Goal: Task Accomplishment & Management: Manage account settings

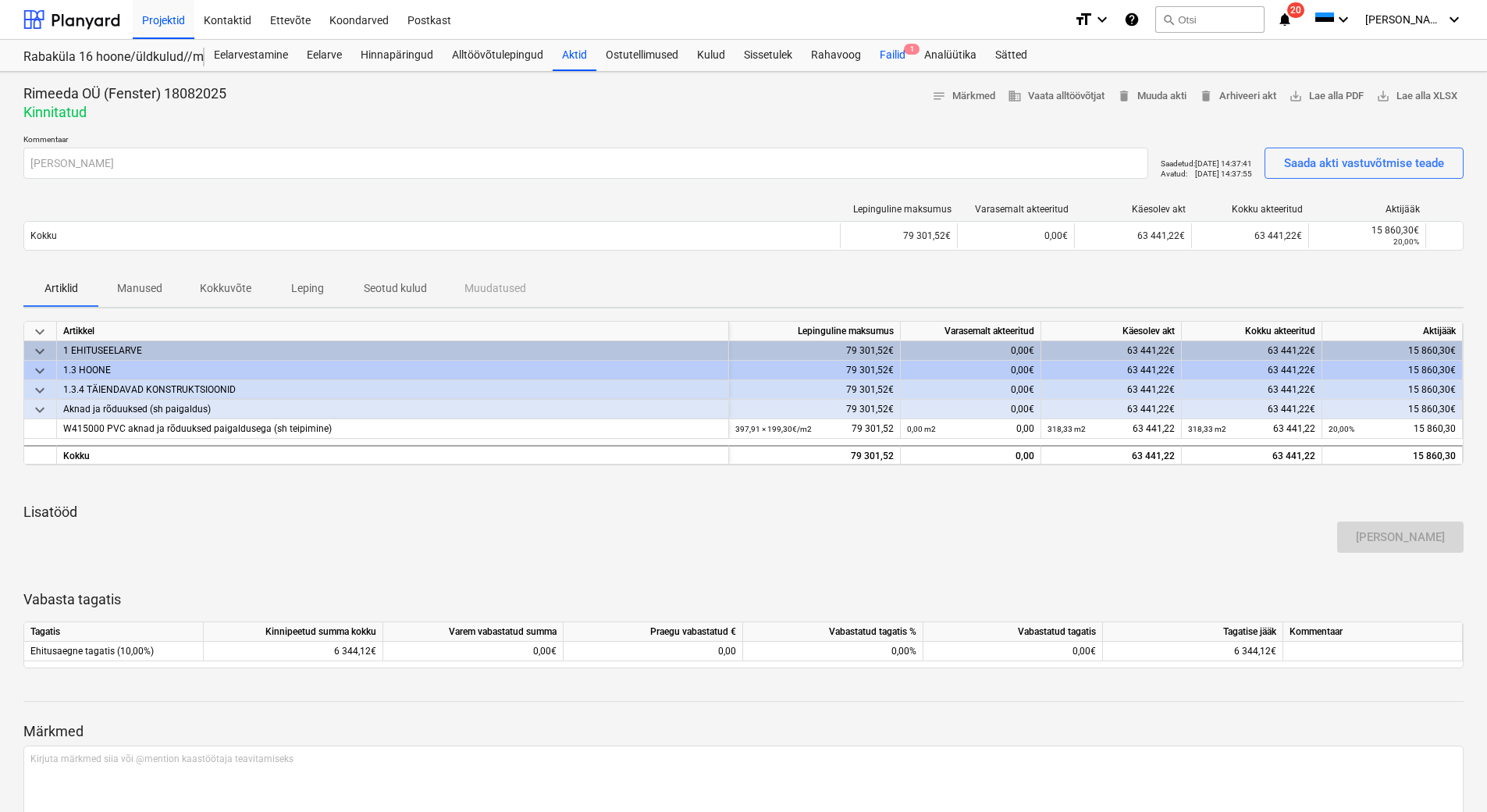
click at [894, 53] on div "Failid 1" at bounding box center [892, 55] width 45 height 32
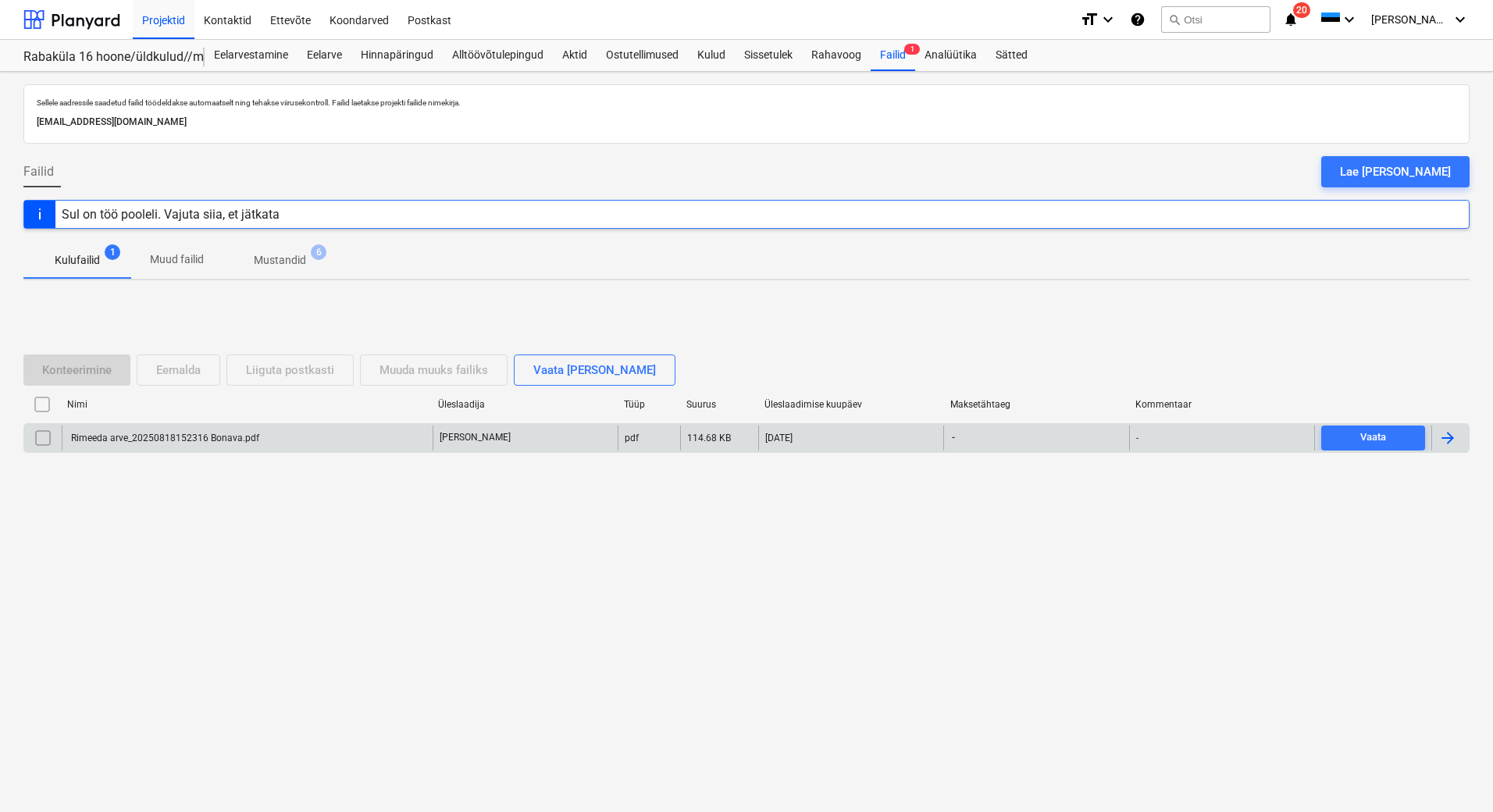
click at [120, 430] on div "Rimeeda arve_20250818152316 Bonava.pdf" at bounding box center [247, 438] width 371 height 25
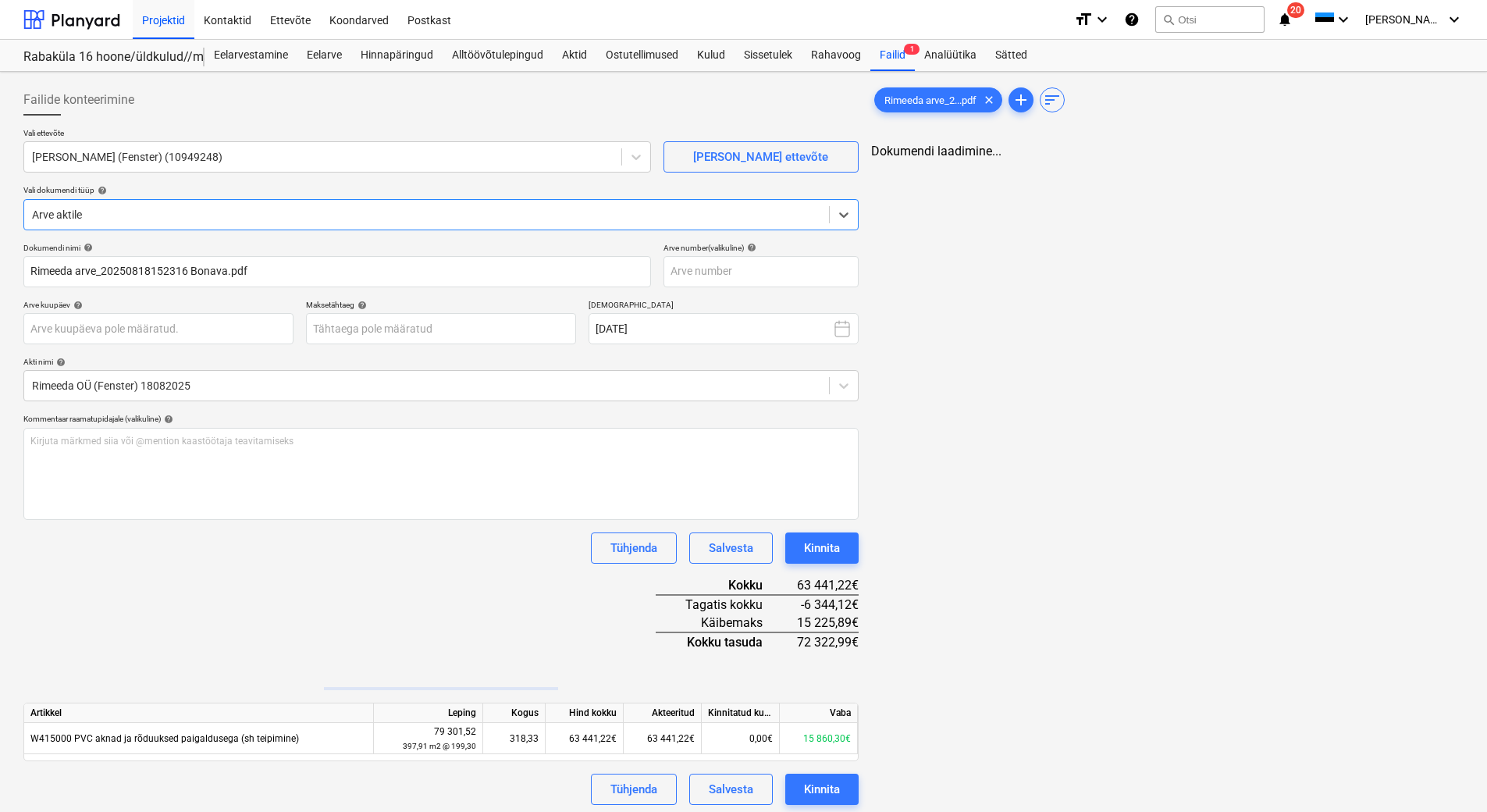
type input "Rimeeda arve_20250818152316 Bonava.pdf"
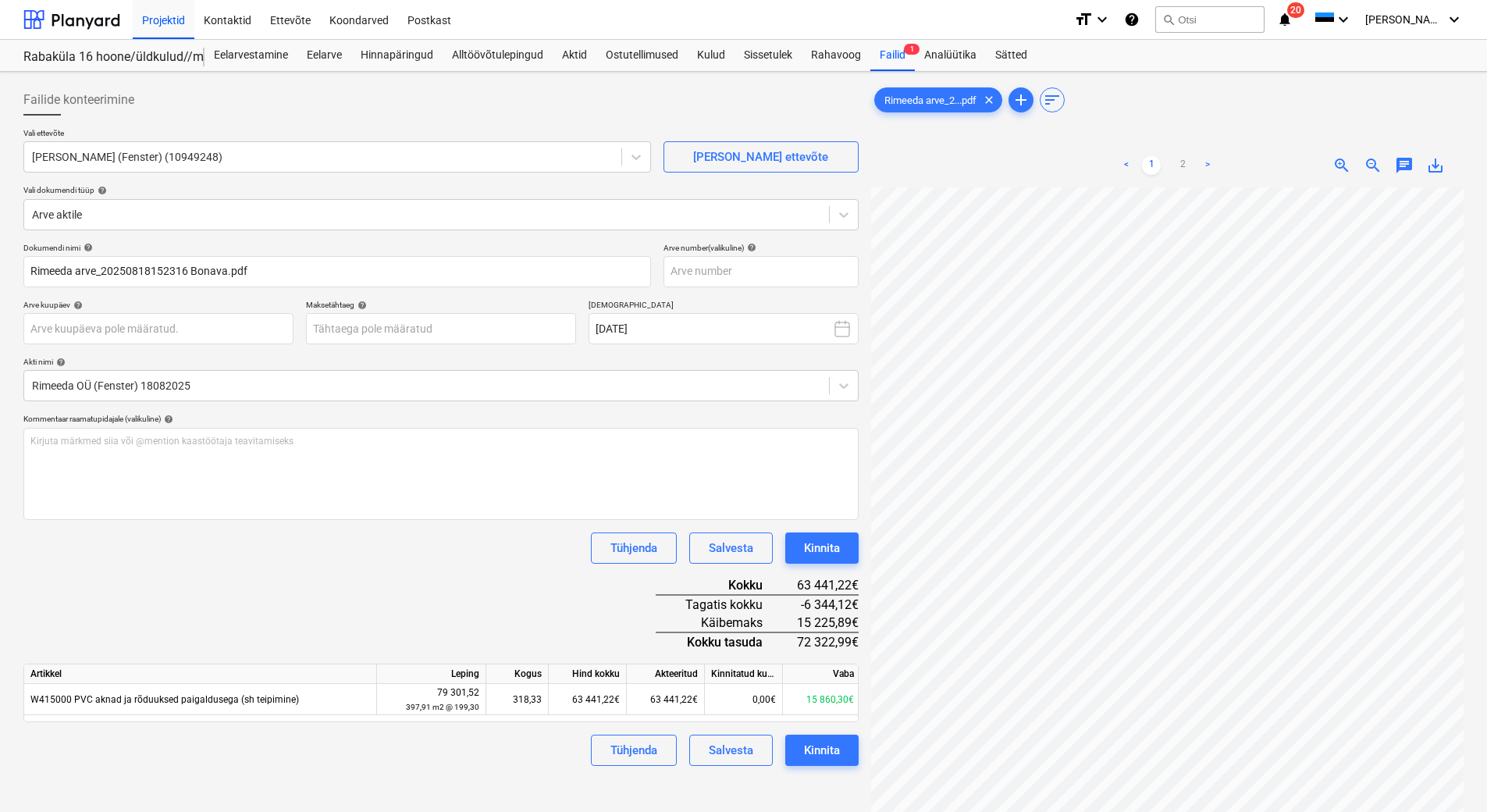
scroll to position [228, 113]
click at [1180, 168] on link "2" at bounding box center [1182, 165] width 18 height 18
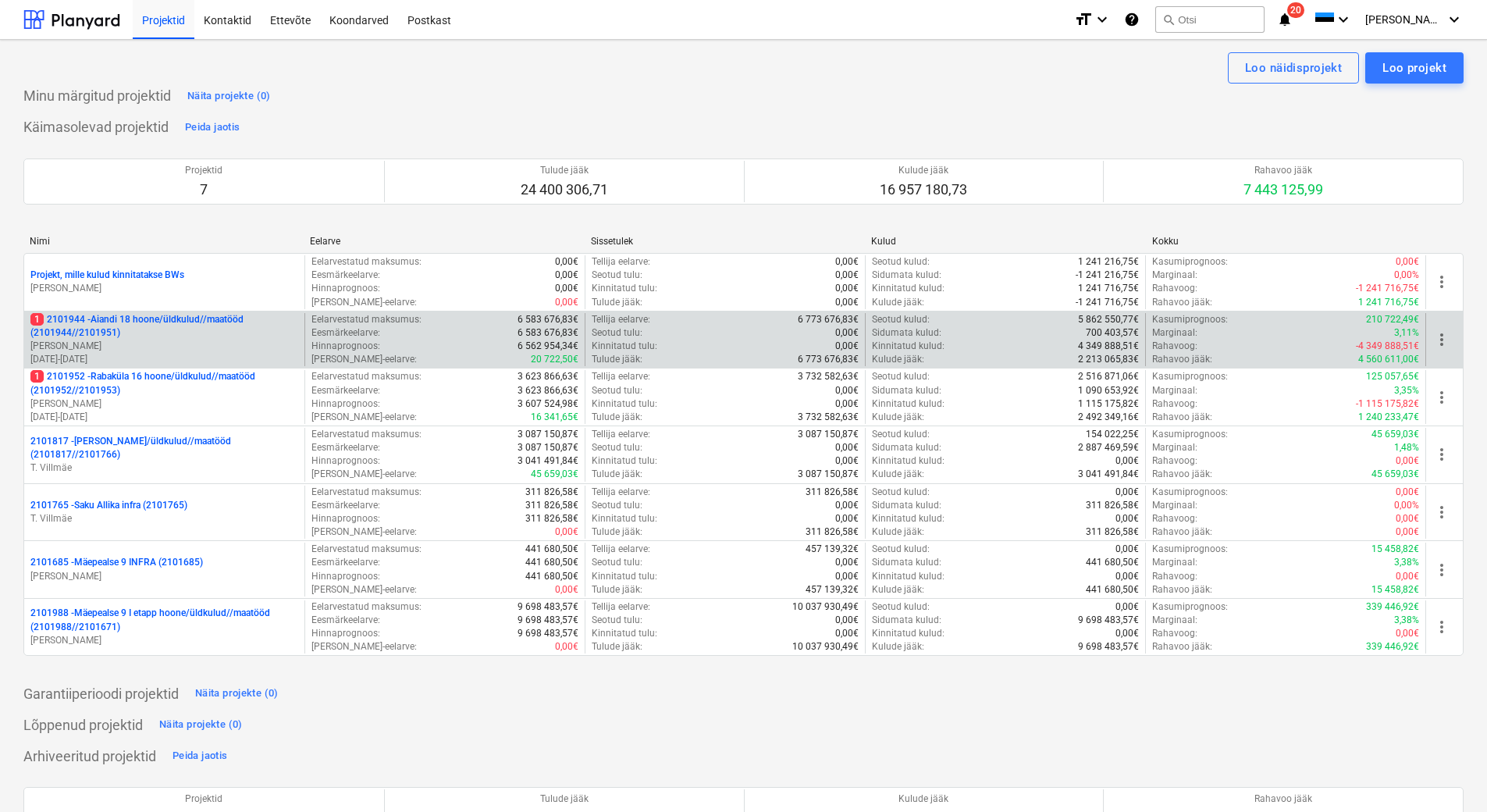
click at [185, 346] on p "[PERSON_NAME]" at bounding box center [164, 345] width 268 height 13
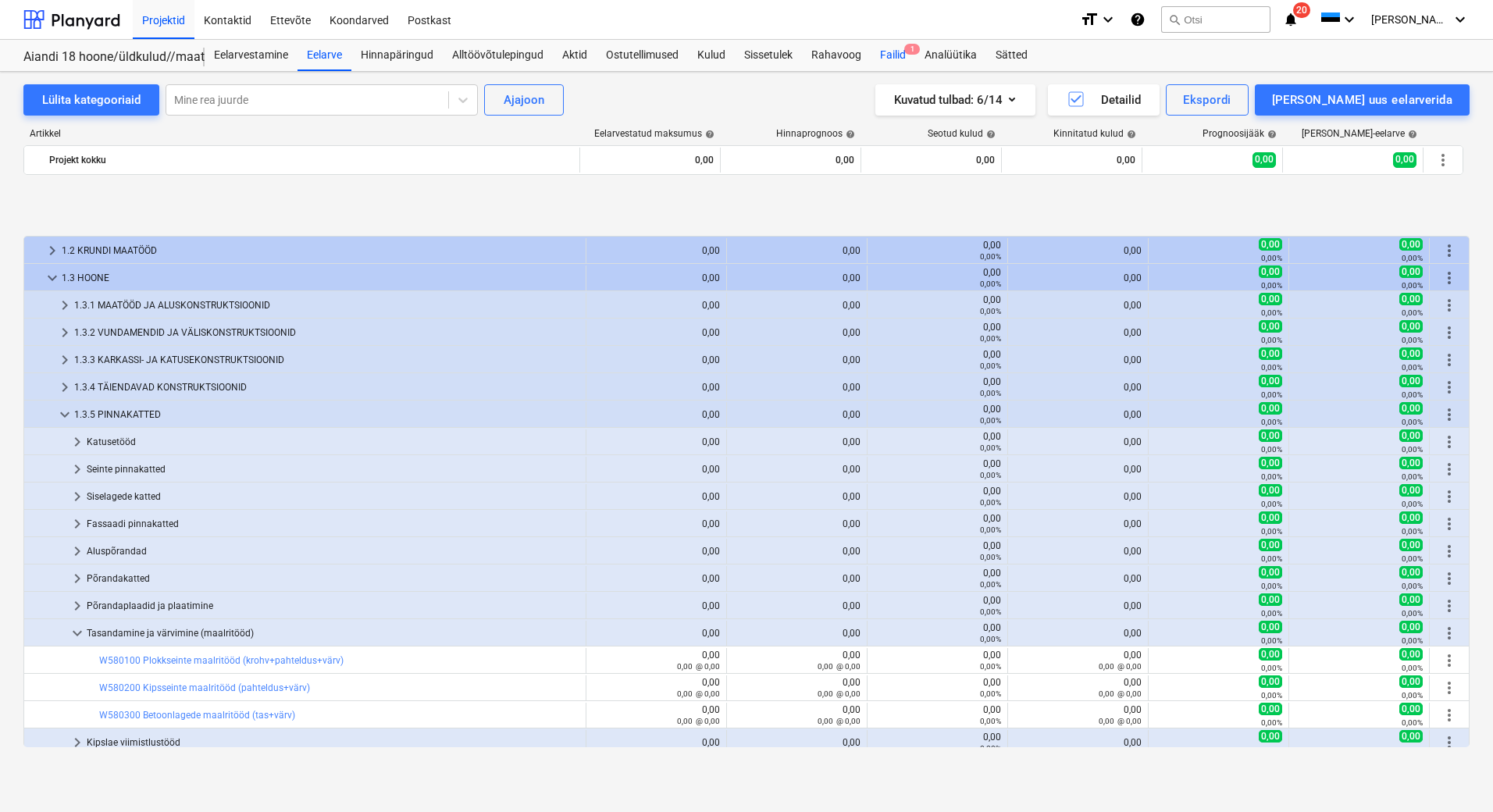
click at [892, 57] on div "Failid 1" at bounding box center [892, 55] width 45 height 32
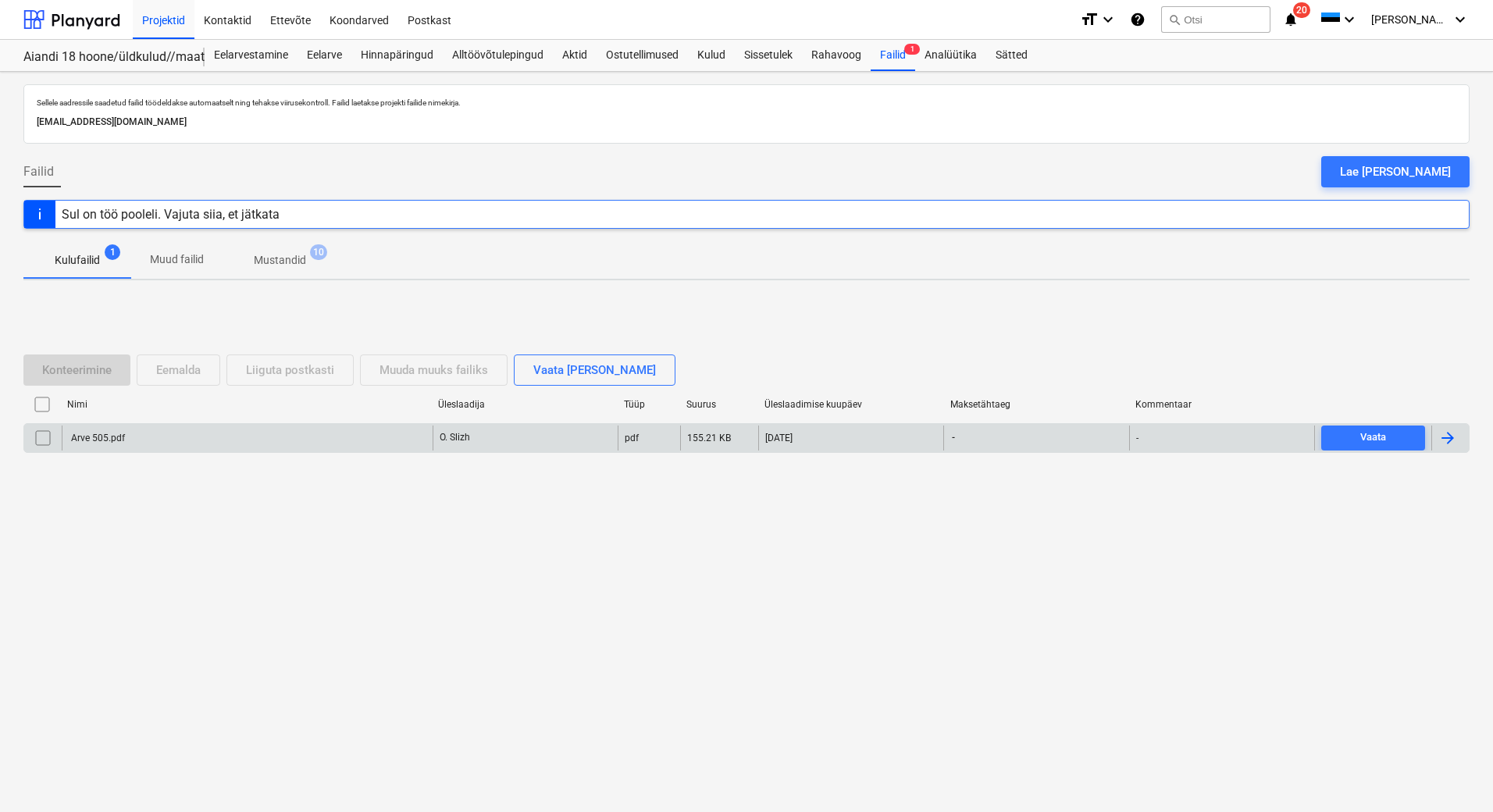
click at [215, 437] on div "Arve 505.pdf" at bounding box center [247, 438] width 371 height 25
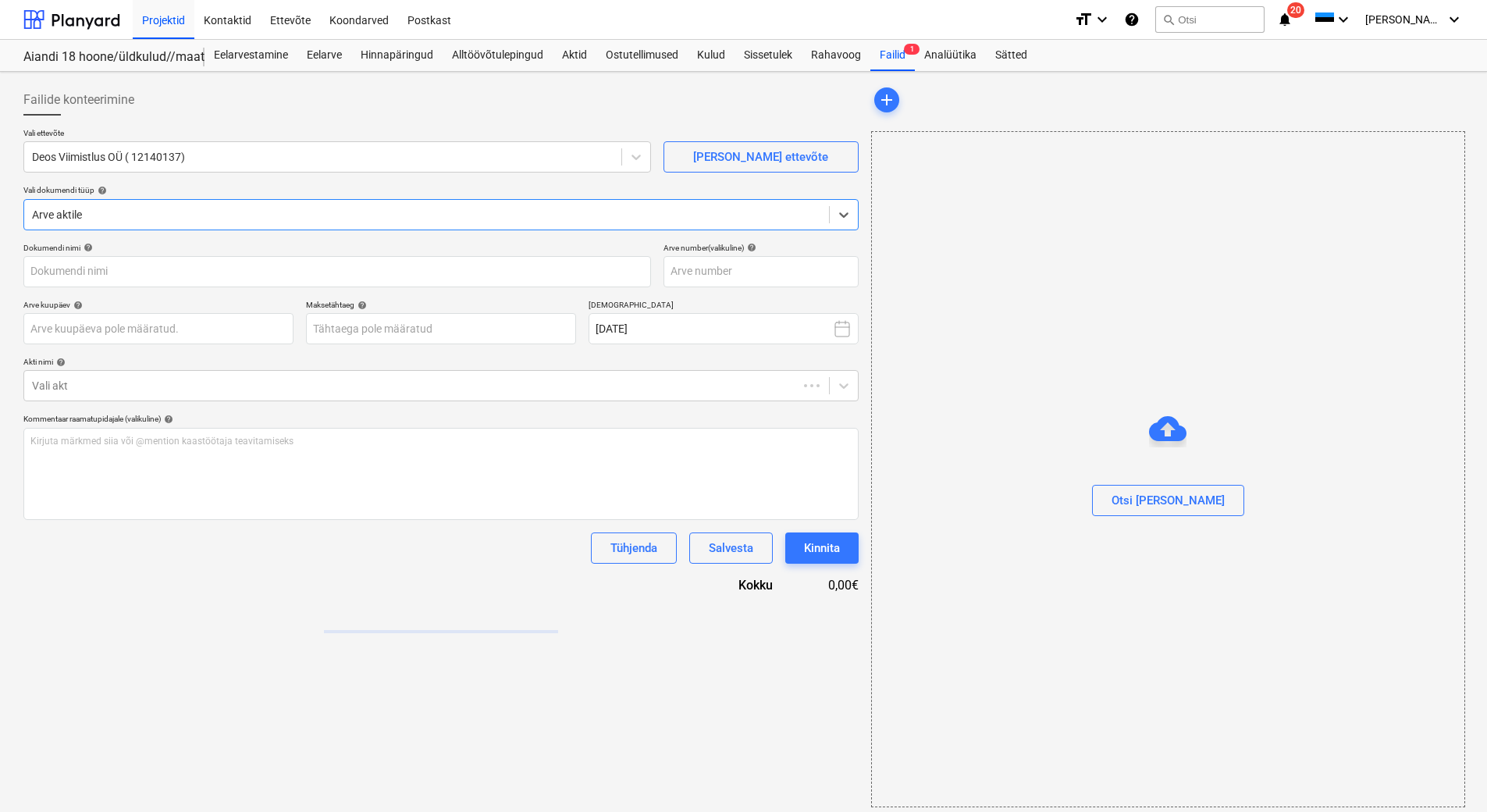
type input "Arve 505.pdf"
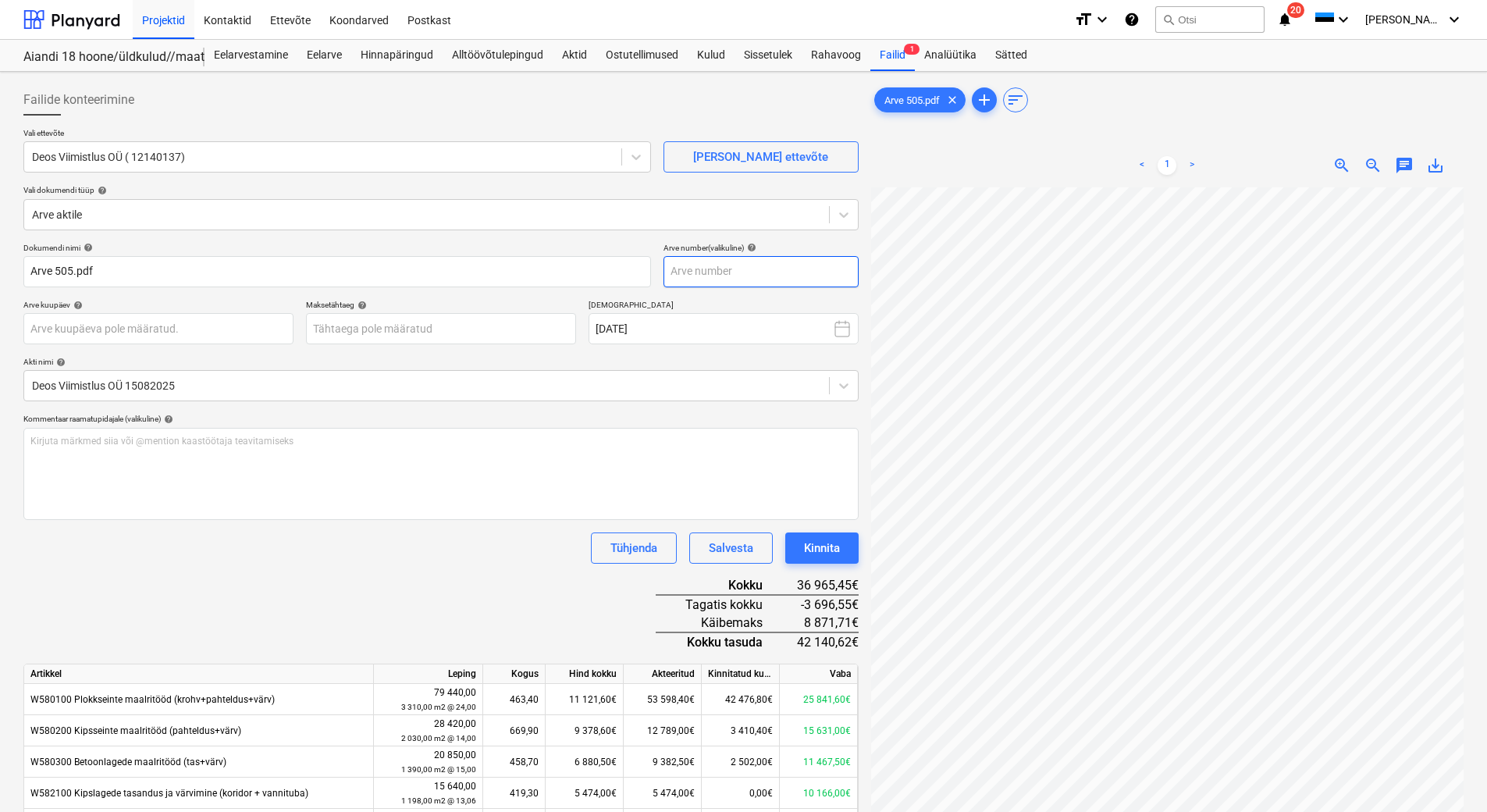
click at [785, 274] on input "text" at bounding box center [761, 272] width 195 height 32
type input "505"
click at [334, 325] on body "Projektid Kontaktid Ettevõte Koondarved Postkast format_size keyboard_arrow_dow…" at bounding box center [744, 406] width 1487 height 812
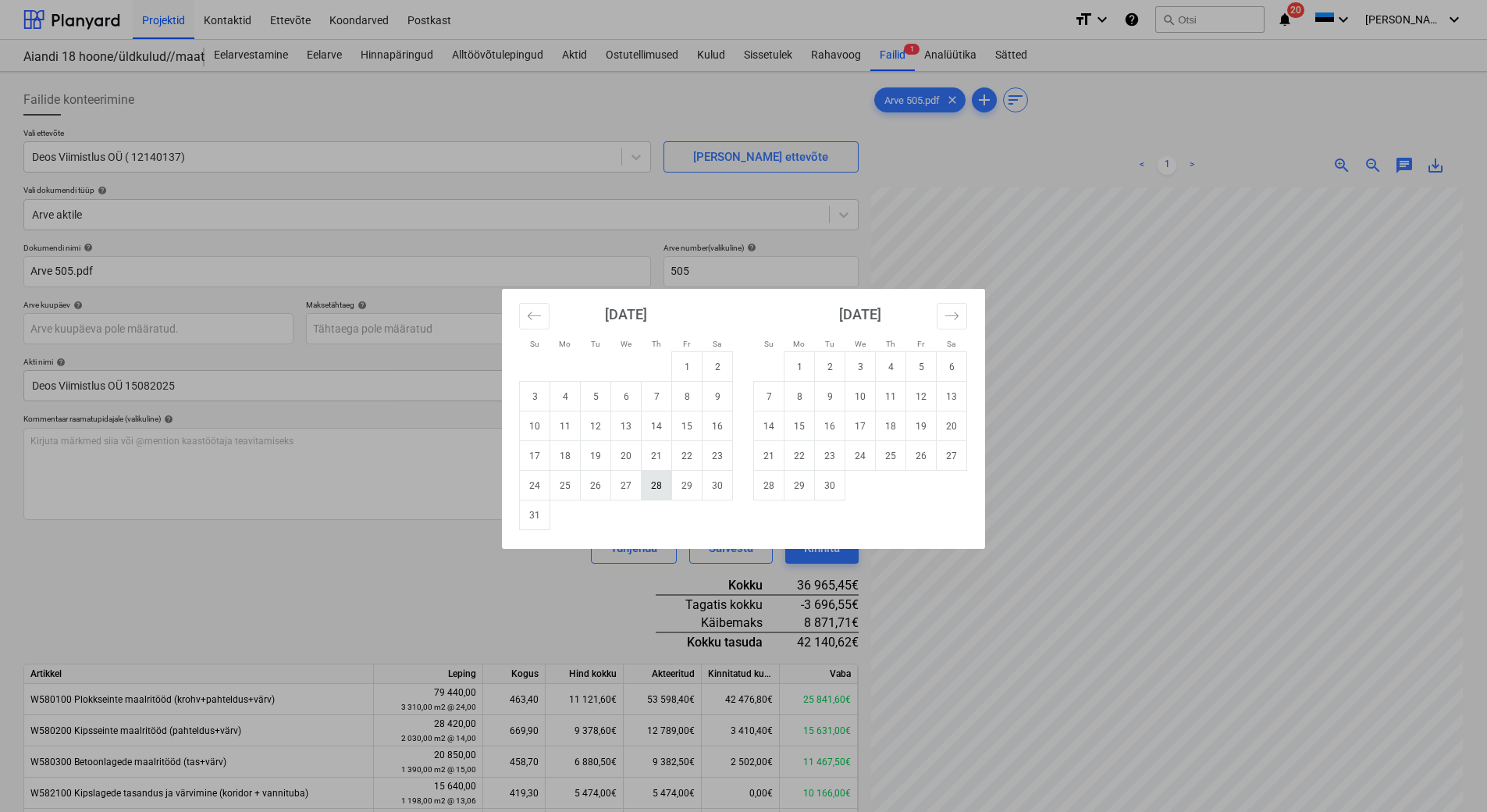
click at [652, 483] on td "28" at bounding box center [656, 486] width 31 height 30
type input "[DATE]"
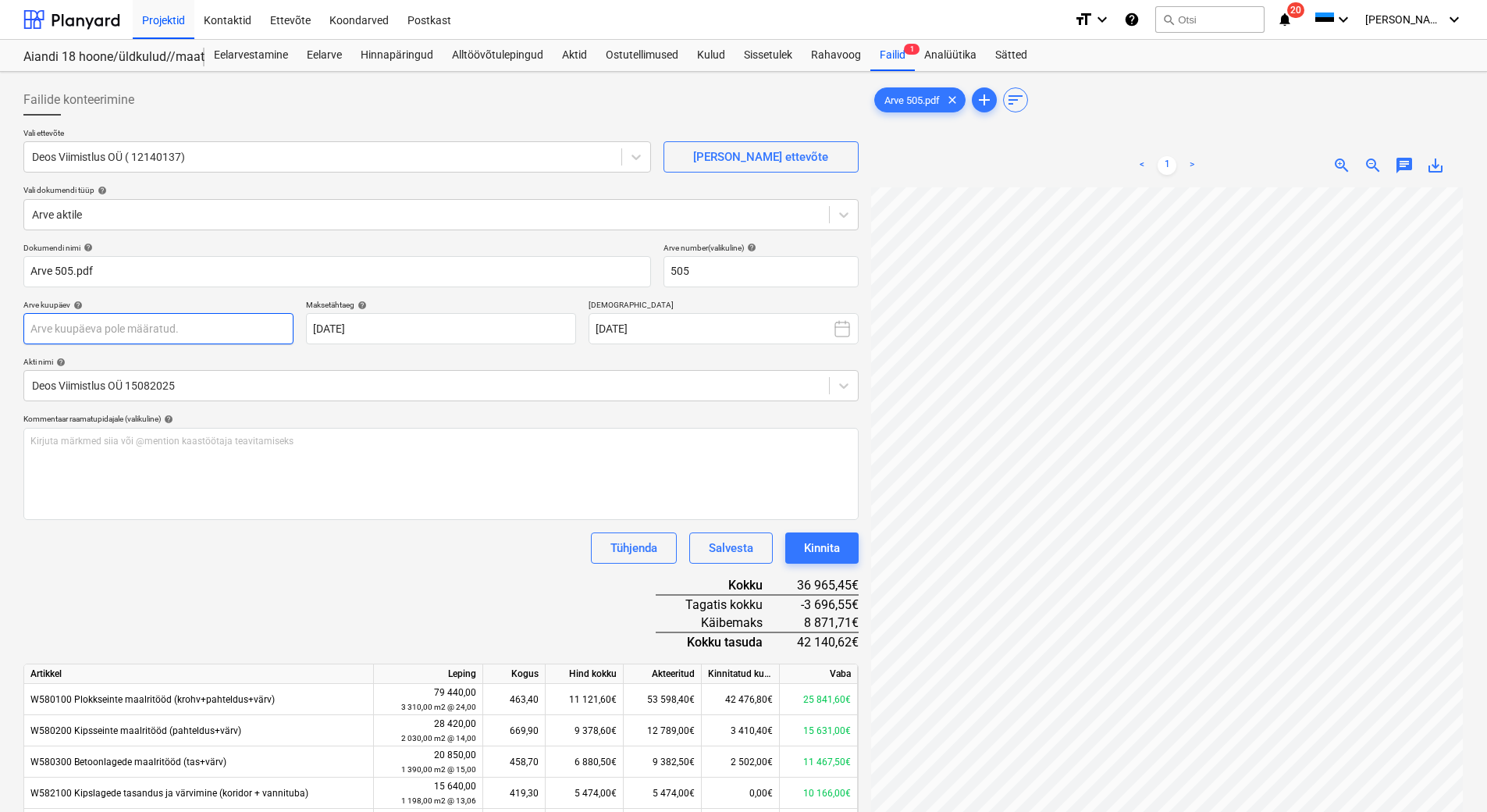
click at [176, 325] on body "Projektid Kontaktid Ettevõte Koondarved Postkast format_size keyboard_arrow_dow…" at bounding box center [744, 406] width 1487 height 812
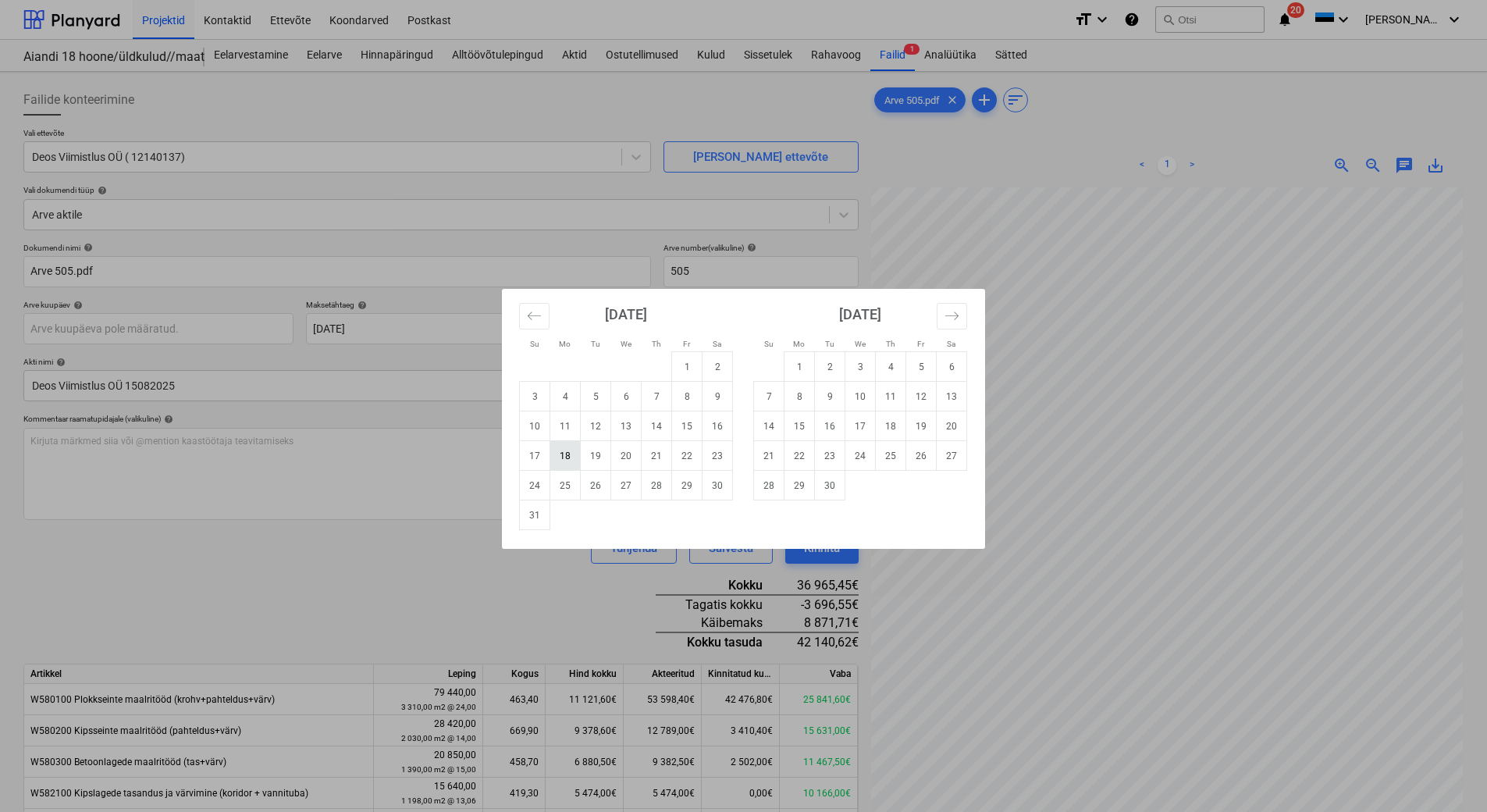
click at [562, 453] on td "18" at bounding box center [565, 456] width 31 height 30
type input "[DATE]"
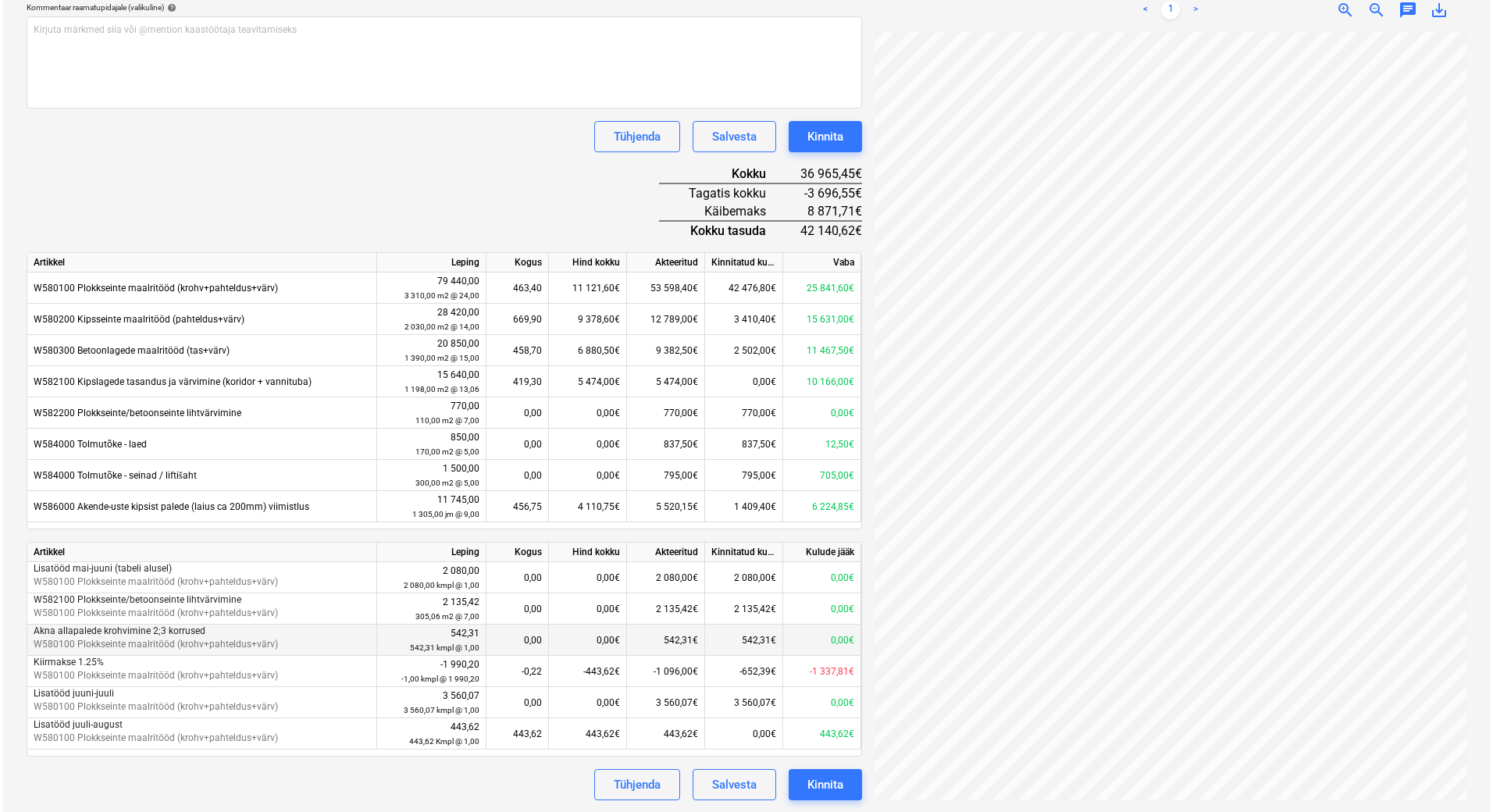
scroll to position [412, 0]
click at [805, 774] on div "Kinnita" at bounding box center [822, 783] width 36 height 20
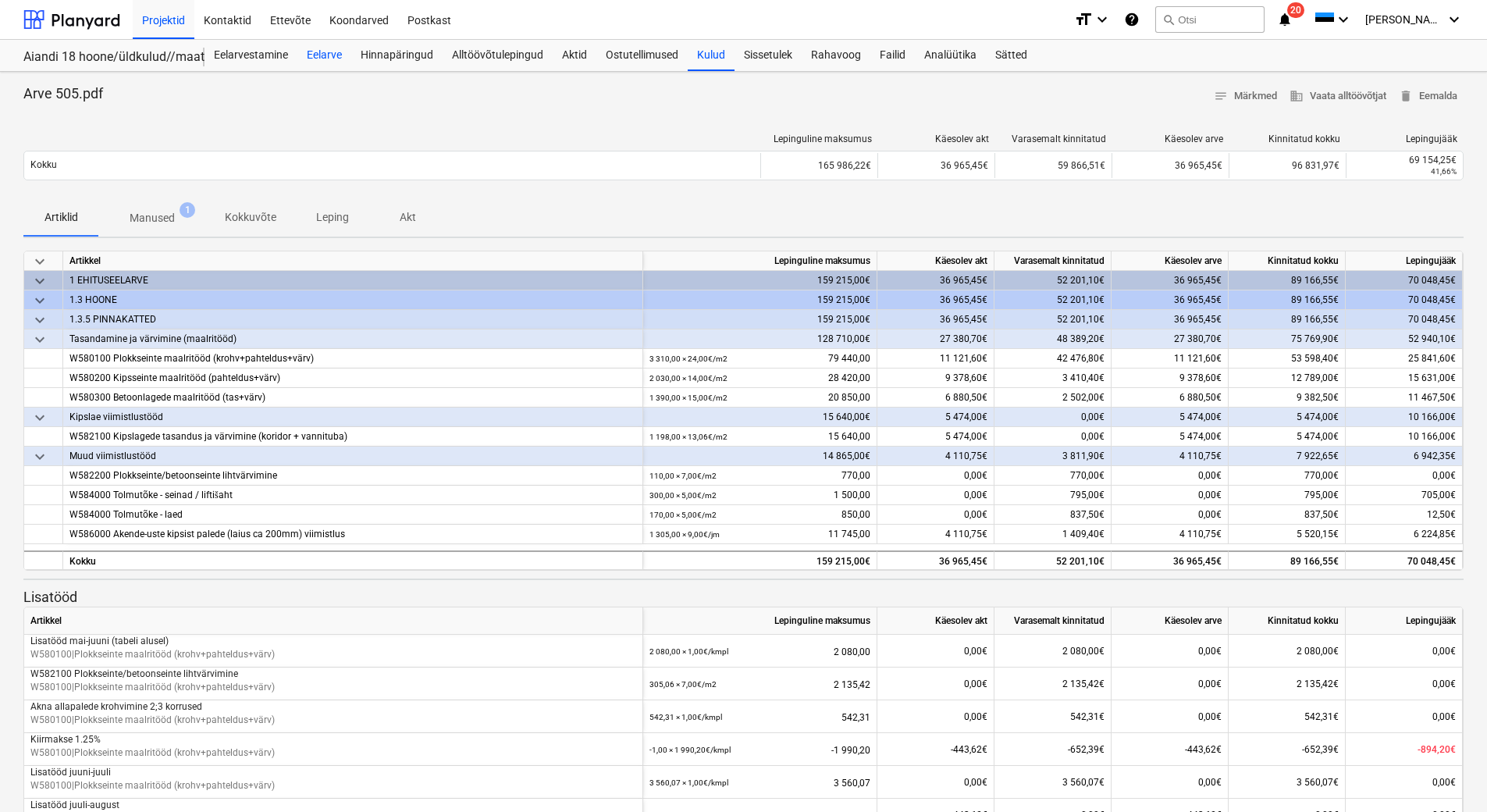
click at [325, 56] on div "Eelarve" at bounding box center [323, 55] width 54 height 32
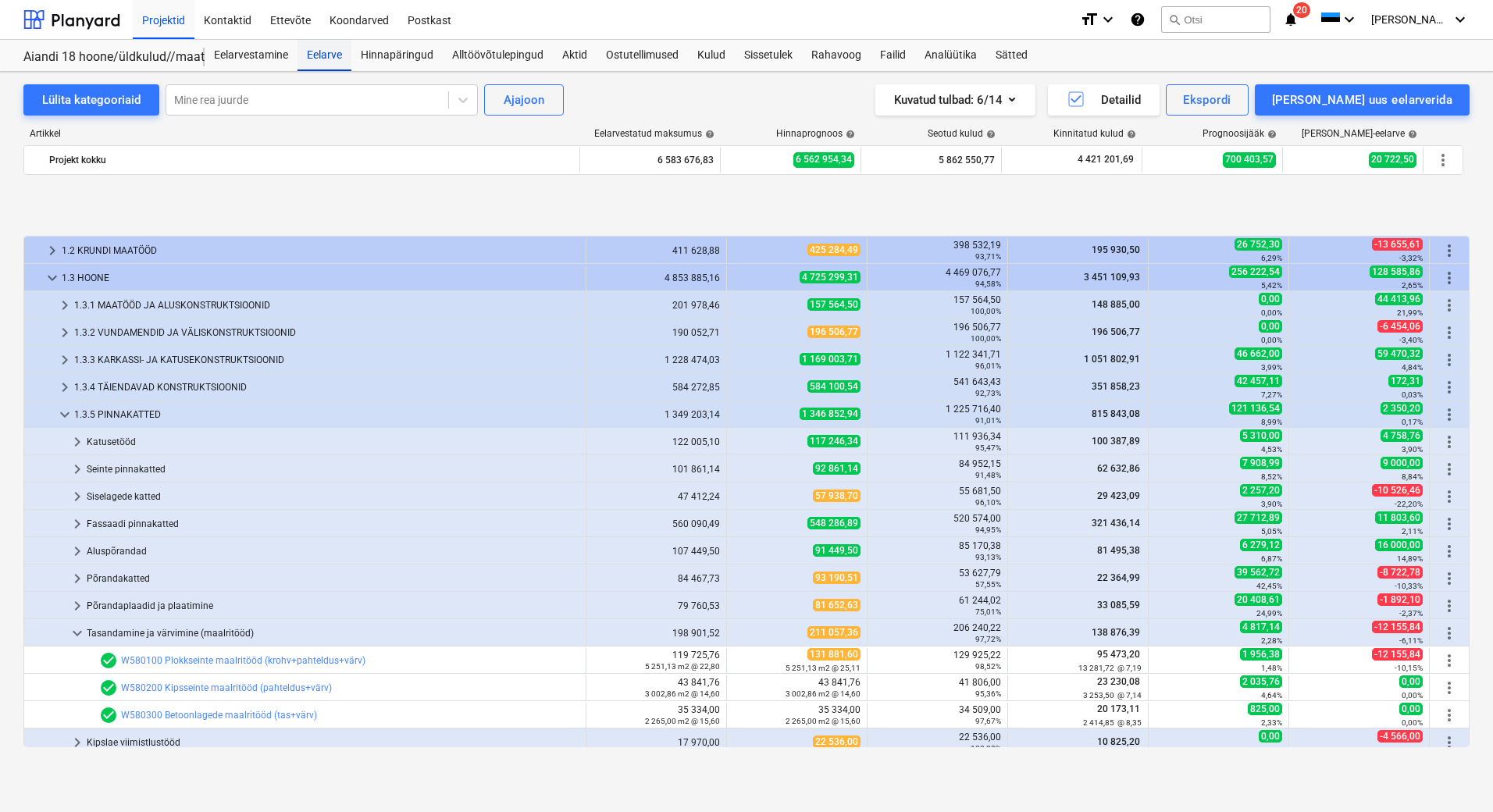
scroll to position [605, 0]
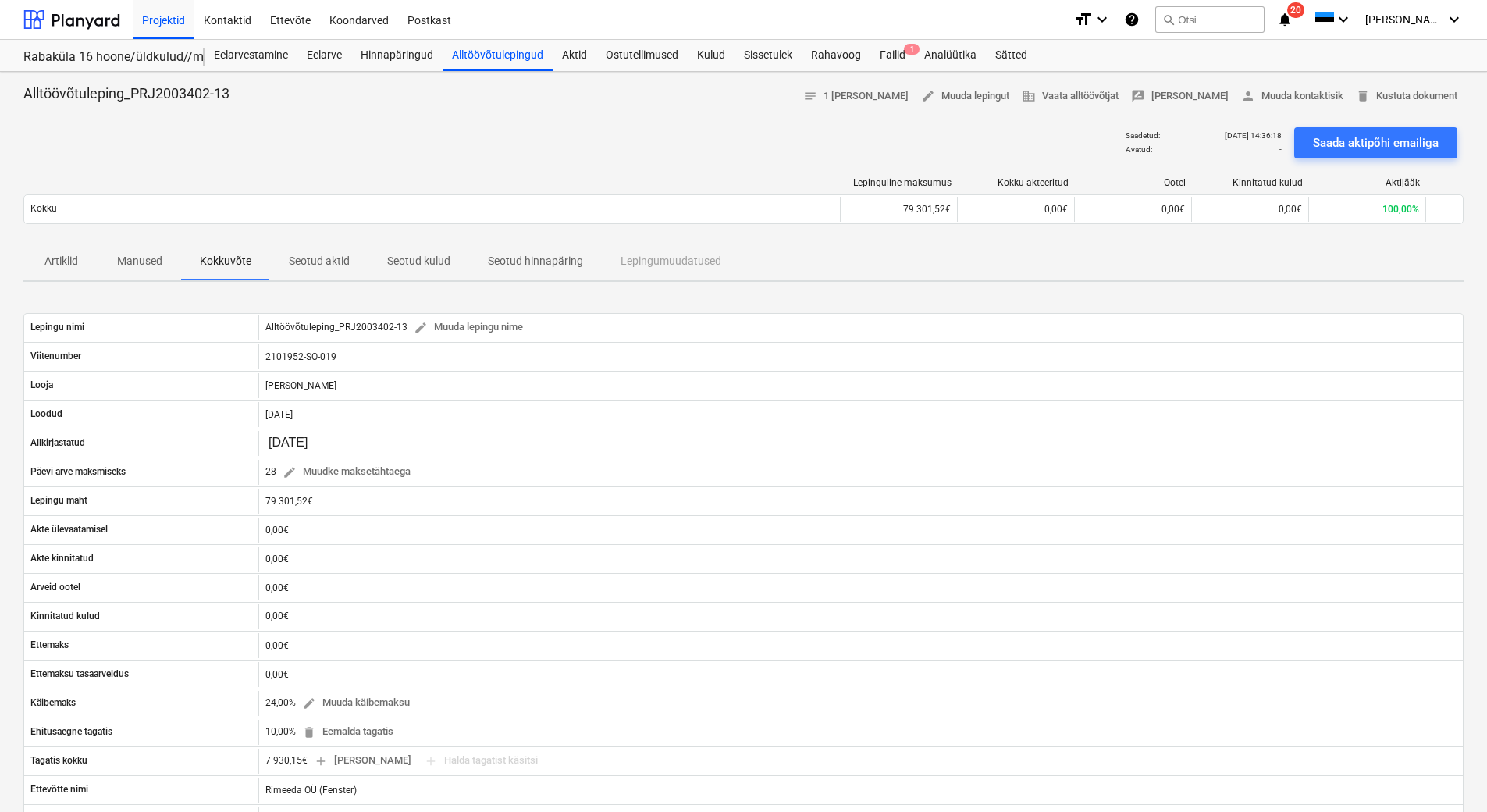
scroll to position [32, 0]
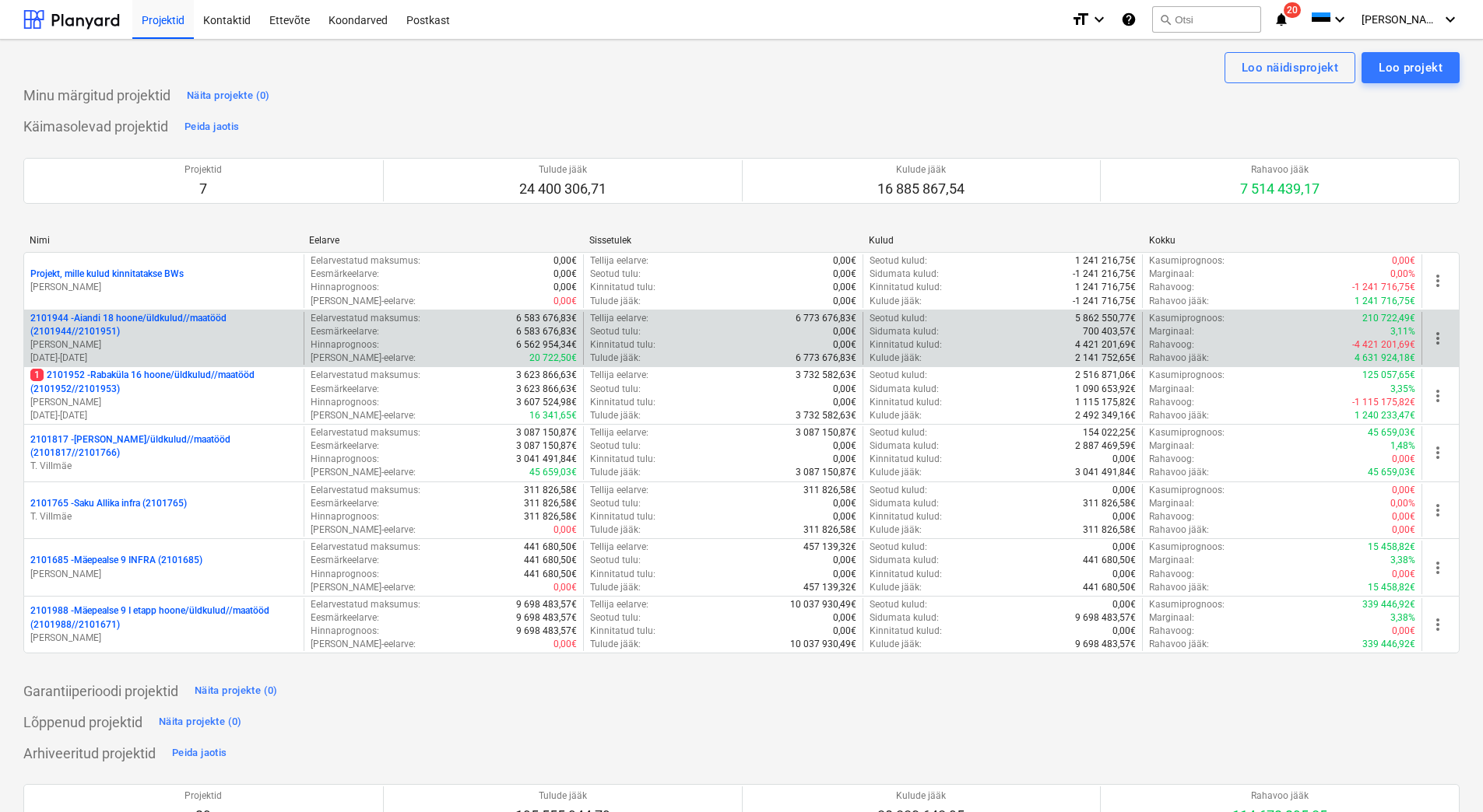
click at [135, 328] on p "2101944 - Aiandi 18 hoone/üldkulud//maatööd (2101944//2101951)" at bounding box center [164, 325] width 267 height 26
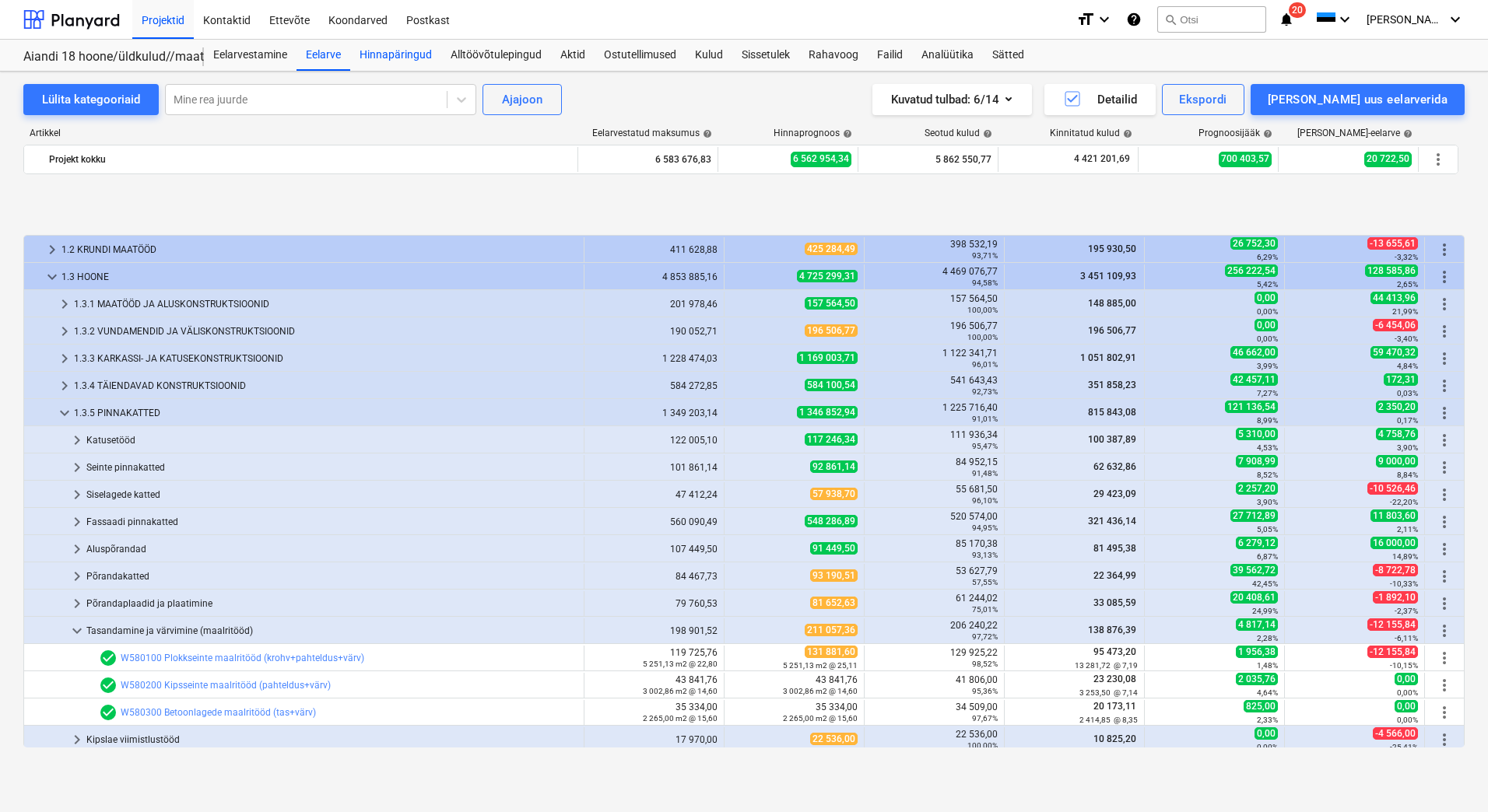
scroll to position [603, 0]
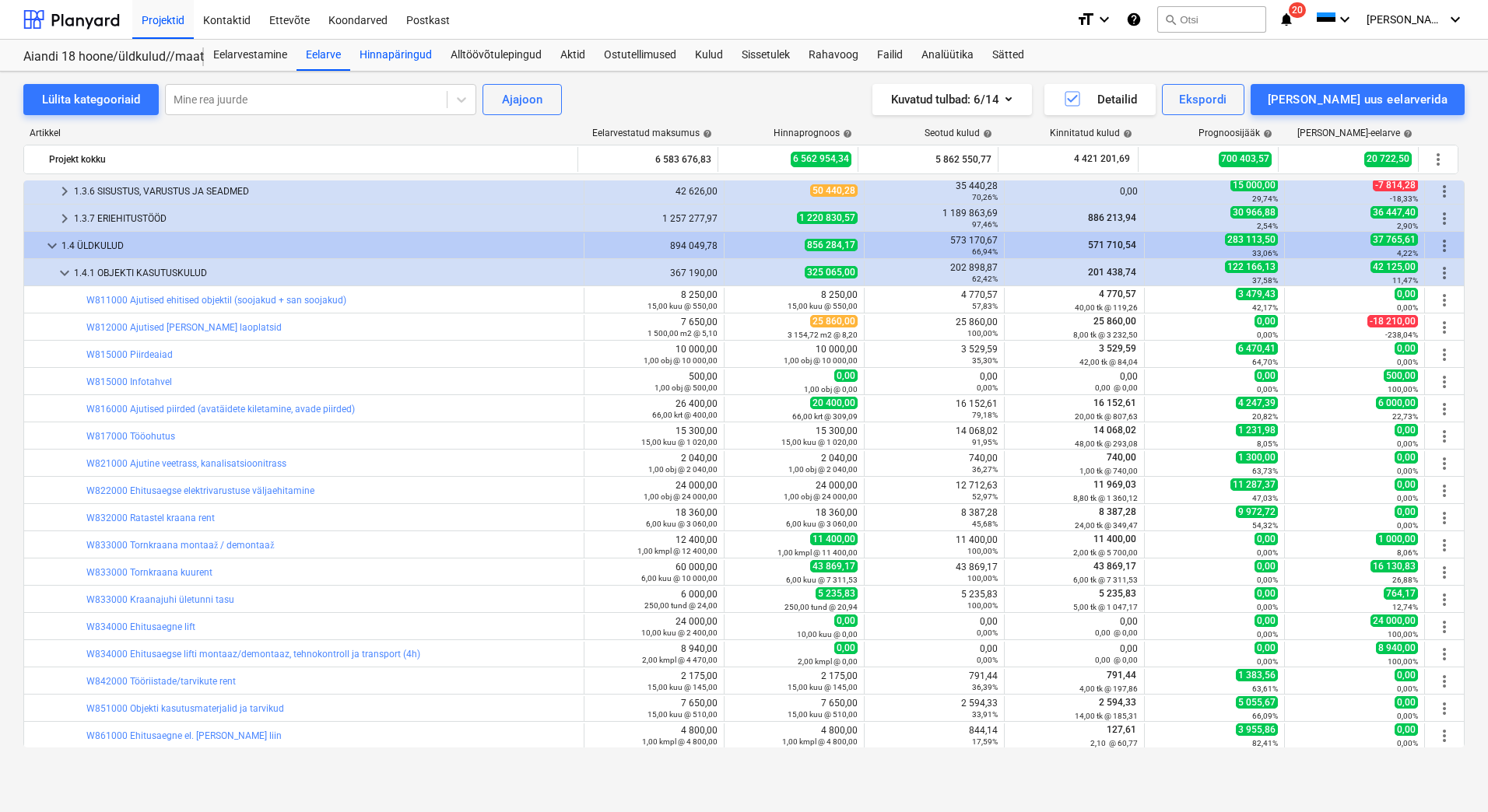
click at [393, 53] on div "Hinnapäringud" at bounding box center [396, 55] width 91 height 32
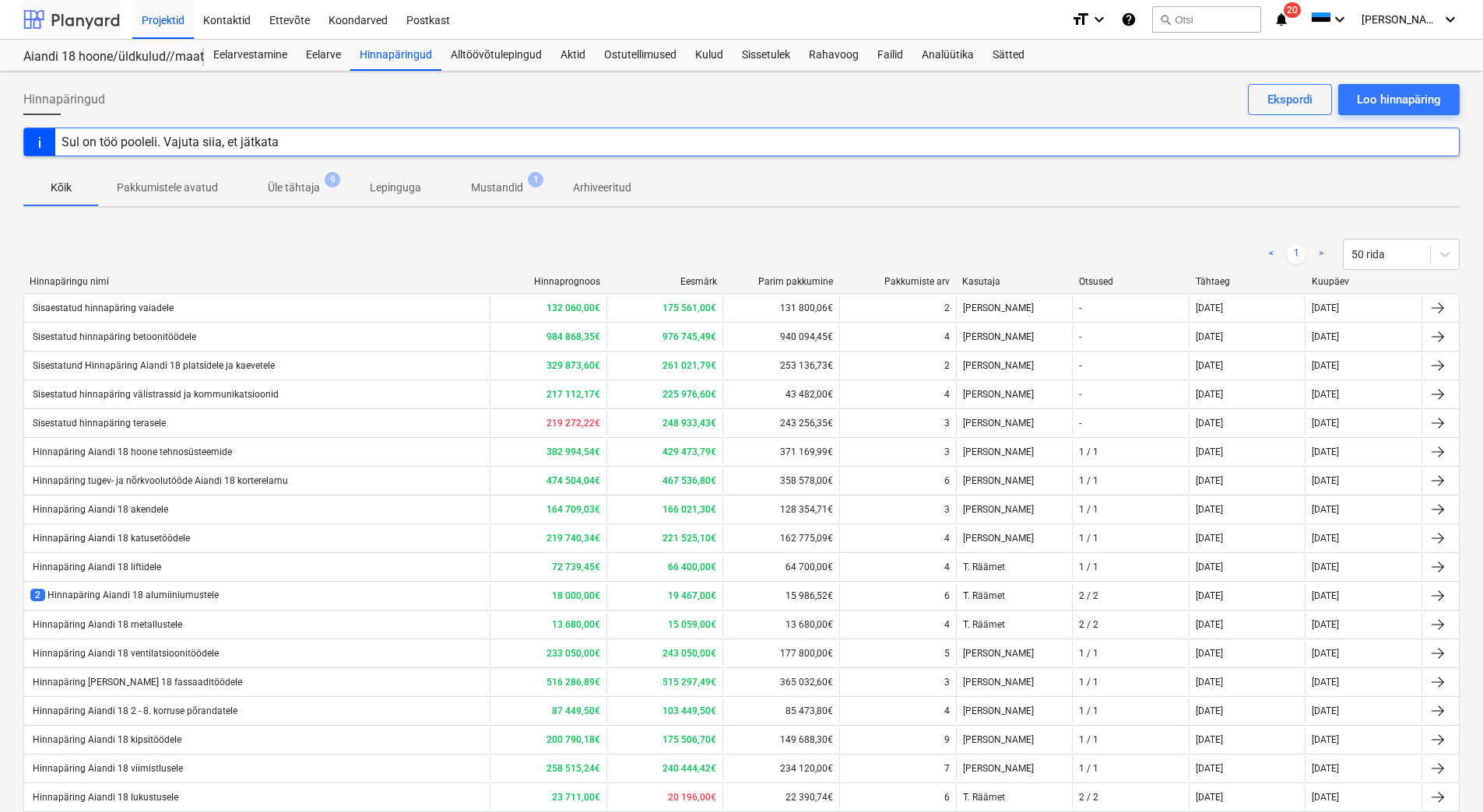
click at [96, 29] on div at bounding box center [72, 19] width 96 height 39
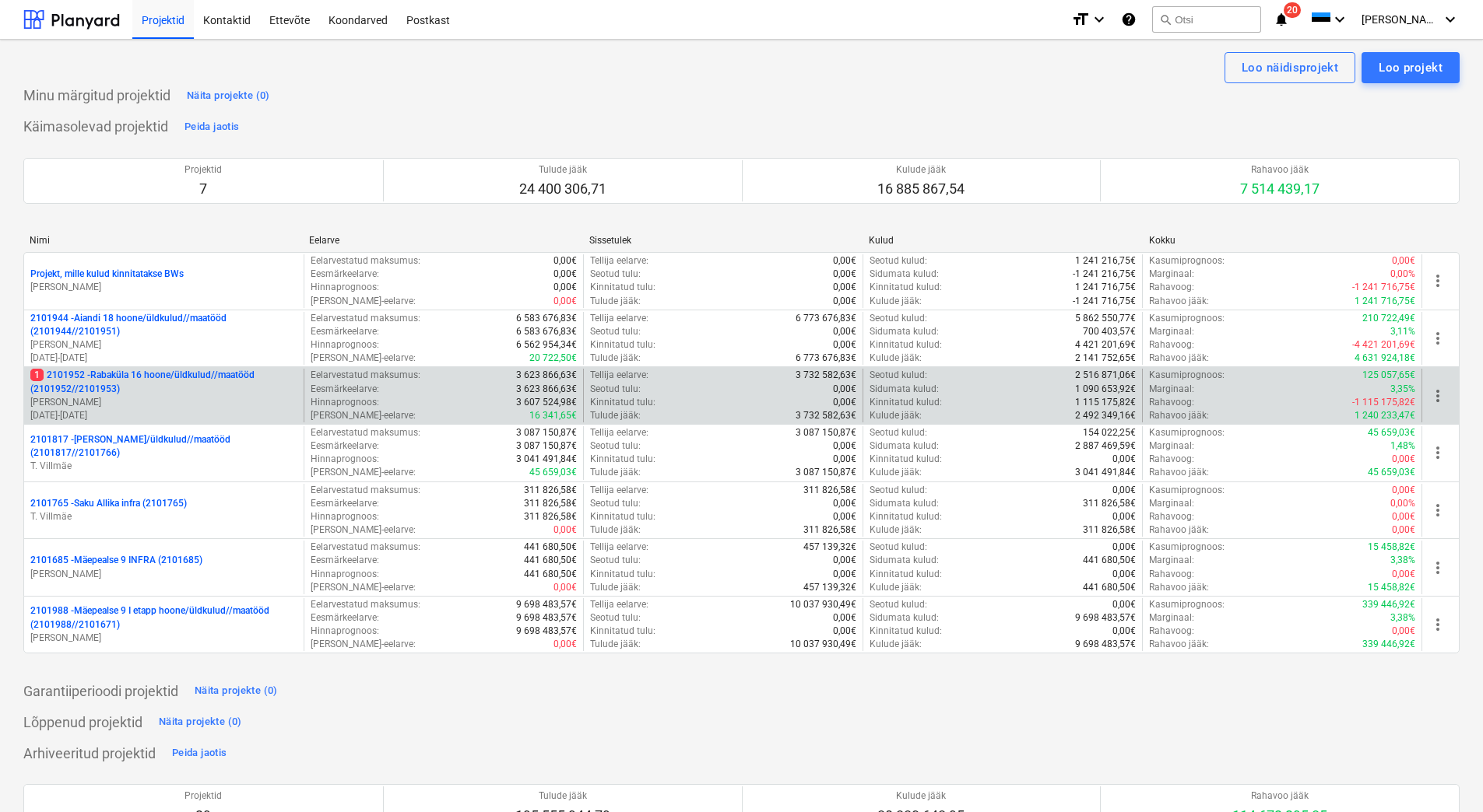
click at [117, 401] on p "[PERSON_NAME]" at bounding box center [164, 402] width 267 height 13
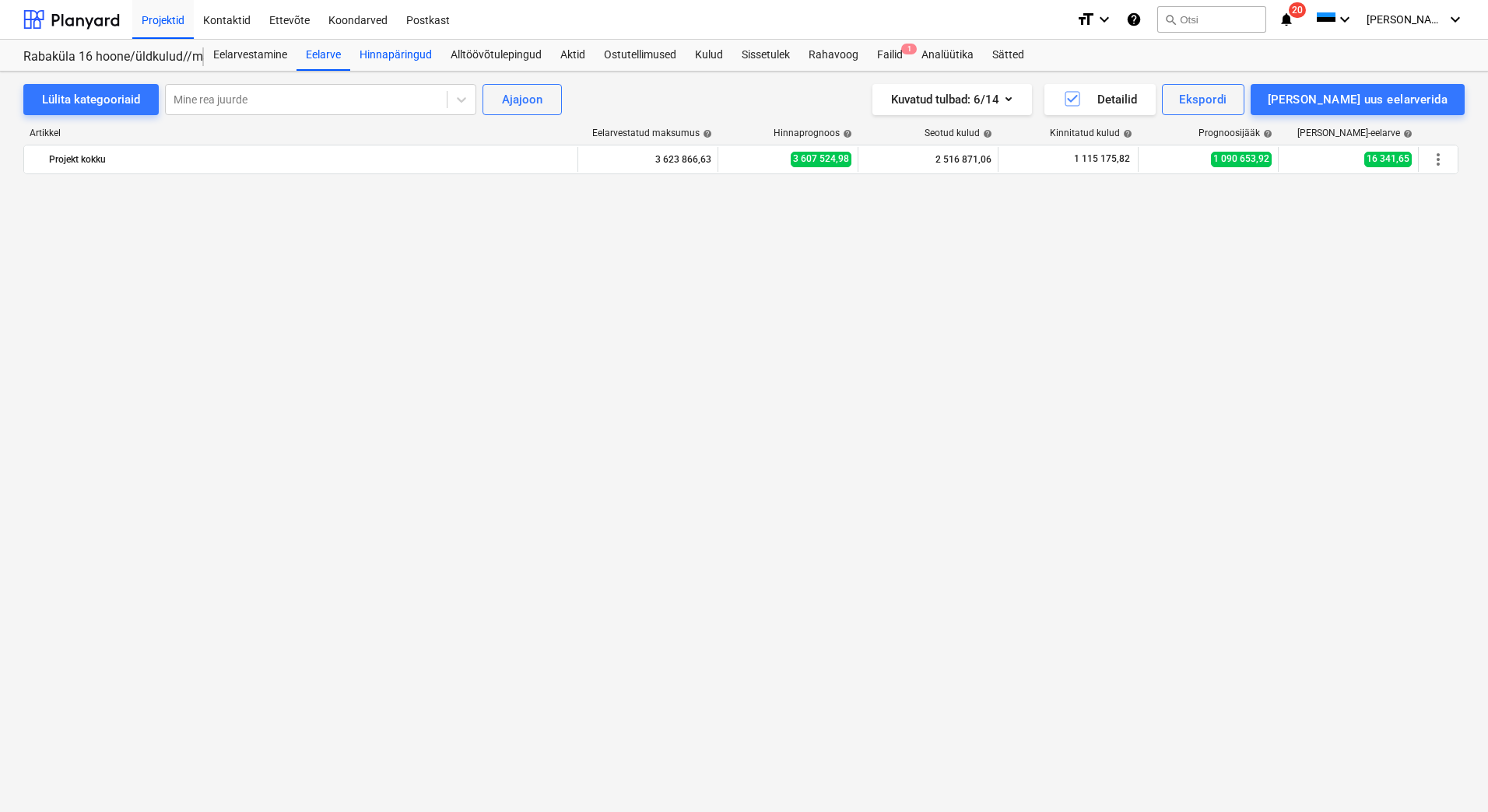
scroll to position [3222, 0]
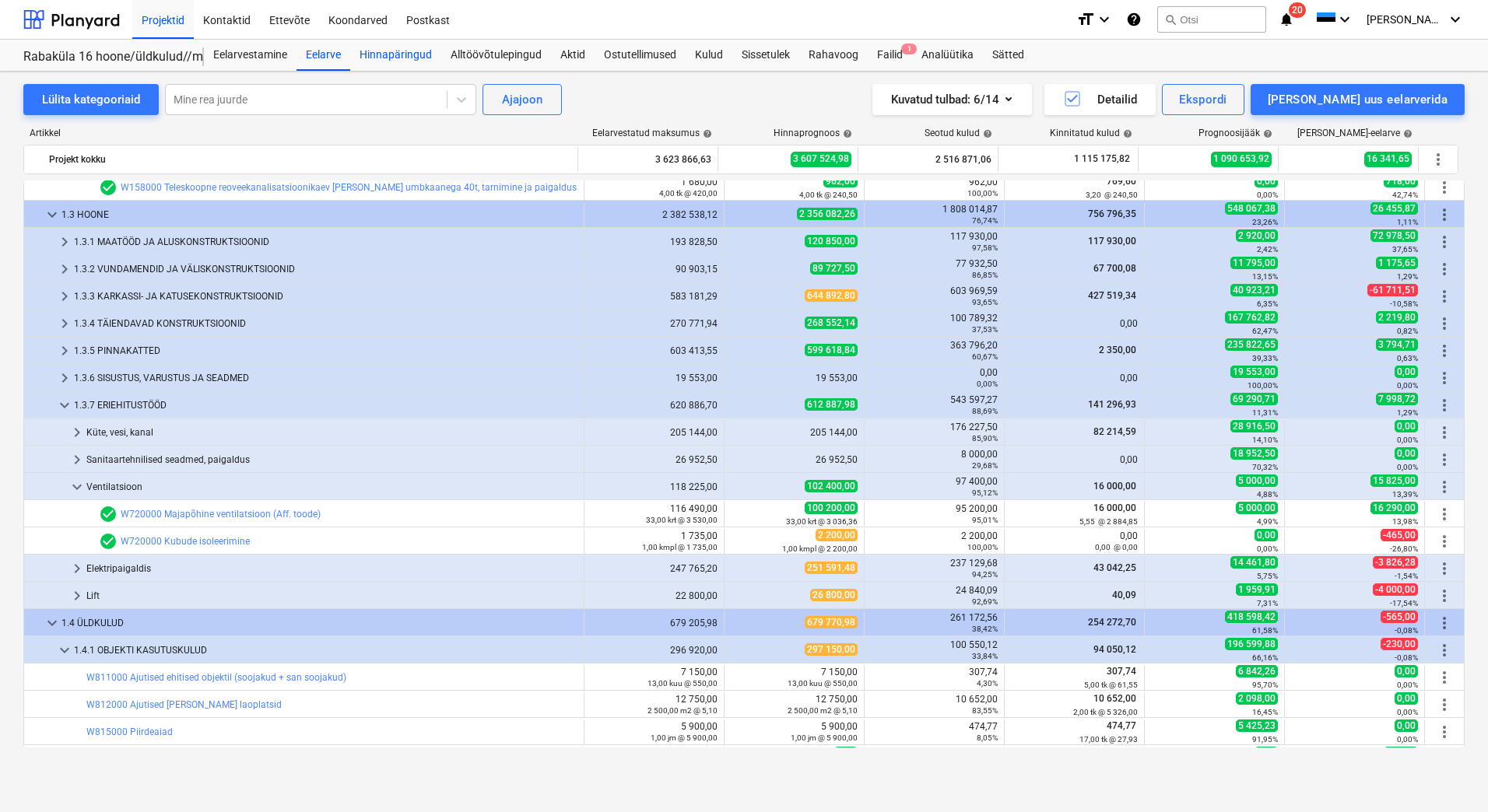
click at [407, 48] on div "Hinnapäringud" at bounding box center [396, 55] width 91 height 32
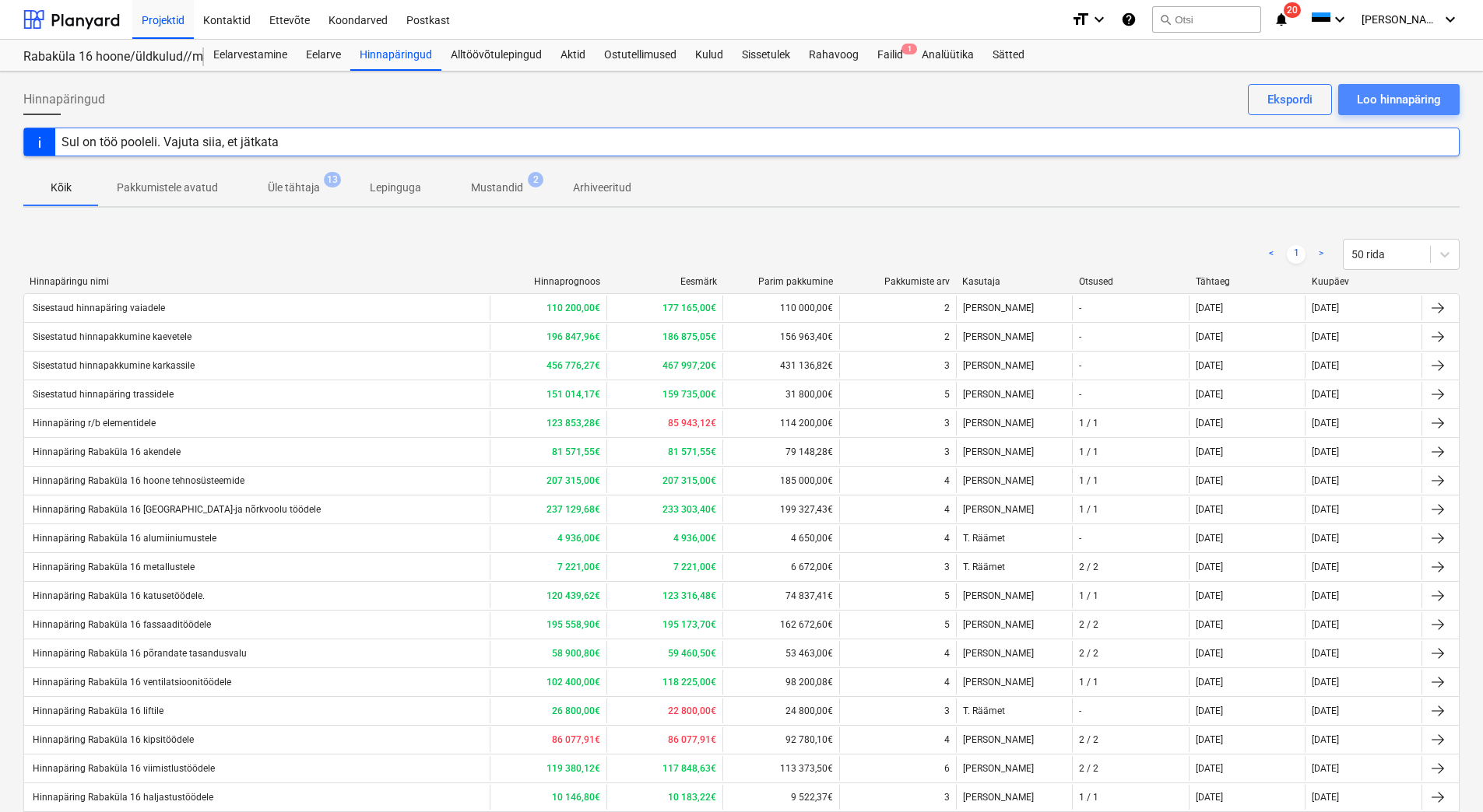
click at [1411, 95] on div "Loo hinnapäring" at bounding box center [1399, 99] width 84 height 20
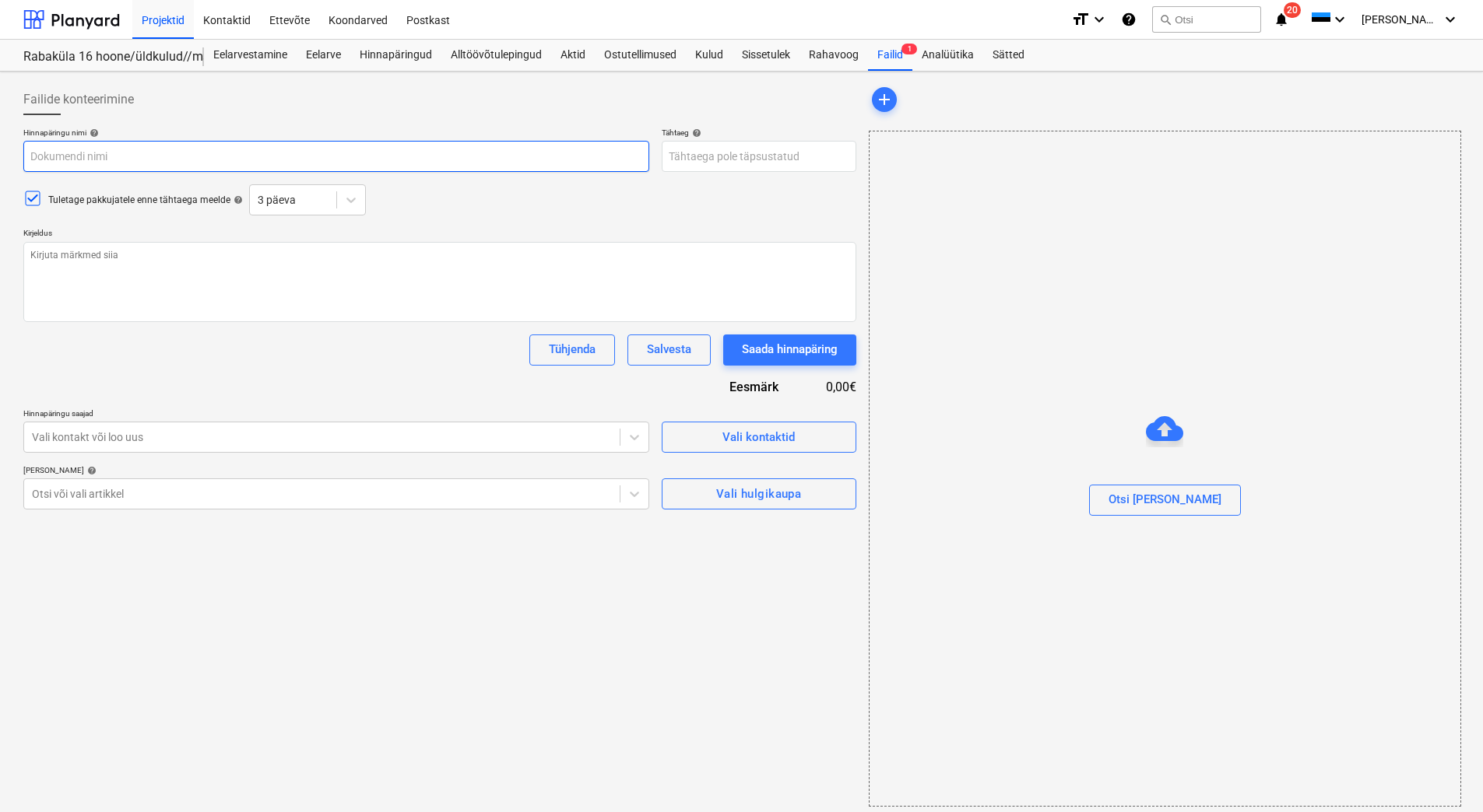
click at [176, 166] on input "text" at bounding box center [337, 157] width 626 height 32
type textarea "x"
type input "Si"
type textarea "x"
type input "Sis"
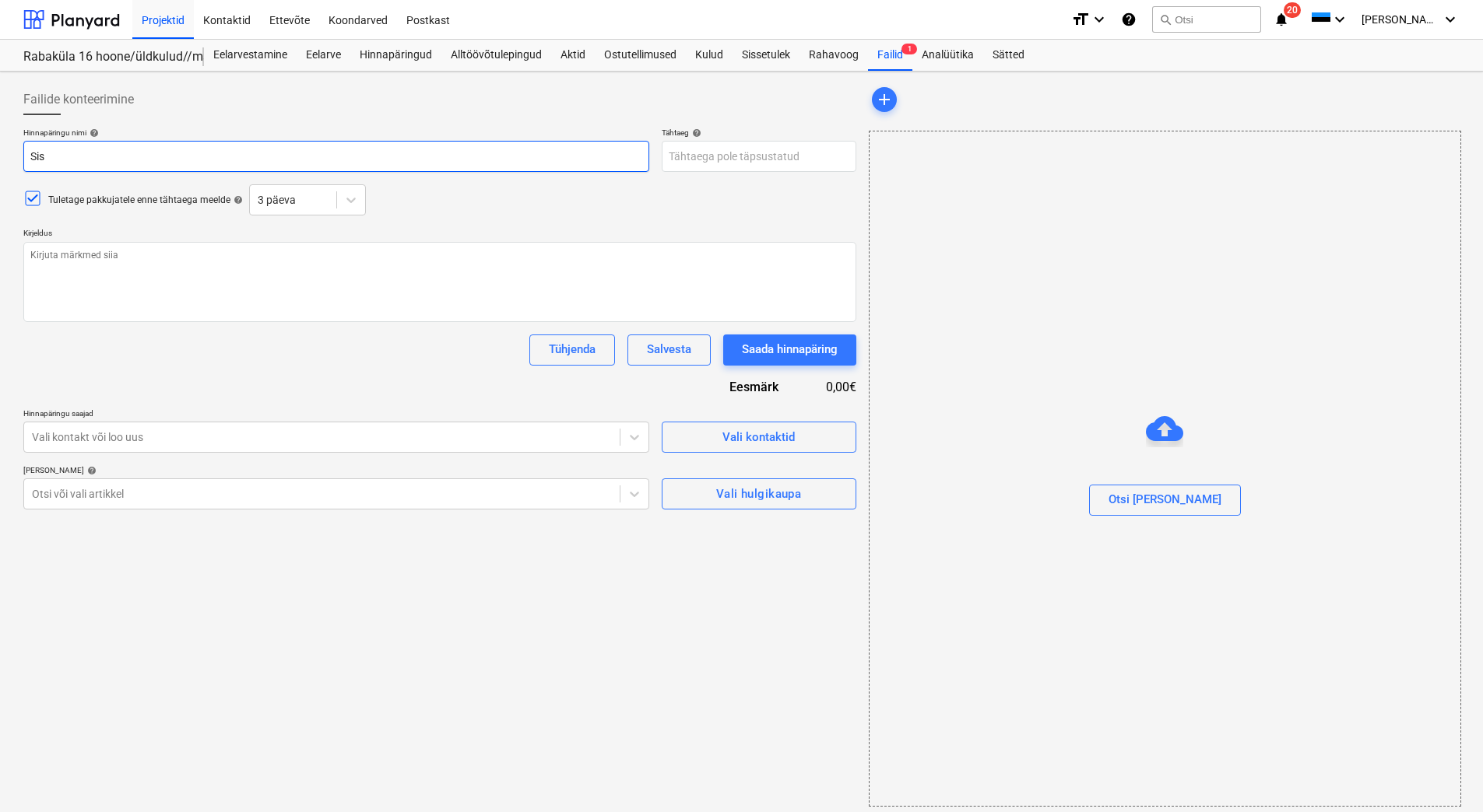
type textarea "x"
type input "Sise"
type textarea "x"
type input "Sises"
type textarea "x"
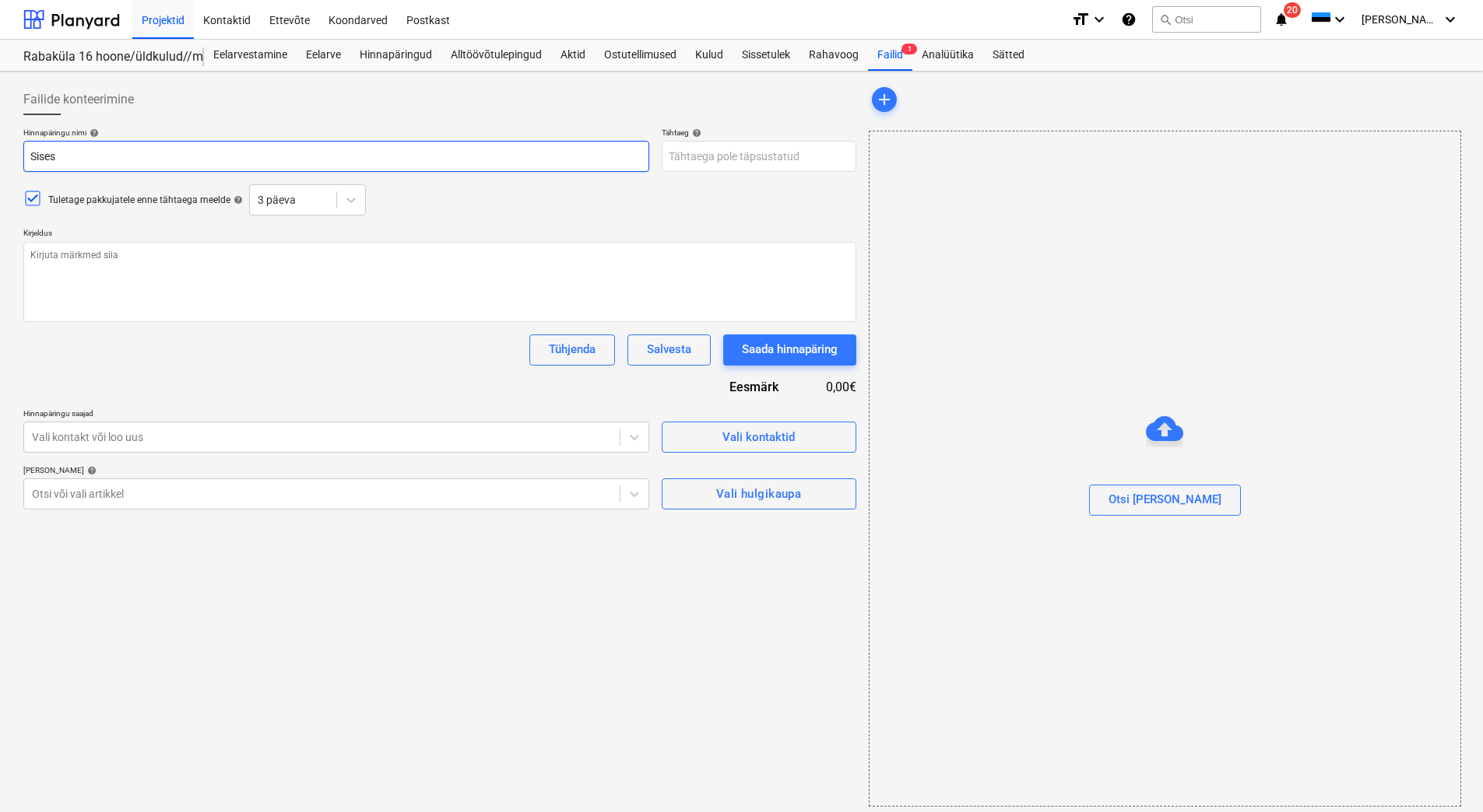
type input "Sisest"
type textarea "x"
type input "Sisesta"
type textarea "x"
type input "Sisestat"
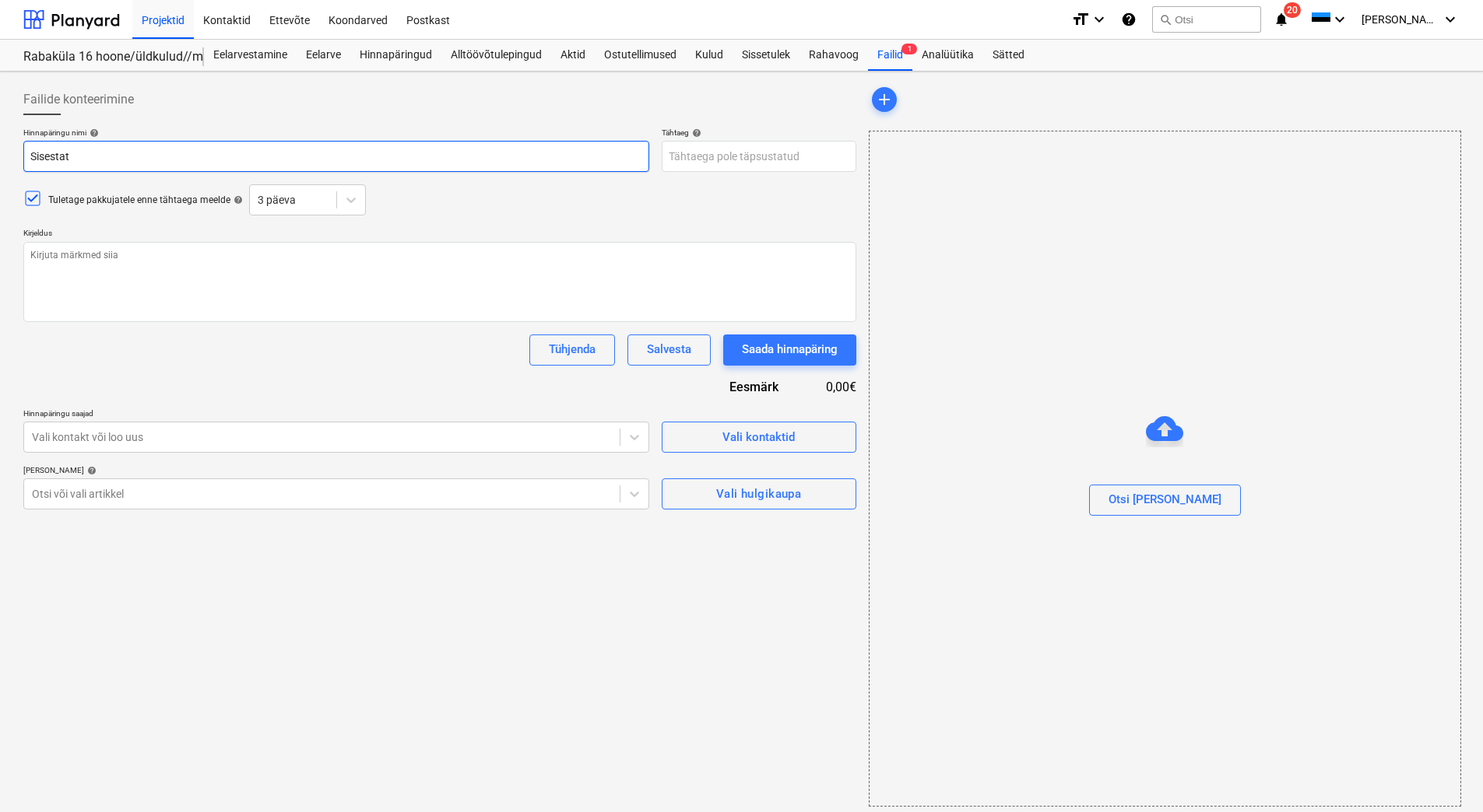
type textarea "x"
type input "Sisestatu"
type textarea "x"
type input "Sisestatud"
type textarea "x"
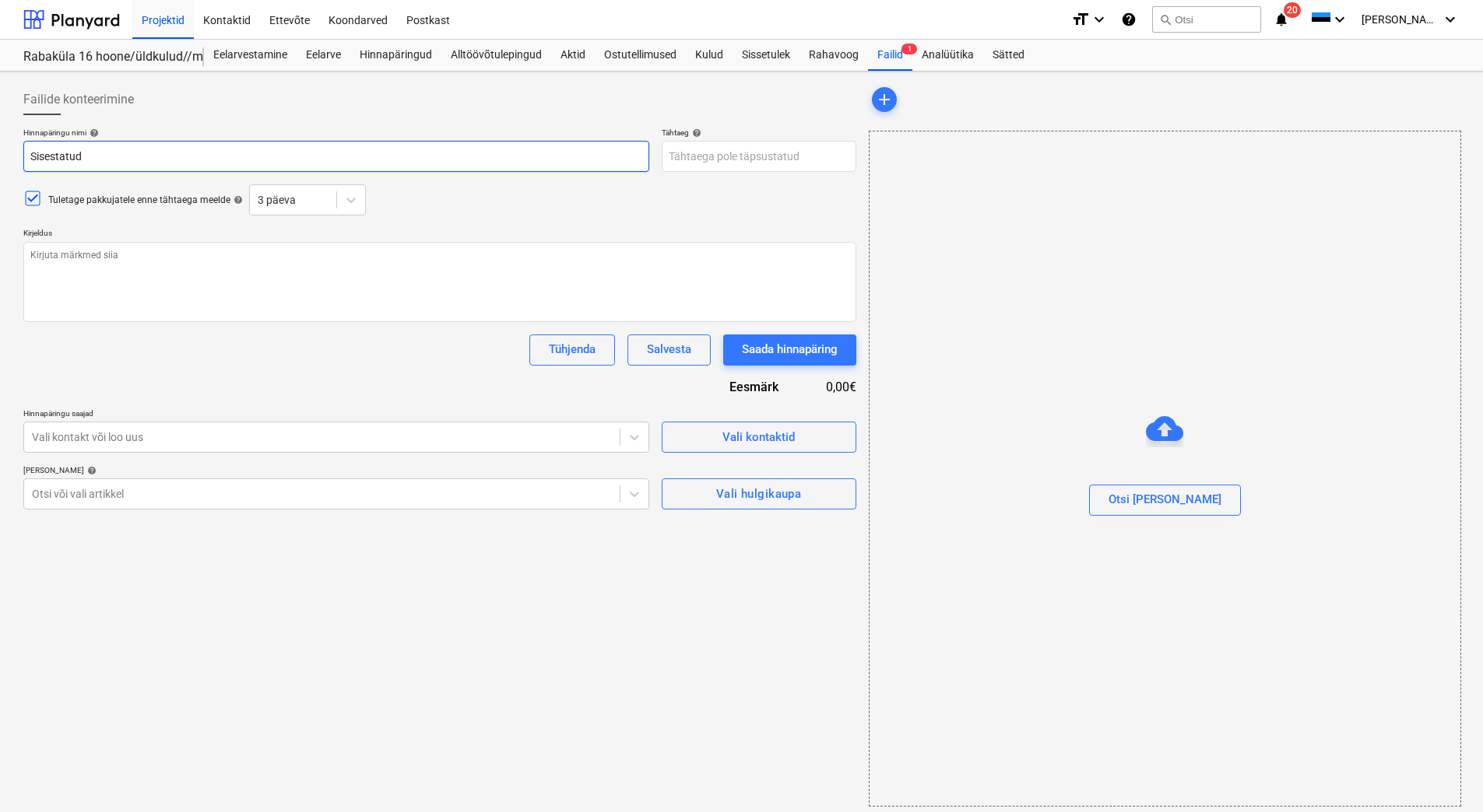
type input "Sisestatud"
type textarea "x"
type input "Sisestatud hi"
type textarea "x"
type input "Sisestatud hin"
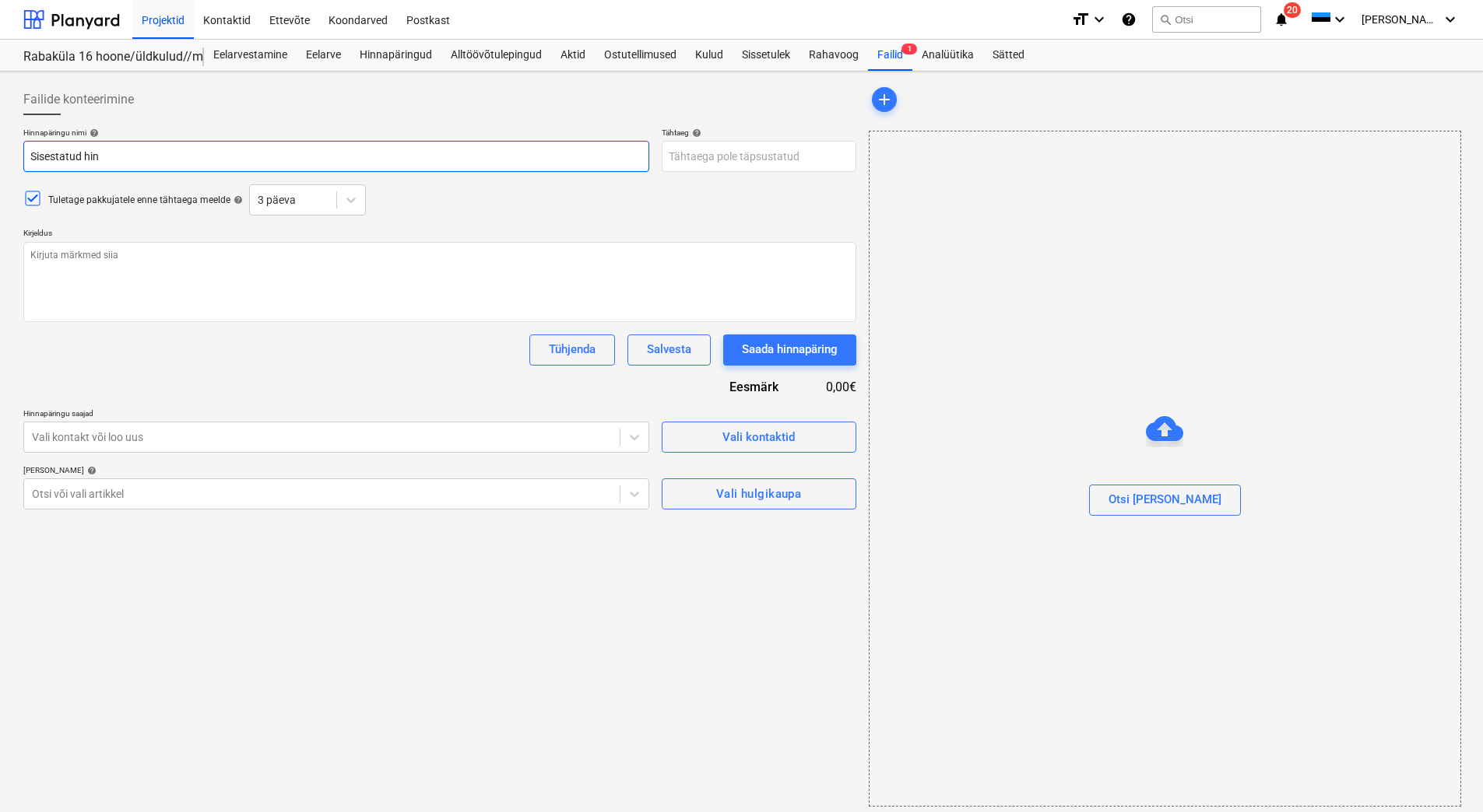
type textarea "x"
type input "Sisestatud [PERSON_NAME]"
type textarea "x"
type input "Sisestatud hinna"
type textarea "x"
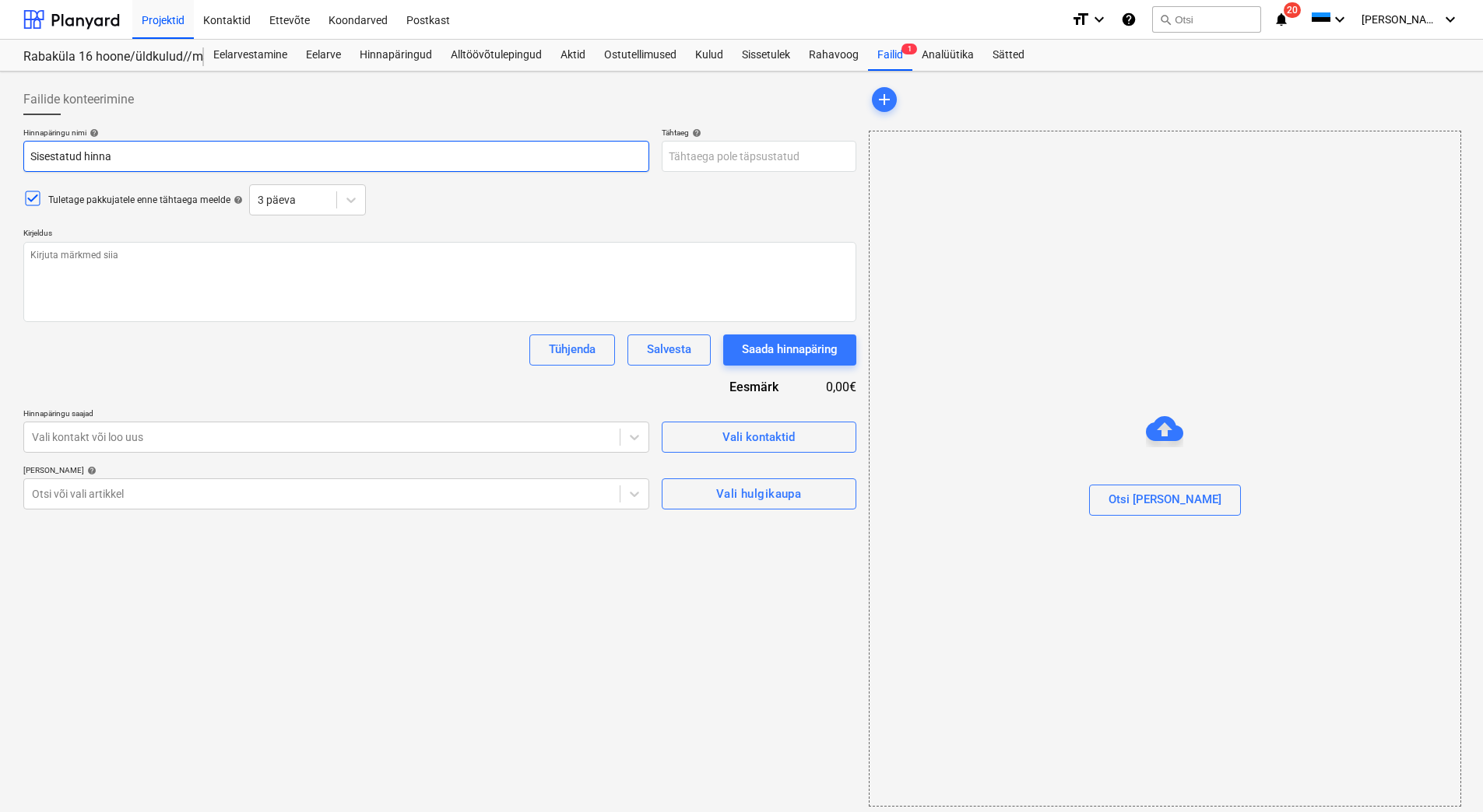
type input "Sisestatud hinnap"
type textarea "x"
type input "Sisestatud hinnapä"
type textarea "x"
type input "Sisestatud hinnapär"
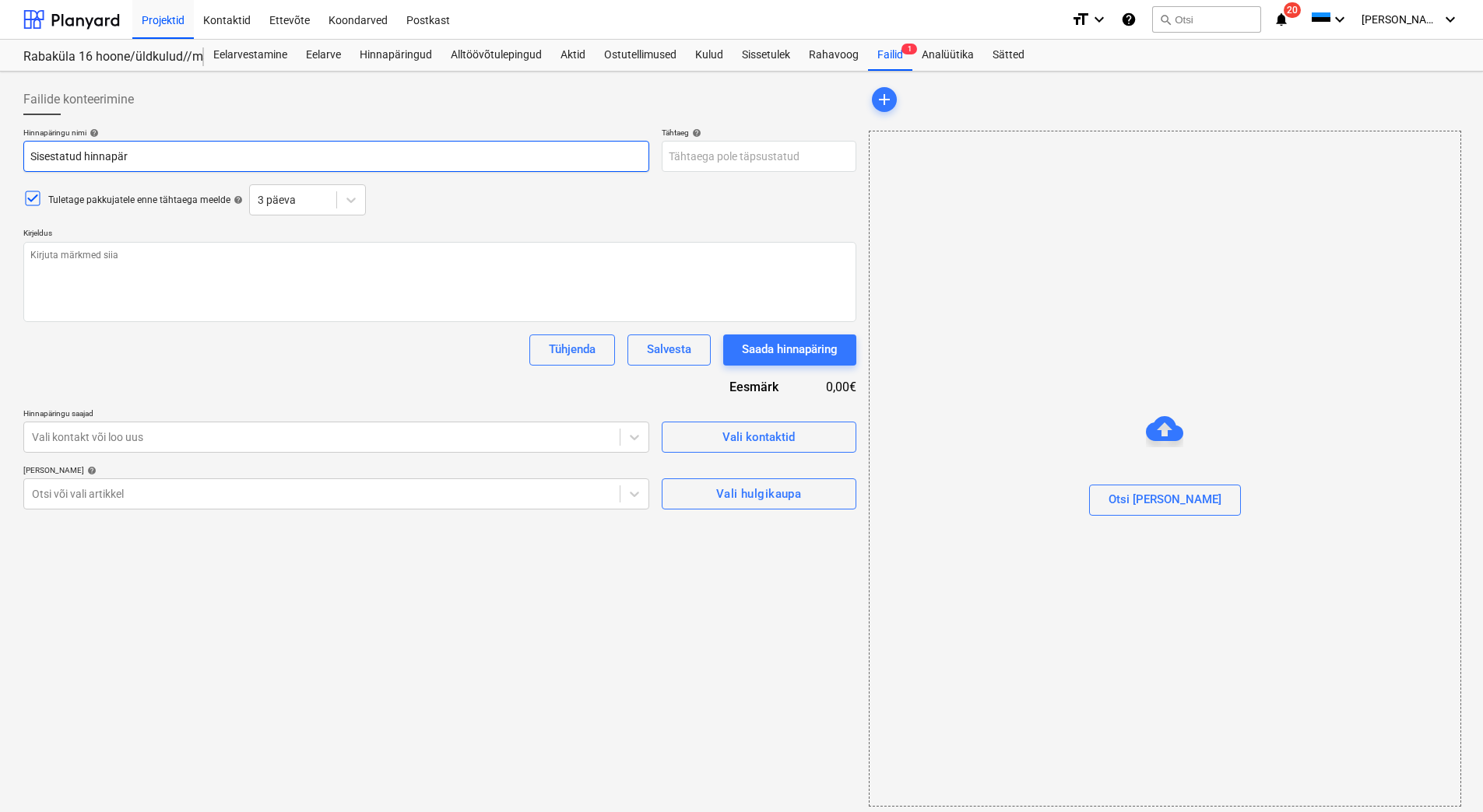
type textarea "x"
type input "Sisestatud hinnapäri"
type textarea "x"
type input "Sisestatud hinnapärin"
type textarea "x"
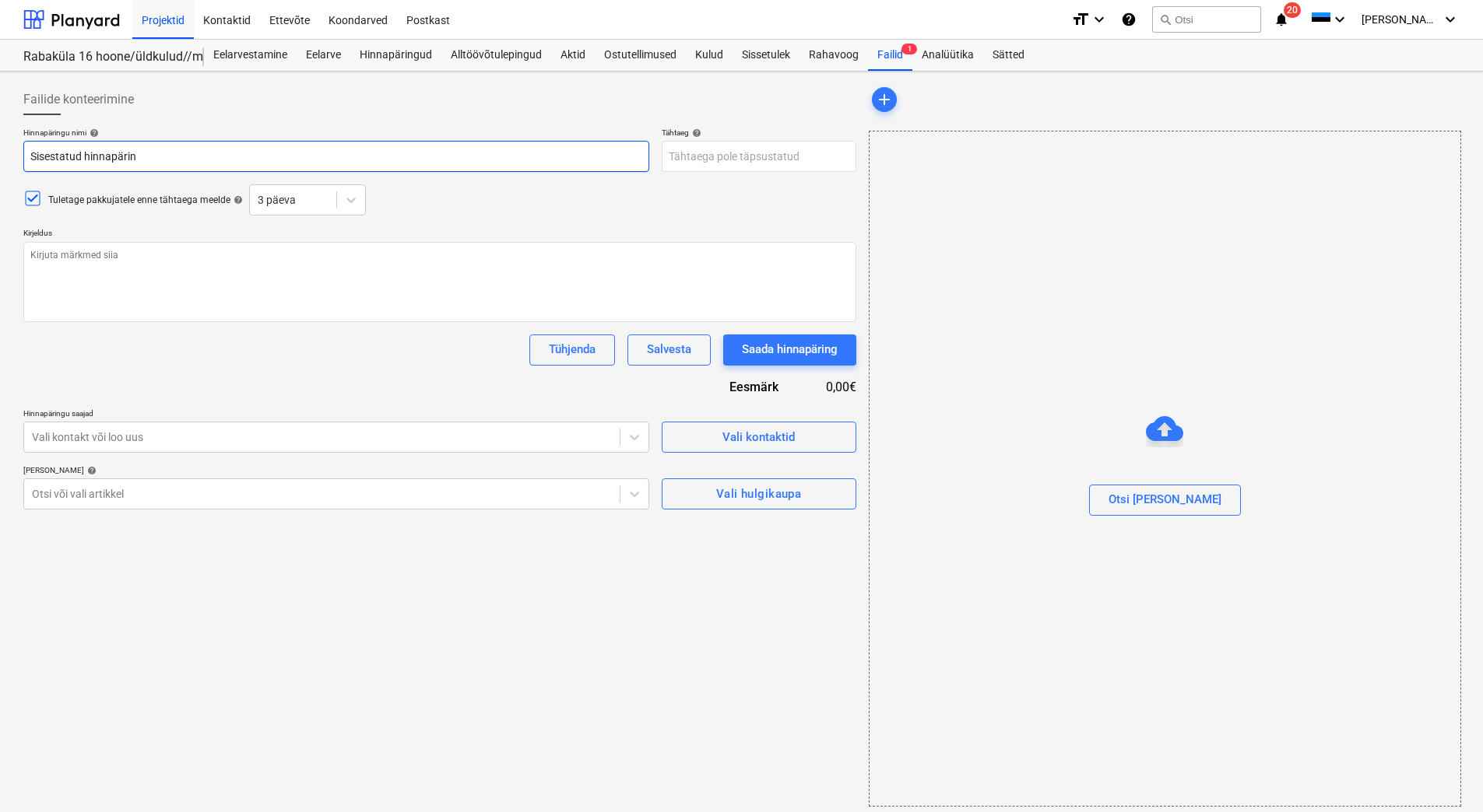
type input "Sisestatud hinnapäring"
type textarea "x"
type input "Sisestatud hinnapäring"
type textarea "x"
type input "Sisestatud hinnapäring t"
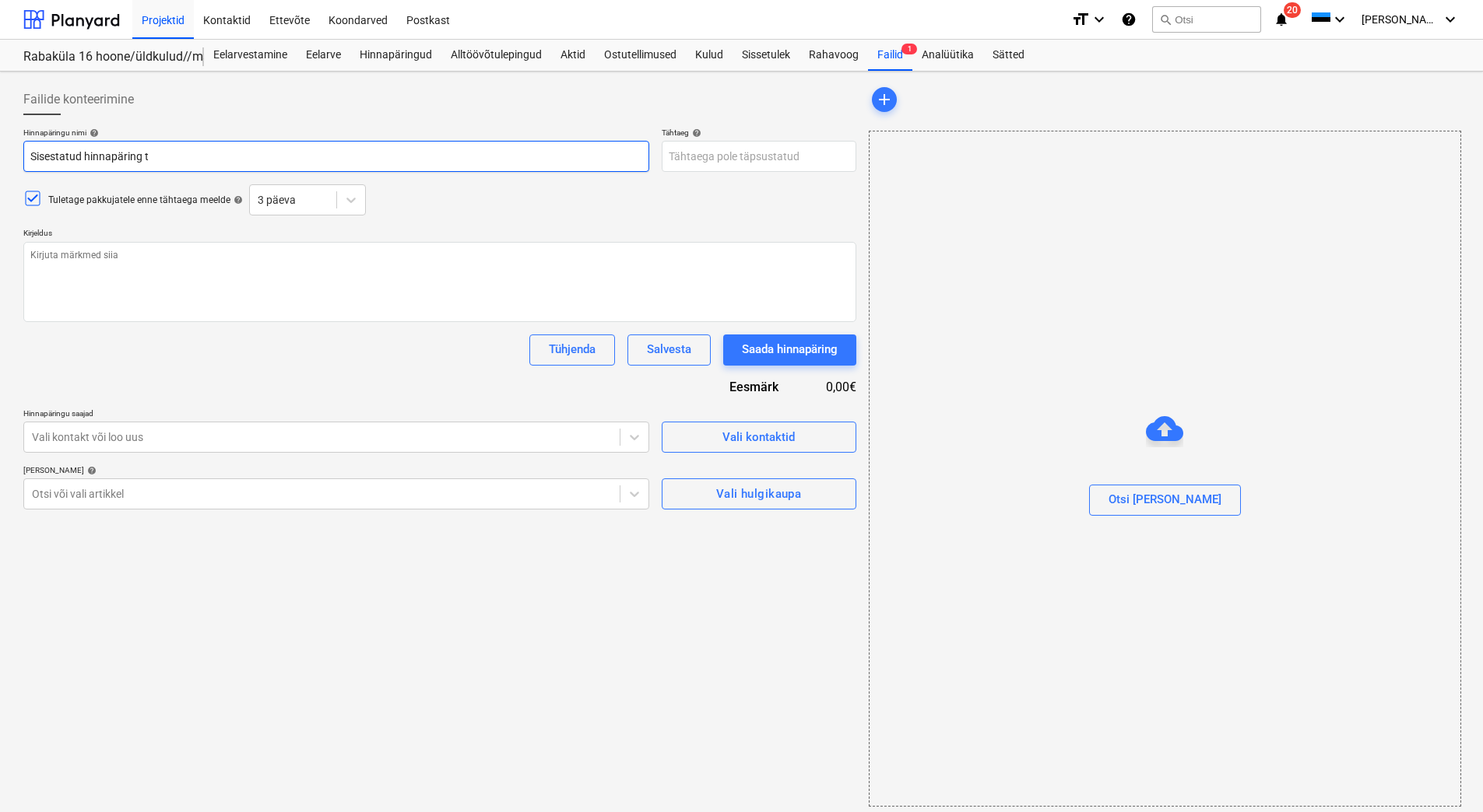
type textarea "x"
type input "Sisestatud hinnapäring te"
type textarea "x"
type input "Sisestatud hinnapäring tera"
type textarea "x"
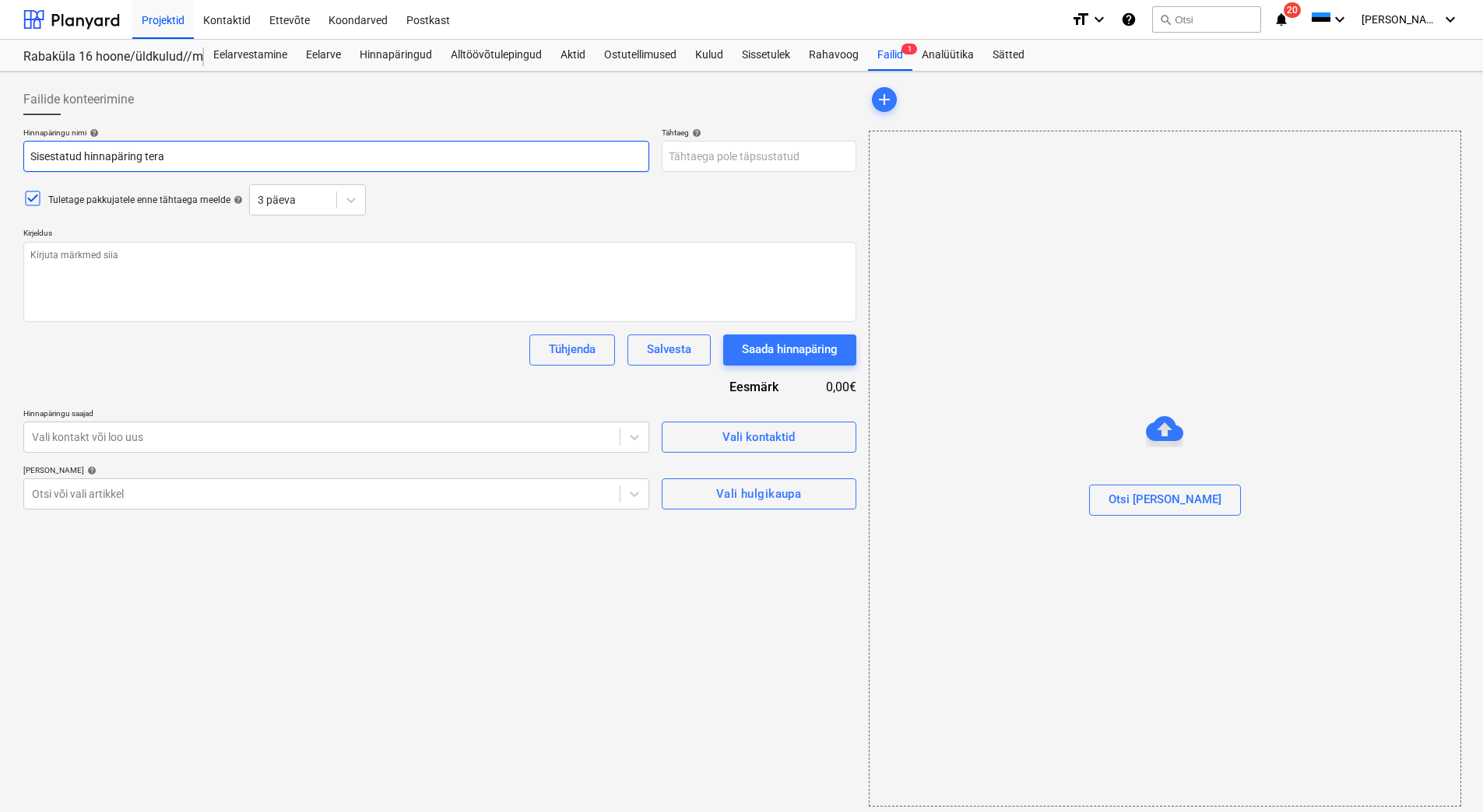
type input "Sisestatud hinnapäring teras"
type textarea "x"
type input "Sisestatud hinnapäring terase"
type textarea "x"
type input "Sisestatud hinnapäring terasel"
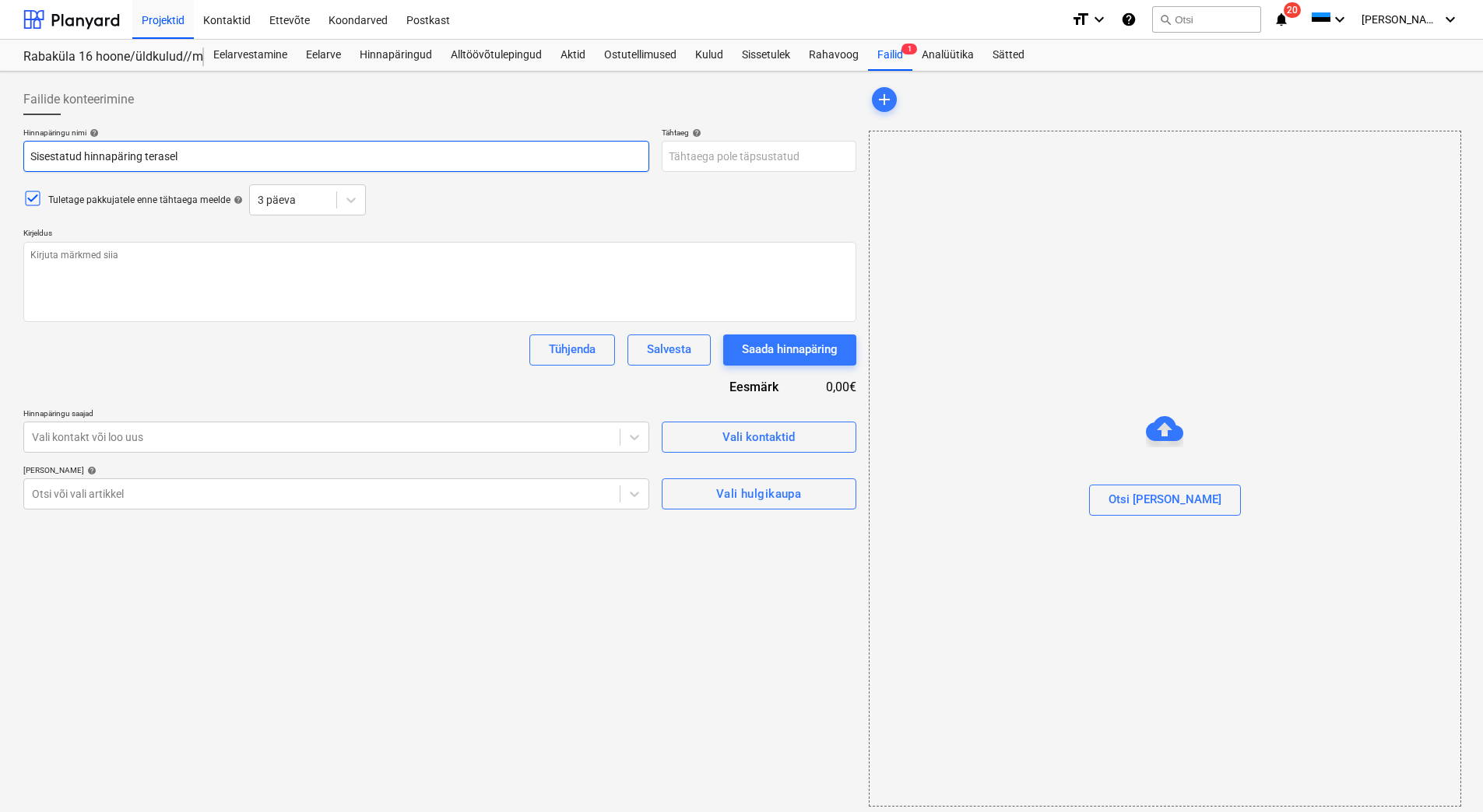
type textarea "x"
type input "Sisestatud hinnapäring terasele"
type textarea "x"
type input "Sisestatud hinnapäring terasele"
click at [635, 432] on icon at bounding box center [635, 437] width 16 height 16
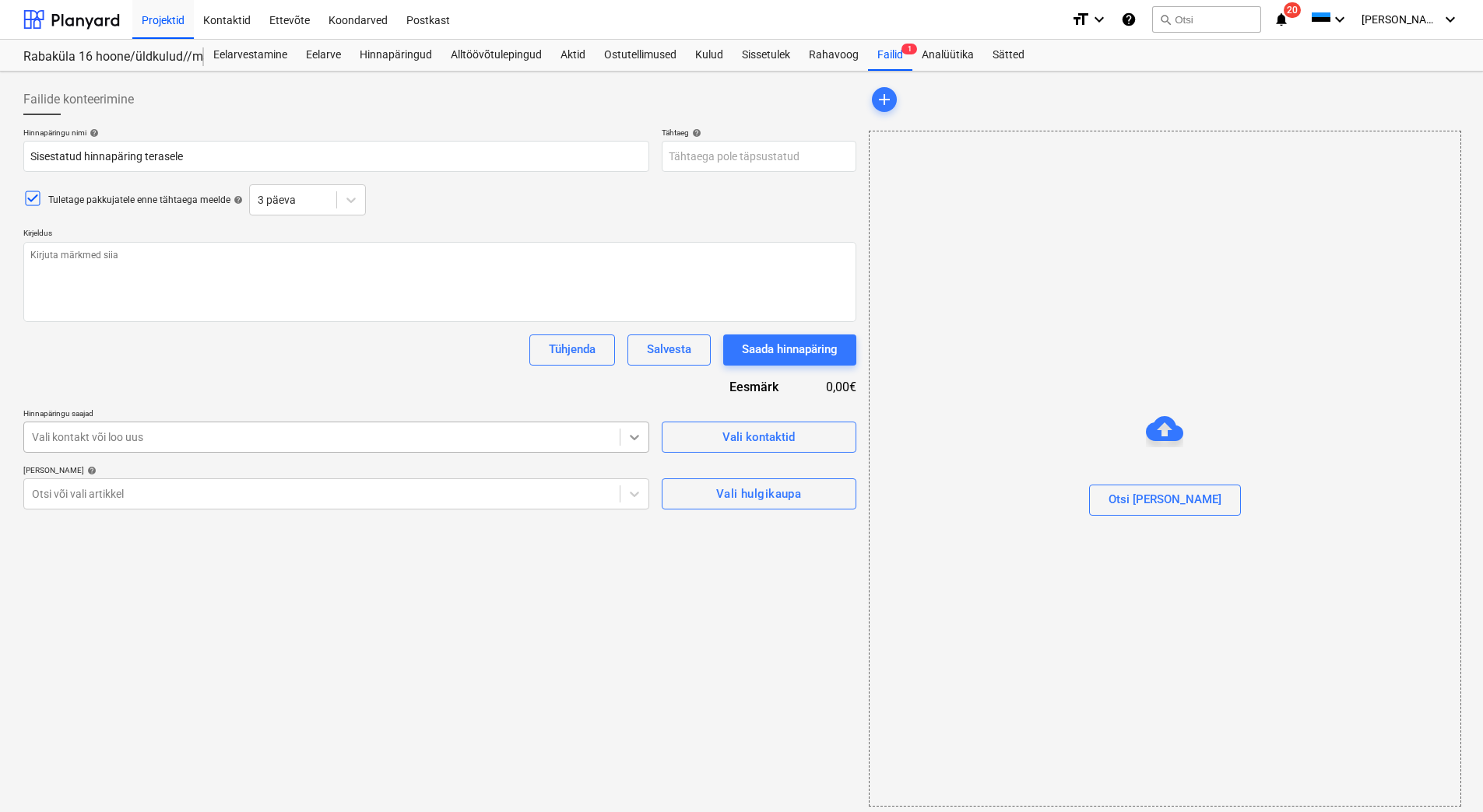
type textarea "x"
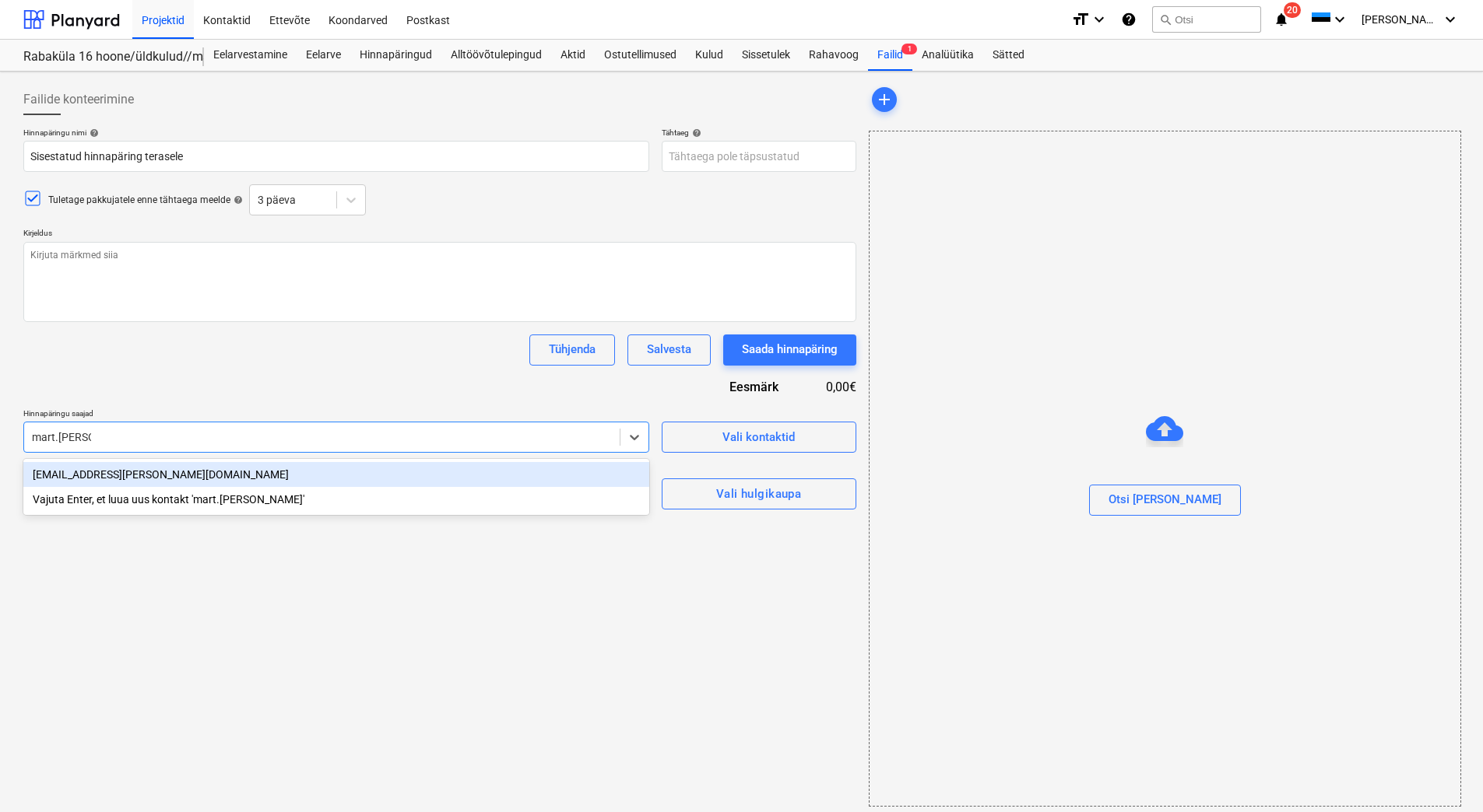
type input "mart.[PERSON_NAME]"
click at [107, 483] on div "[EMAIL_ADDRESS][PERSON_NAME][DOMAIN_NAME]" at bounding box center [337, 475] width 626 height 25
type textarea "x"
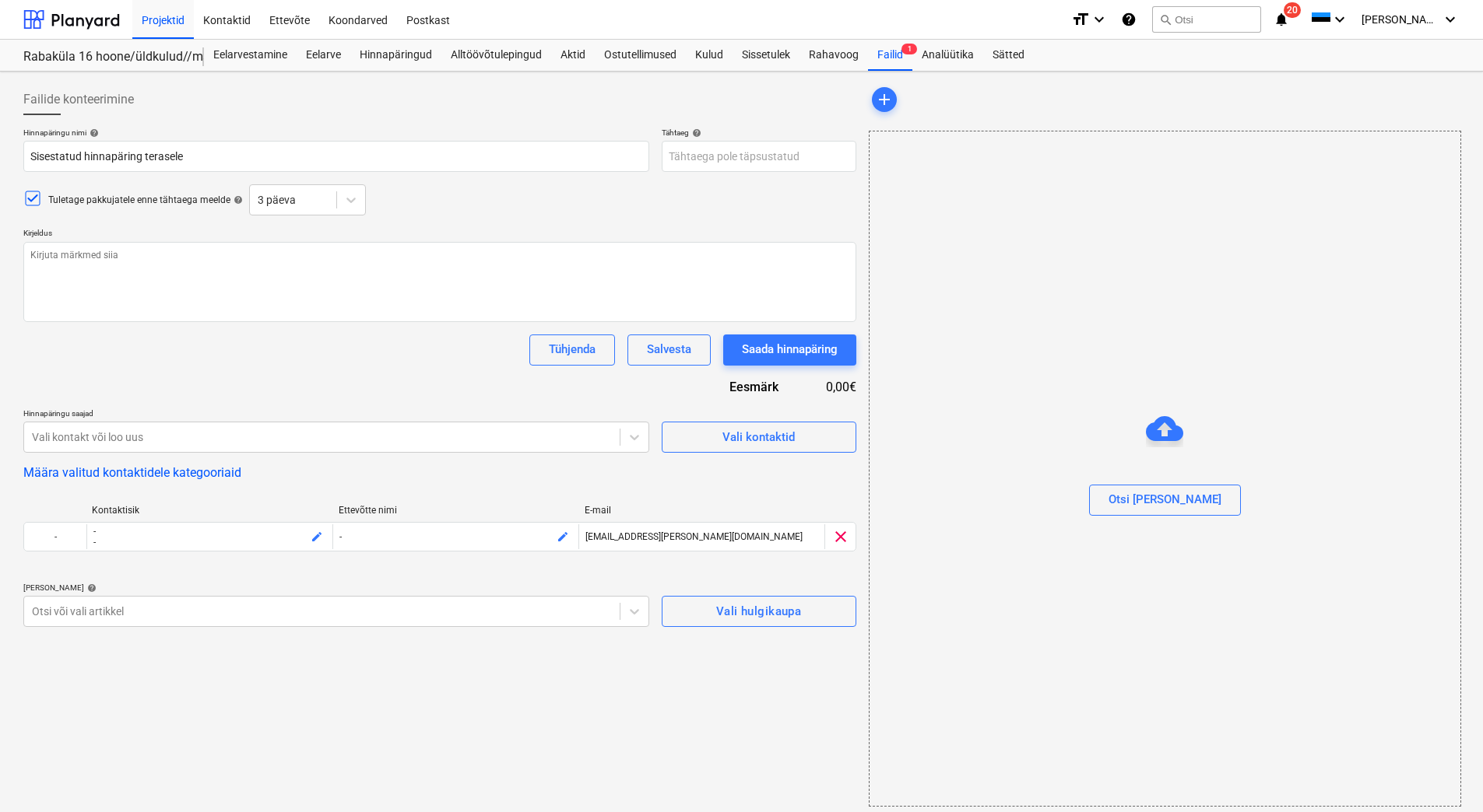
click at [218, 364] on div "Tühjenda Salvesta Saada hinnapäring" at bounding box center [440, 350] width 834 height 32
click at [707, 616] on span "Vali hulgikaupa" at bounding box center [759, 611] width 160 height 20
type textarea "x"
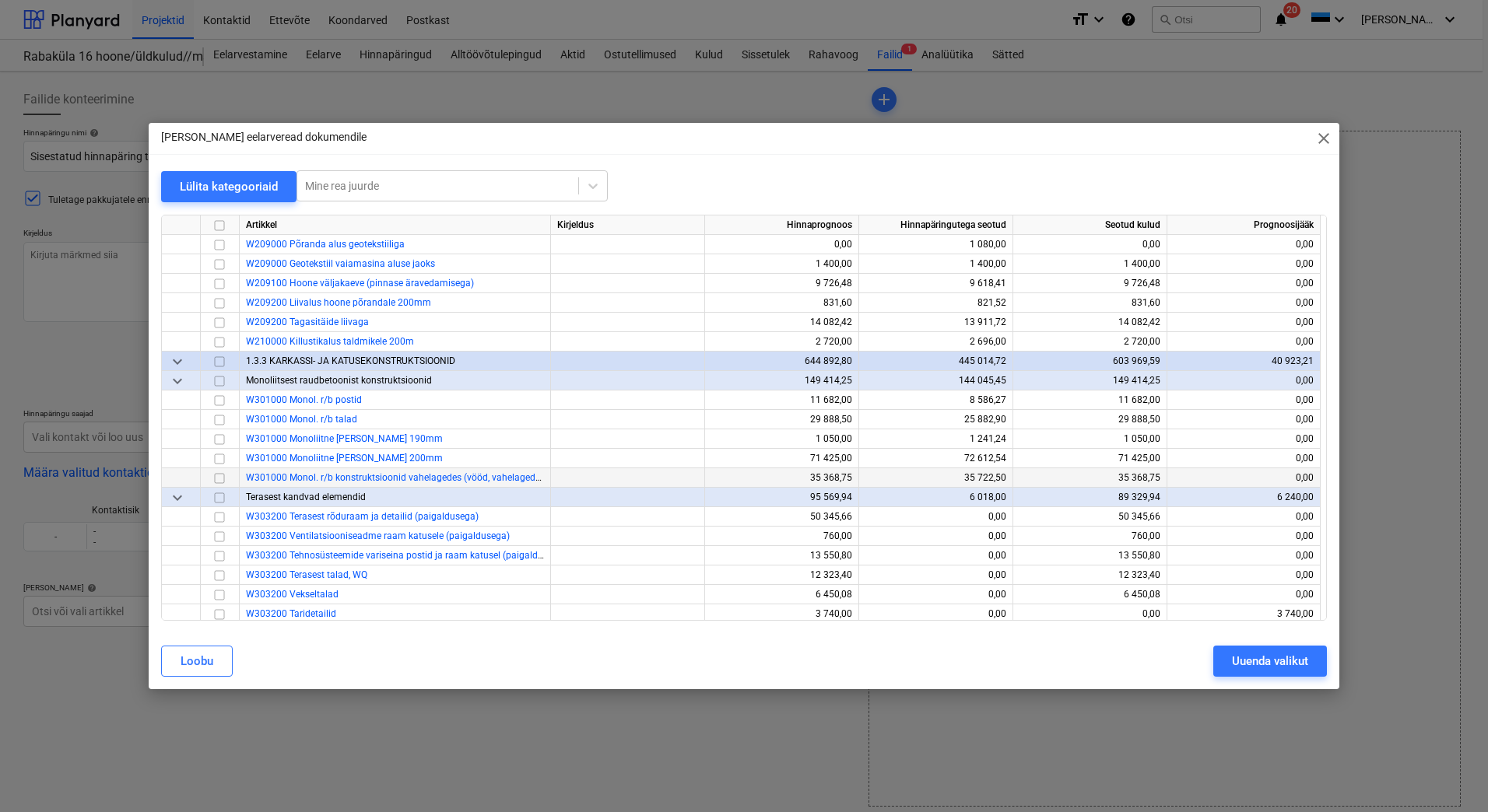
scroll to position [2723, 0]
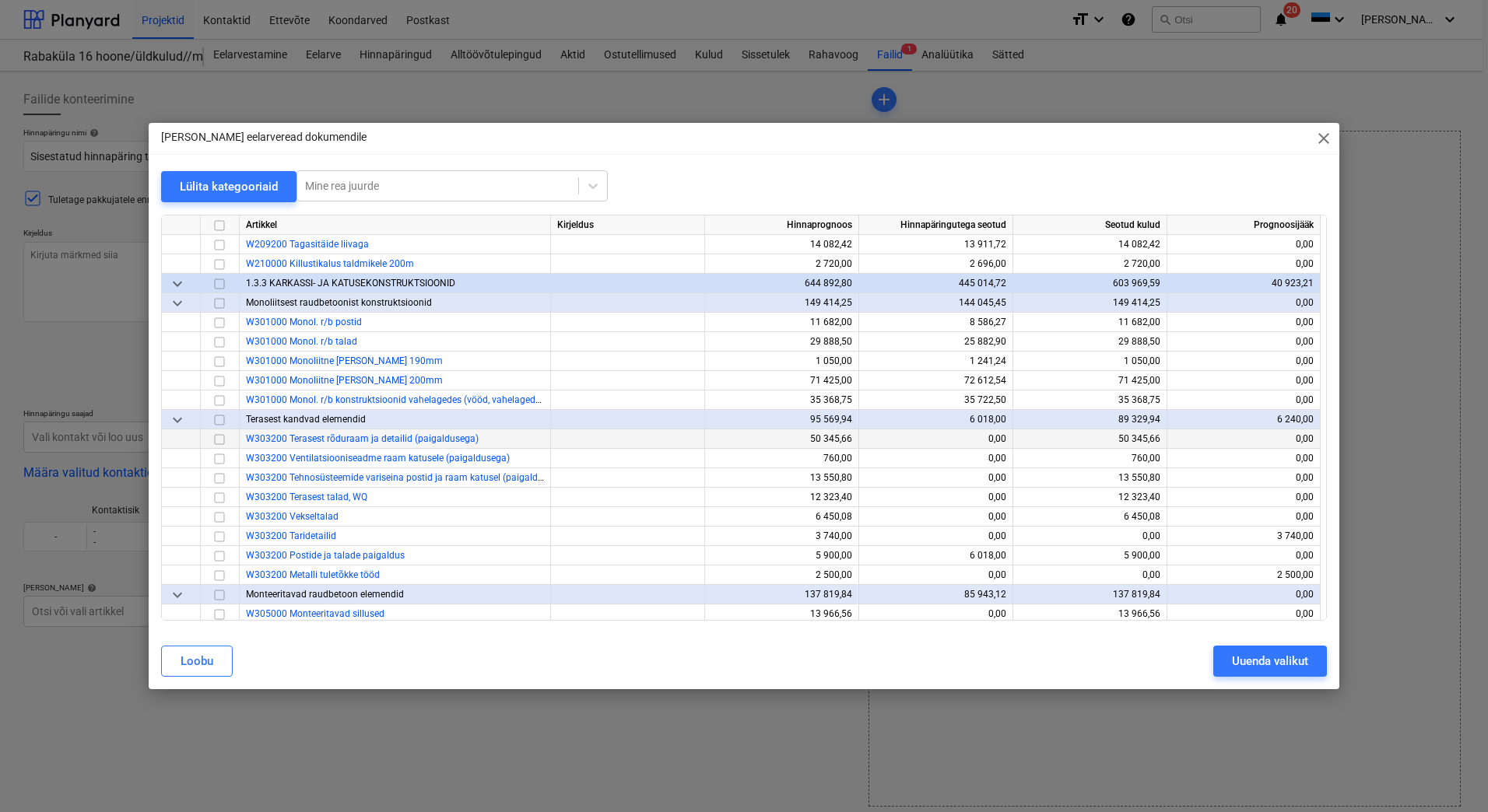
click at [223, 439] on input "checkbox" at bounding box center [219, 439] width 18 height 18
click at [221, 456] on input "checkbox" at bounding box center [219, 458] width 18 height 18
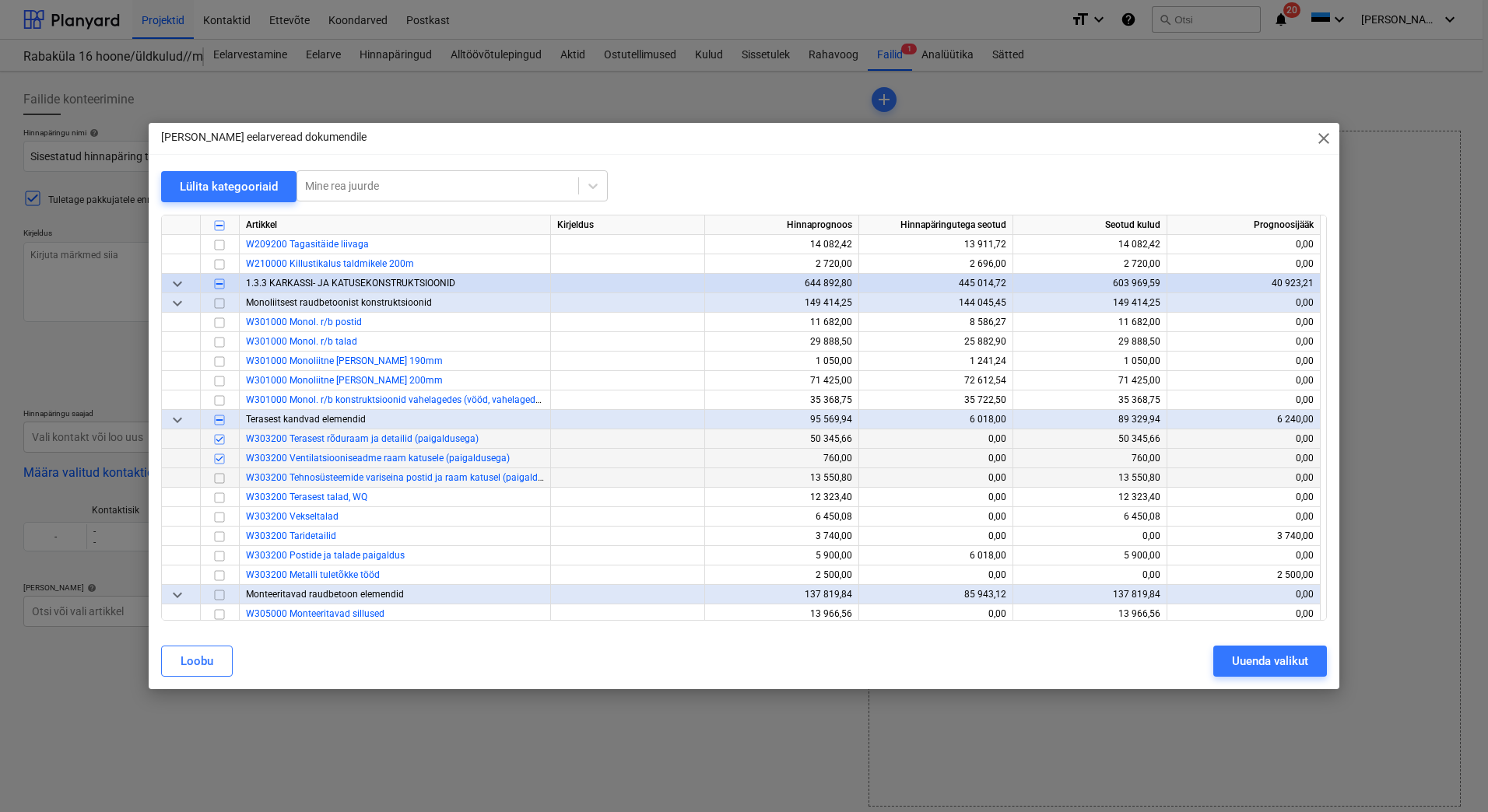
click at [218, 477] on input "checkbox" at bounding box center [219, 478] width 18 height 18
click at [218, 495] on input "checkbox" at bounding box center [219, 498] width 18 height 18
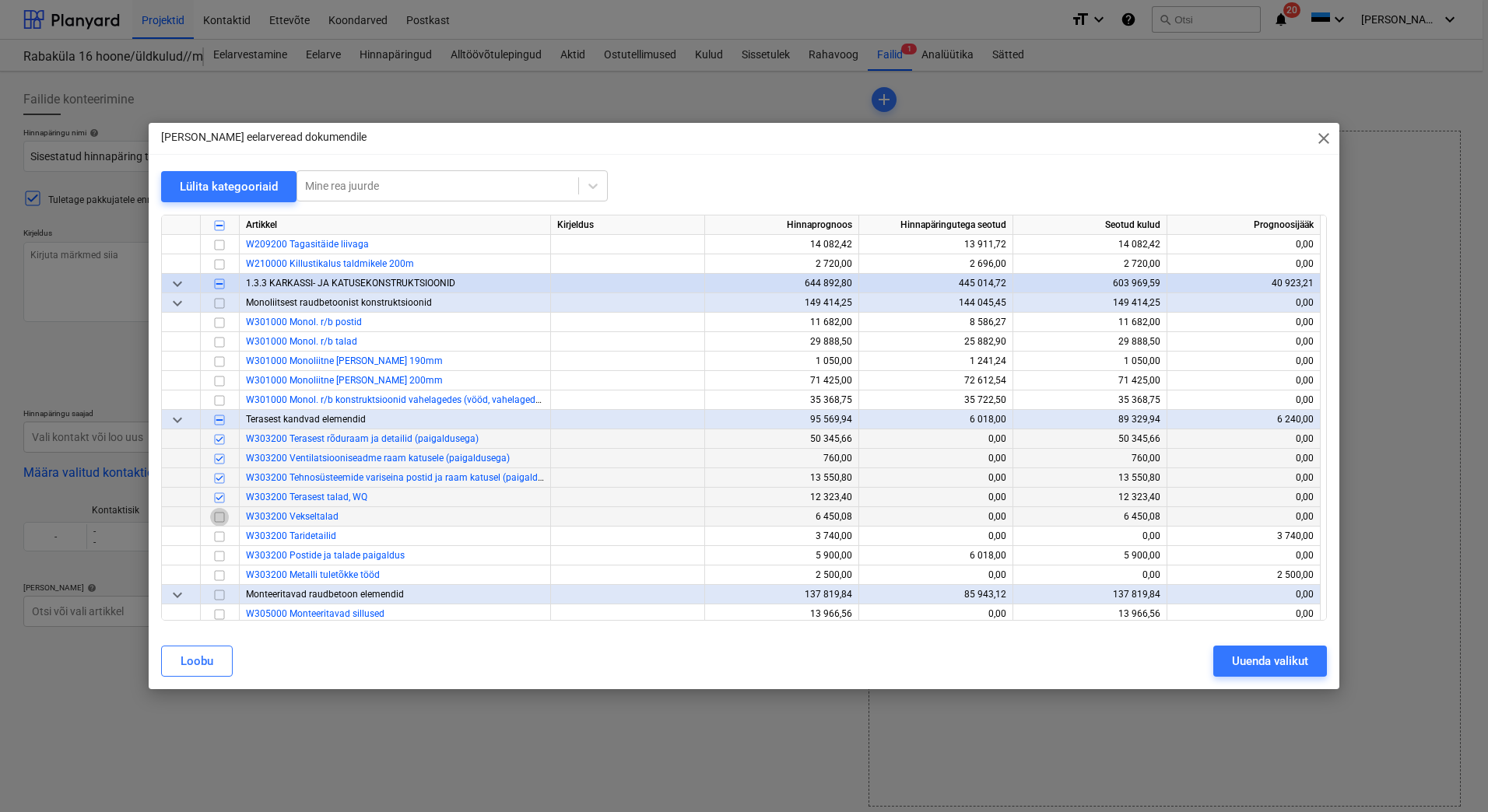
click at [216, 518] on input "checkbox" at bounding box center [219, 517] width 18 height 18
click at [220, 533] on input "checkbox" at bounding box center [219, 536] width 18 height 18
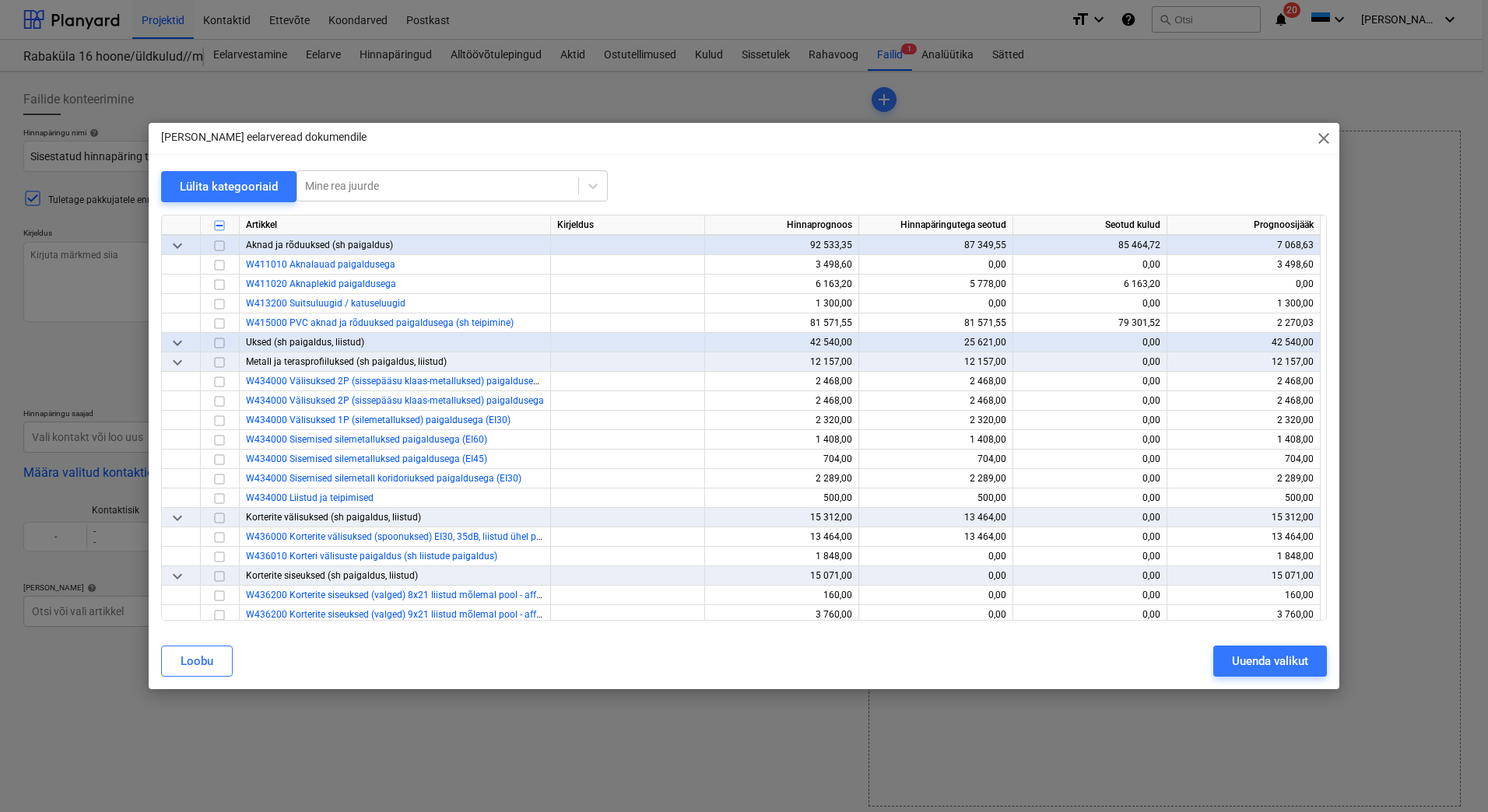
scroll to position [3501, 0]
click at [361, 192] on div at bounding box center [437, 186] width 266 height 16
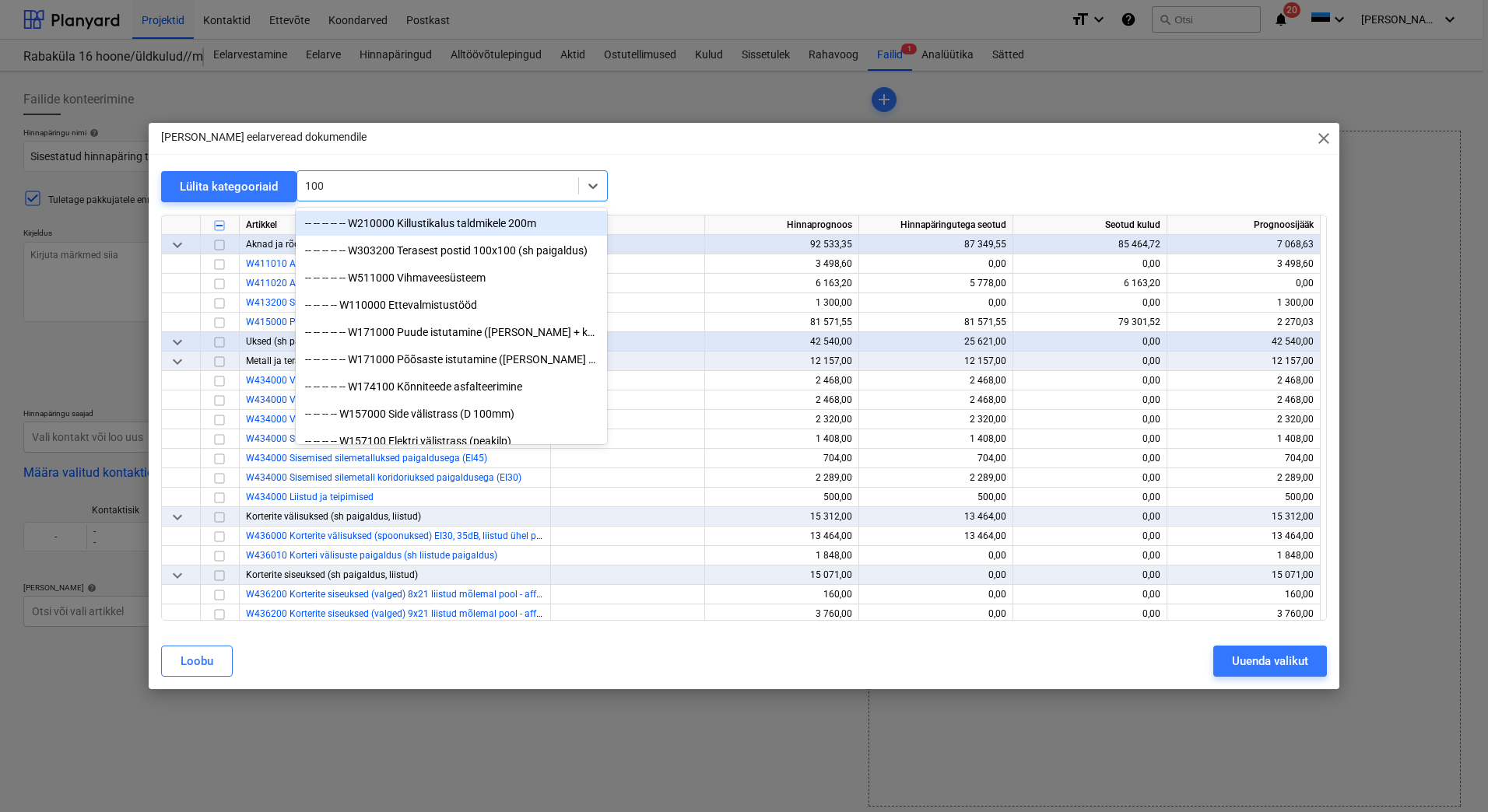
type input "100x"
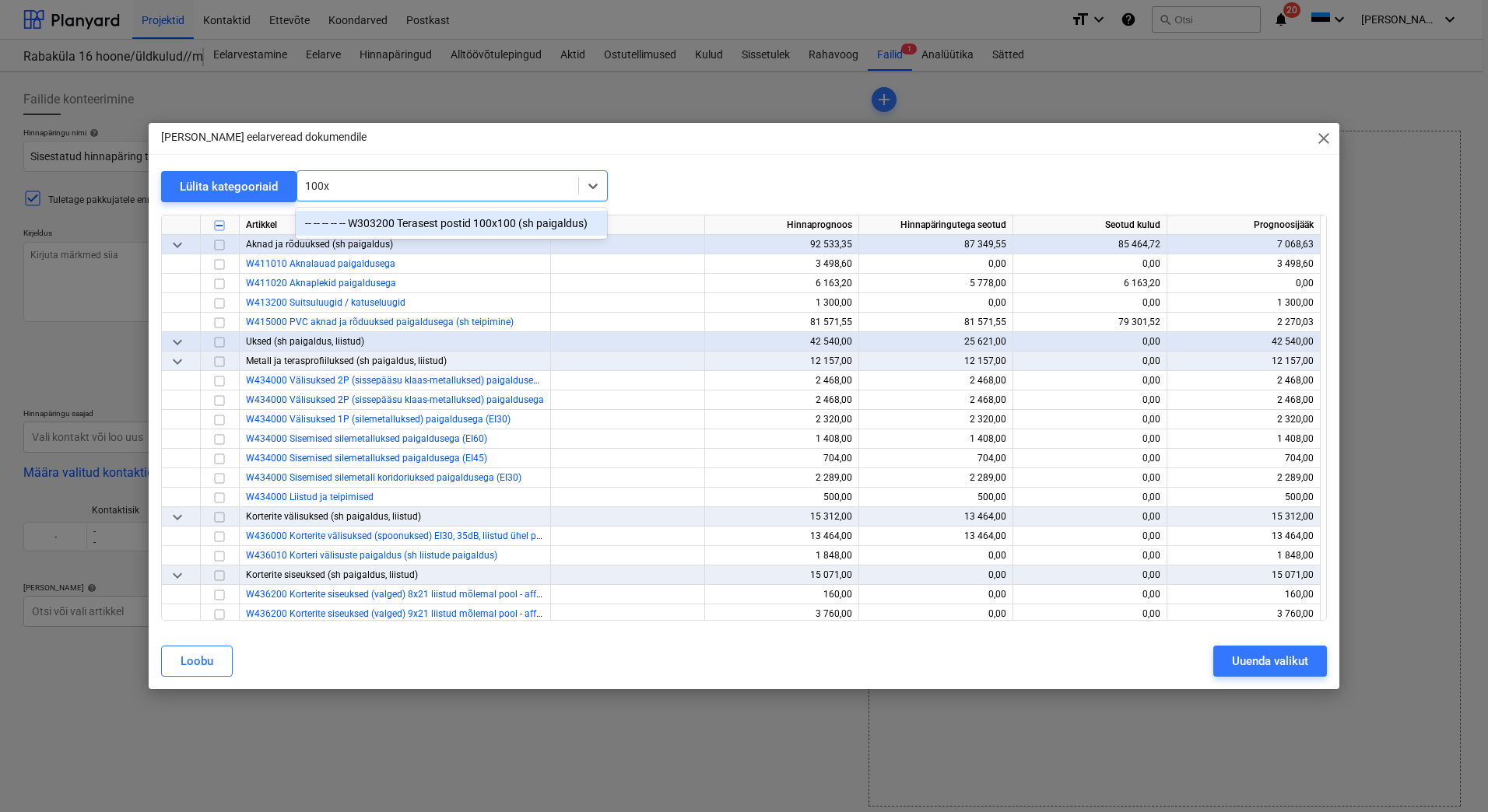
click at [429, 224] on div "-- -- -- -- -- W303200 Terasest postid 100x100 (sh paigaldus)" at bounding box center [451, 223] width 311 height 25
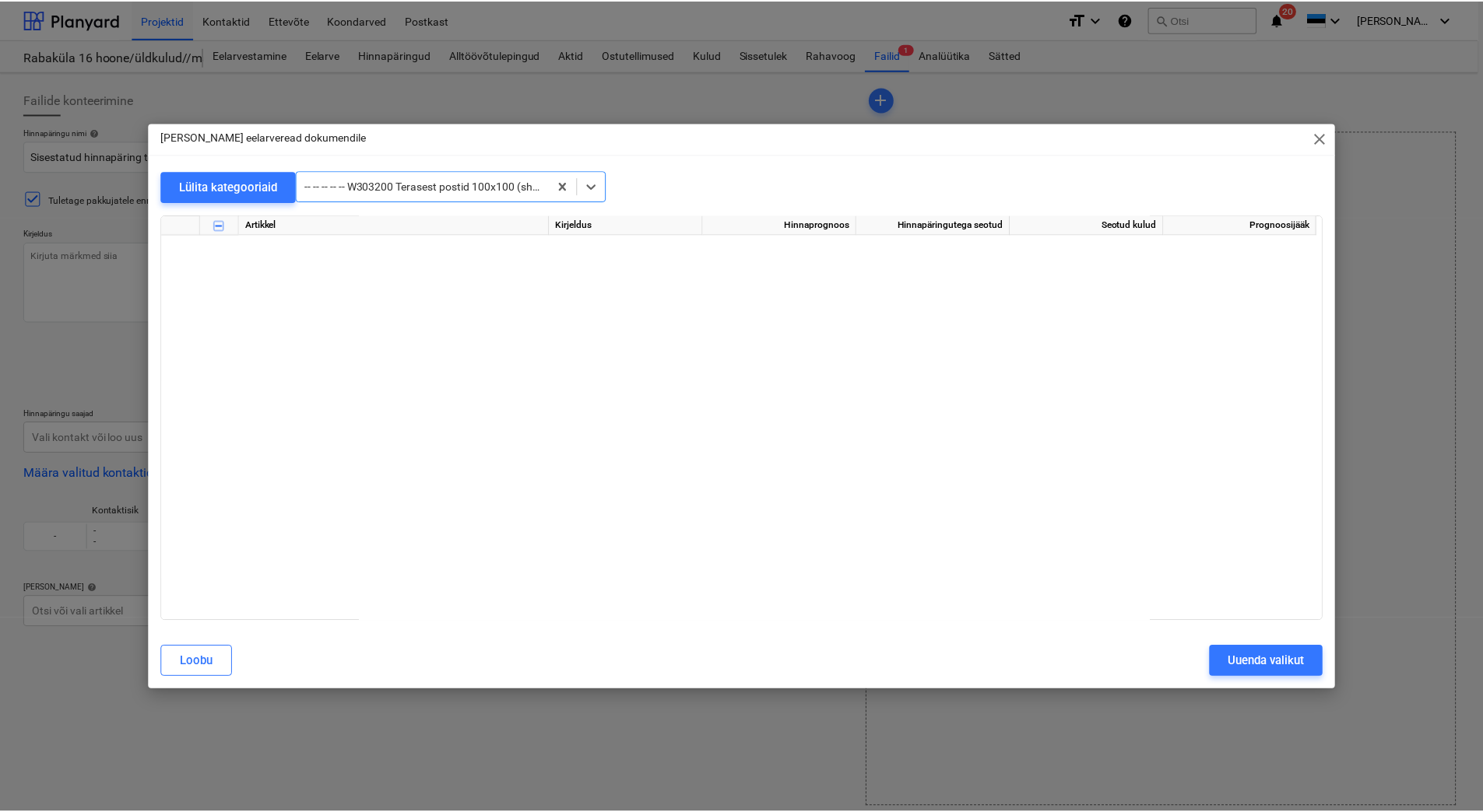
scroll to position [272, 0]
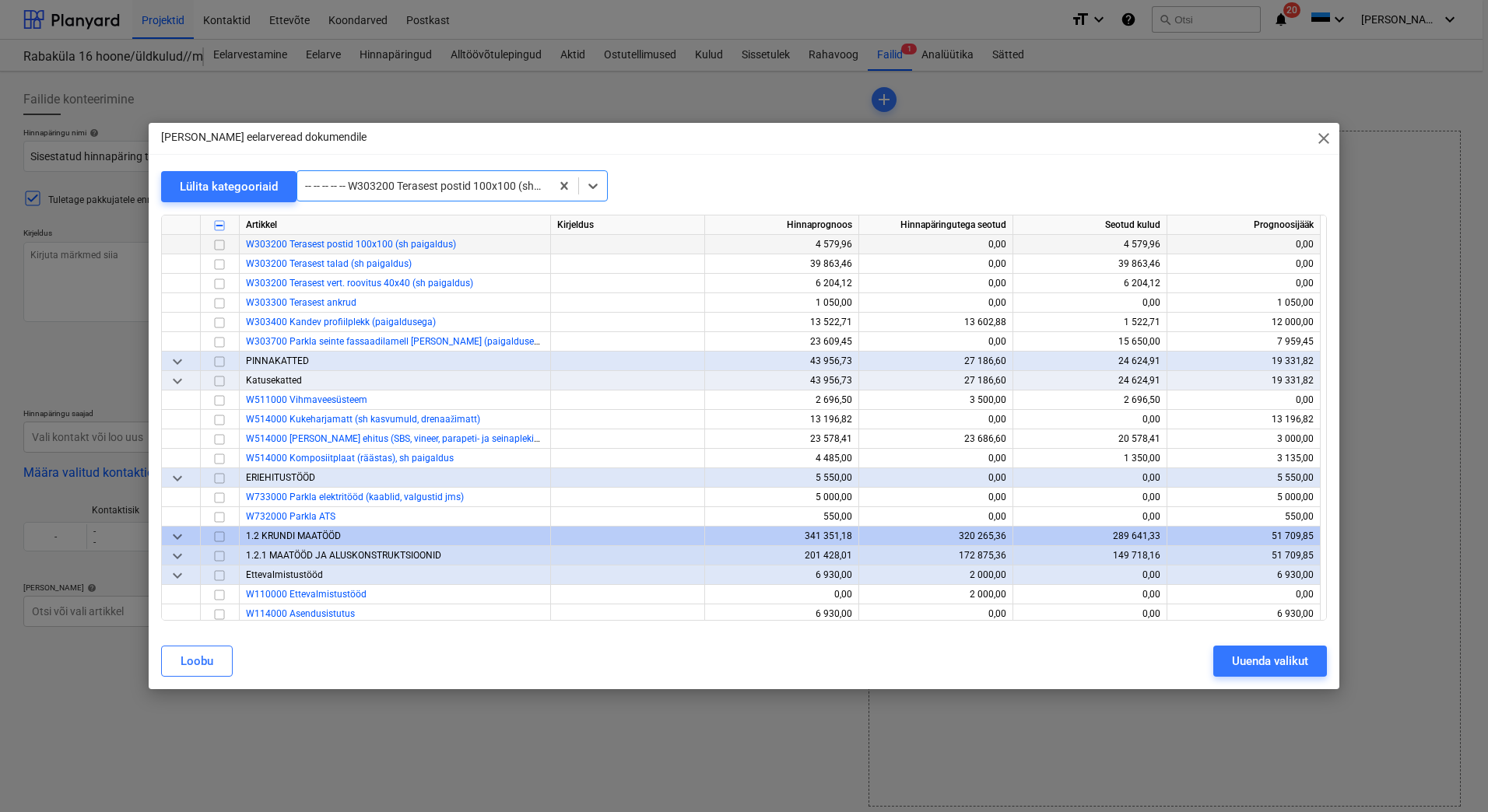
click at [217, 247] on input "checkbox" at bounding box center [219, 244] width 18 height 18
click at [220, 262] on input "checkbox" at bounding box center [219, 264] width 18 height 18
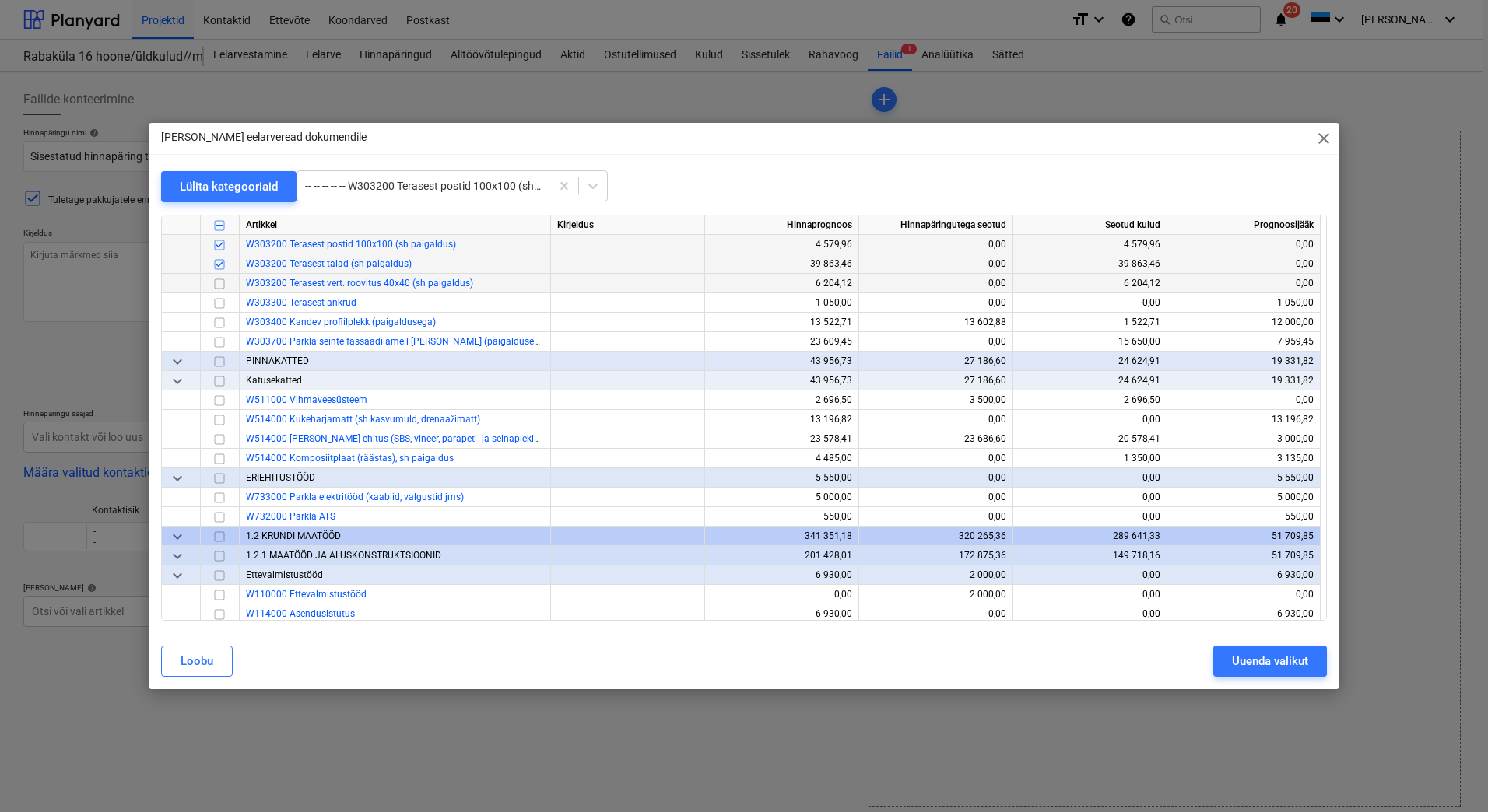
click at [218, 283] on input "checkbox" at bounding box center [219, 284] width 18 height 18
click at [1263, 656] on div "Uuenda valikut" at bounding box center [1270, 661] width 76 height 20
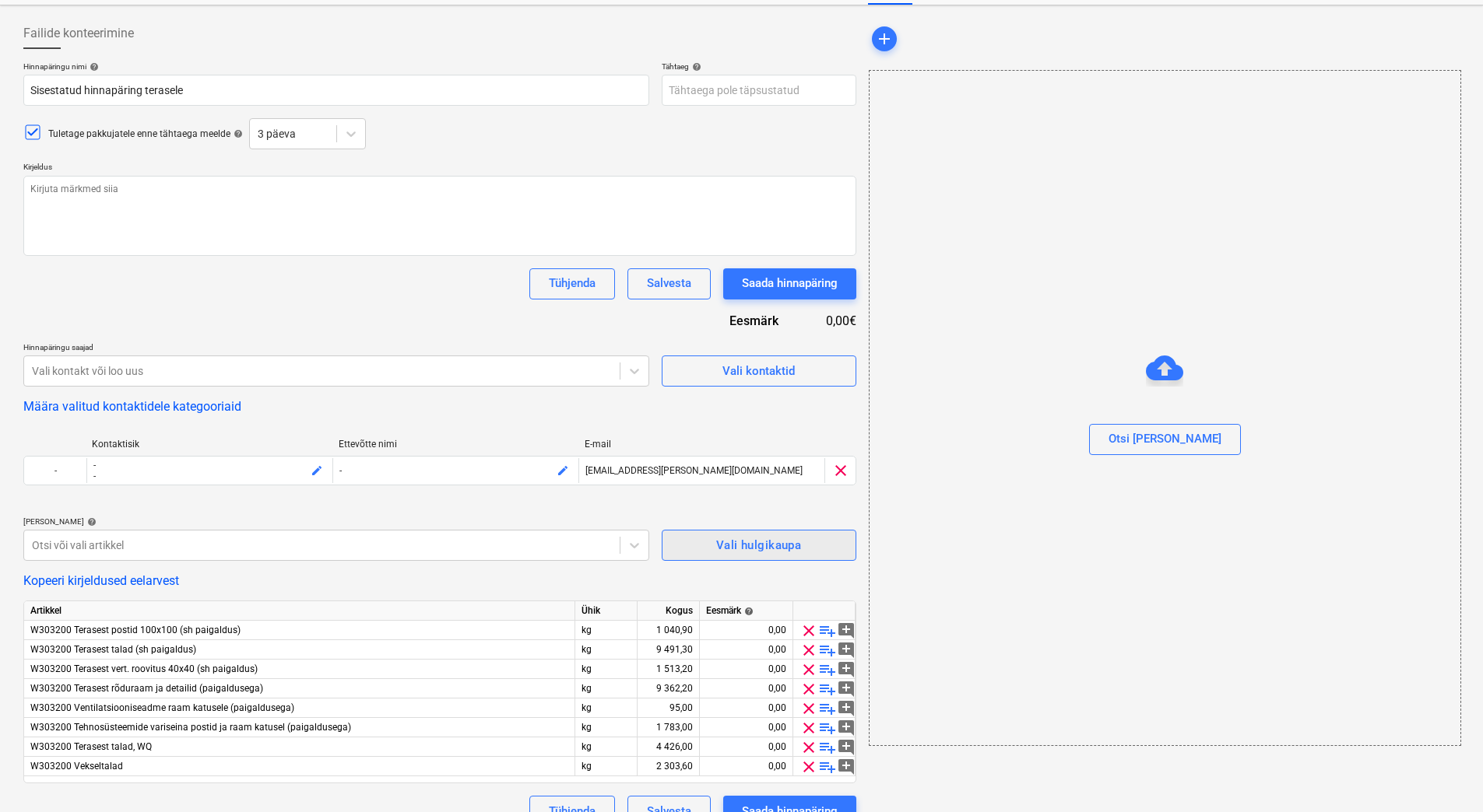
scroll to position [94, 0]
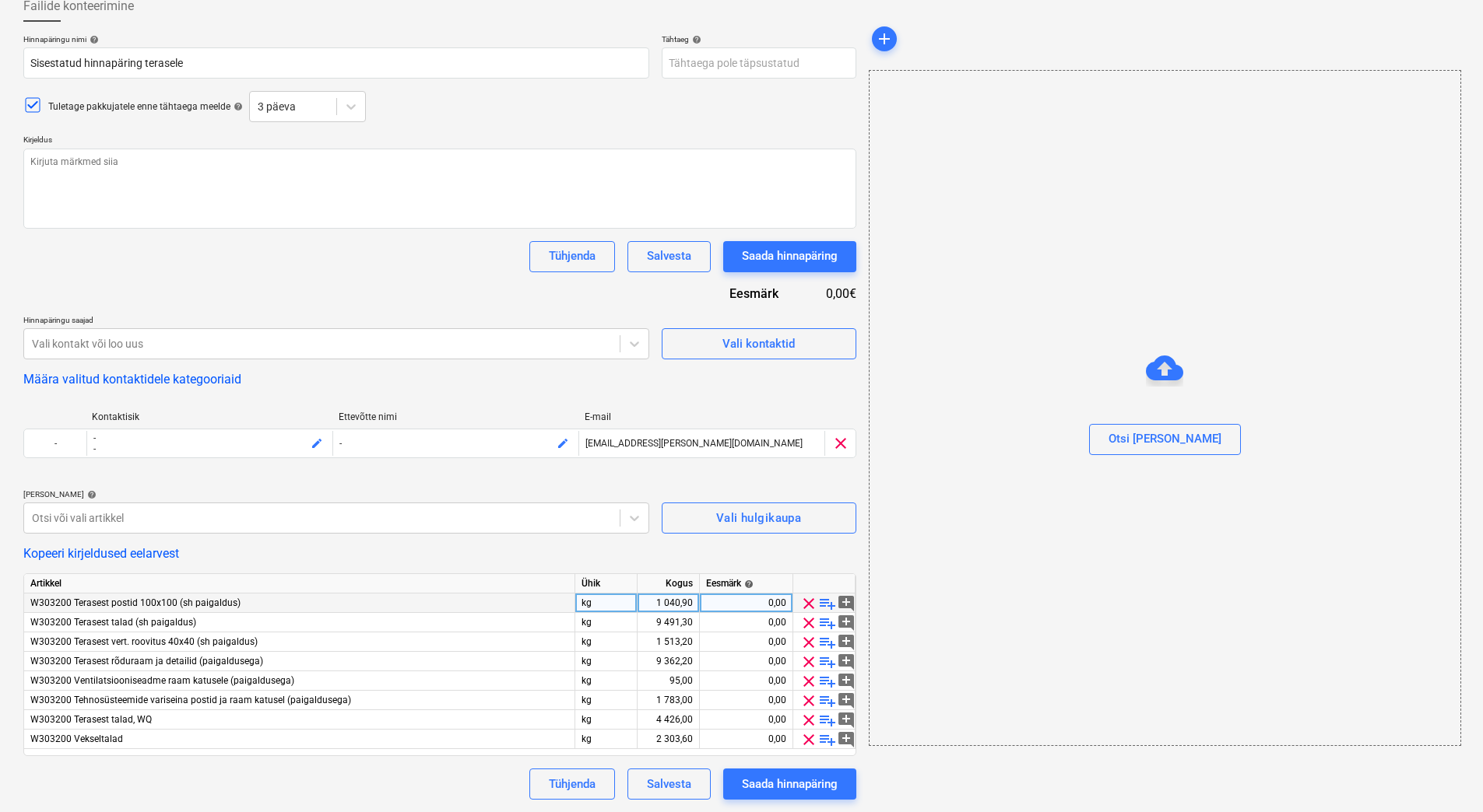
click at [735, 603] on div "0,00" at bounding box center [746, 604] width 80 height 19
type textarea "x"
type input "4 684,05"
click at [747, 627] on div "0,00" at bounding box center [746, 623] width 80 height 19
type textarea "x"
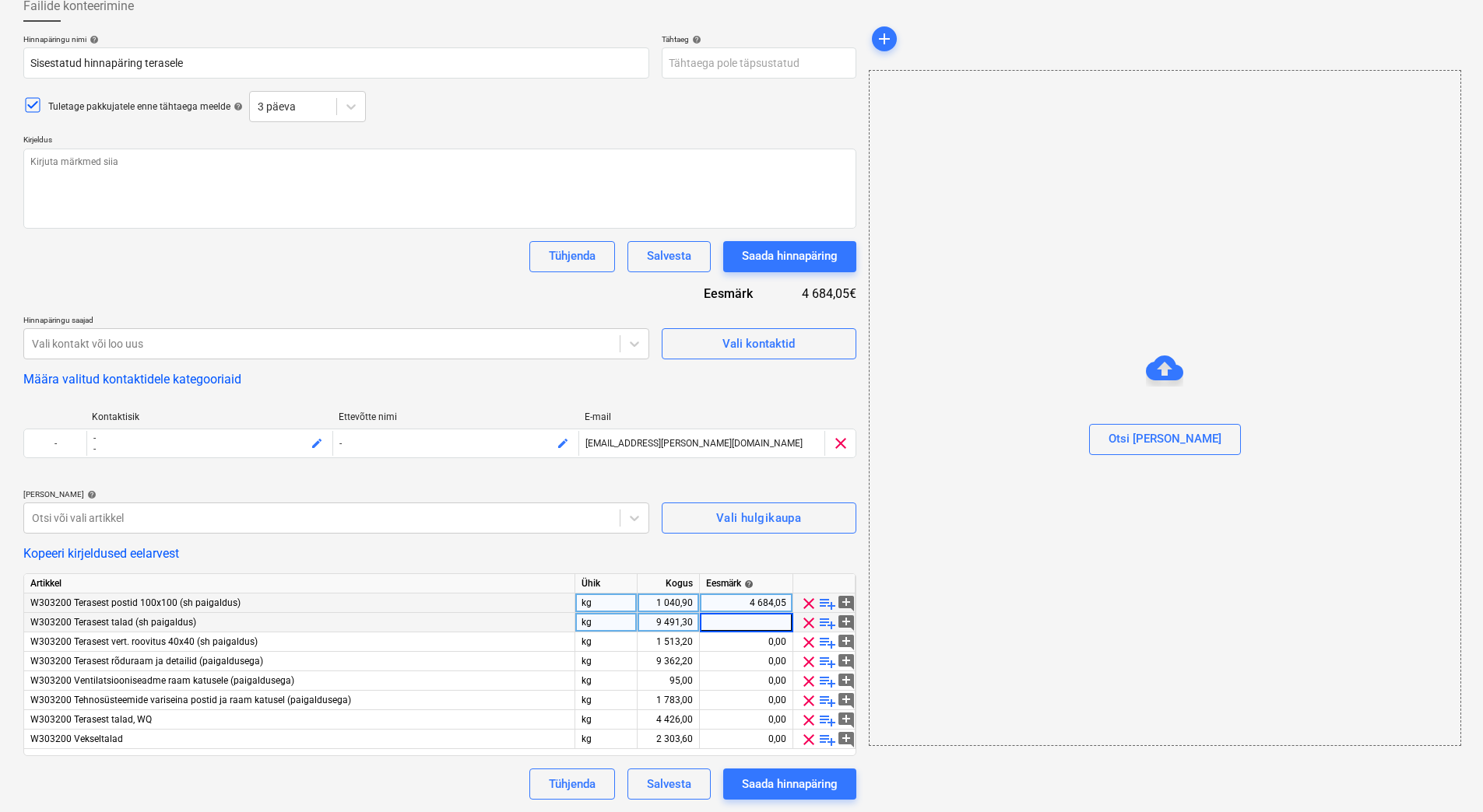
paste input "40 812,59"
type input "40 812,59"
click at [758, 648] on div "0,00" at bounding box center [746, 642] width 80 height 19
type textarea "x"
paste input "6 506,76"
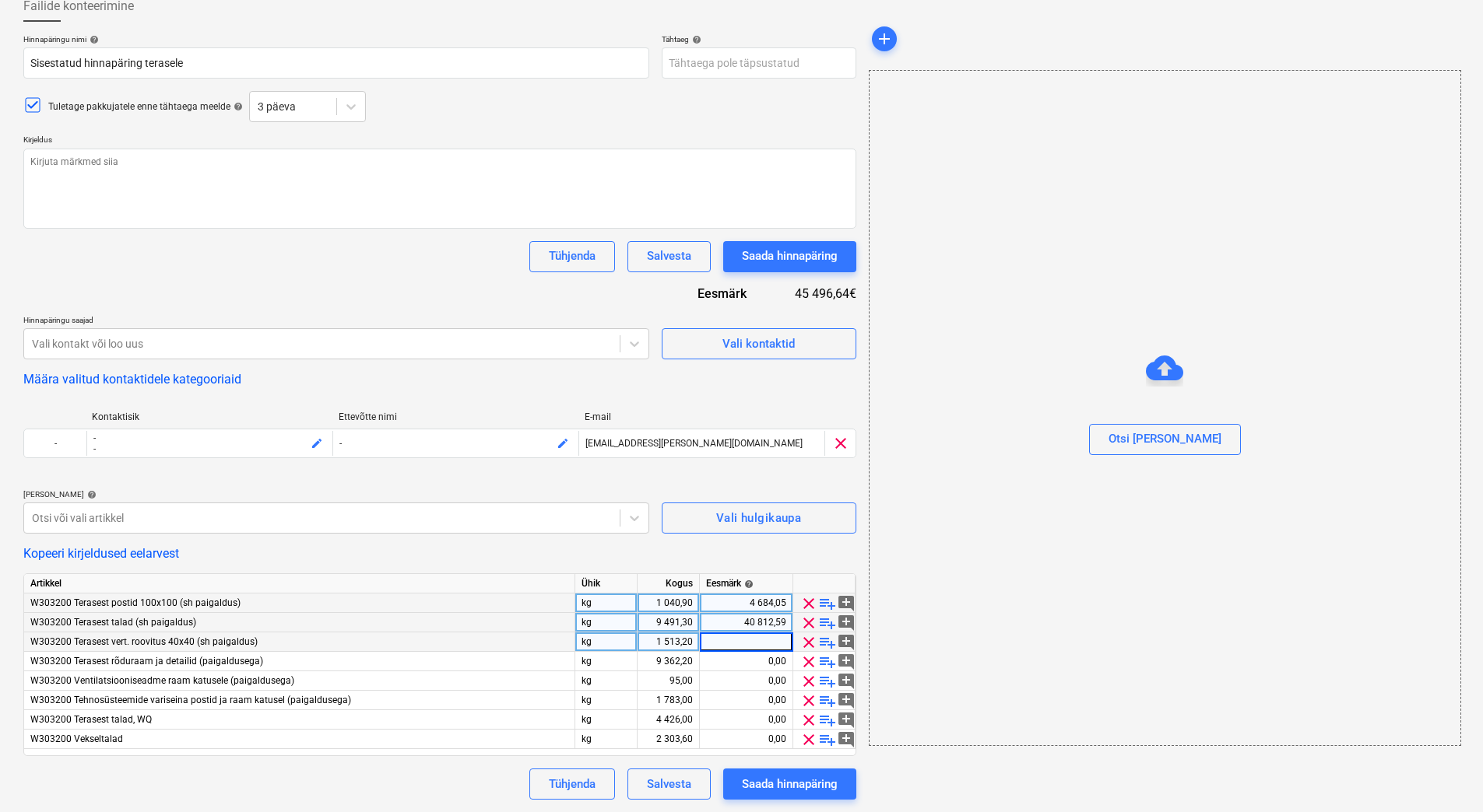
type input "6 506,76"
click at [756, 662] on div "0,00" at bounding box center [746, 661] width 80 height 19
click at [749, 664] on div "0,00" at bounding box center [746, 661] width 80 height 19
type textarea "x"
type input "52 428,32"
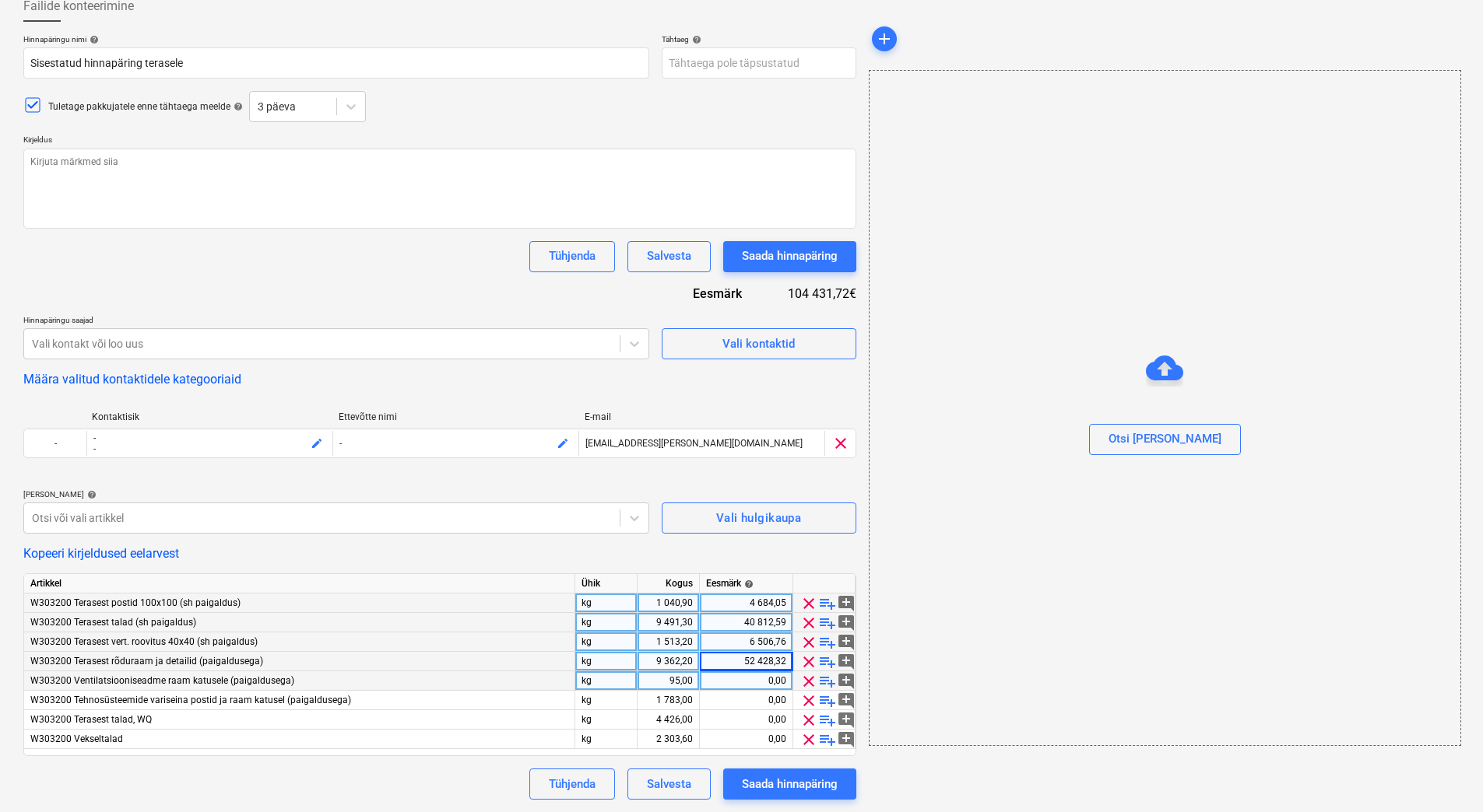
click at [749, 681] on div "0,00" at bounding box center [746, 681] width 80 height 19
click at [750, 676] on div "0,00" at bounding box center [746, 681] width 80 height 19
type textarea "x"
type input "532,00"
click at [750, 697] on div "0,00" at bounding box center [746, 701] width 80 height 19
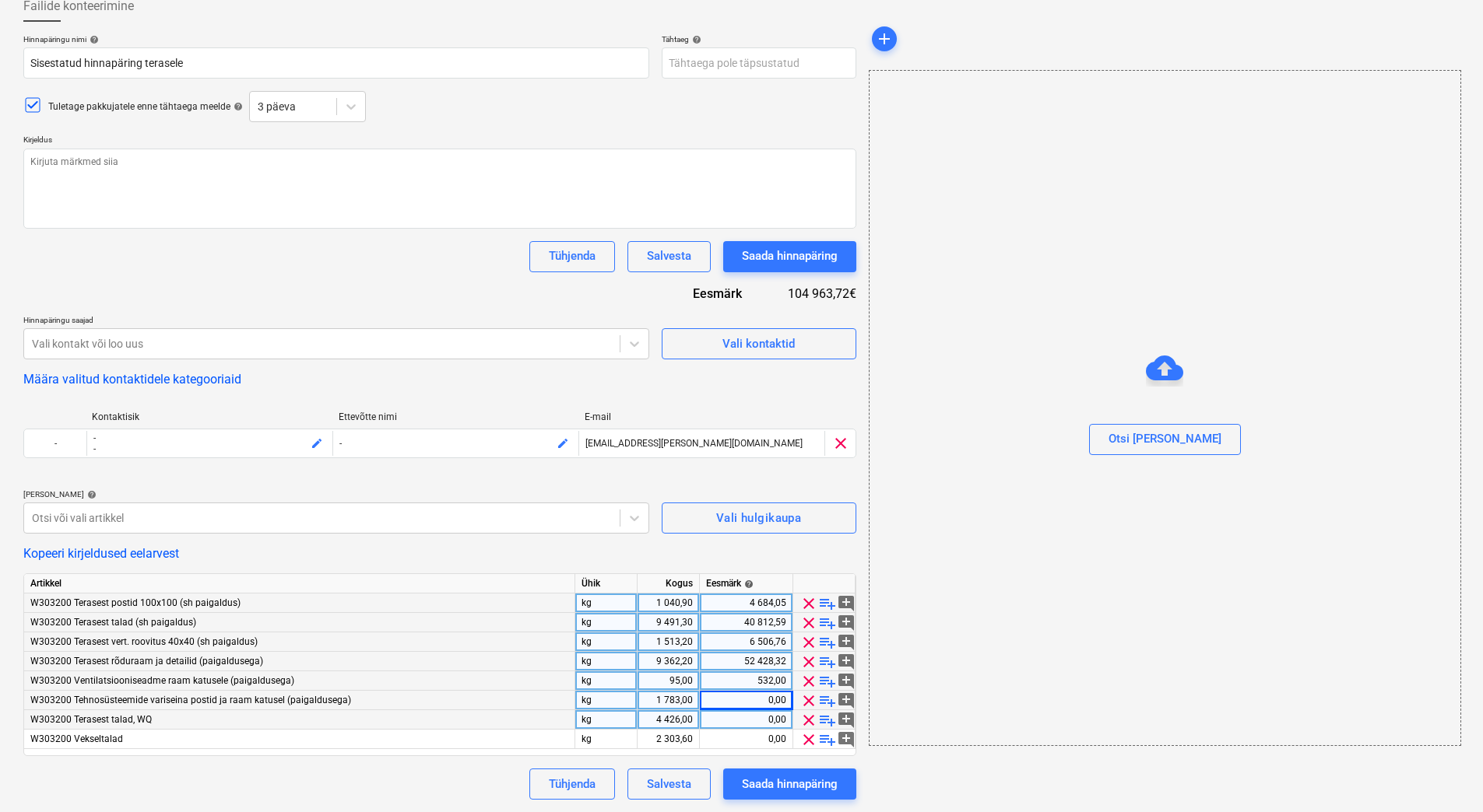
click at [755, 721] on div "0,00" at bounding box center [746, 720] width 80 height 19
type textarea "x"
paste input "9 984,80"
type input "9 984,80"
click at [751, 697] on div "0,00" at bounding box center [746, 701] width 80 height 19
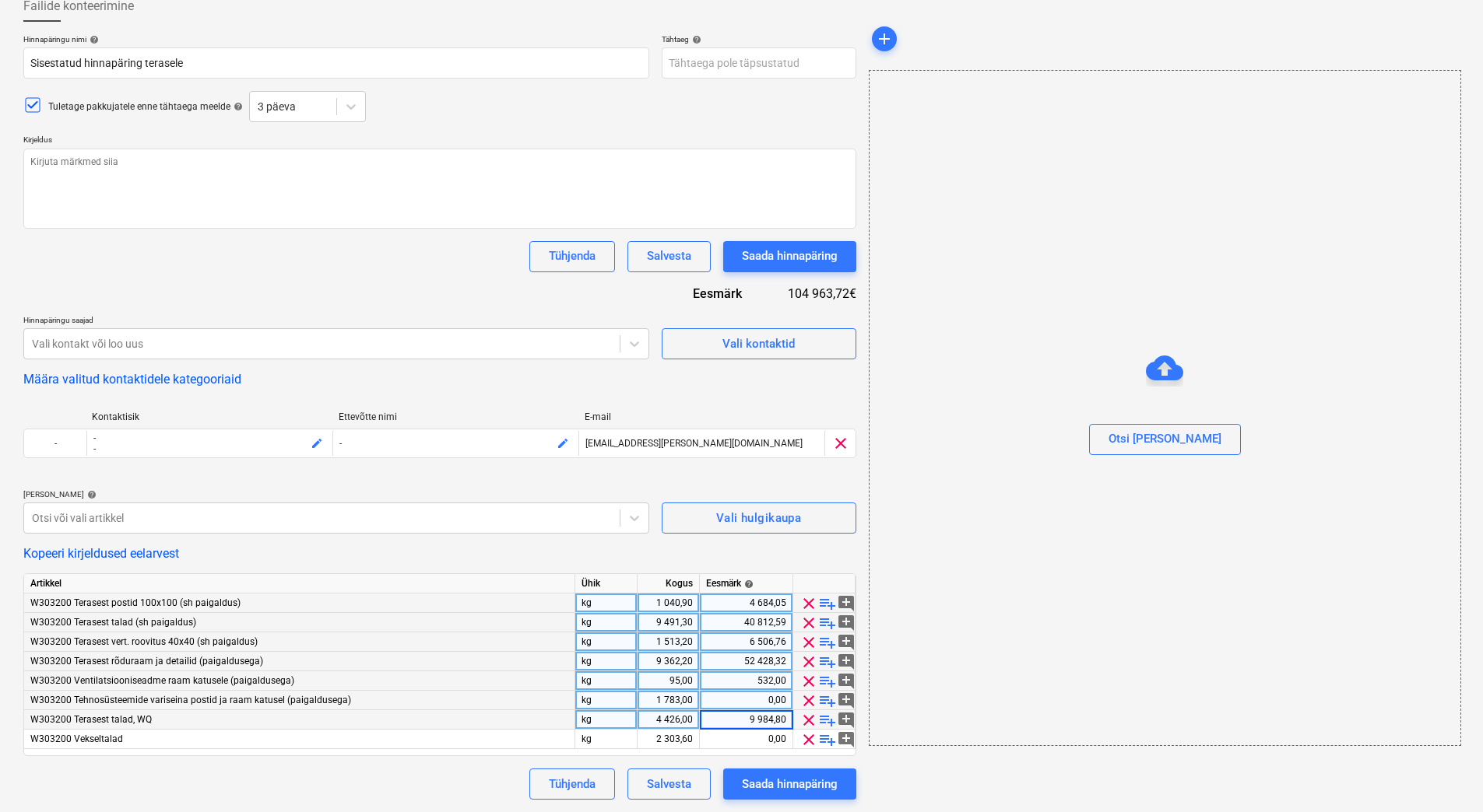
type textarea "x"
type input "9 984,80"
click at [743, 715] on div "9 984,80" at bounding box center [746, 720] width 80 height 19
type textarea "x"
paste input "13 145,22"
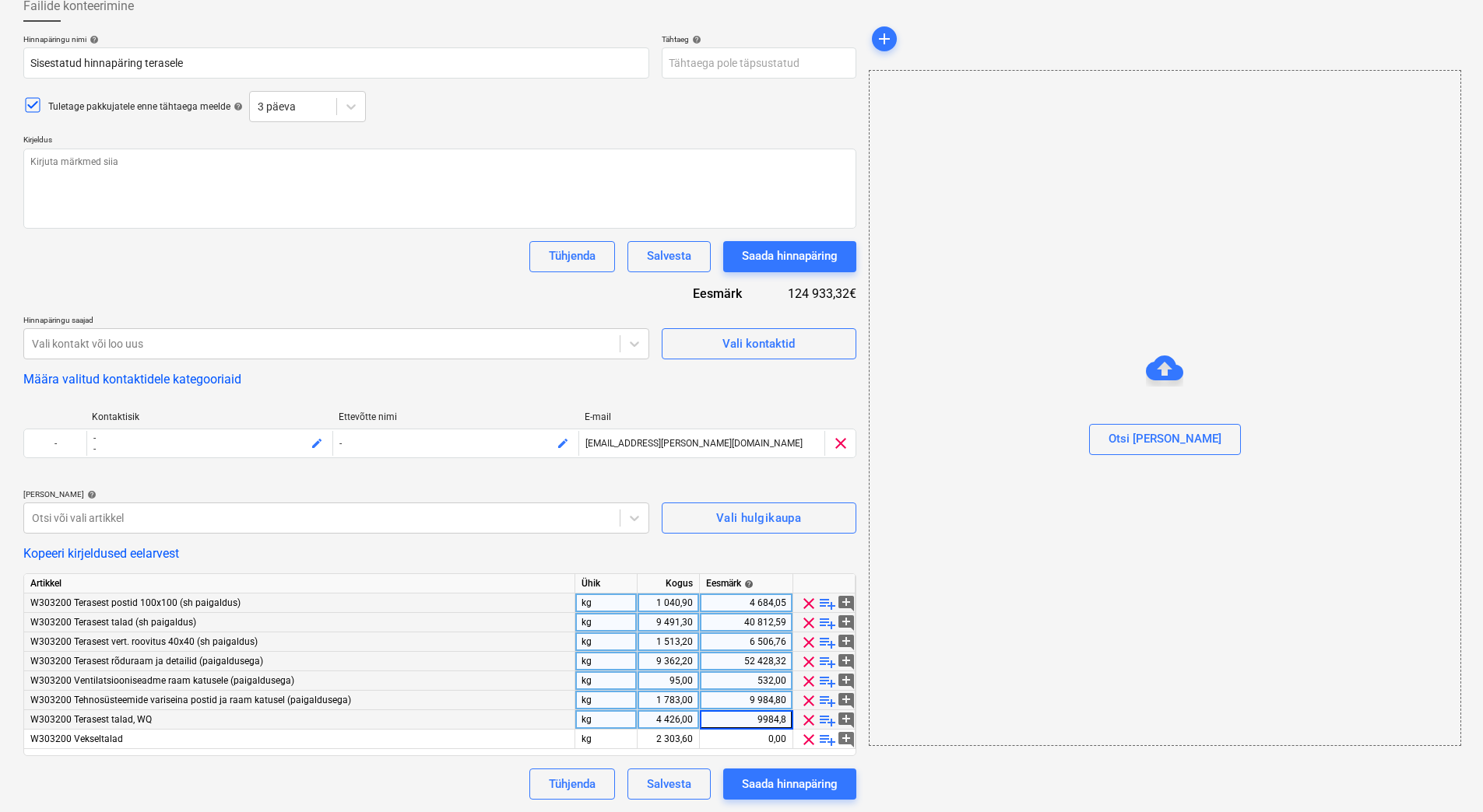
type input "13 145,22"
click at [738, 736] on div "0,00" at bounding box center [746, 739] width 80 height 19
type textarea "x"
type input "6 357,94"
click at [461, 781] on div "Tühjenda Salvesta Saada hinnapäring" at bounding box center [440, 785] width 834 height 32
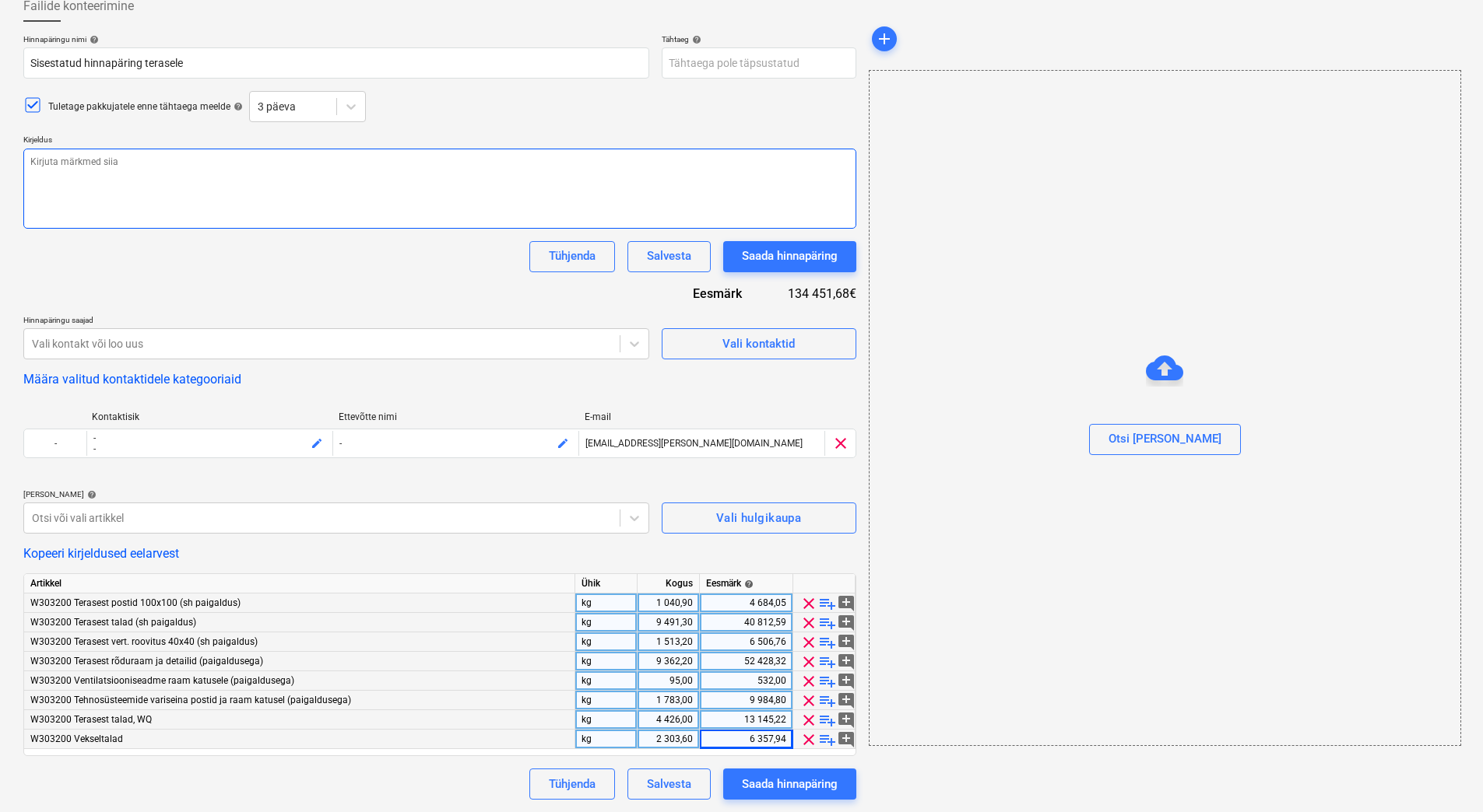
click at [107, 160] on textarea at bounding box center [440, 188] width 834 height 80
type textarea "x"
type textarea "P"
type textarea "x"
type textarea "Pl"
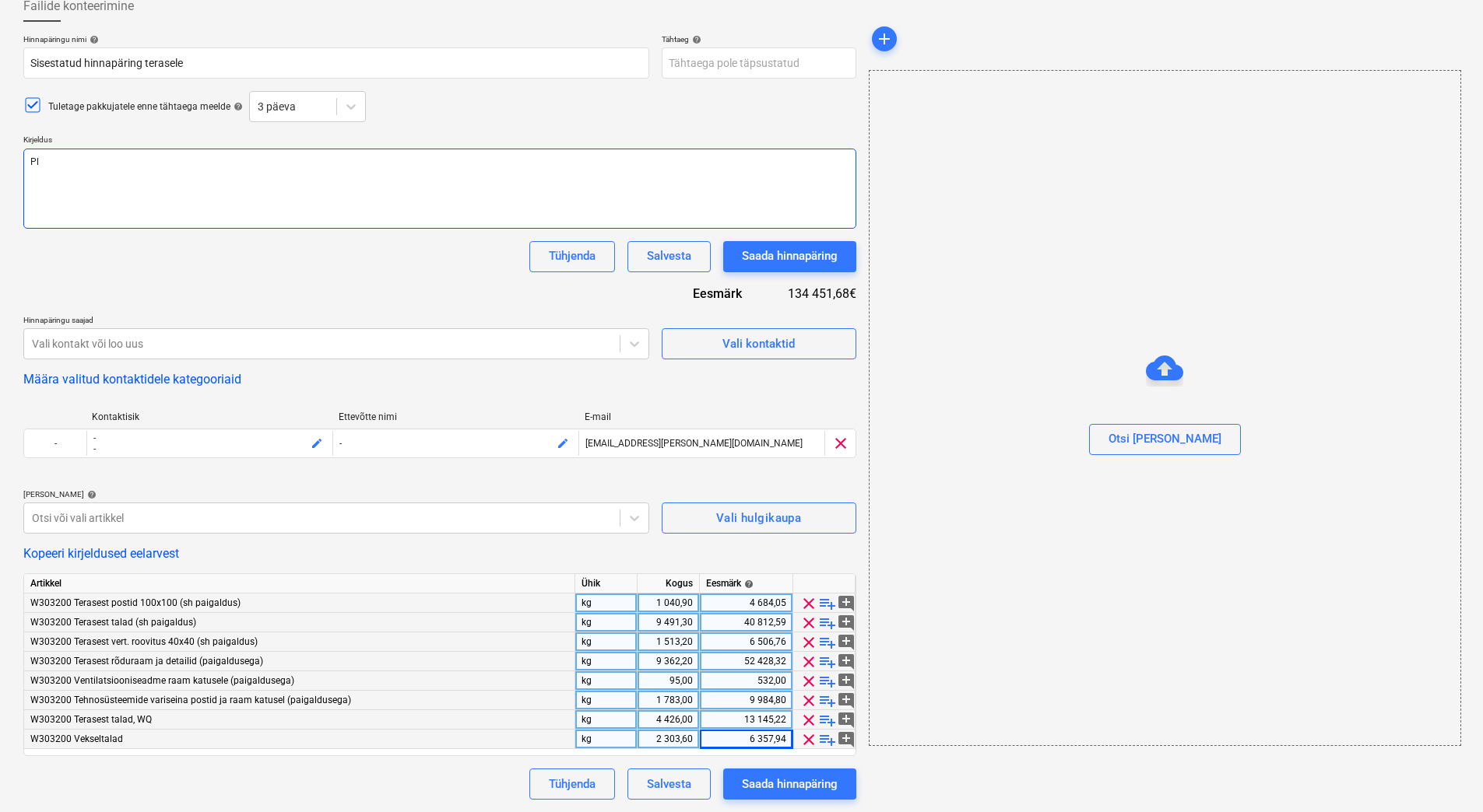
type textarea "x"
type textarea "Plam"
type textarea "x"
type textarea "Pla"
type textarea "x"
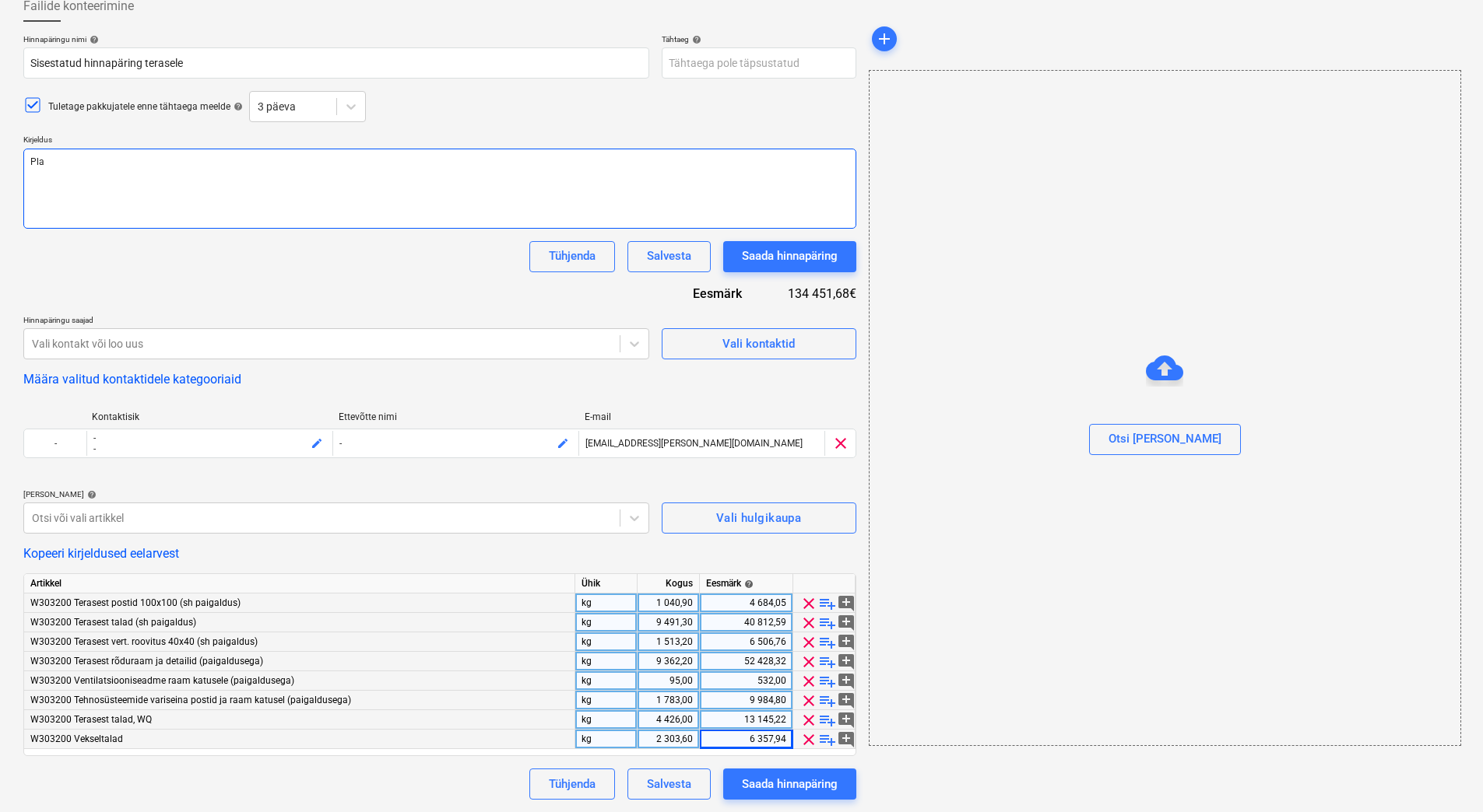
type textarea "Plan"
type textarea "x"
type textarea "Planya"
type textarea "x"
type textarea "Planyar"
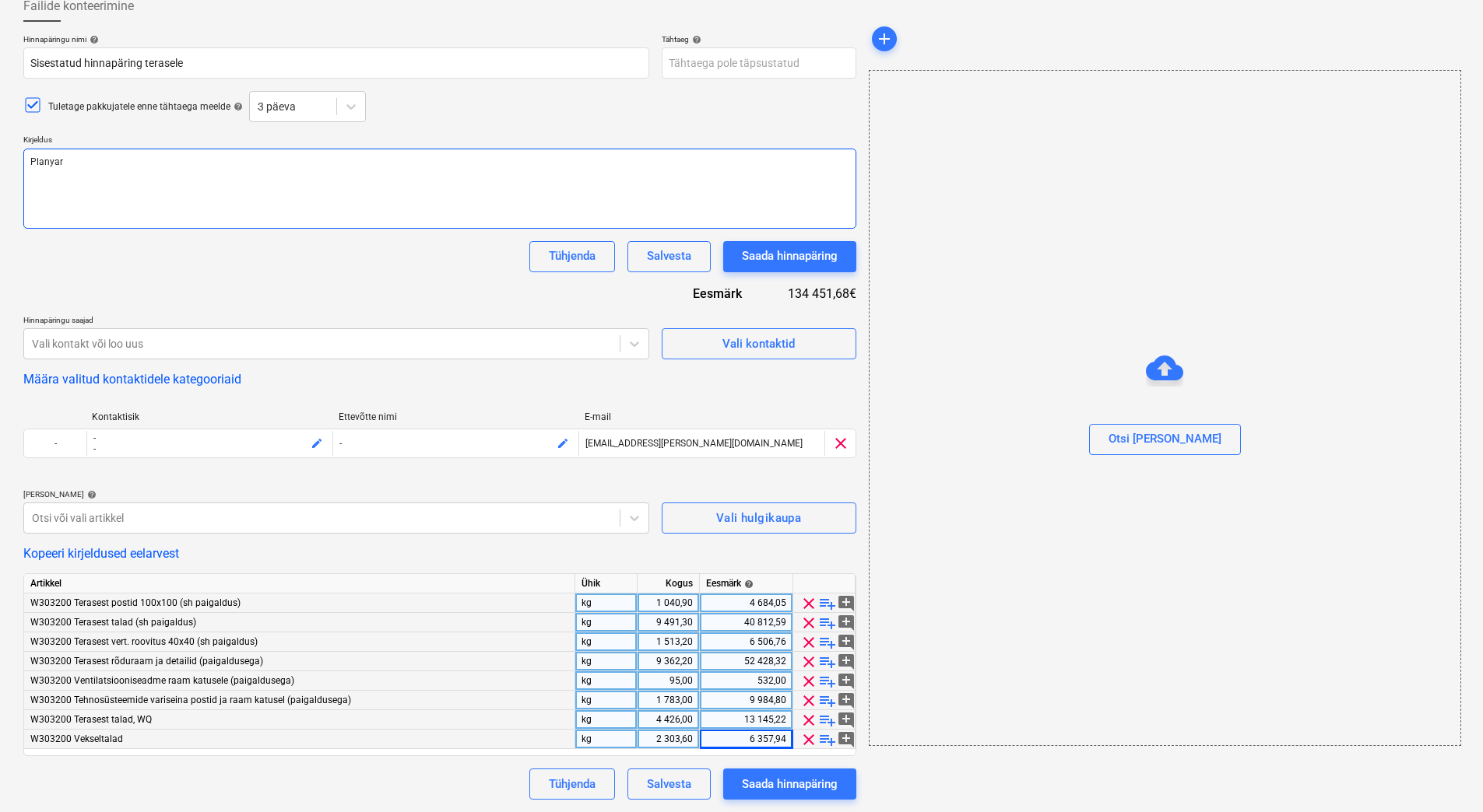
type textarea "x"
type textarea "Planyard"
type textarea "x"
type textarea "Planyardi"
type textarea "x"
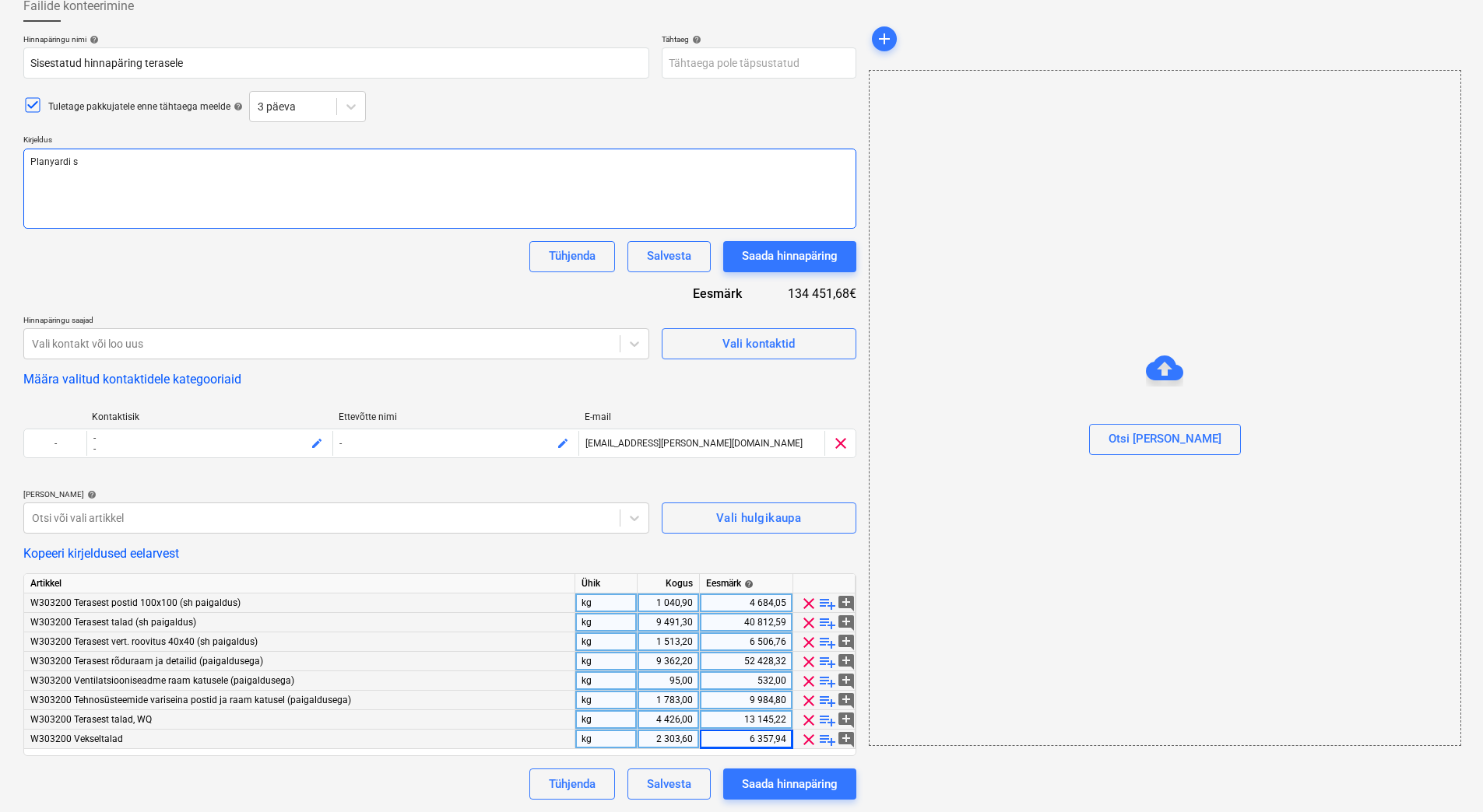
type textarea "Planyardi si"
type textarea "x"
type textarea "Planyardi sis"
type textarea "x"
type textarea "Planyardi sise"
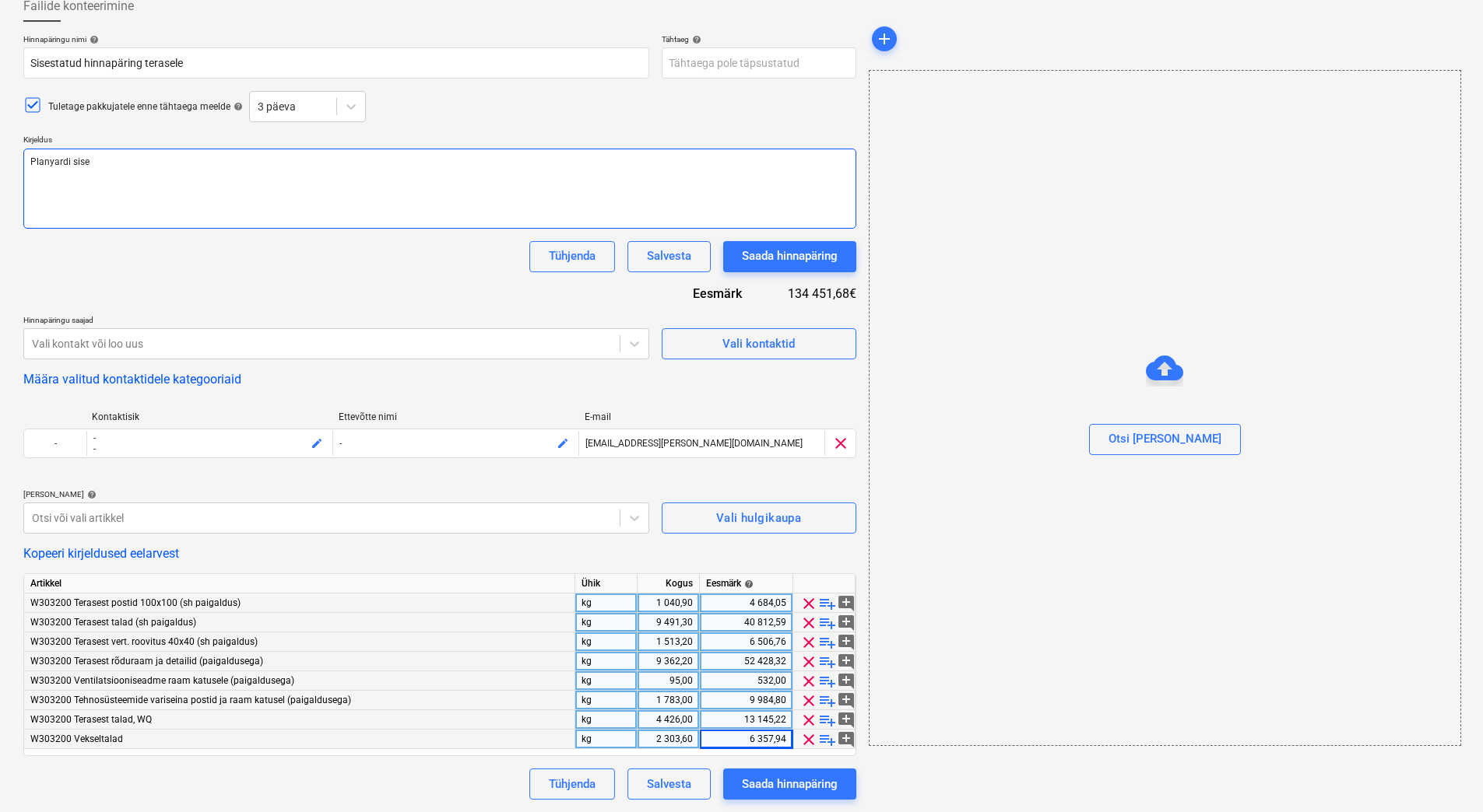
type textarea "x"
type textarea "Planyardi sises"
type textarea "x"
type textarea "Planyardi sisesta"
type textarea "x"
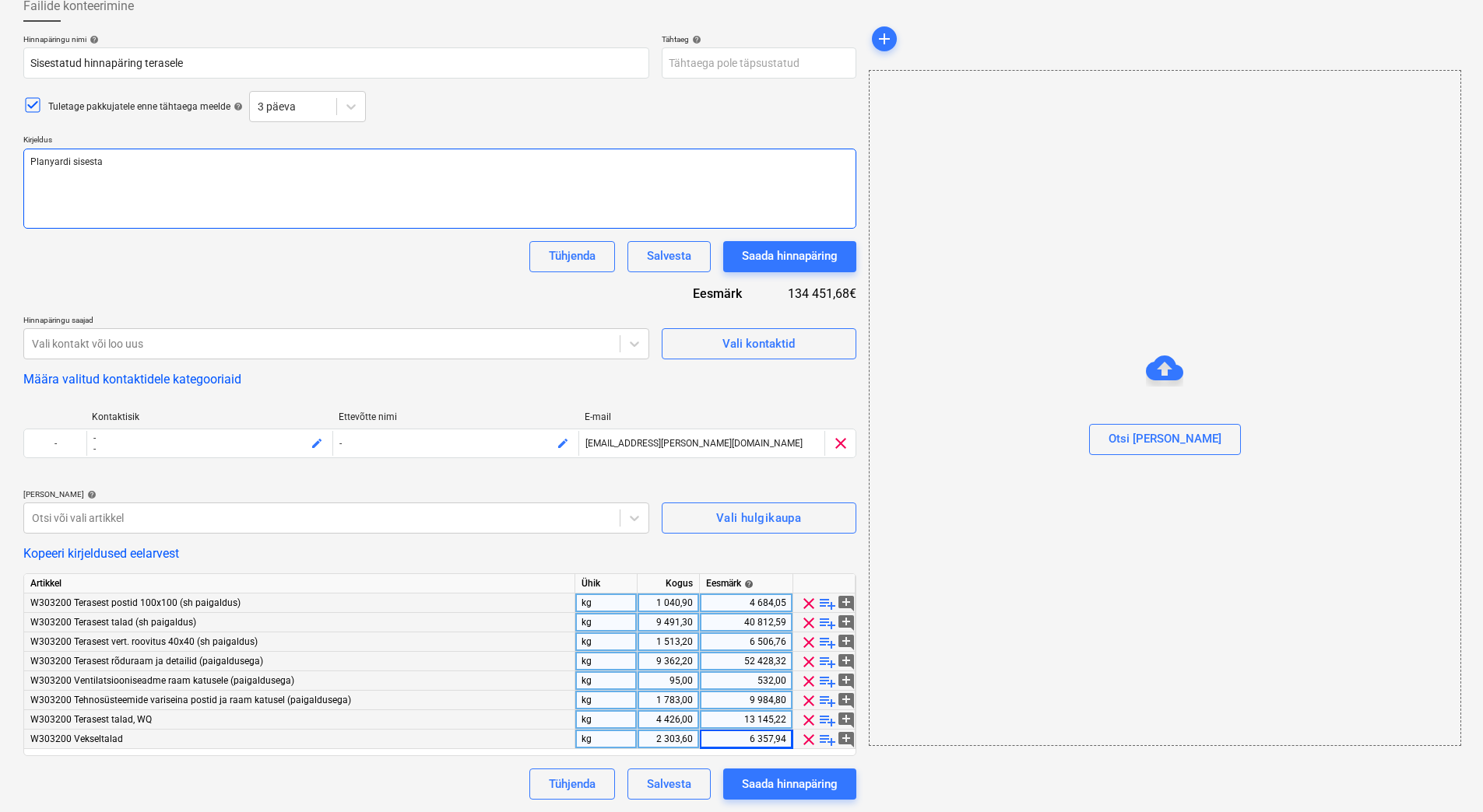
type textarea "Planyardi sisestau"
type textarea "x"
type textarea "Planyardi sisest"
type textarea "x"
type textarea "Planyardi sises"
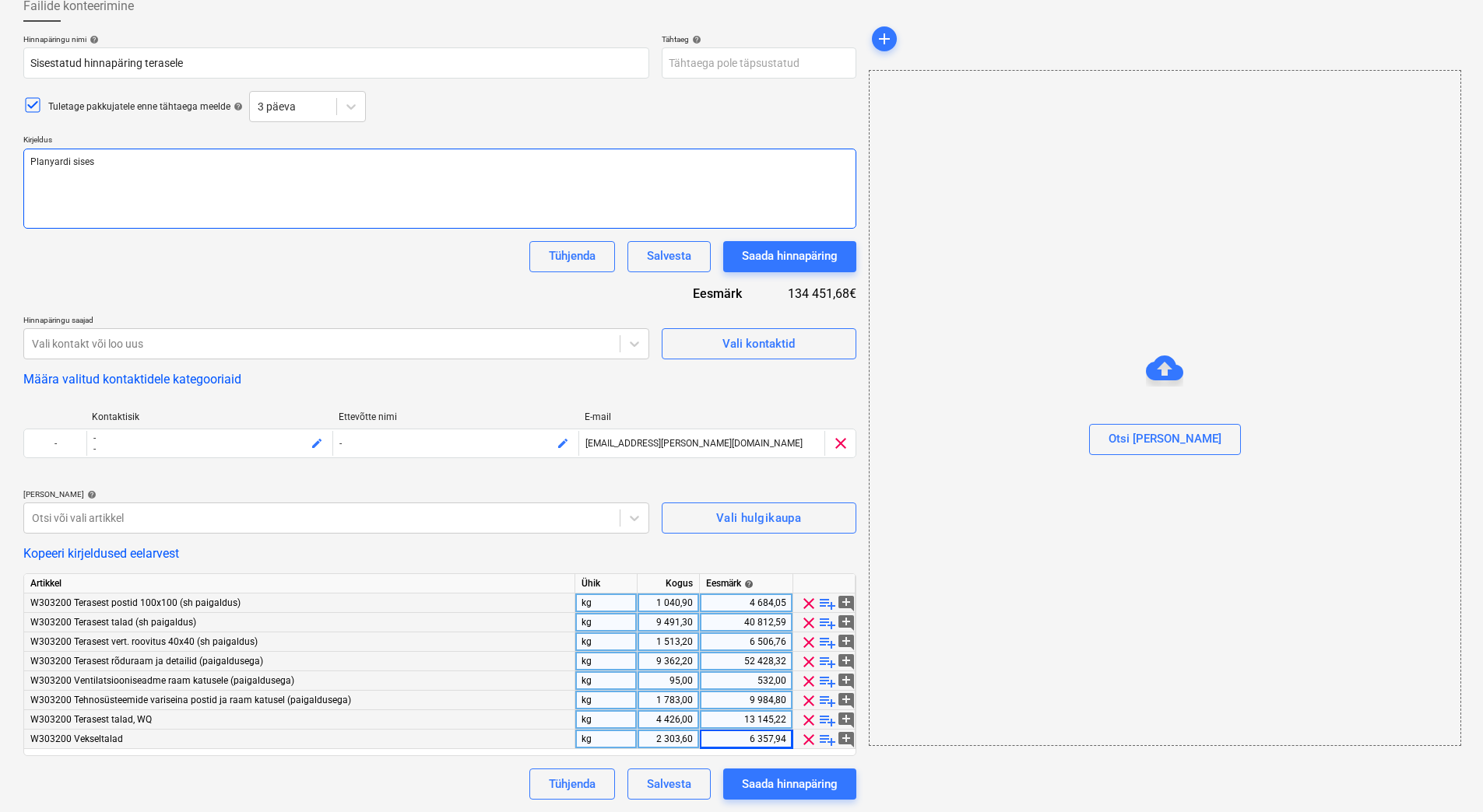
type textarea "x"
type textarea "Planyardi sise"
type textarea "x"
type textarea "Planyardi sise"
type textarea "x"
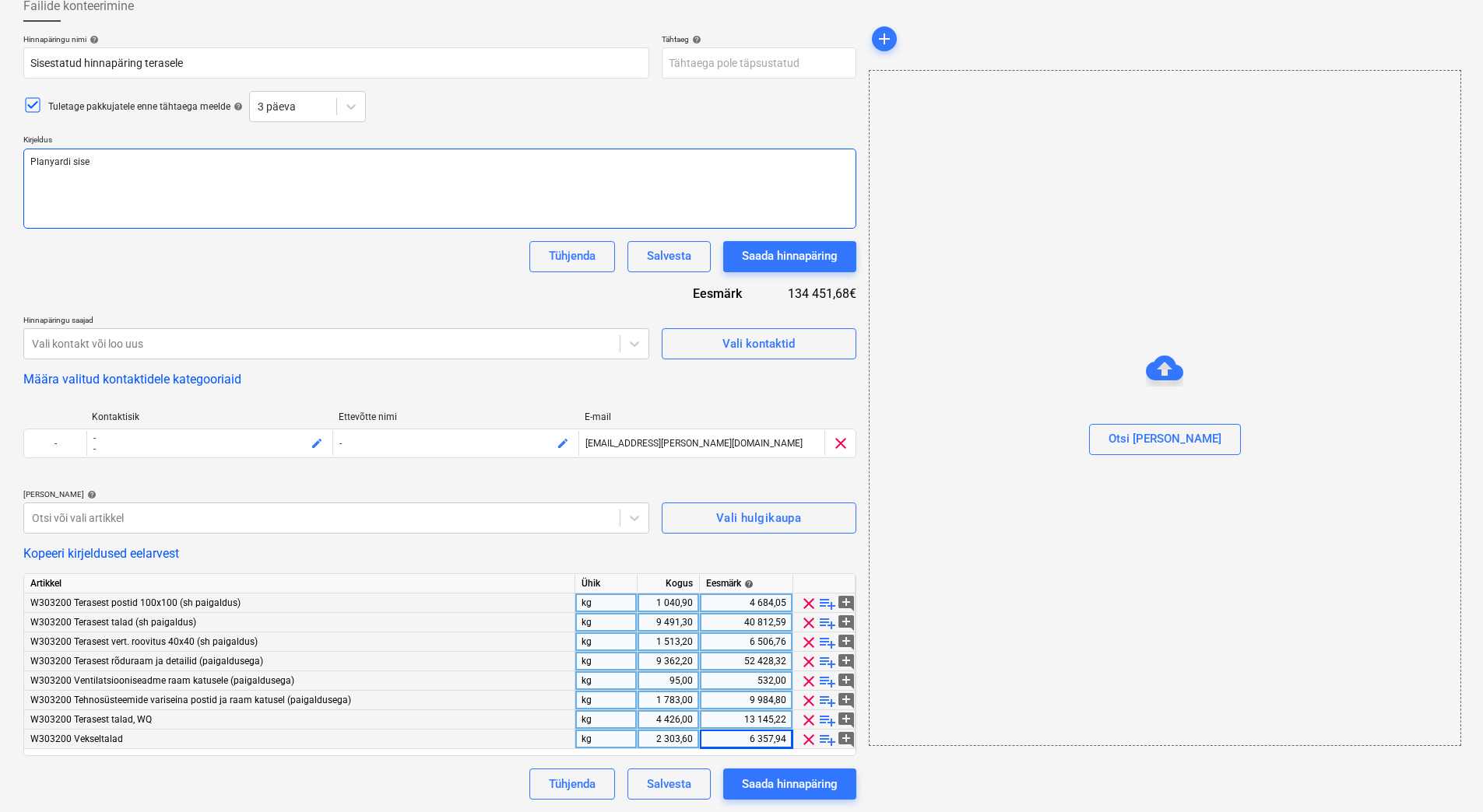
type textarea "Planyardi sises"
type textarea "x"
type textarea "Planyardi sisest"
type textarea "x"
type textarea "Planyardi sisesta"
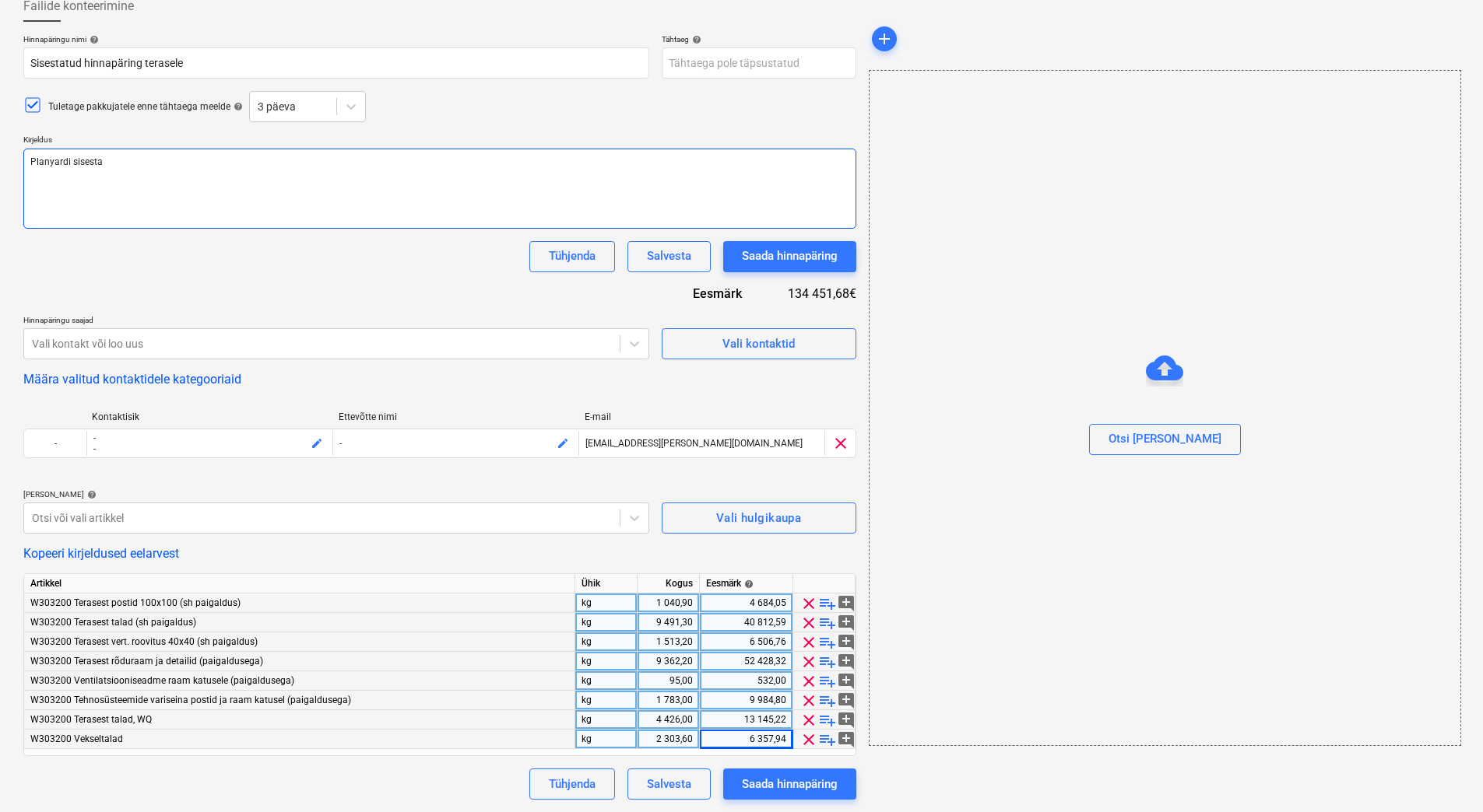
type textarea "x"
type textarea "Planyardi sisestat"
type textarea "x"
type textarea "Planyardi sisestatud"
type textarea "x"
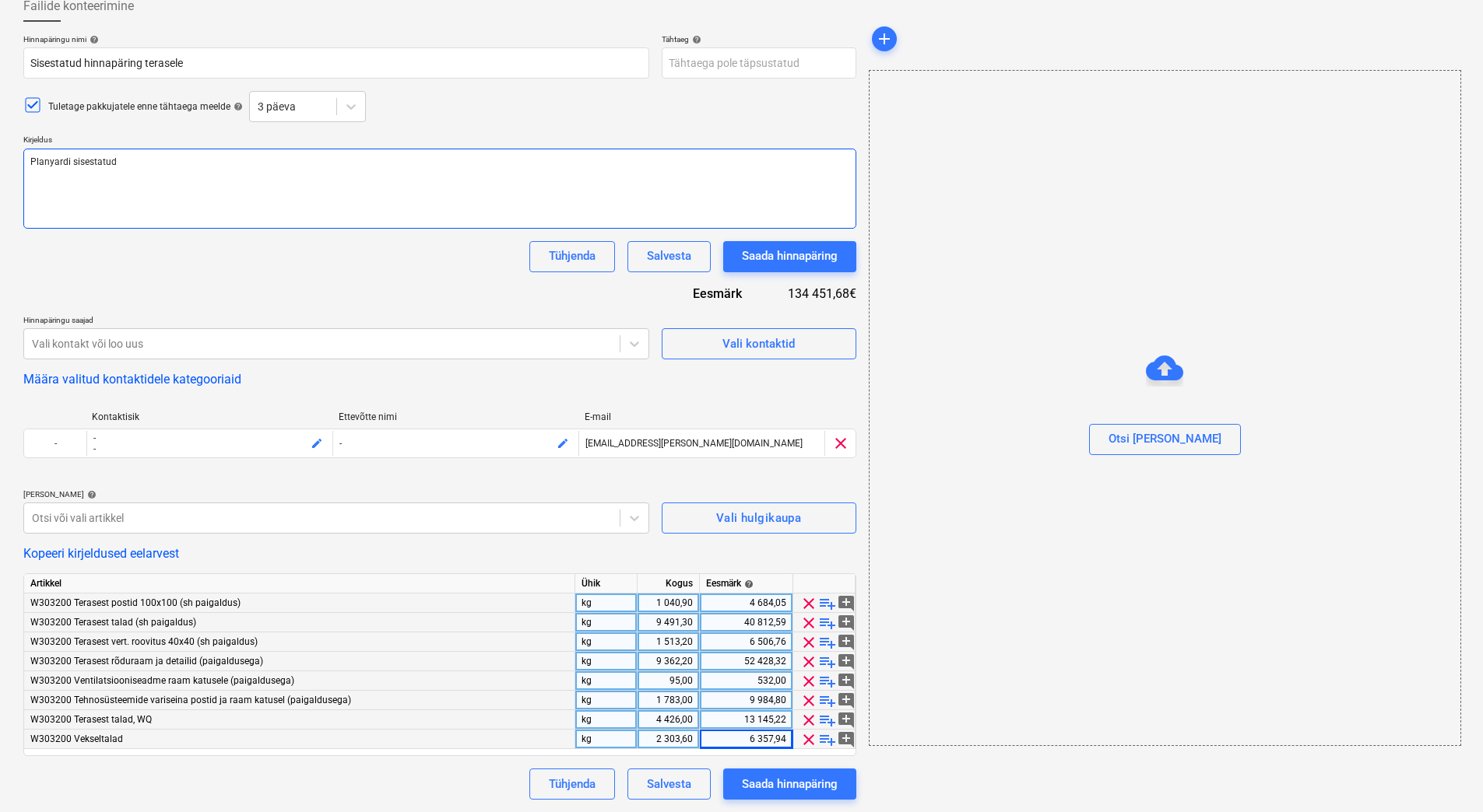
type textarea "Planyardi sisestatud"
type textarea "x"
type textarea "Planyardi sisestatud p"
type textarea "x"
type textarea "Planyardi sisestatud pa"
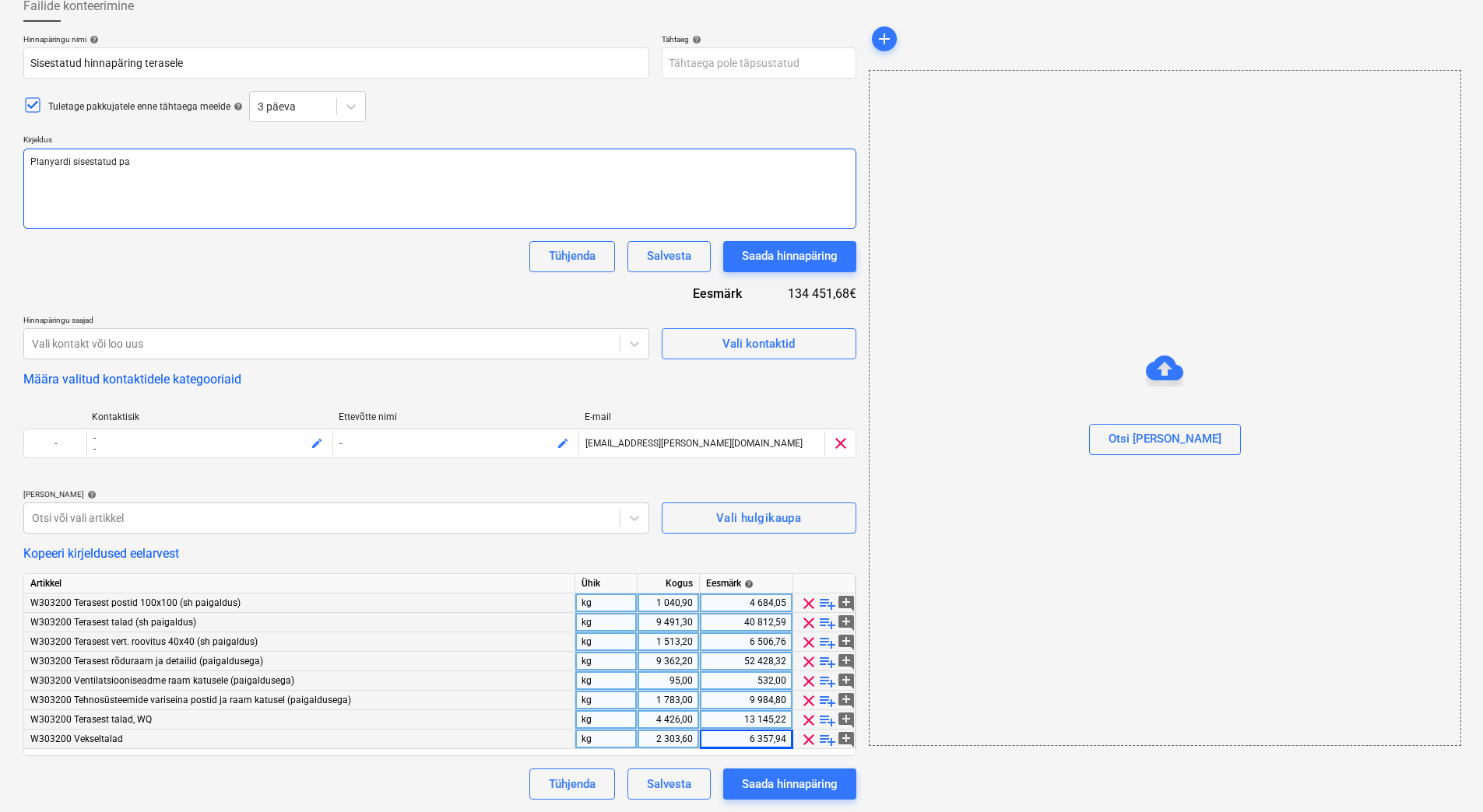
type textarea "x"
type textarea "Planyardi sisestatud pak"
type textarea "x"
type textarea "Planyardi sisestatud pakk"
type textarea "x"
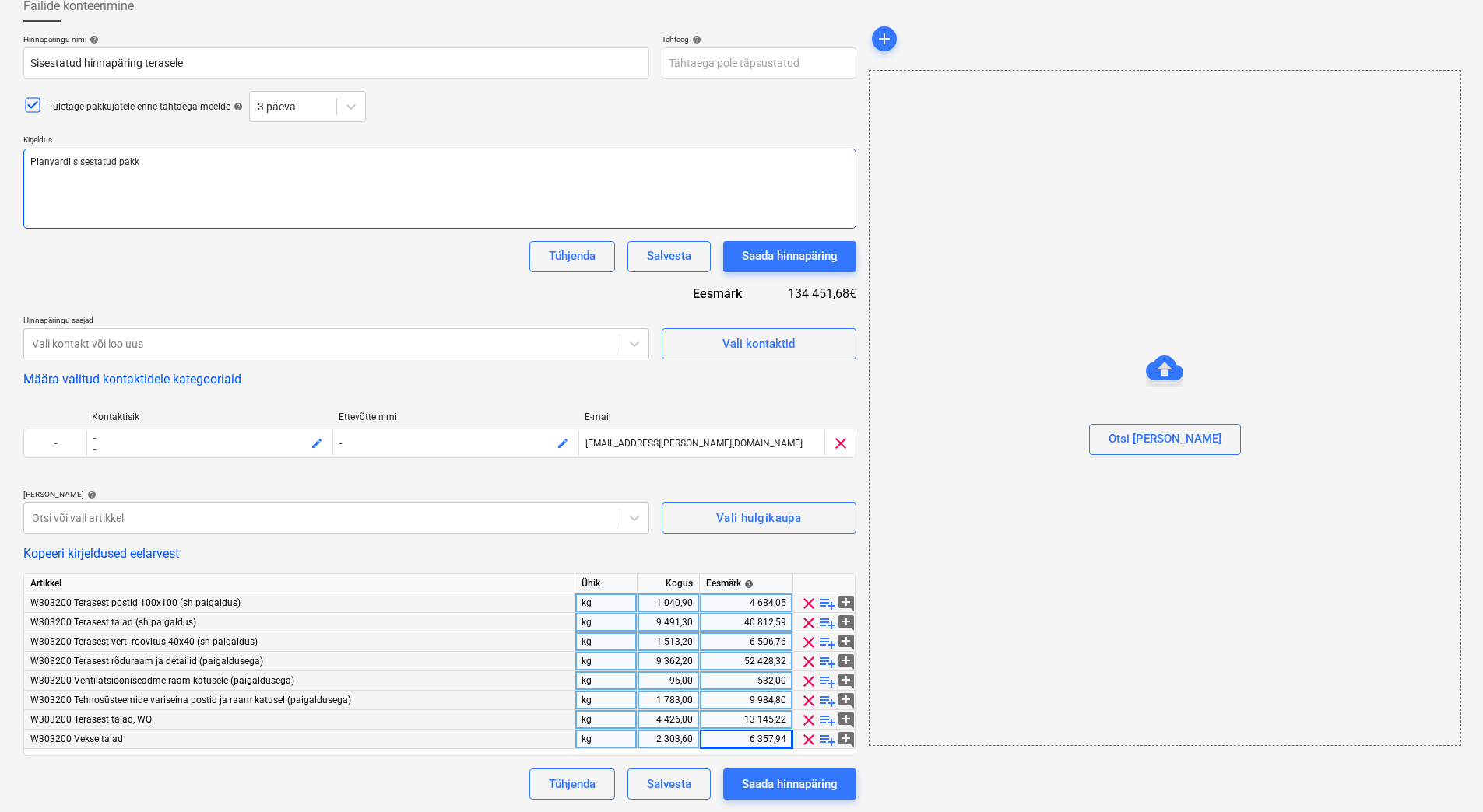
type textarea "Planyardi sisestatud pakku"
type textarea "x"
type textarea "Planyardi sisestatud pakkumi"
type textarea "x"
type textarea "Planyardi sisestatud pakkumin"
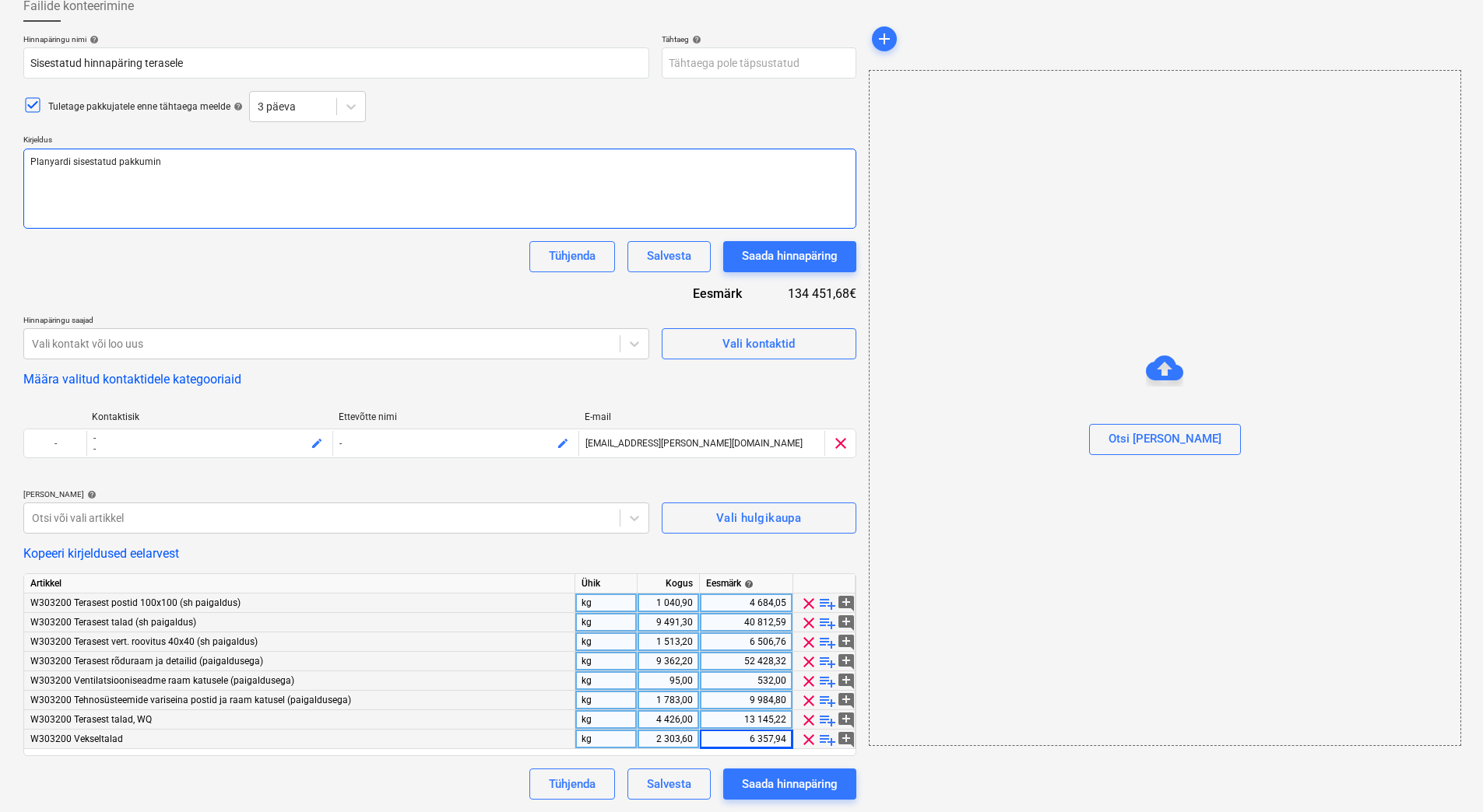
type textarea "x"
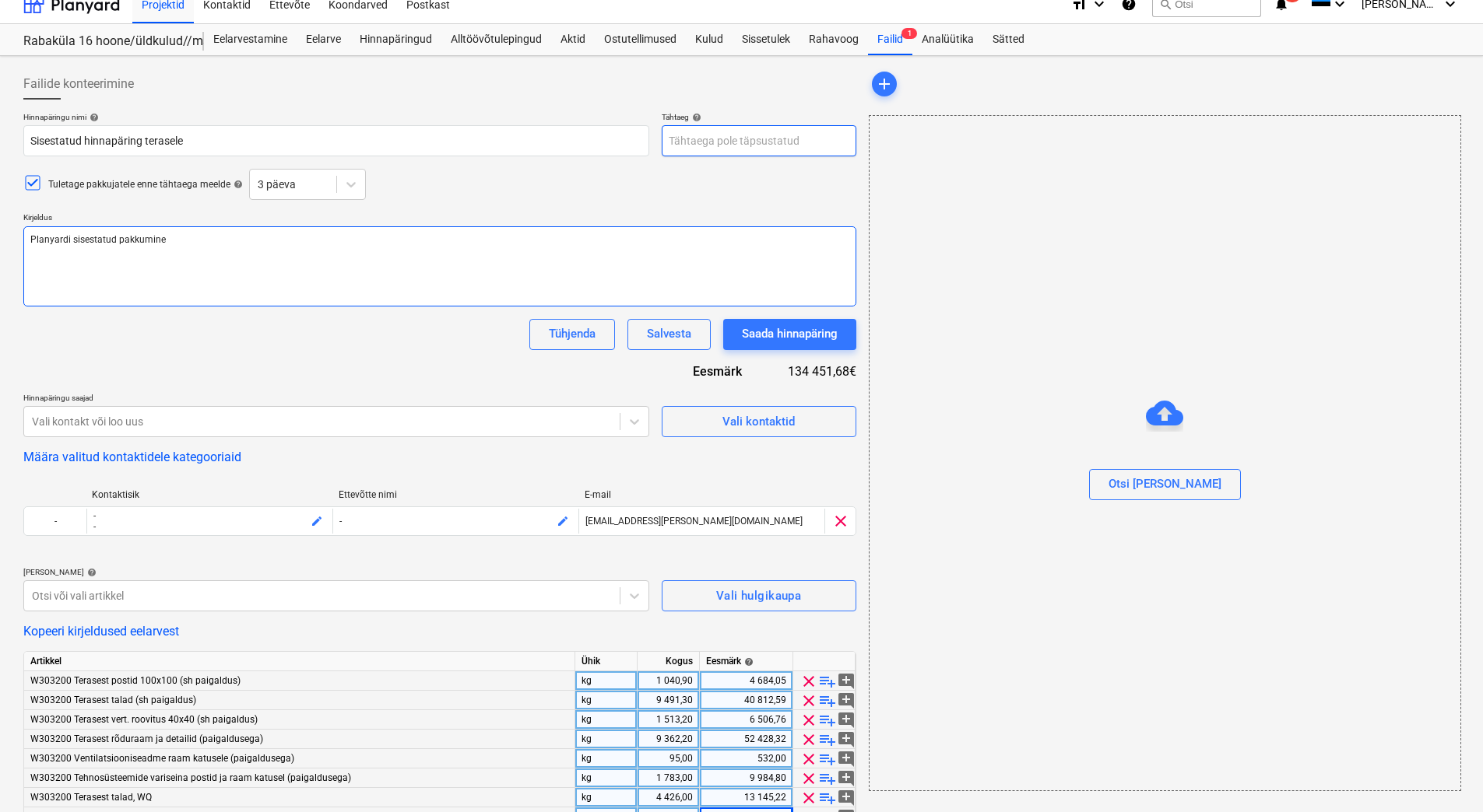
type textarea "Planyardi sisestatud pakkumine"
click at [701, 145] on body "Projektid Kontaktid Ettevõte Koondarved Postkast format_size keyboard_arrow_dow…" at bounding box center [742, 390] width 1483 height 812
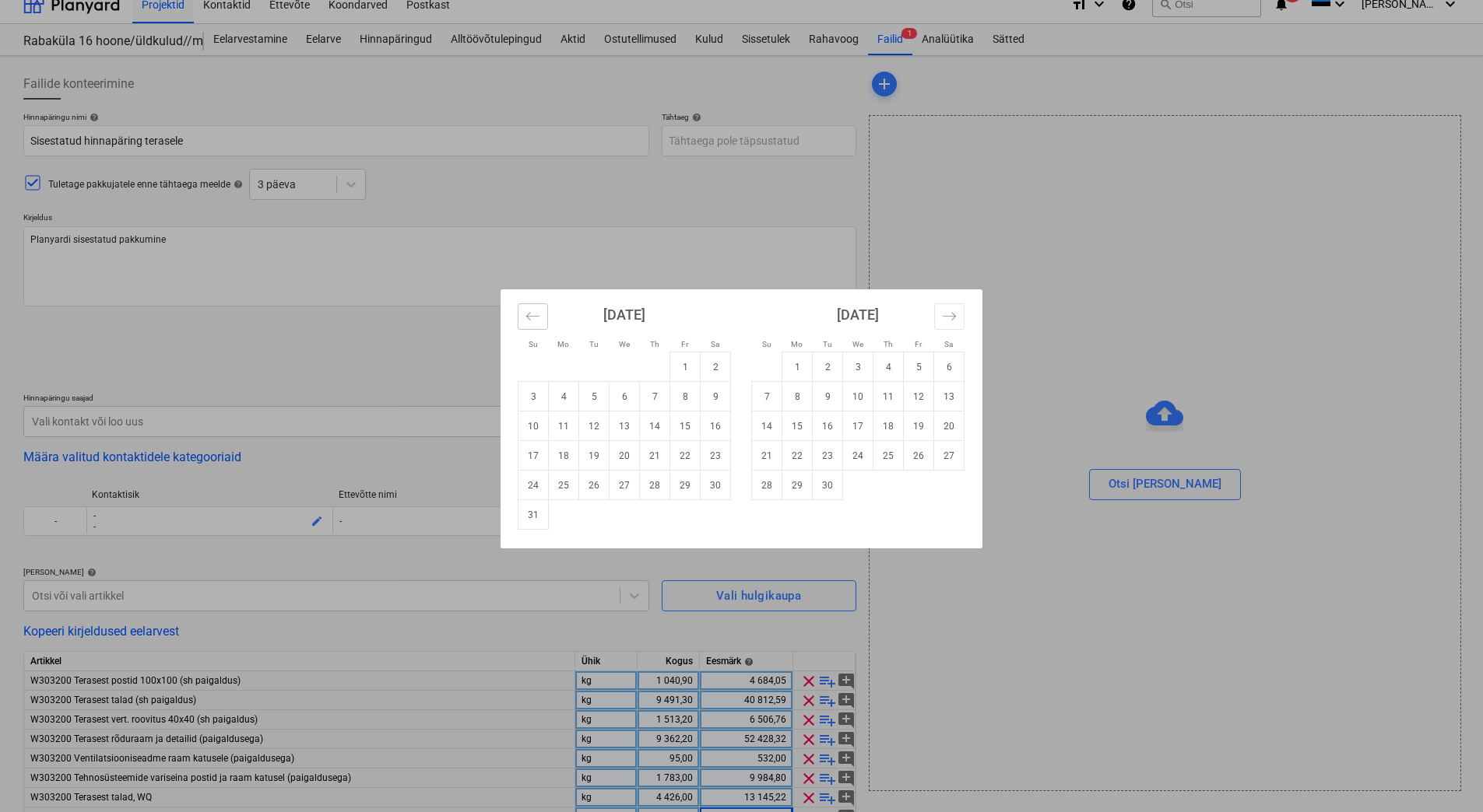
click at [527, 321] on icon "Move backward to switch to the previous month." at bounding box center [533, 316] width 15 height 15
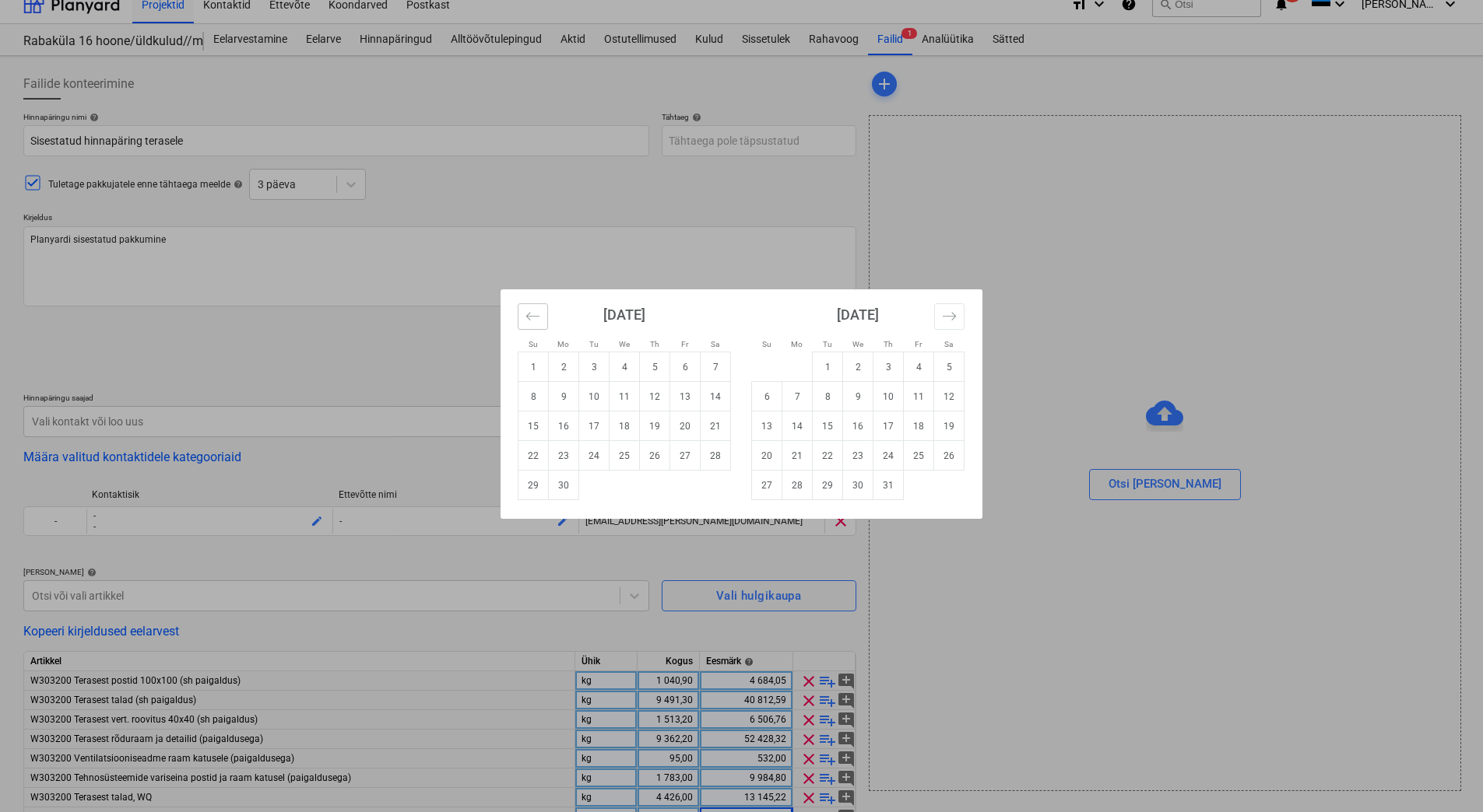
click at [527, 321] on icon "Move backward to switch to the previous month." at bounding box center [533, 316] width 15 height 15
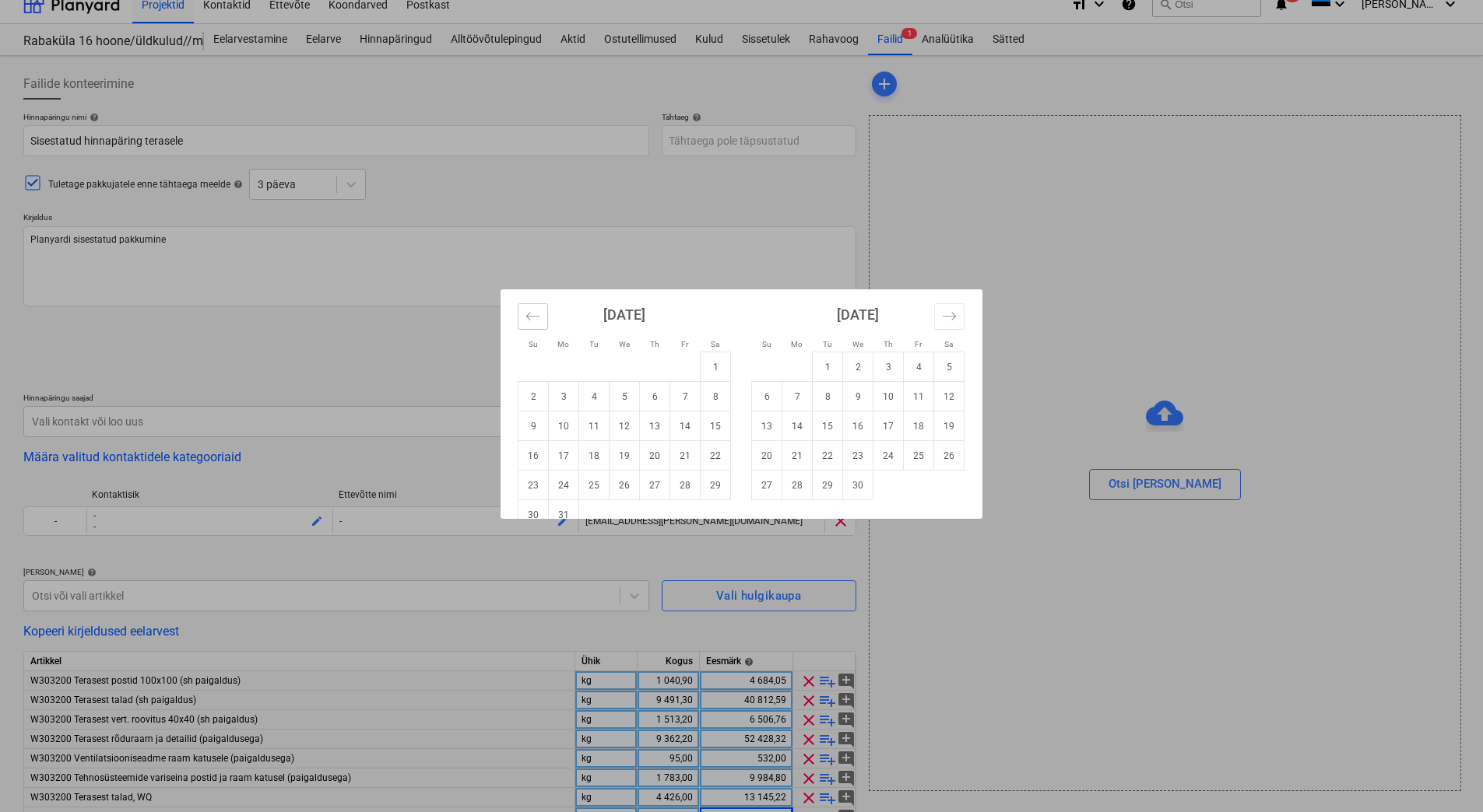
click at [536, 314] on icon "Move backward to switch to the previous month." at bounding box center [533, 316] width 15 height 15
click at [529, 316] on icon "Move backward to switch to the previous month." at bounding box center [533, 316] width 15 height 15
click at [948, 317] on icon "Move forward to switch to the next month." at bounding box center [949, 315] width 13 height 8
click at [526, 315] on icon "Move backward to switch to the previous month." at bounding box center [533, 316] width 15 height 15
click at [535, 314] on icon "Move backward to switch to the previous month." at bounding box center [533, 316] width 15 height 15
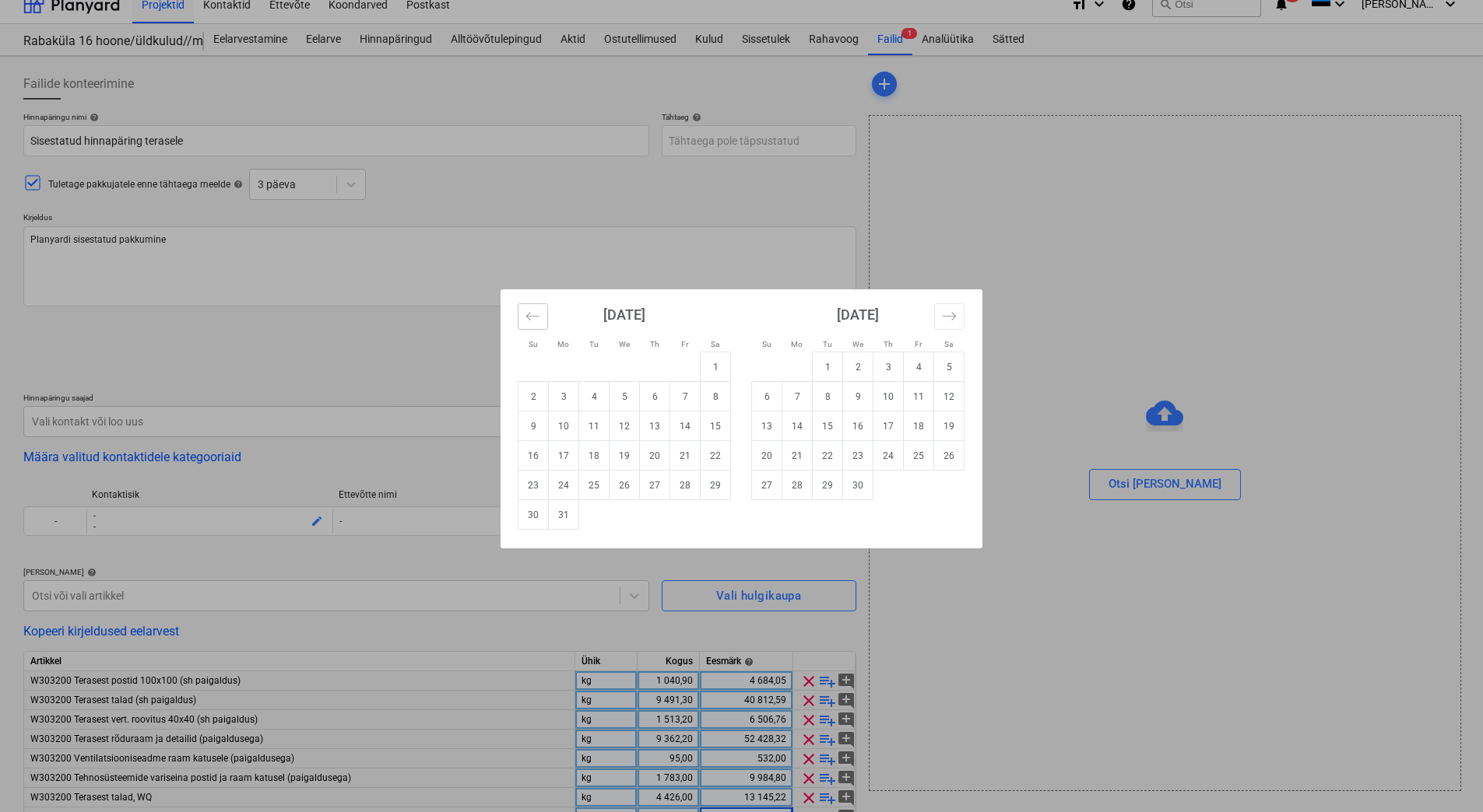
click at [535, 314] on icon "Move backward to switch to the previous month." at bounding box center [533, 316] width 15 height 15
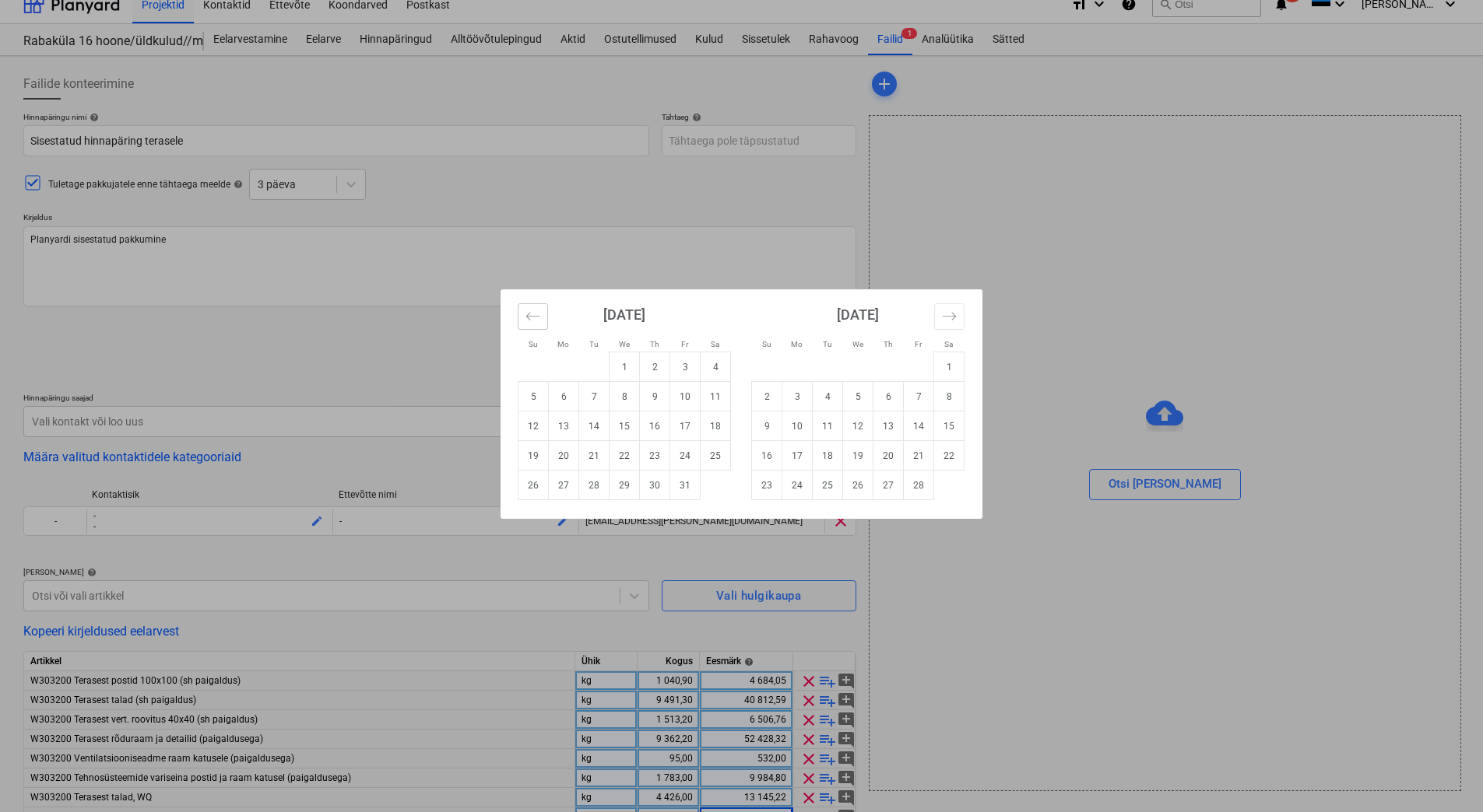
click at [535, 314] on icon "Move backward to switch to the previous month." at bounding box center [533, 316] width 15 height 15
click at [535, 313] on icon "Move backward to switch to the previous month." at bounding box center [533, 316] width 15 height 15
click at [931, 366] on td "4" at bounding box center [919, 367] width 31 height 30
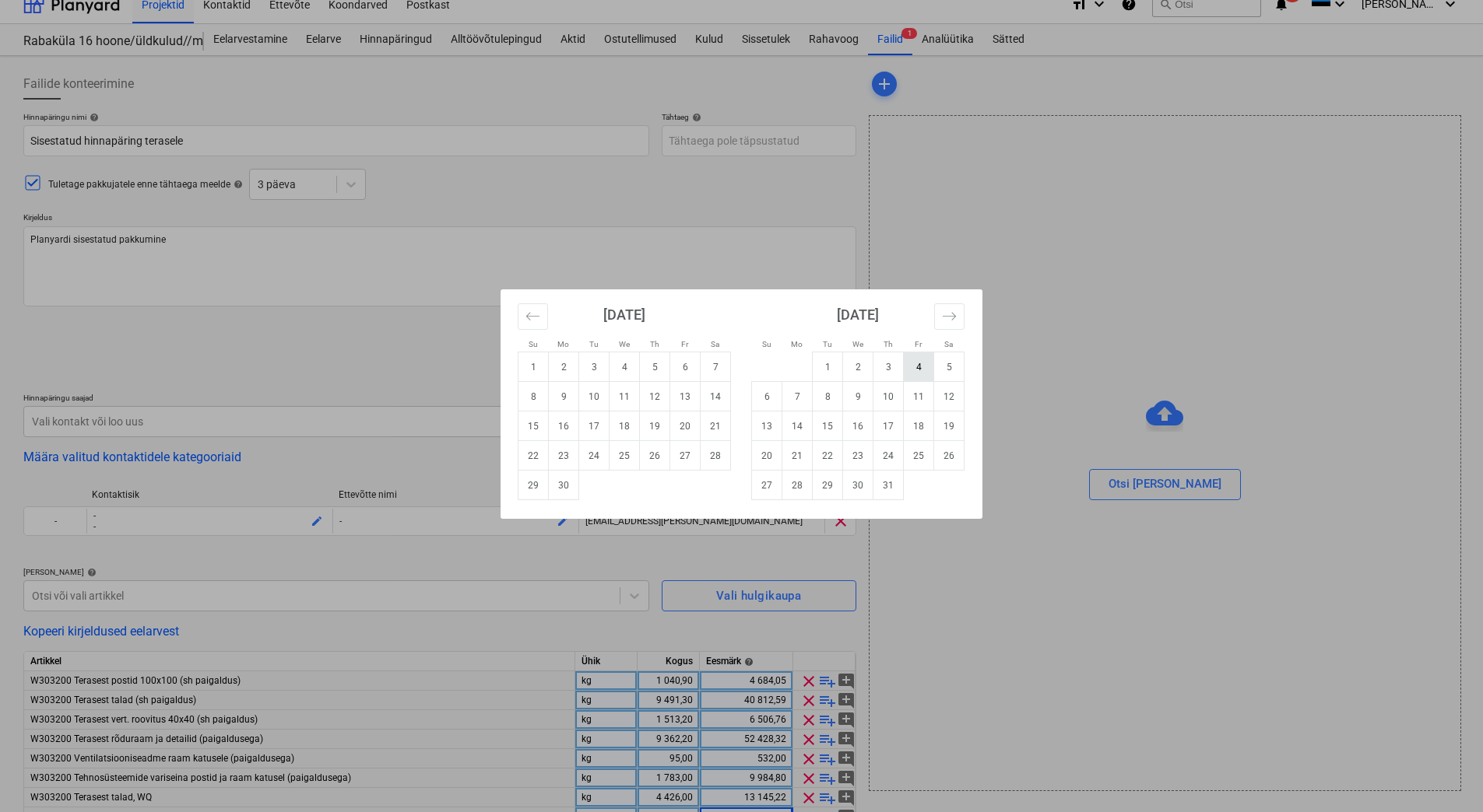
type textarea "x"
type input "[DATE]"
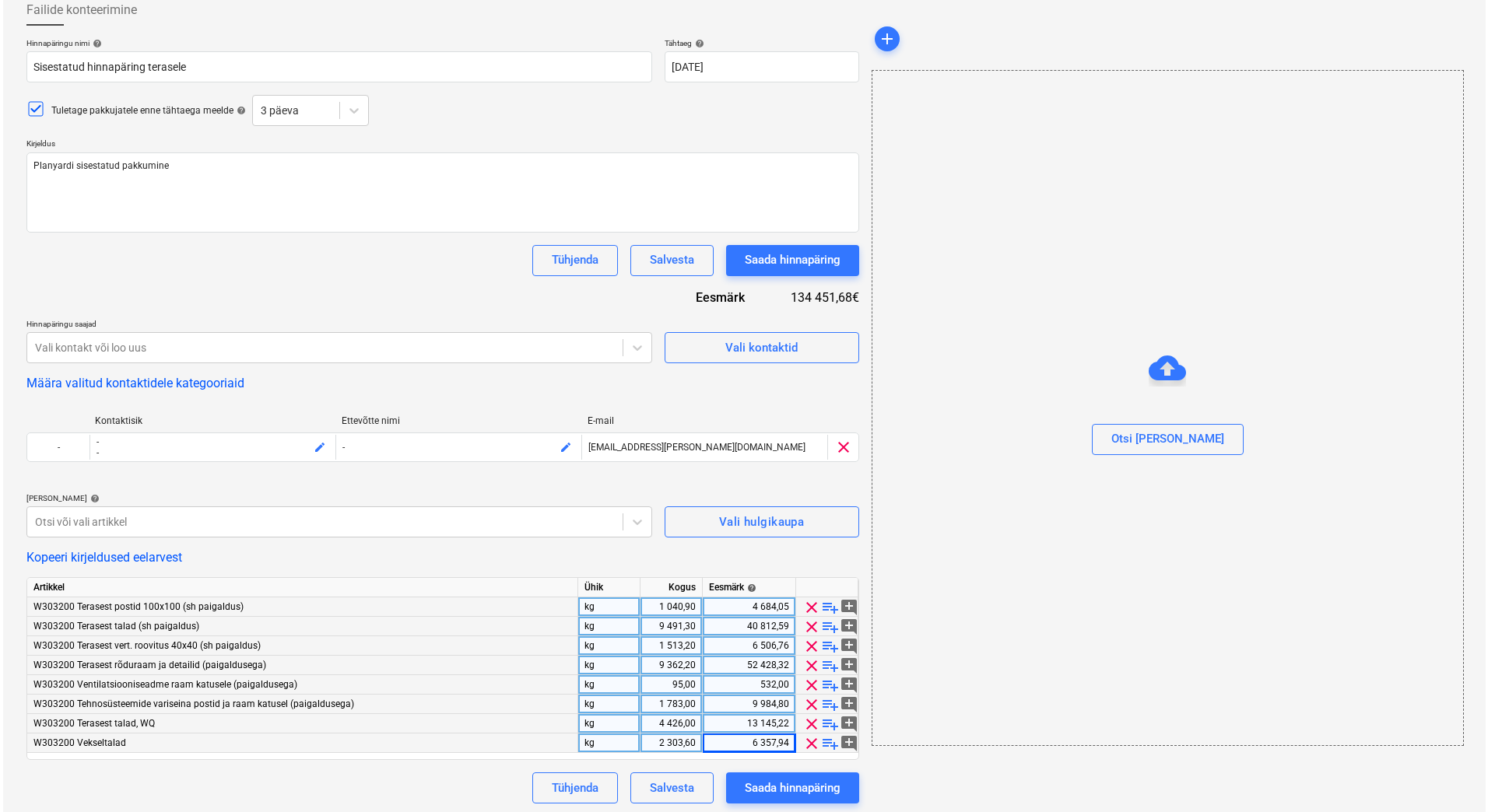
scroll to position [94, 0]
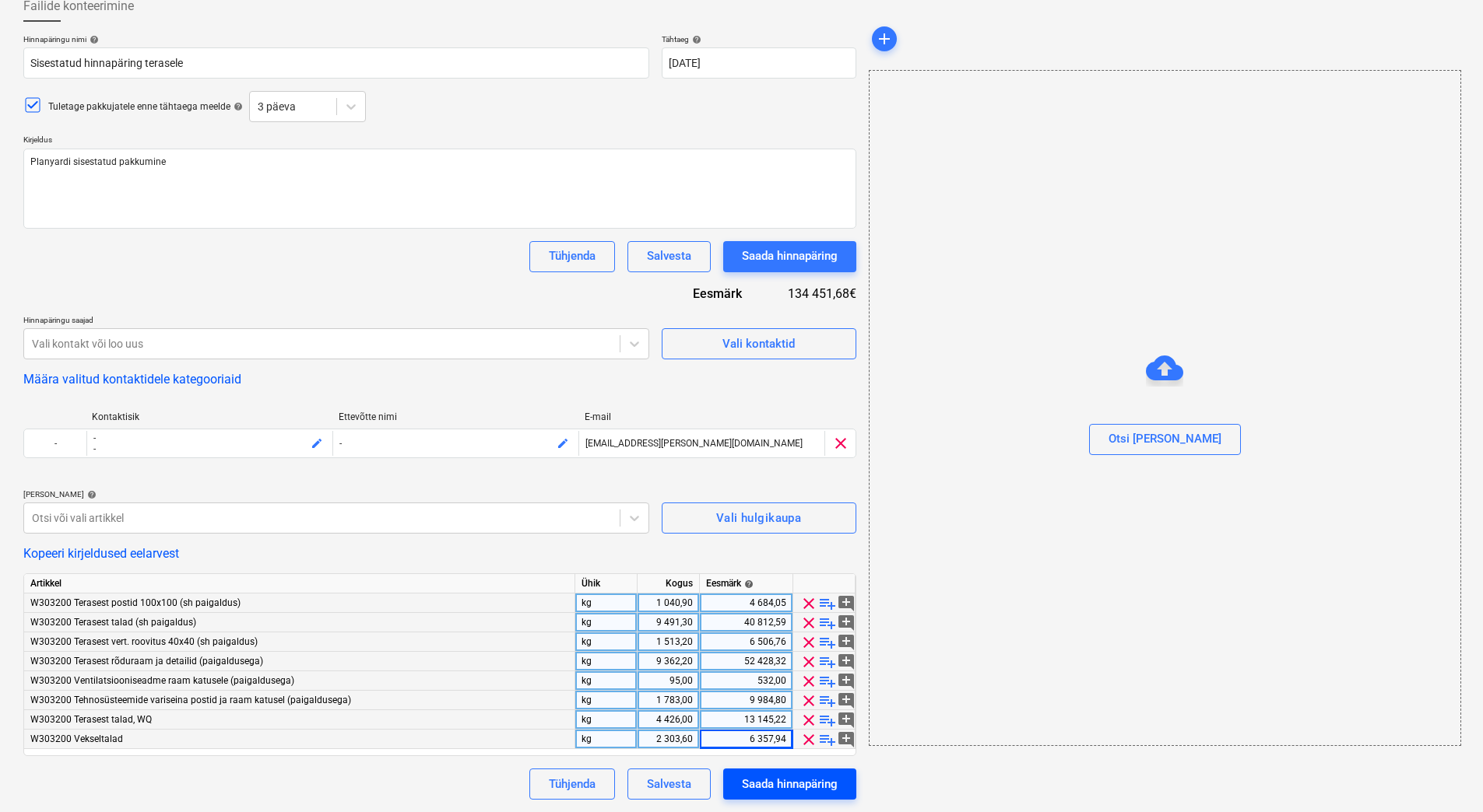
click at [780, 780] on div "Saada hinnapäring" at bounding box center [790, 784] width 96 height 20
type textarea "x"
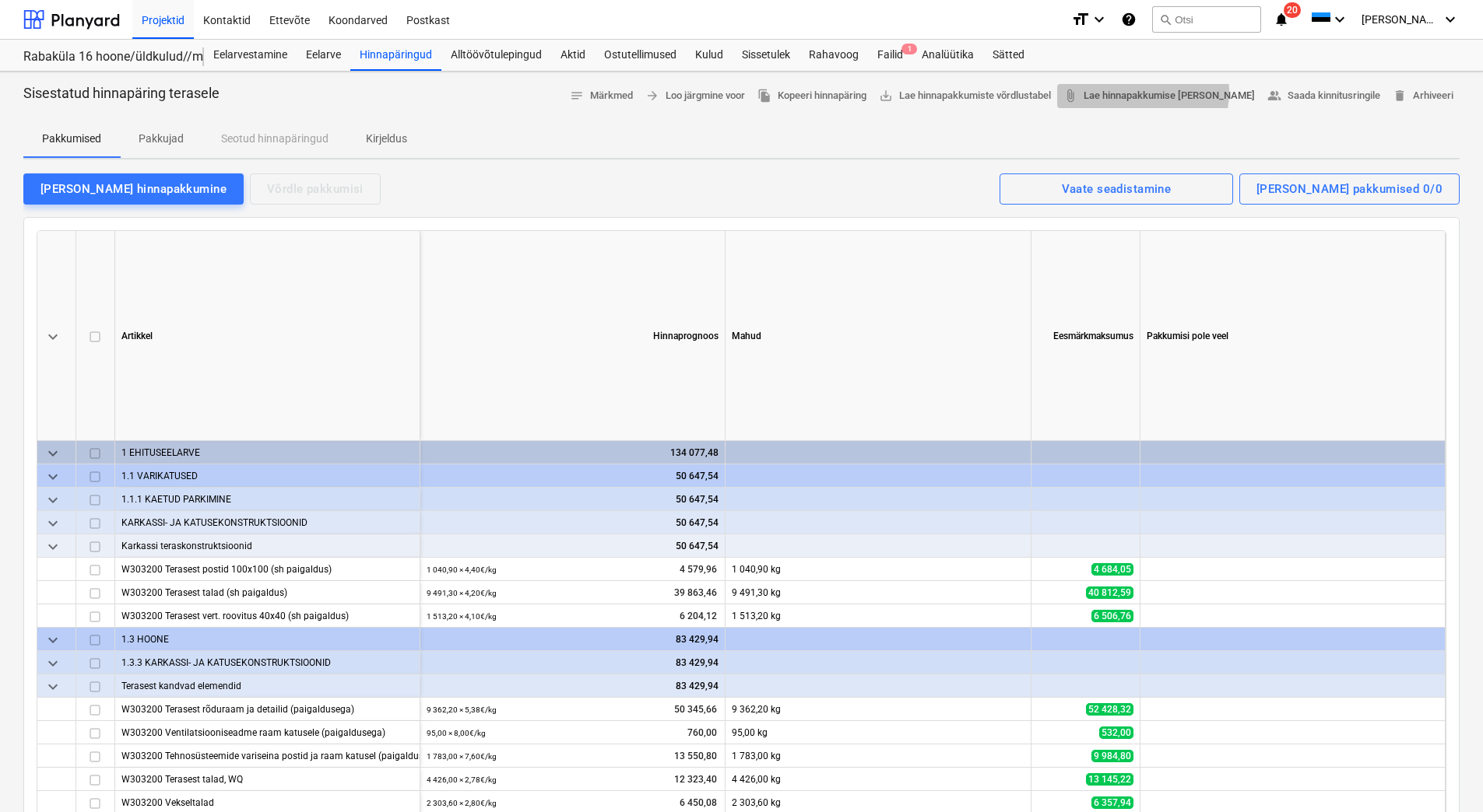
click at [1167, 92] on span "attach_file Lae hinnapakkumise [PERSON_NAME]" at bounding box center [1159, 95] width 192 height 18
click at [127, 187] on div "[PERSON_NAME] hinnapakkumine" at bounding box center [133, 188] width 186 height 20
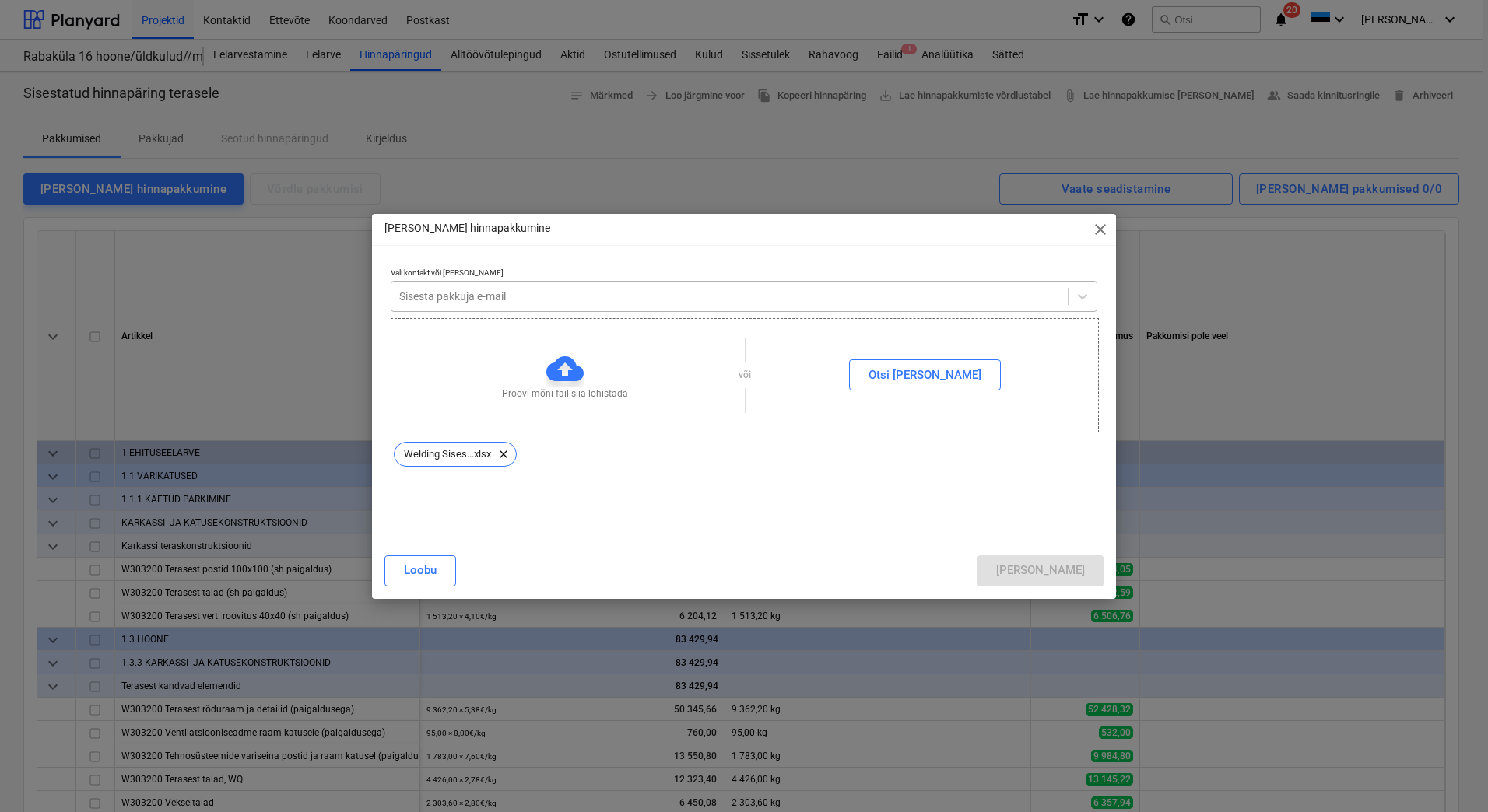
click at [503, 300] on div at bounding box center [730, 297] width 661 height 16
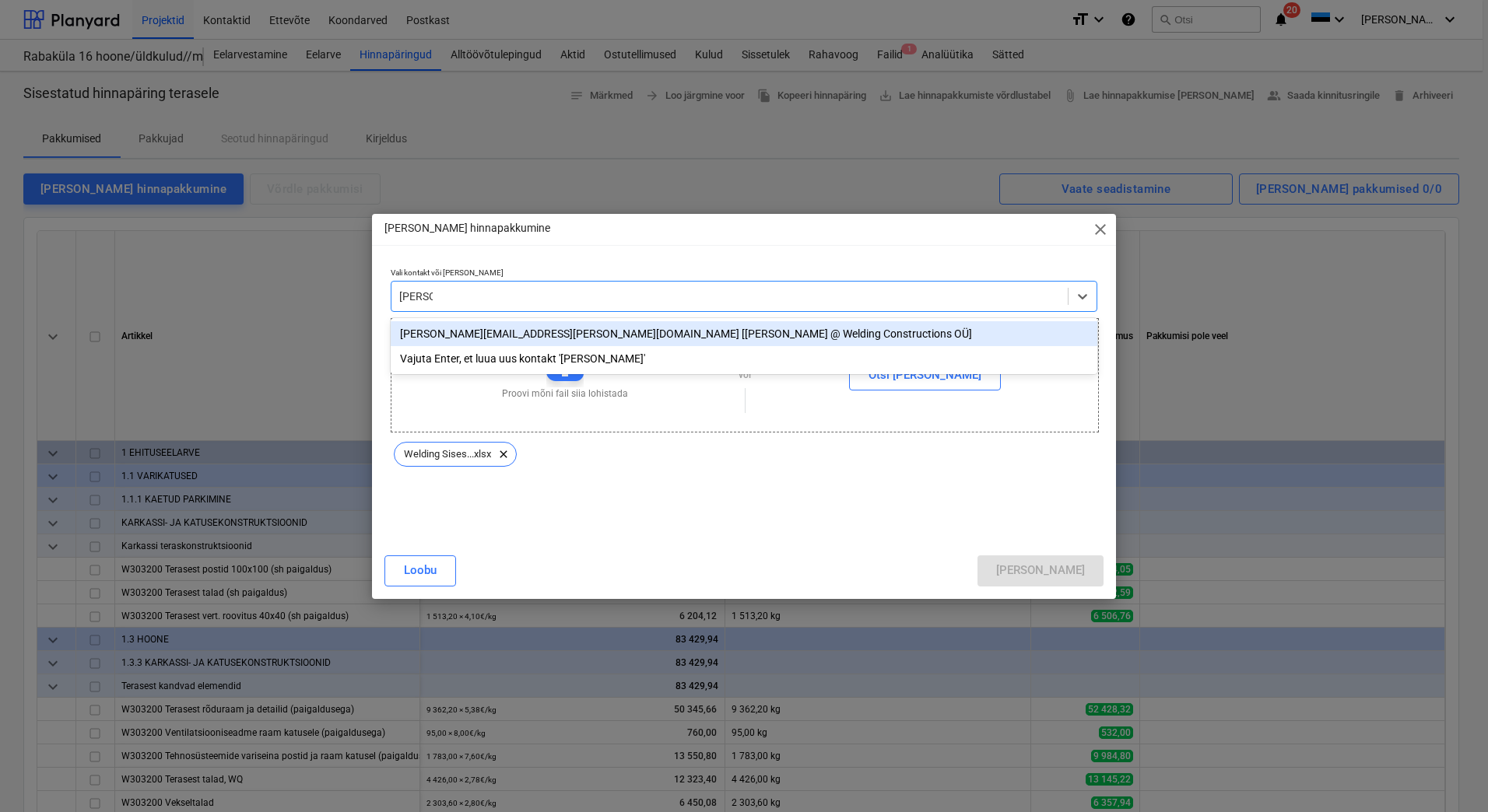
type input "welding"
click at [496, 328] on div "[PERSON_NAME][EMAIL_ADDRESS][PERSON_NAME][DOMAIN_NAME] [[PERSON_NAME] @ Welding…" at bounding box center [744, 334] width 707 height 25
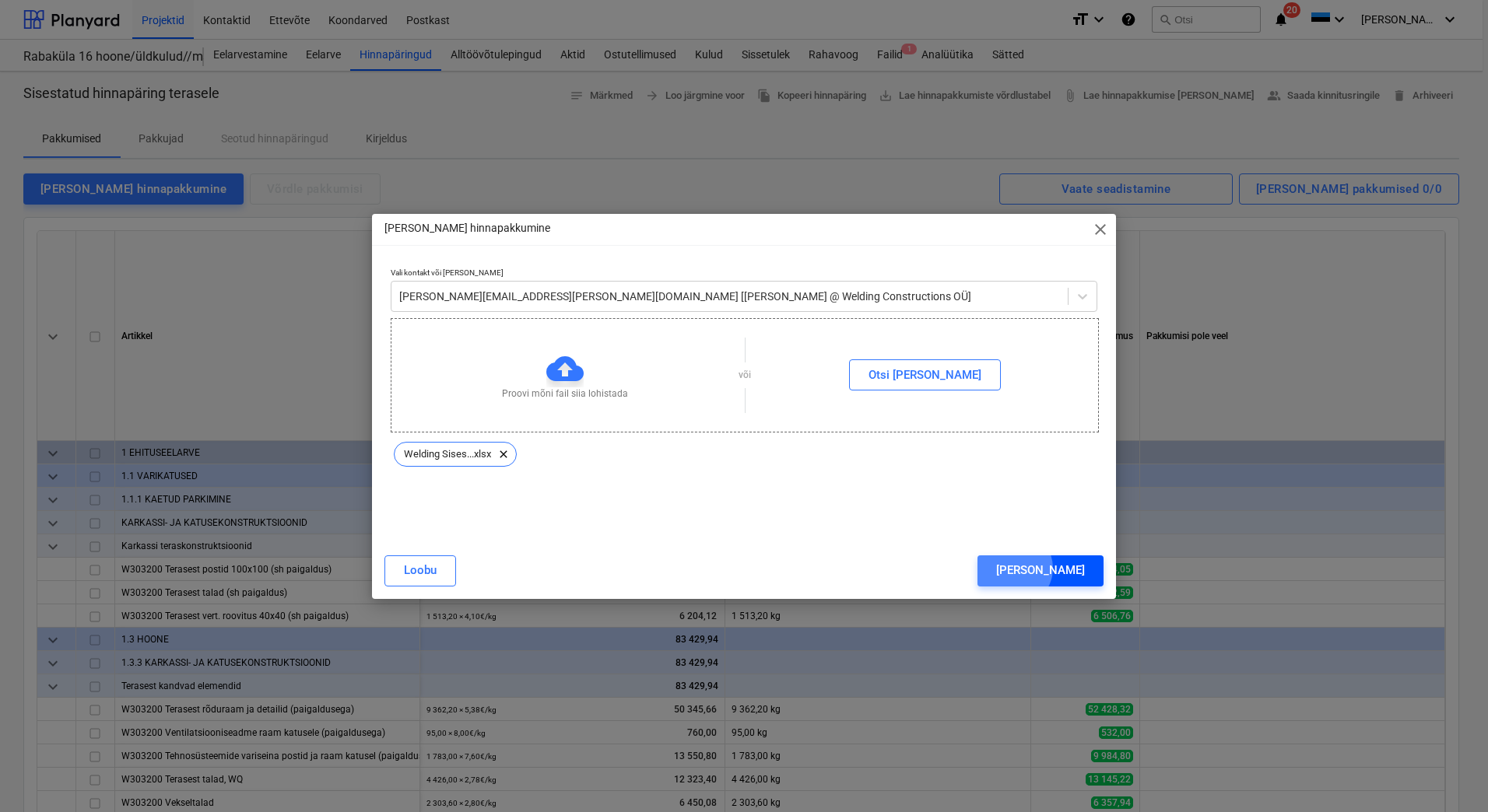
click at [1080, 568] on div "[PERSON_NAME]" at bounding box center [1040, 570] width 89 height 20
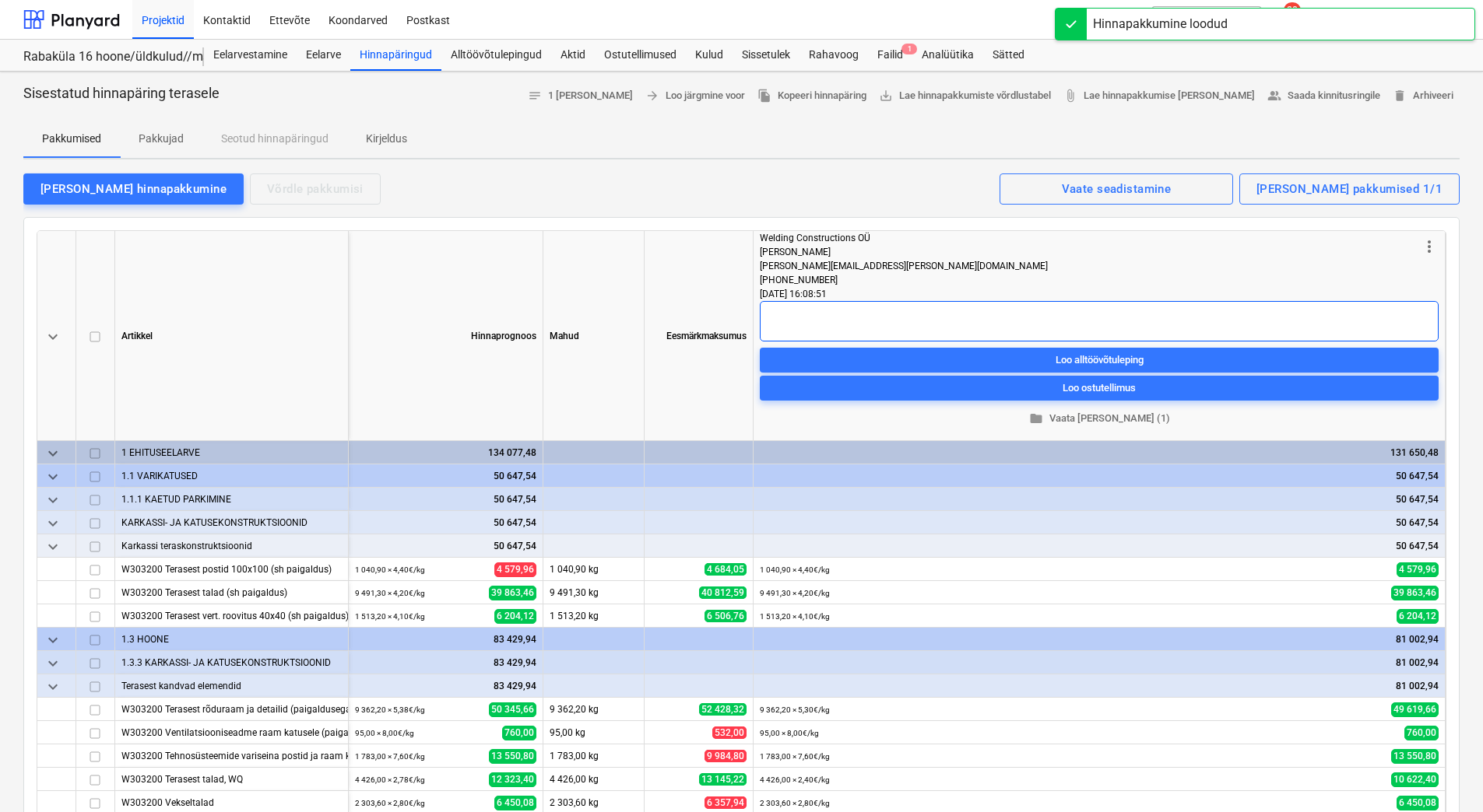
click at [795, 312] on textarea at bounding box center [1099, 321] width 679 height 40
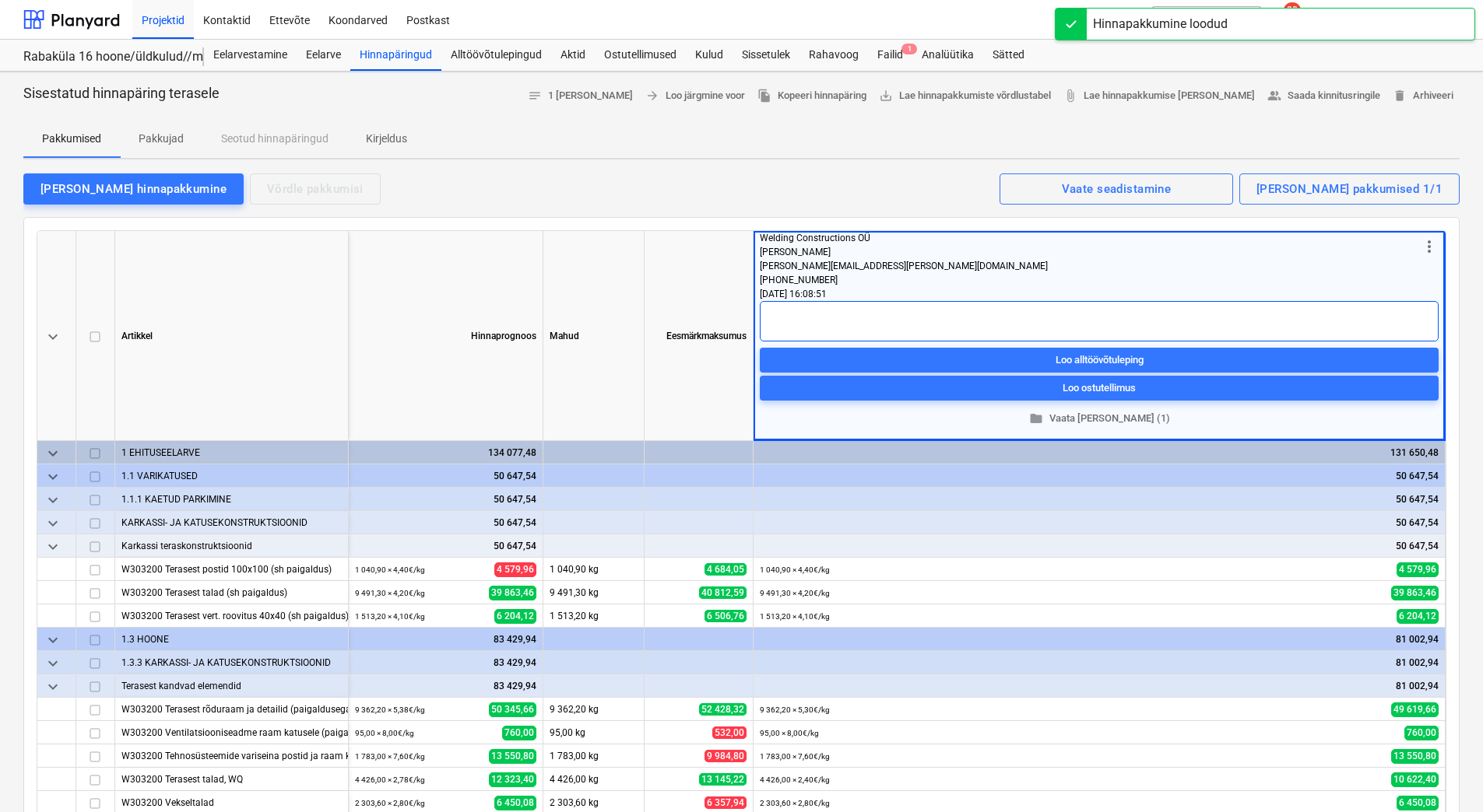
type textarea "x"
type textarea "V"
type textarea "x"
type textarea "Va"
type textarea "x"
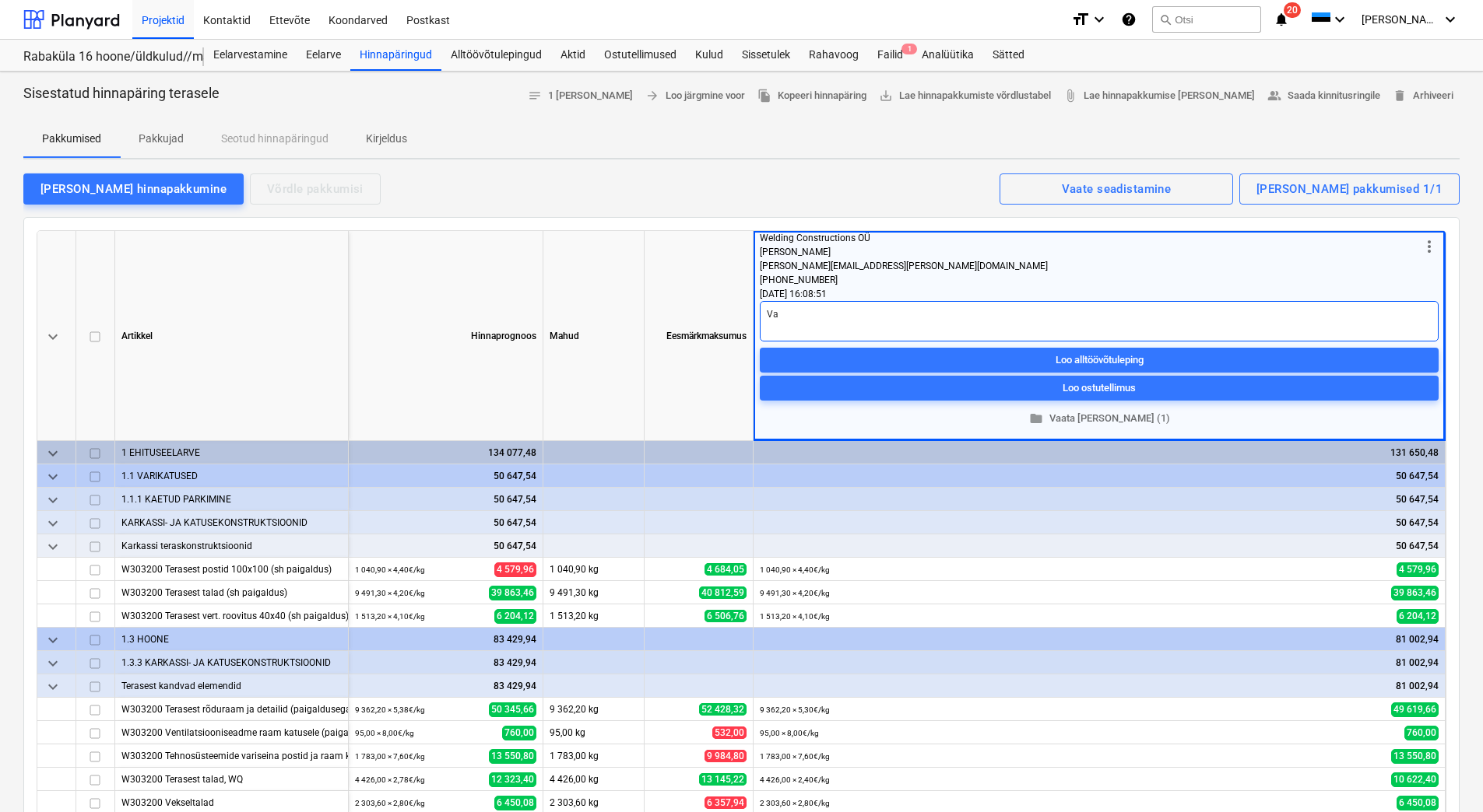
type textarea "Val"
type textarea "x"
type textarea "Vali"
type textarea "x"
type textarea "Valit"
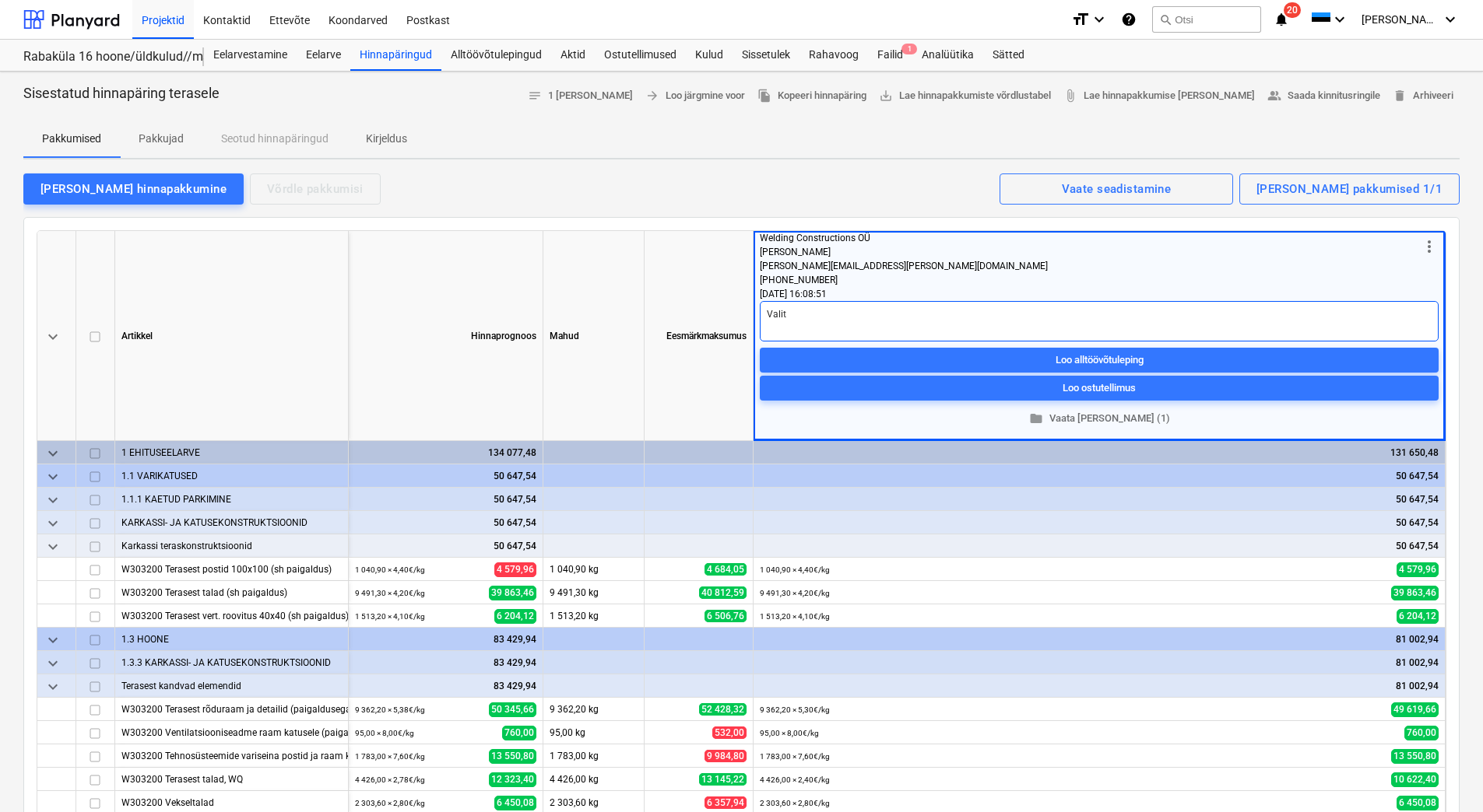
type textarea "x"
type textarea "Valitu"
type textarea "x"
type textarea "Valitud"
type textarea "x"
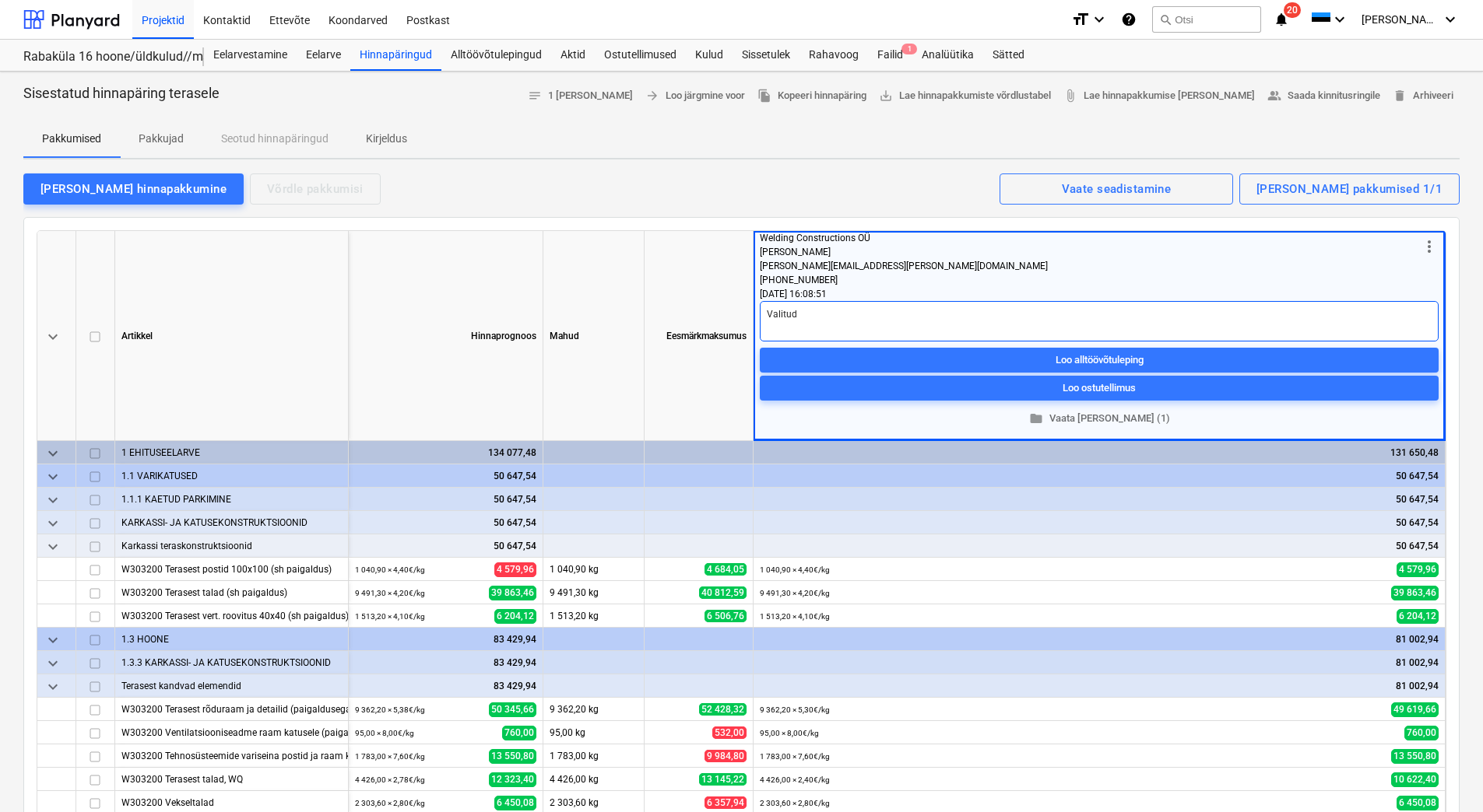
type textarea "Valitud"
type textarea "x"
type textarea "Valitud t"
type textarea "x"
type textarea "Valitud tö"
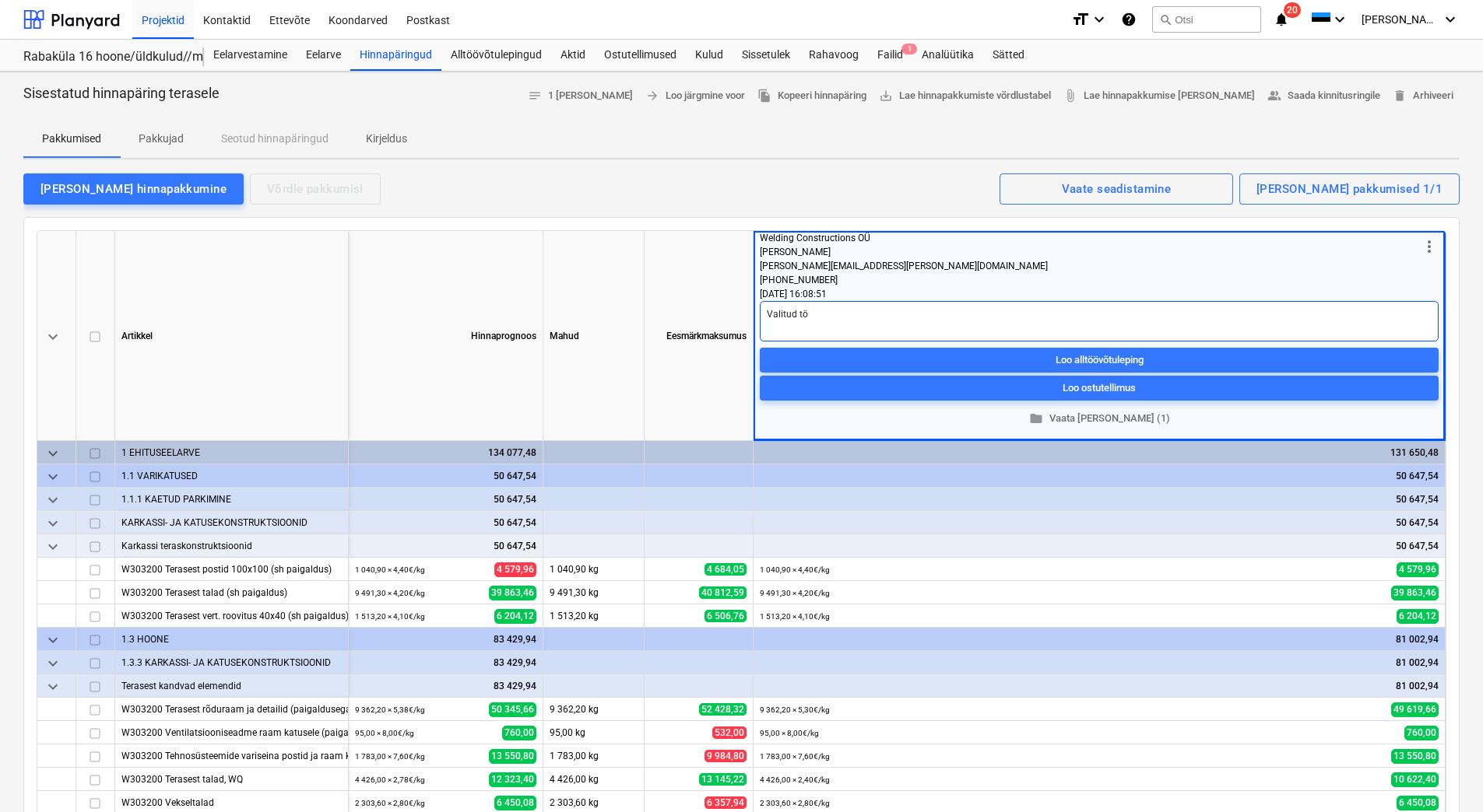
type textarea "x"
type textarea "Valitud töö"
type textarea "x"
type textarea "Valitud tööv"
type textarea "x"
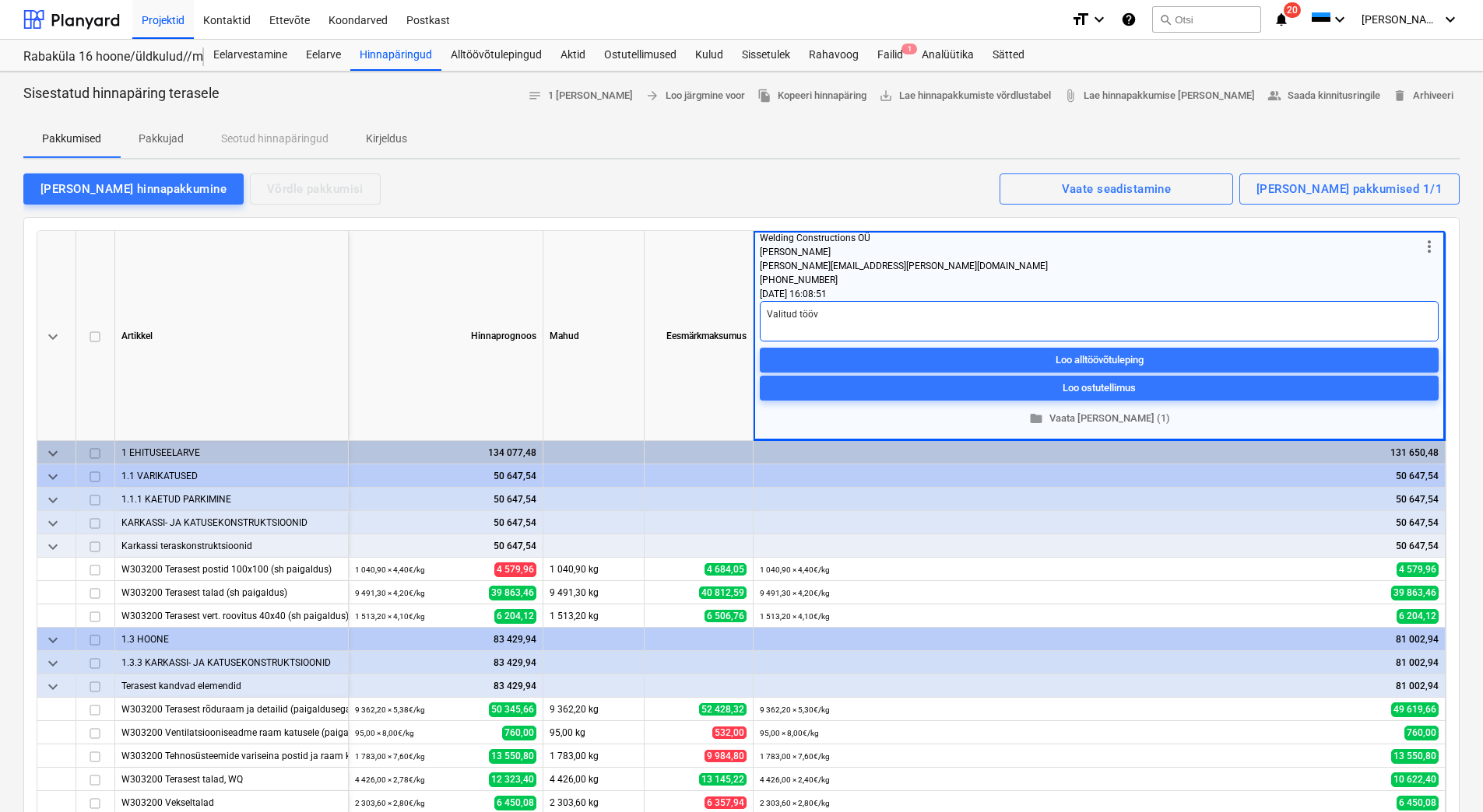
type textarea "Valitud töövõ"
type textarea "x"
type textarea "Valitud töövõt"
type textarea "x"
type textarea "Valitud töövõtj"
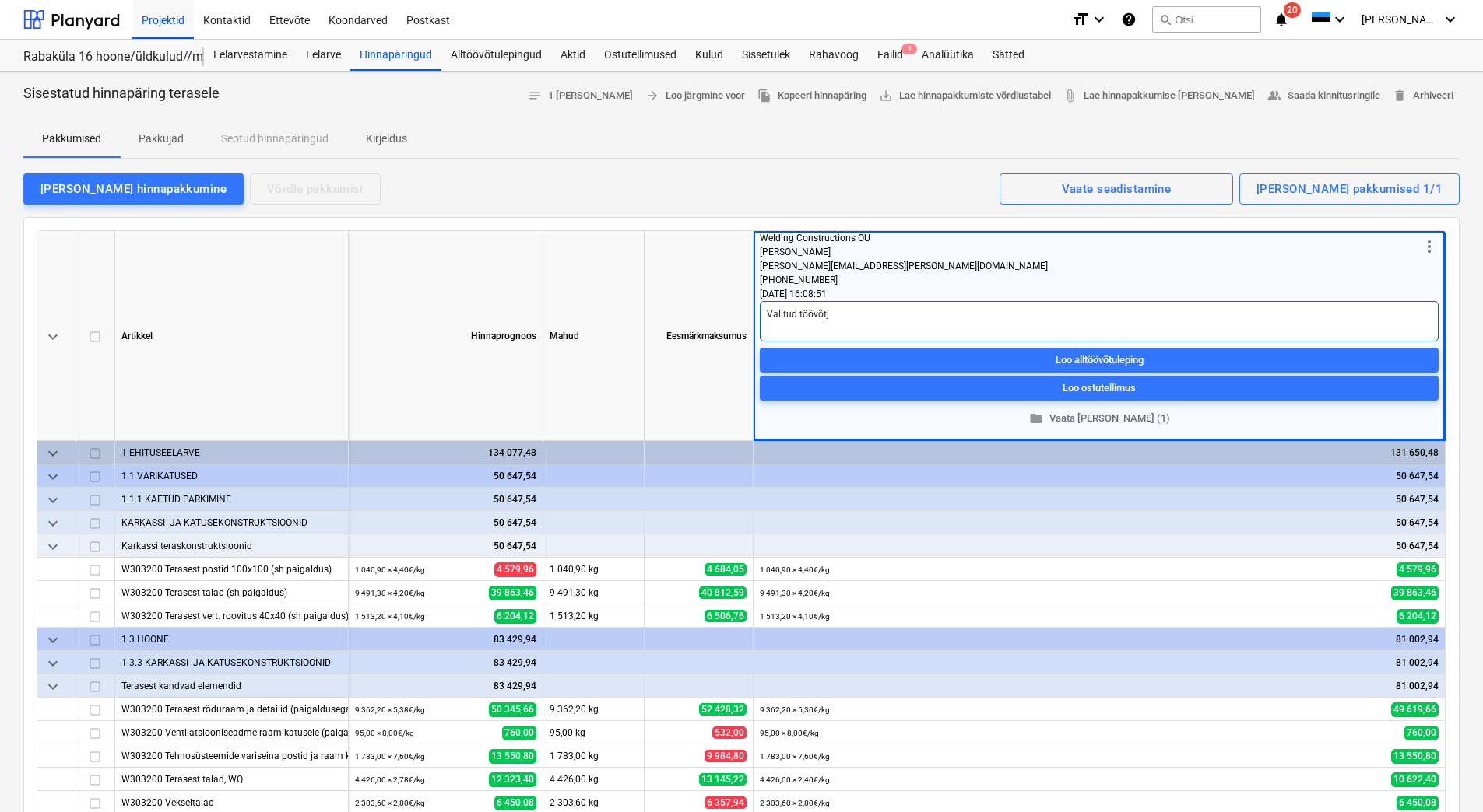
type textarea "x"
type textarea "Valitud töövõtja"
click at [840, 201] on div "[PERSON_NAME] hinnapakkumine Võrdle pakkumisi Kuvatud pakkumised 1/1 Vaate sead…" at bounding box center [742, 187] width 1437 height 32
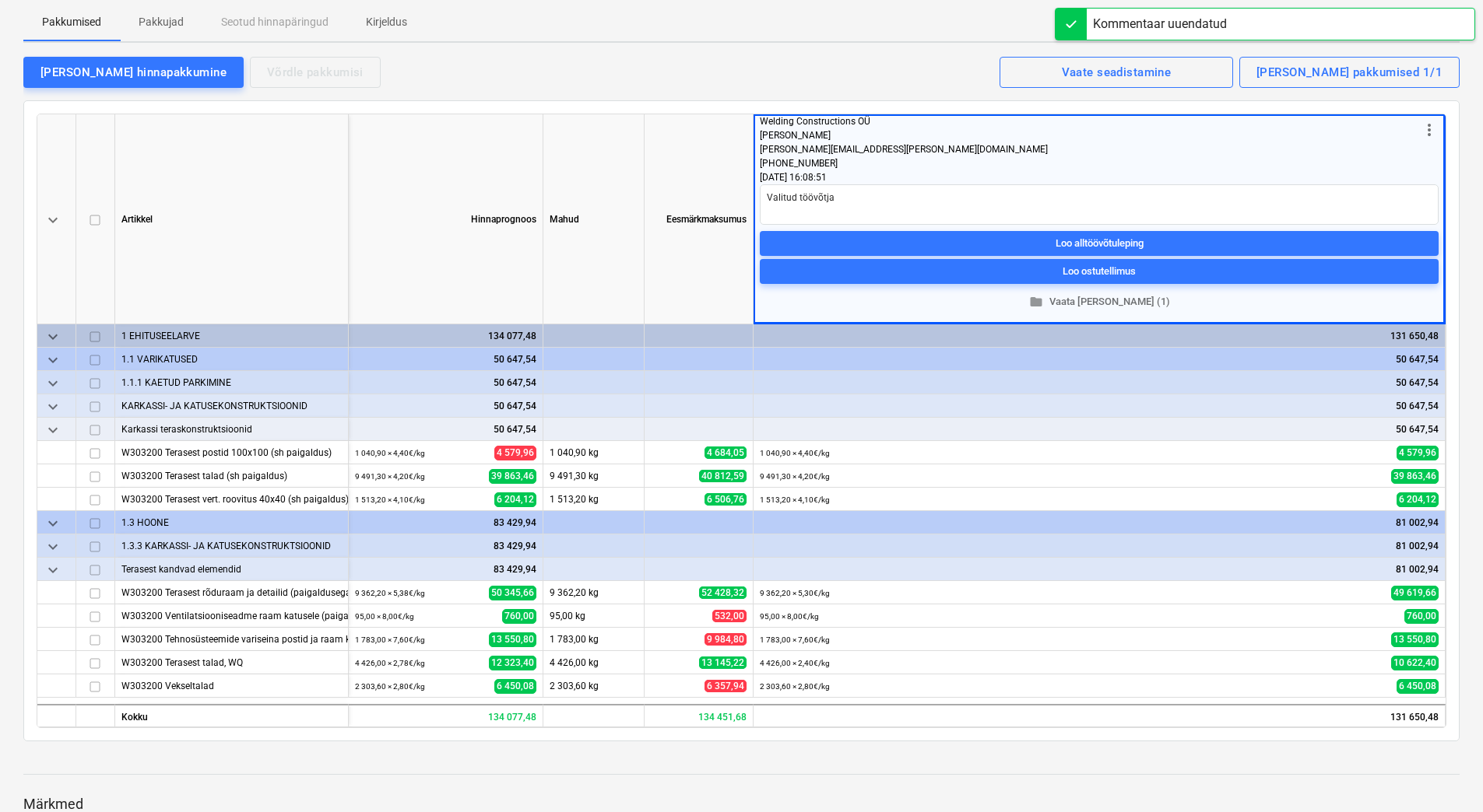
scroll to position [311, 0]
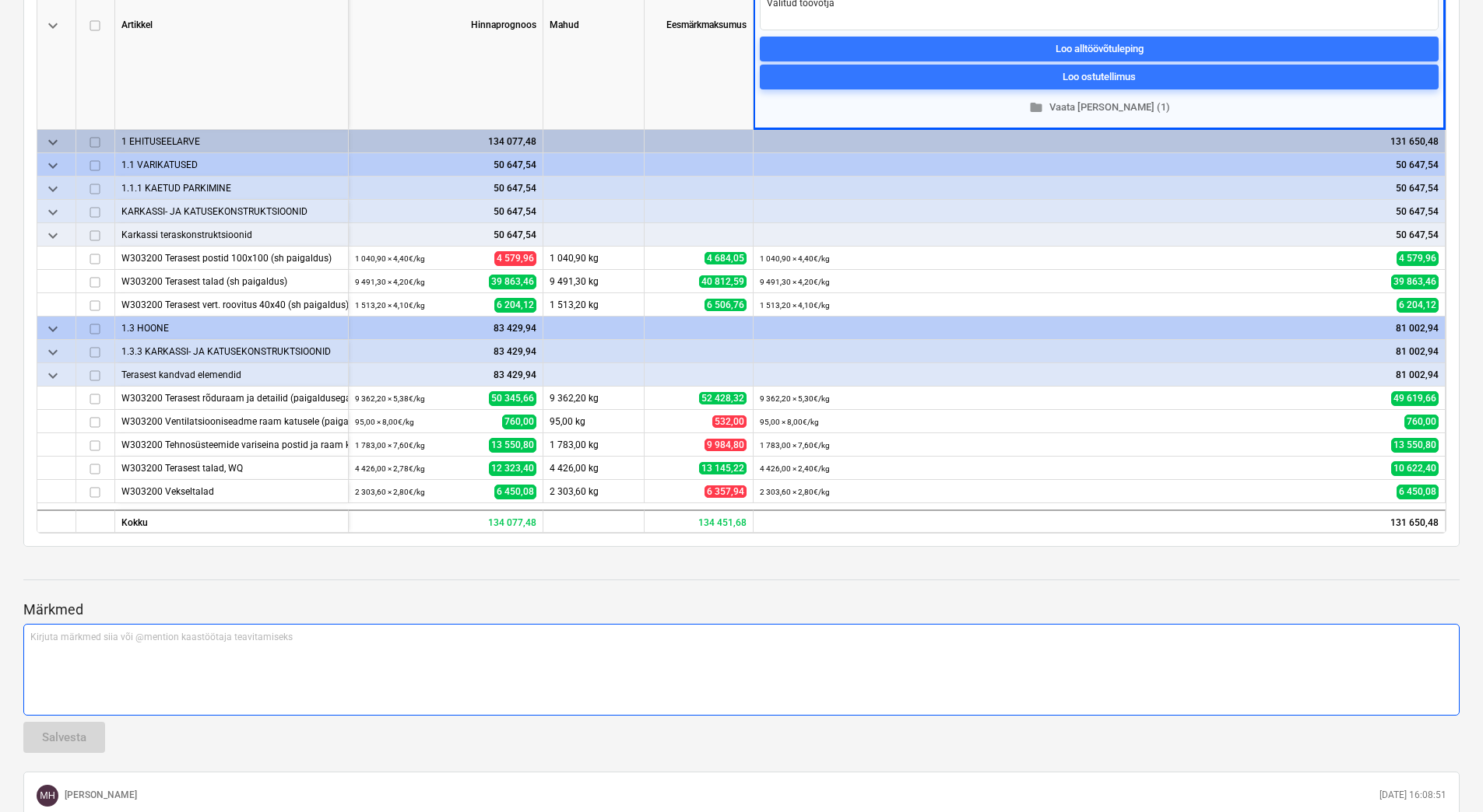
drag, startPoint x: 1181, startPoint y: 666, endPoint x: 1247, endPoint y: 617, distance: 82.2
click at [1181, 666] on div "Kirjuta märkmed siia või @mention kaastöötaja teavitamiseks ﻿" at bounding box center [742, 669] width 1437 height 92
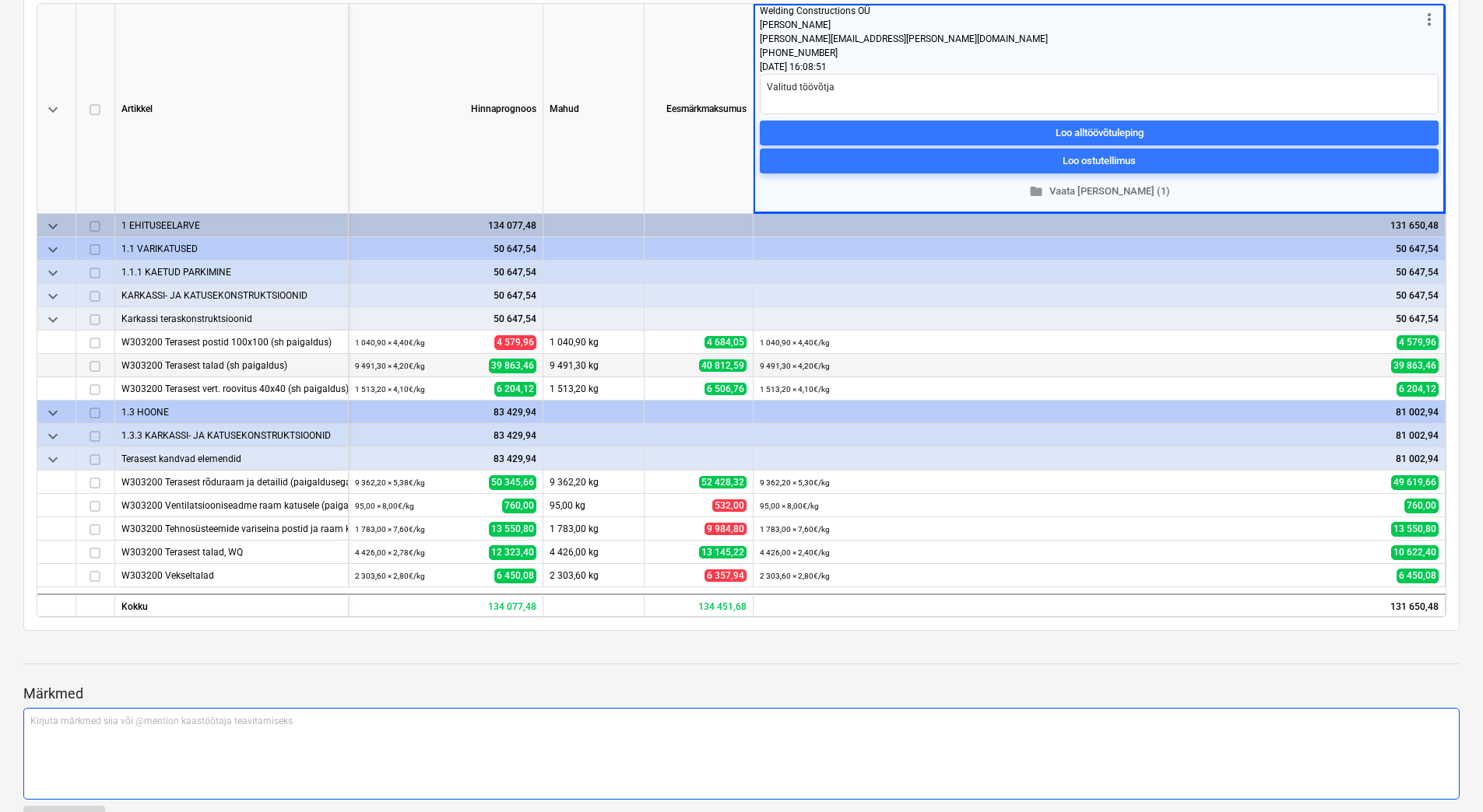
scroll to position [0, 0]
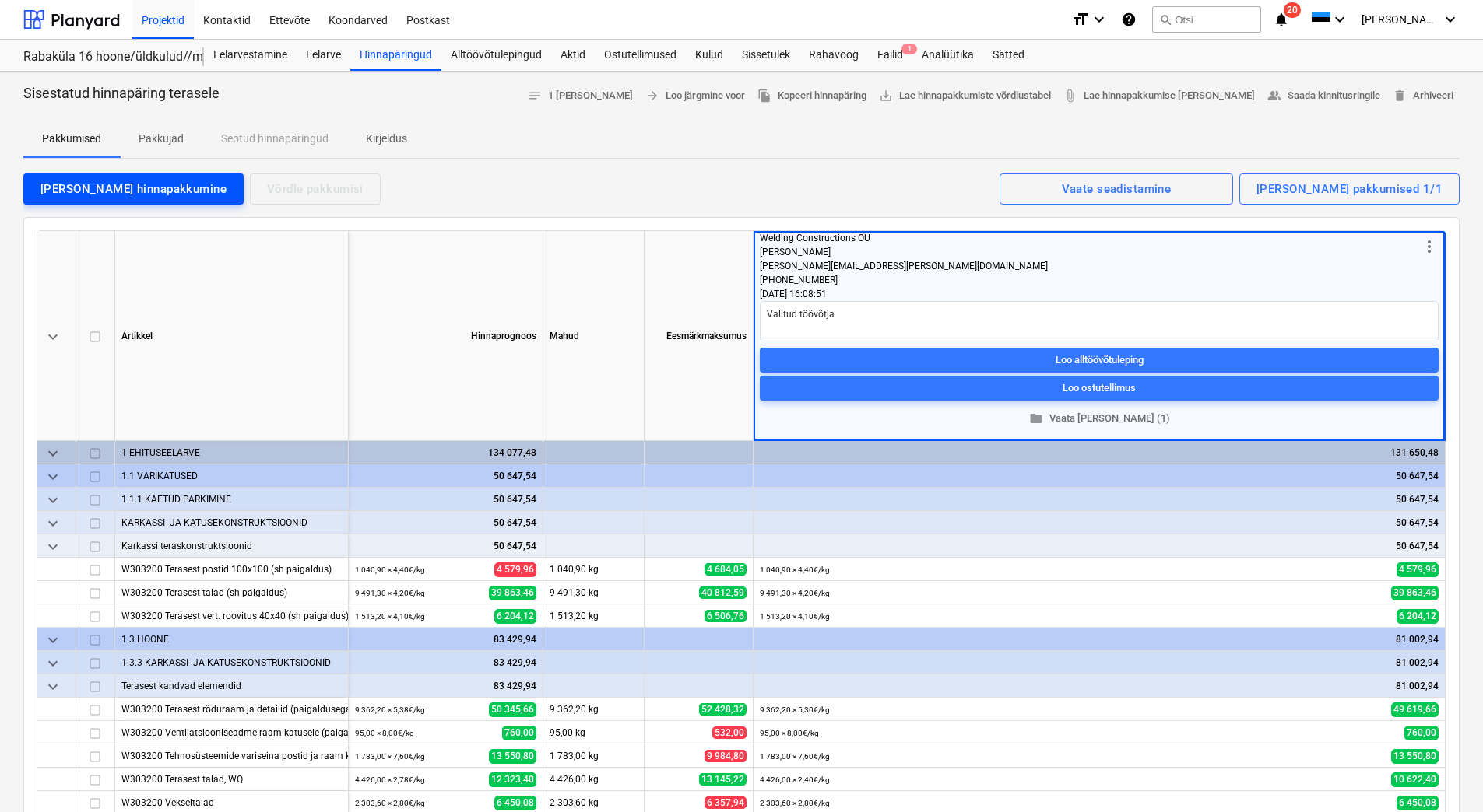
click at [89, 179] on div "[PERSON_NAME] hinnapakkumine" at bounding box center [133, 188] width 186 height 20
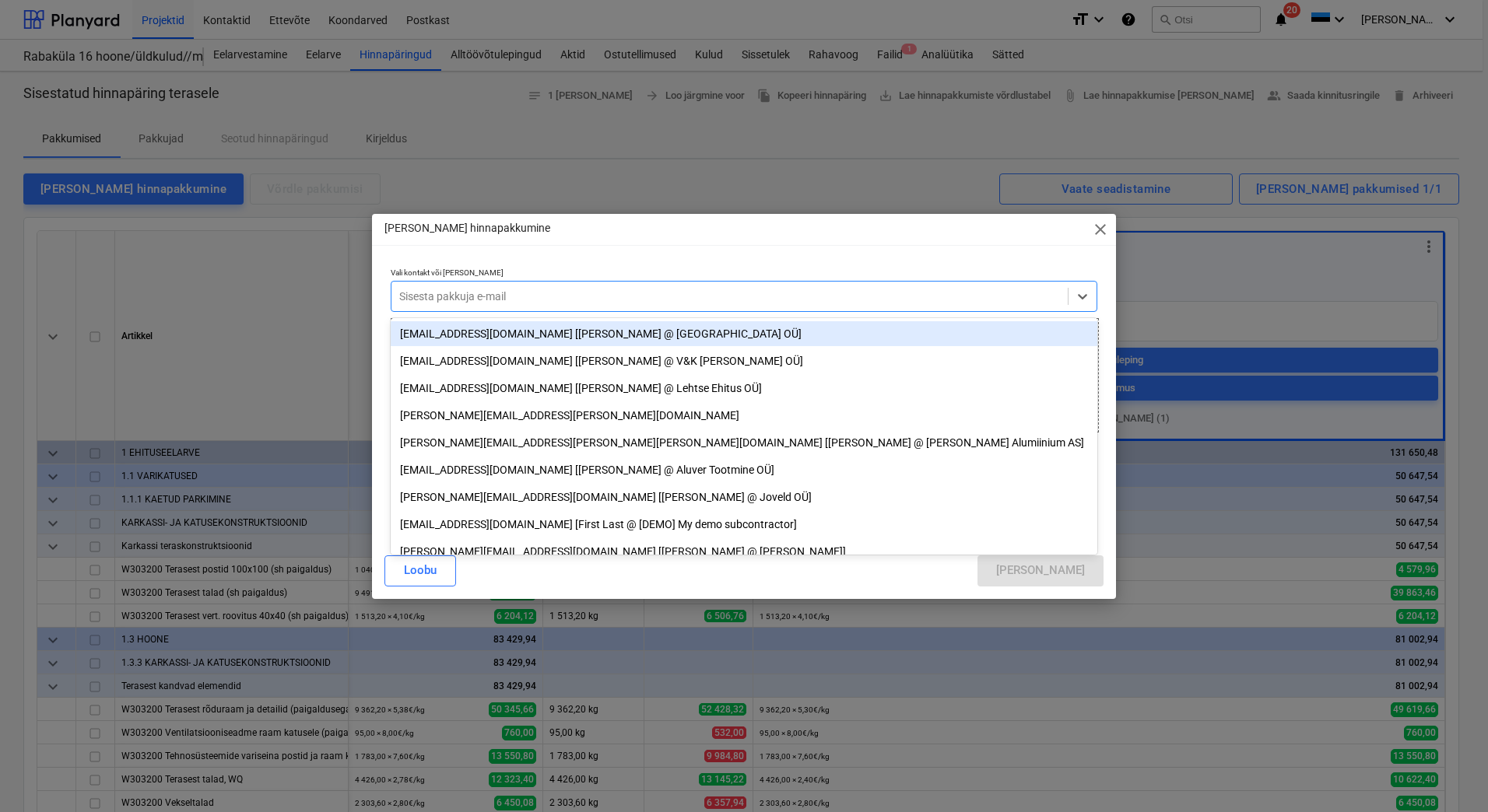
click at [547, 293] on div at bounding box center [730, 297] width 661 height 16
type textarea "x"
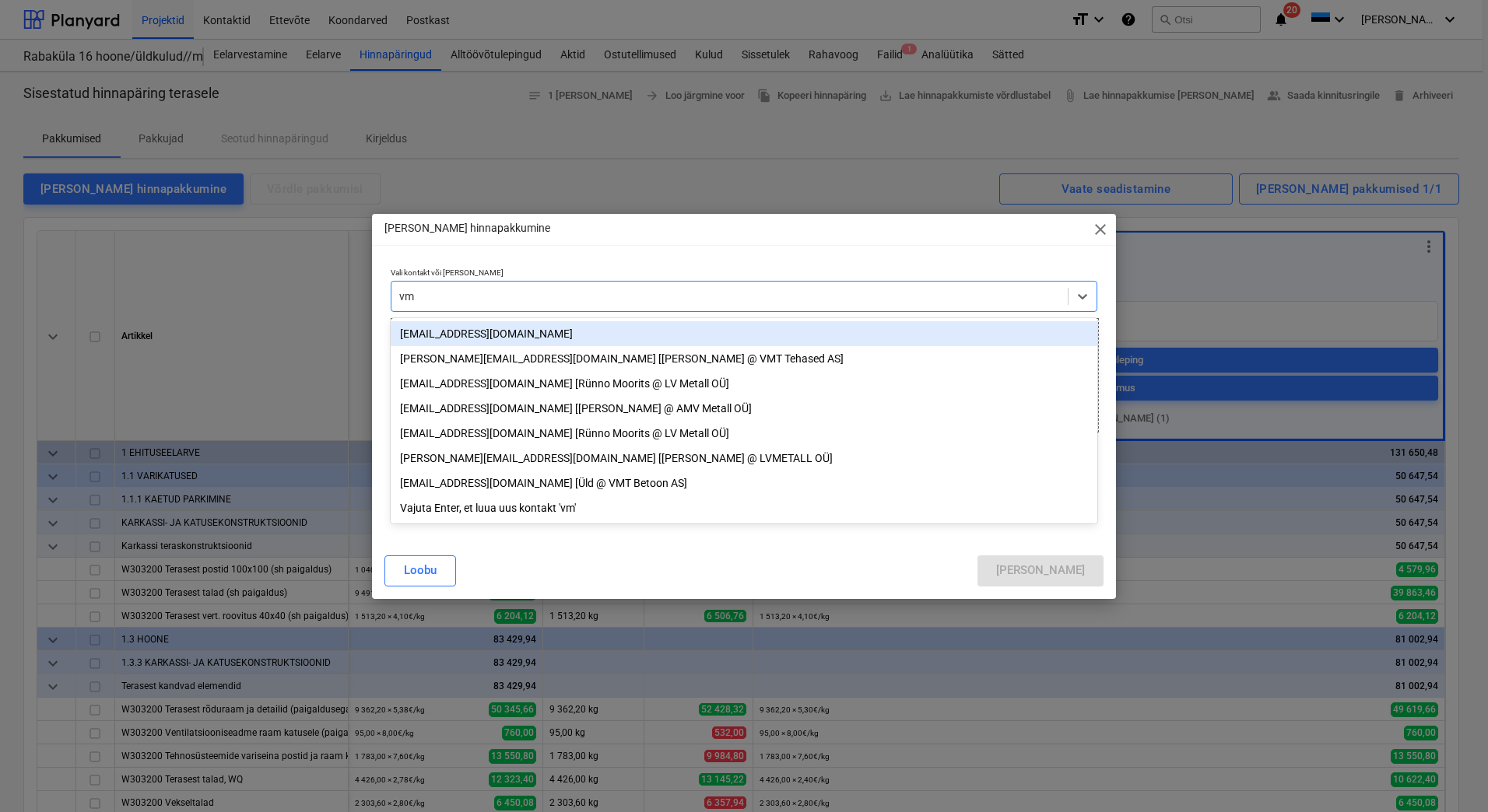
type input "vmt"
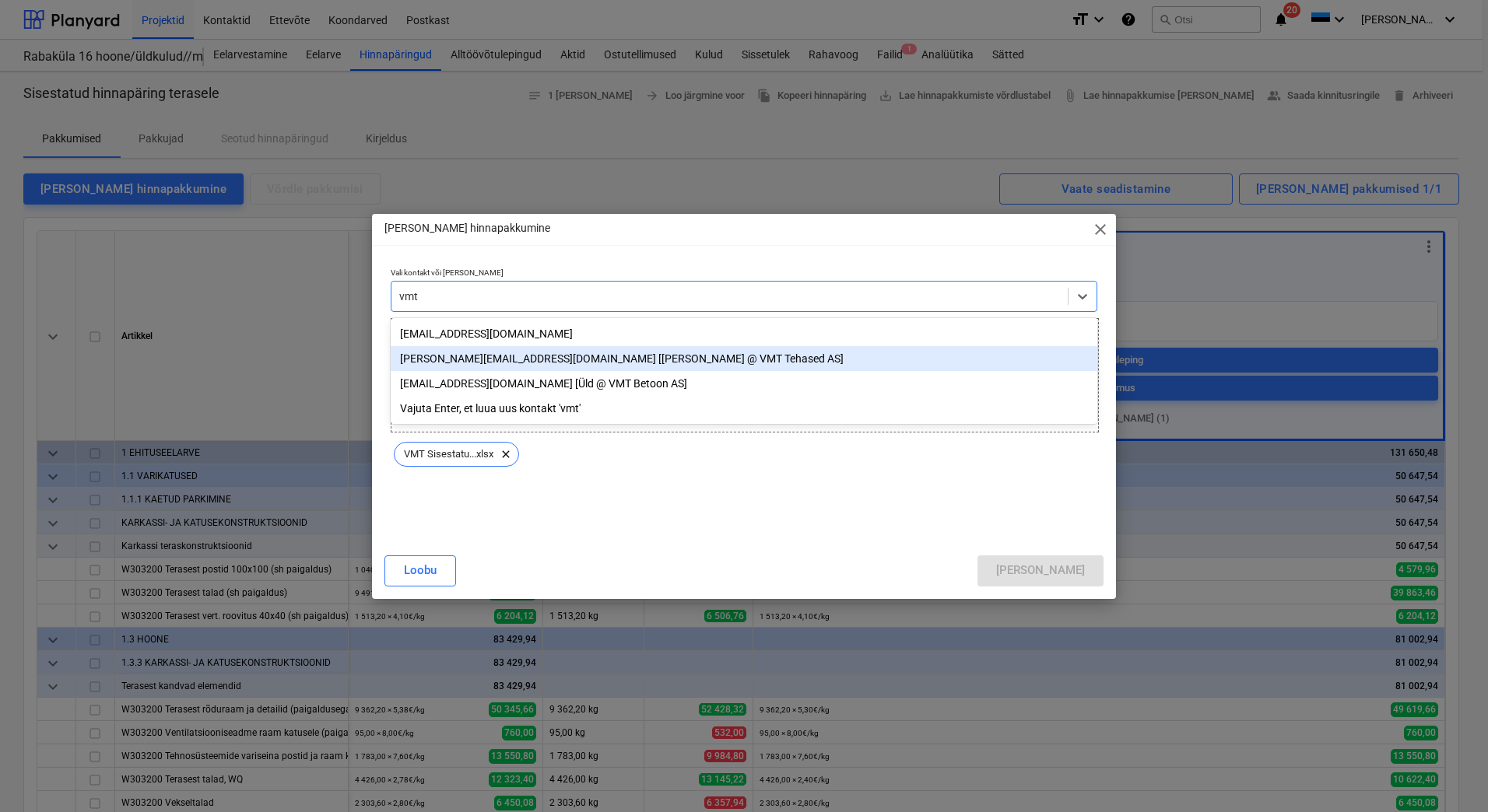
click at [473, 366] on div "[PERSON_NAME][EMAIL_ADDRESS][DOMAIN_NAME] [[PERSON_NAME] @ VMT Tehased AS]" at bounding box center [744, 358] width 707 height 25
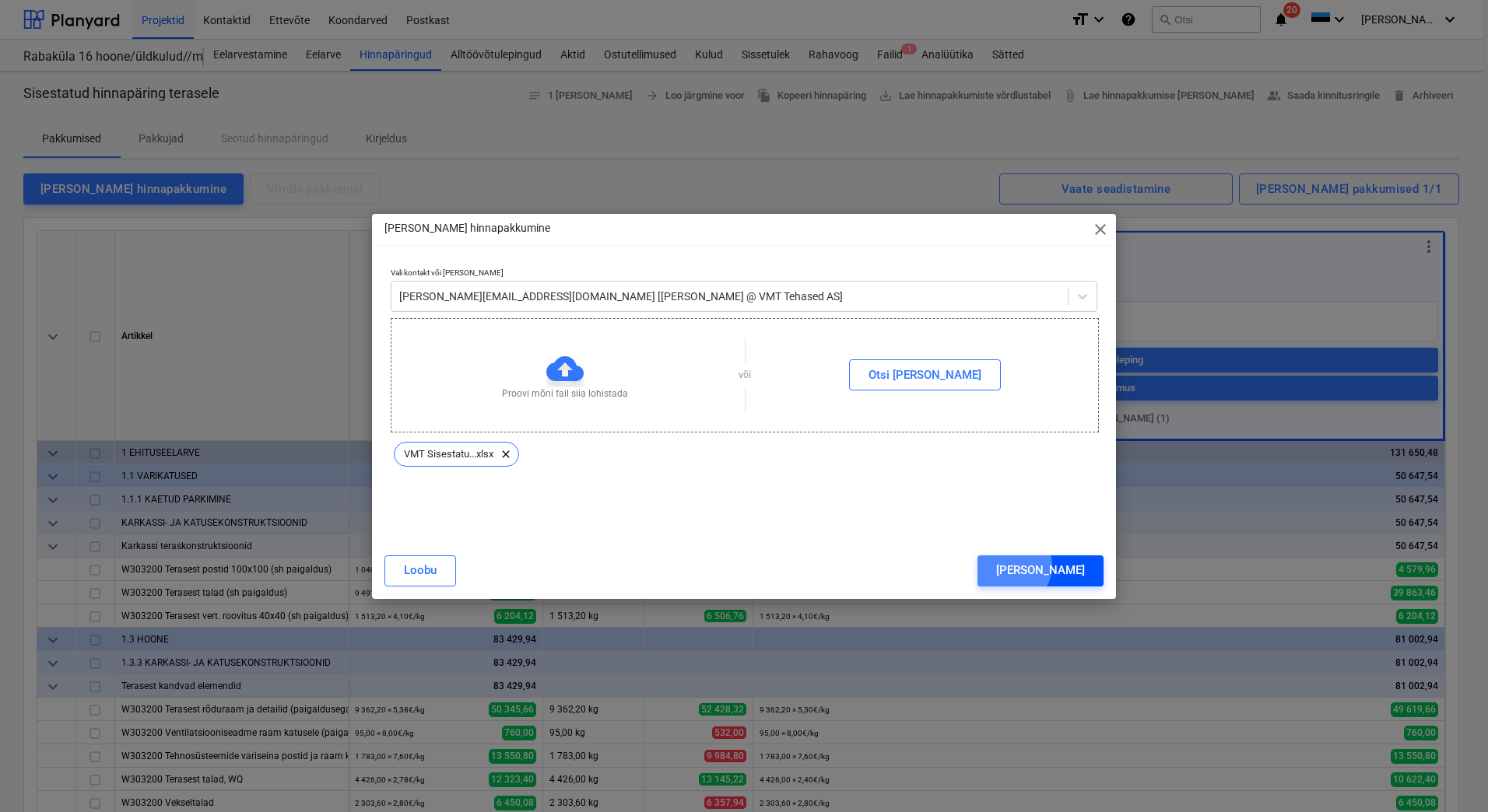
click at [1079, 566] on div "[PERSON_NAME]" at bounding box center [1040, 570] width 89 height 20
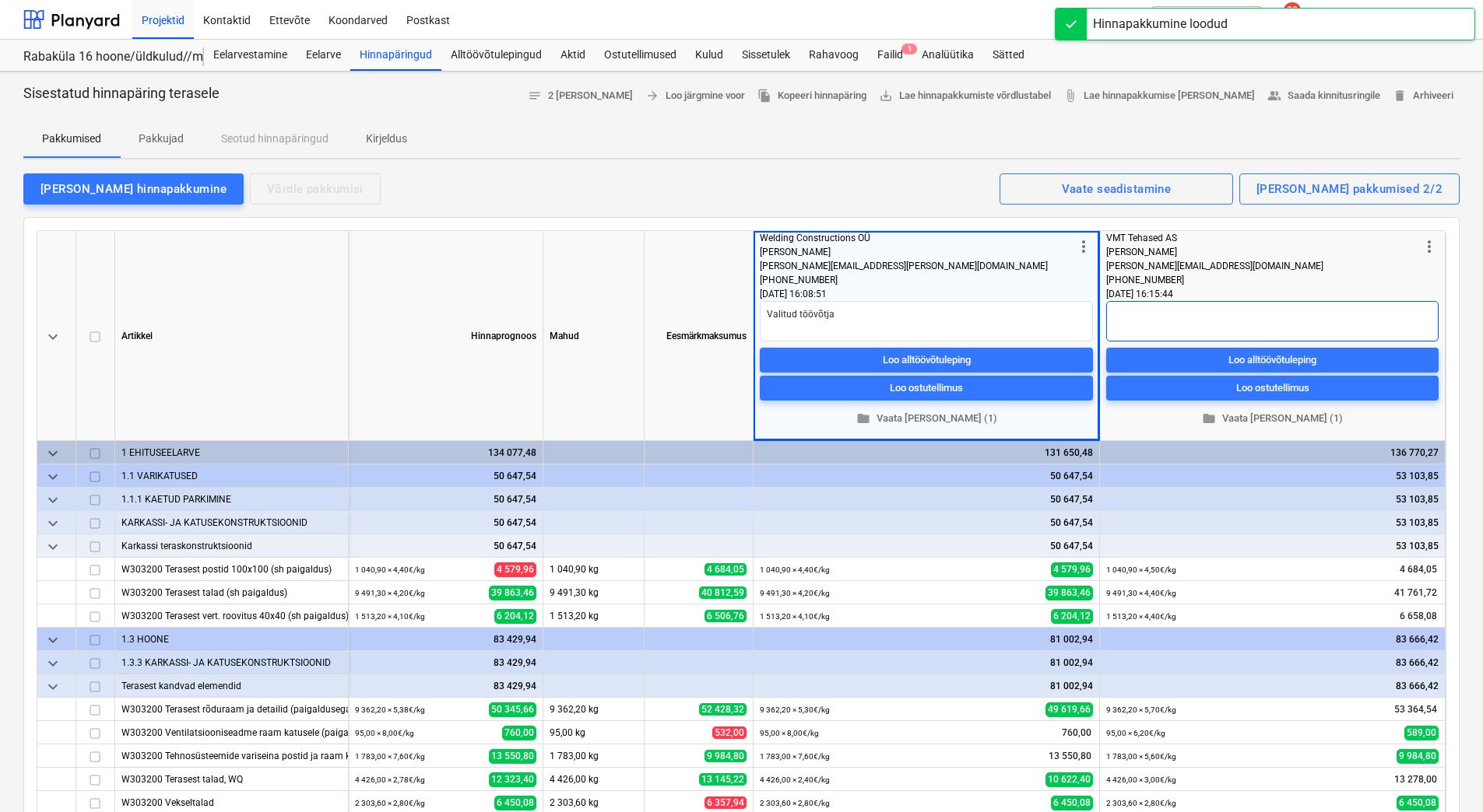
click at [1154, 319] on textarea at bounding box center [1272, 321] width 332 height 40
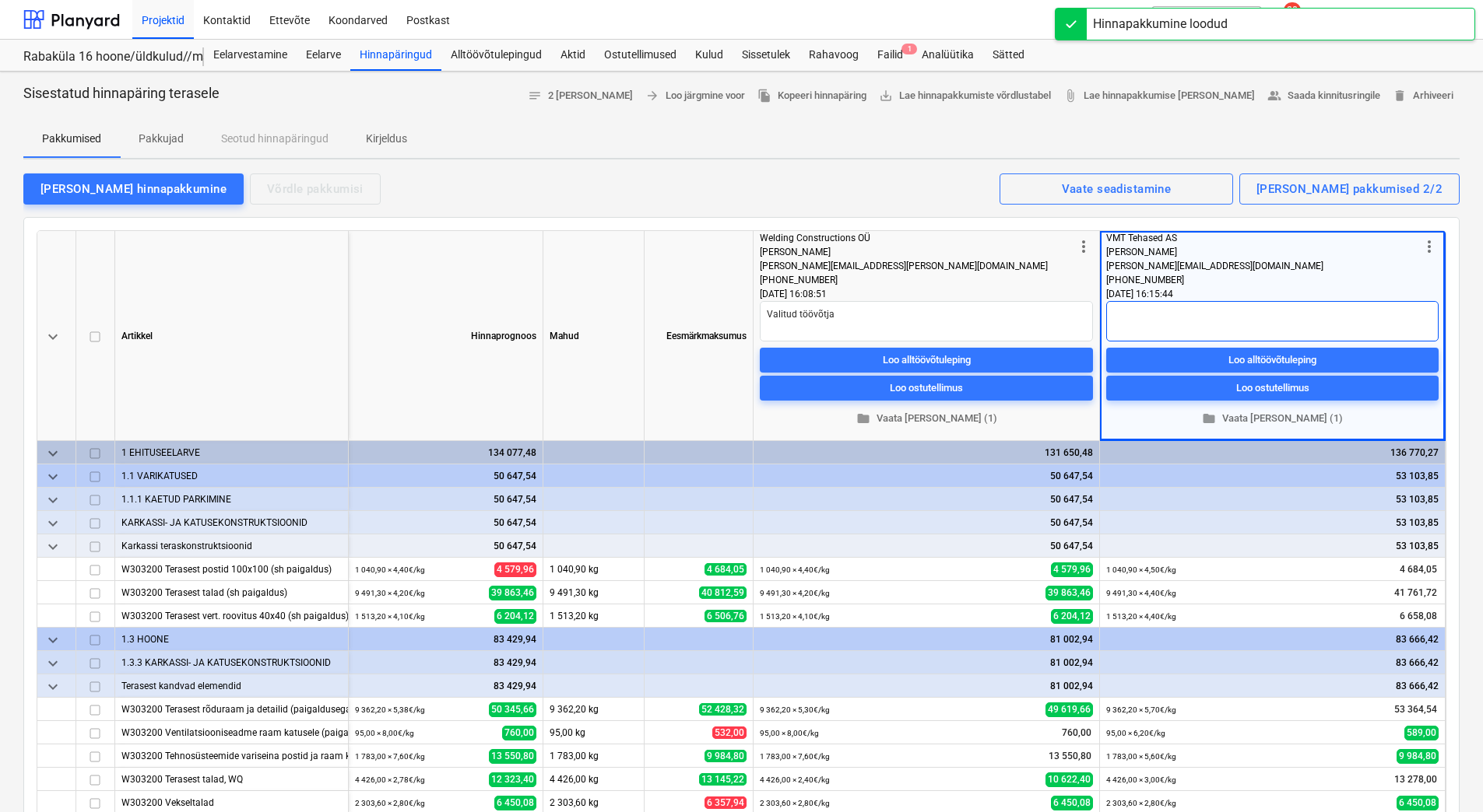
type textarea "x"
type textarea "S"
type textarea "x"
type textarea "Si"
type textarea "x"
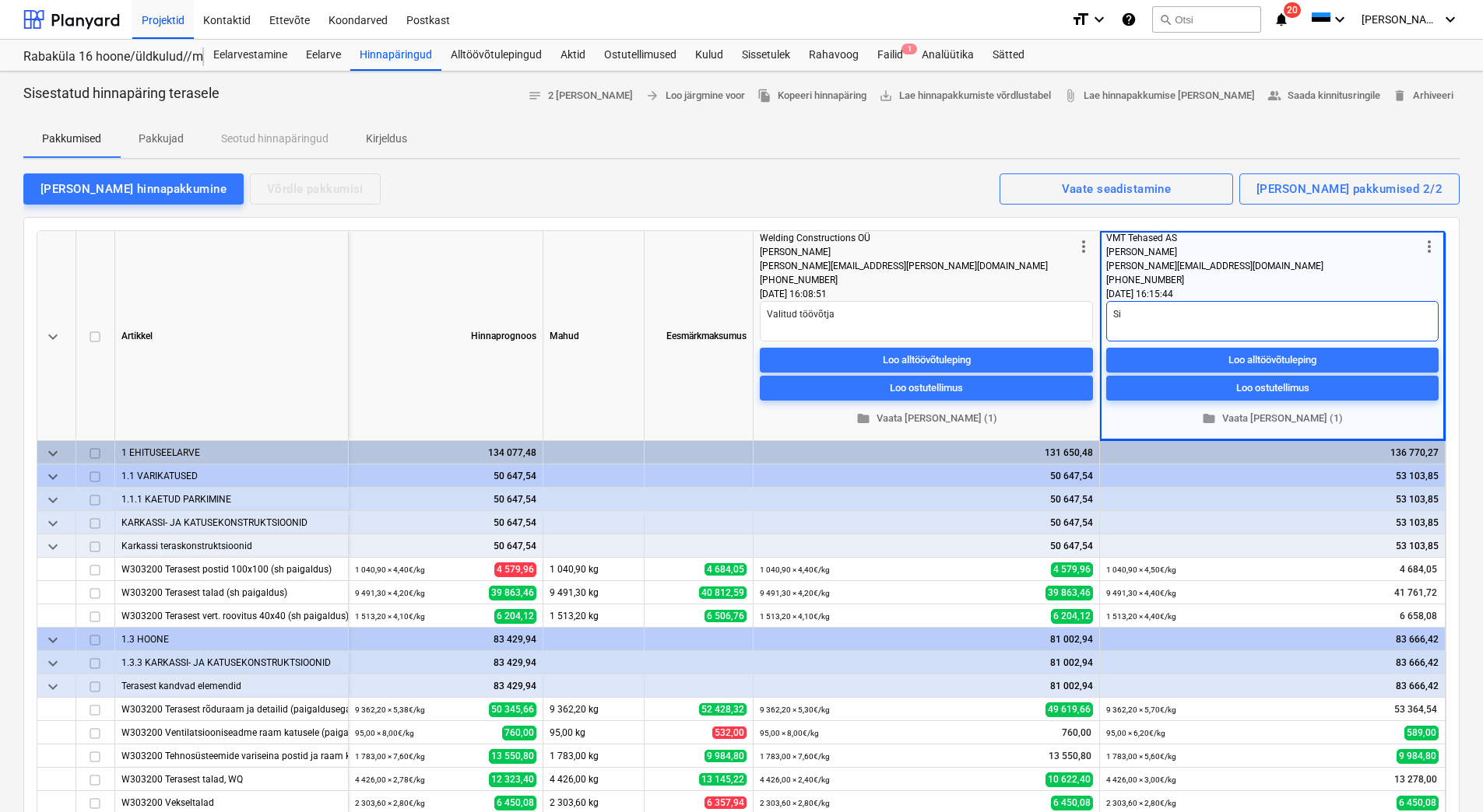
type textarea "Sis"
type textarea "x"
type textarea "Sisa"
type textarea "x"
type textarea "Sis"
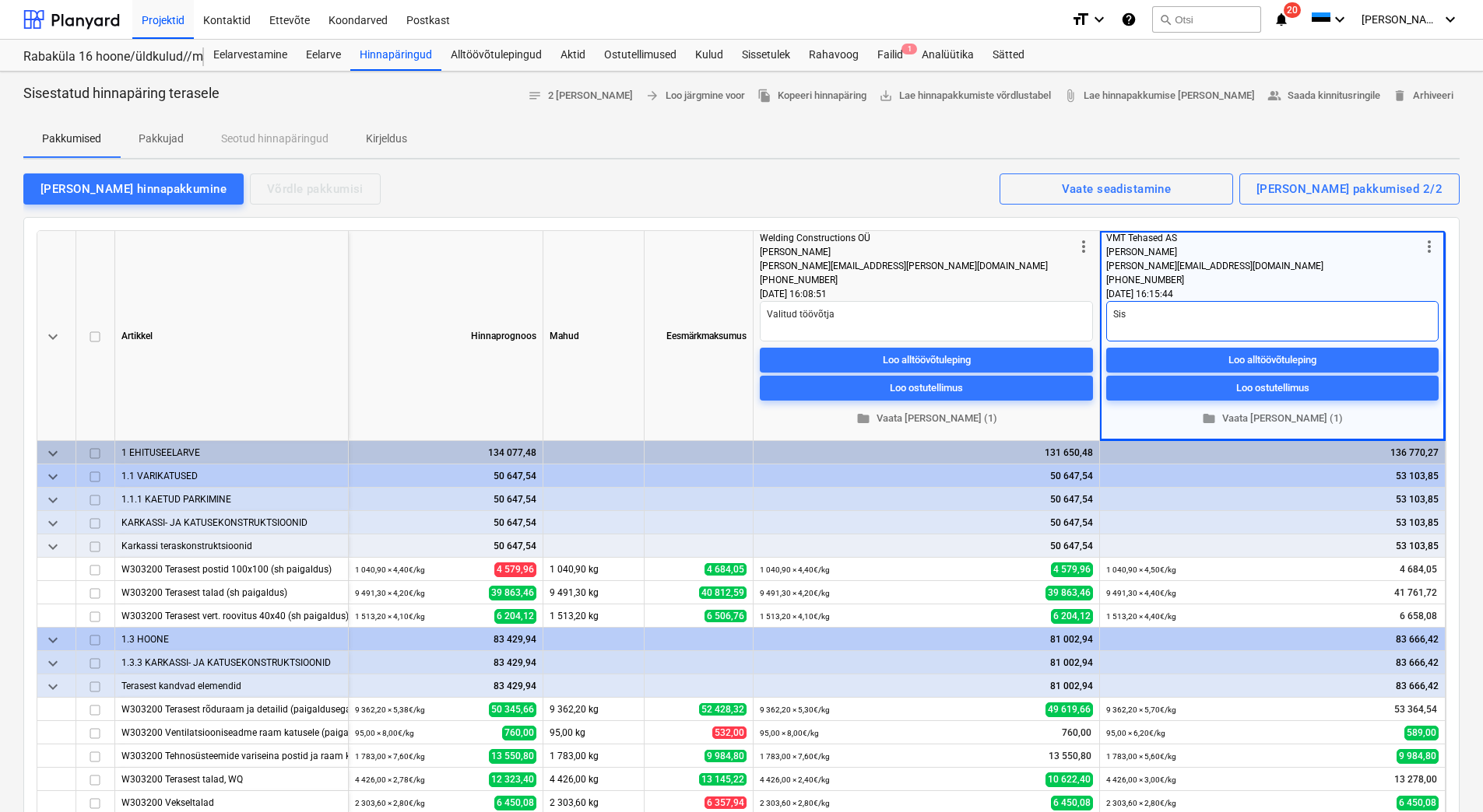
type textarea "x"
click at [948, 186] on div "[PERSON_NAME] hinnapakkumine Võrdle pakkumisi Kuvatud pakkumised 2/2 Vaate sead…" at bounding box center [742, 187] width 1437 height 32
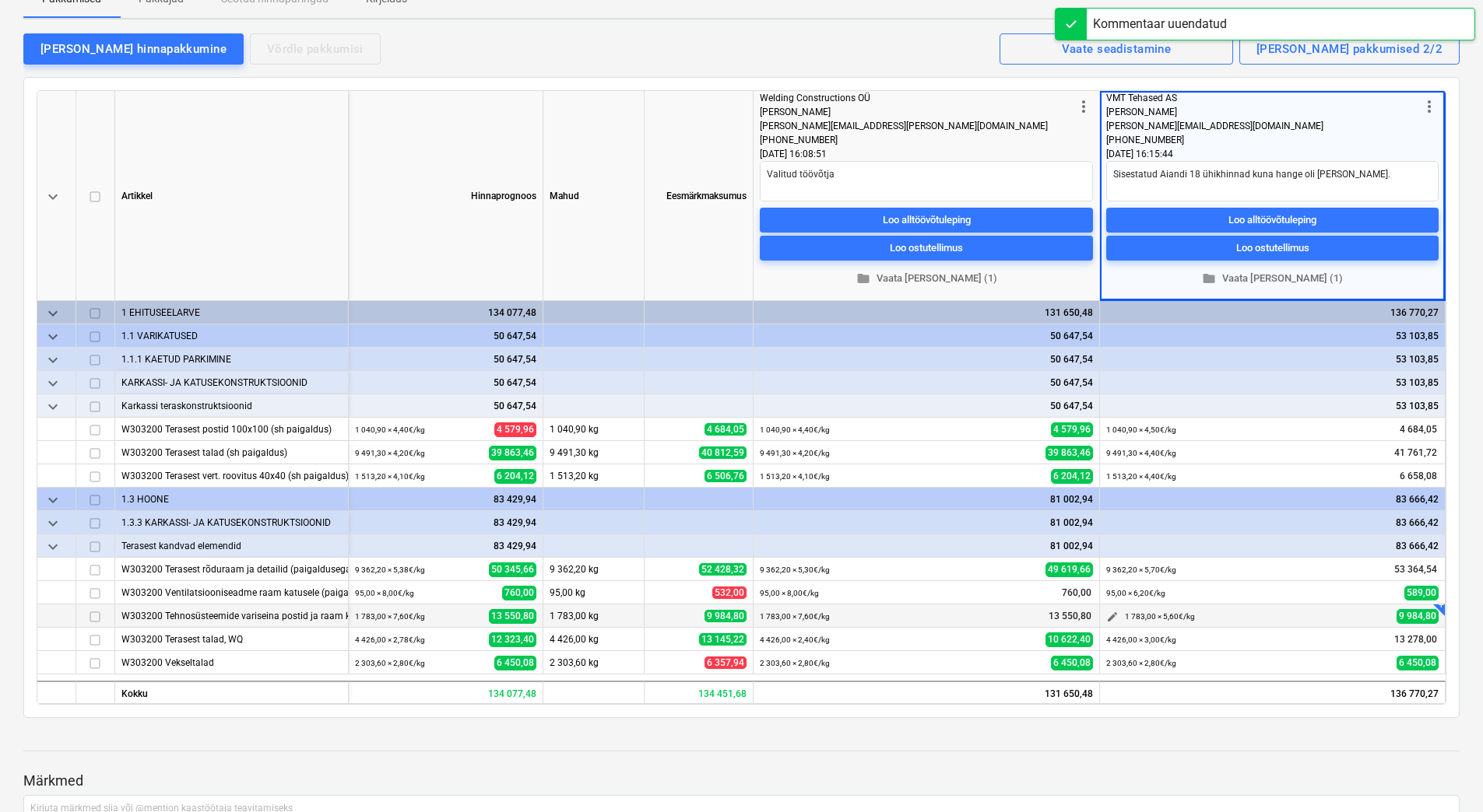
scroll to position [156, 0]
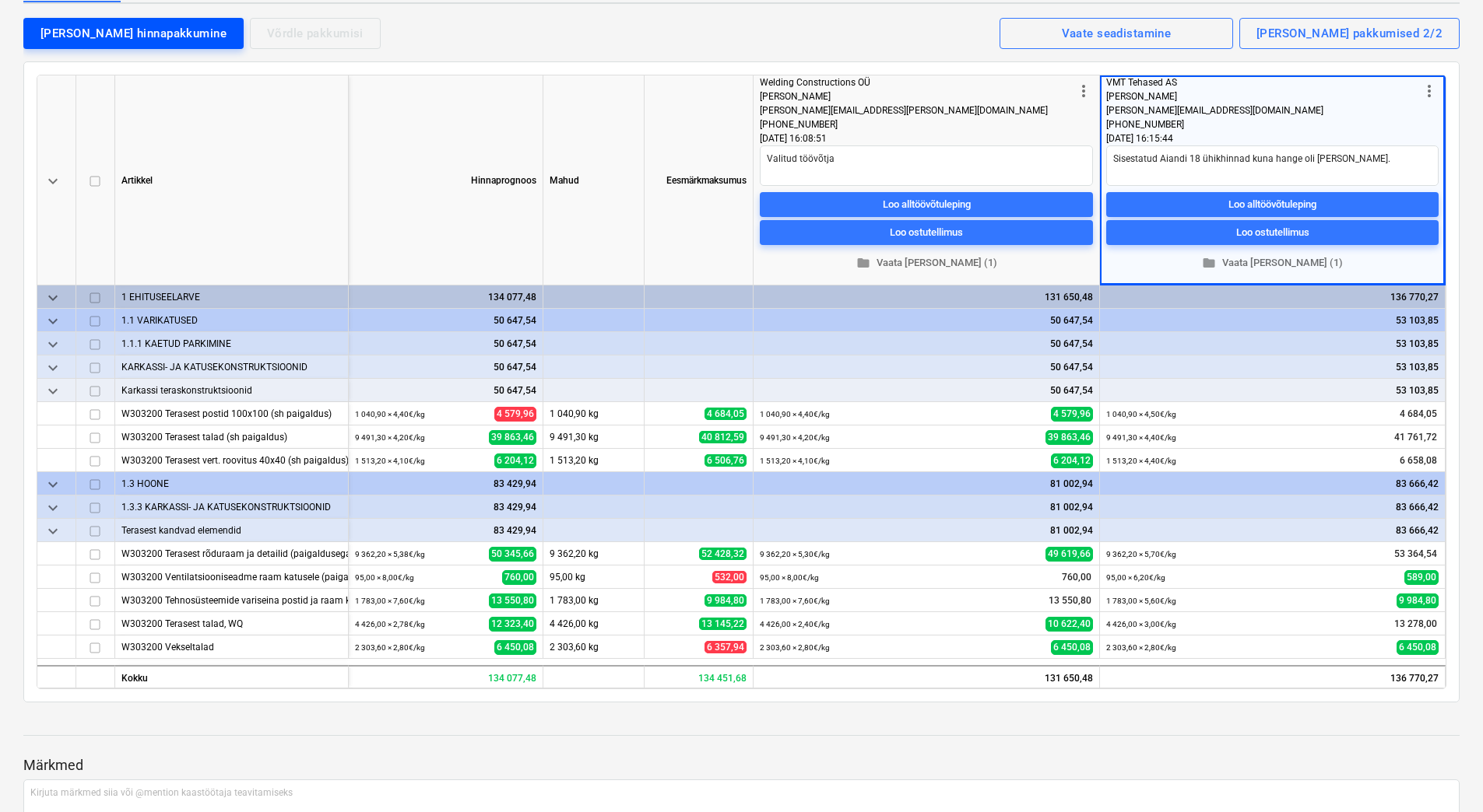
click at [89, 35] on div "[PERSON_NAME] hinnapakkumine" at bounding box center [133, 33] width 186 height 20
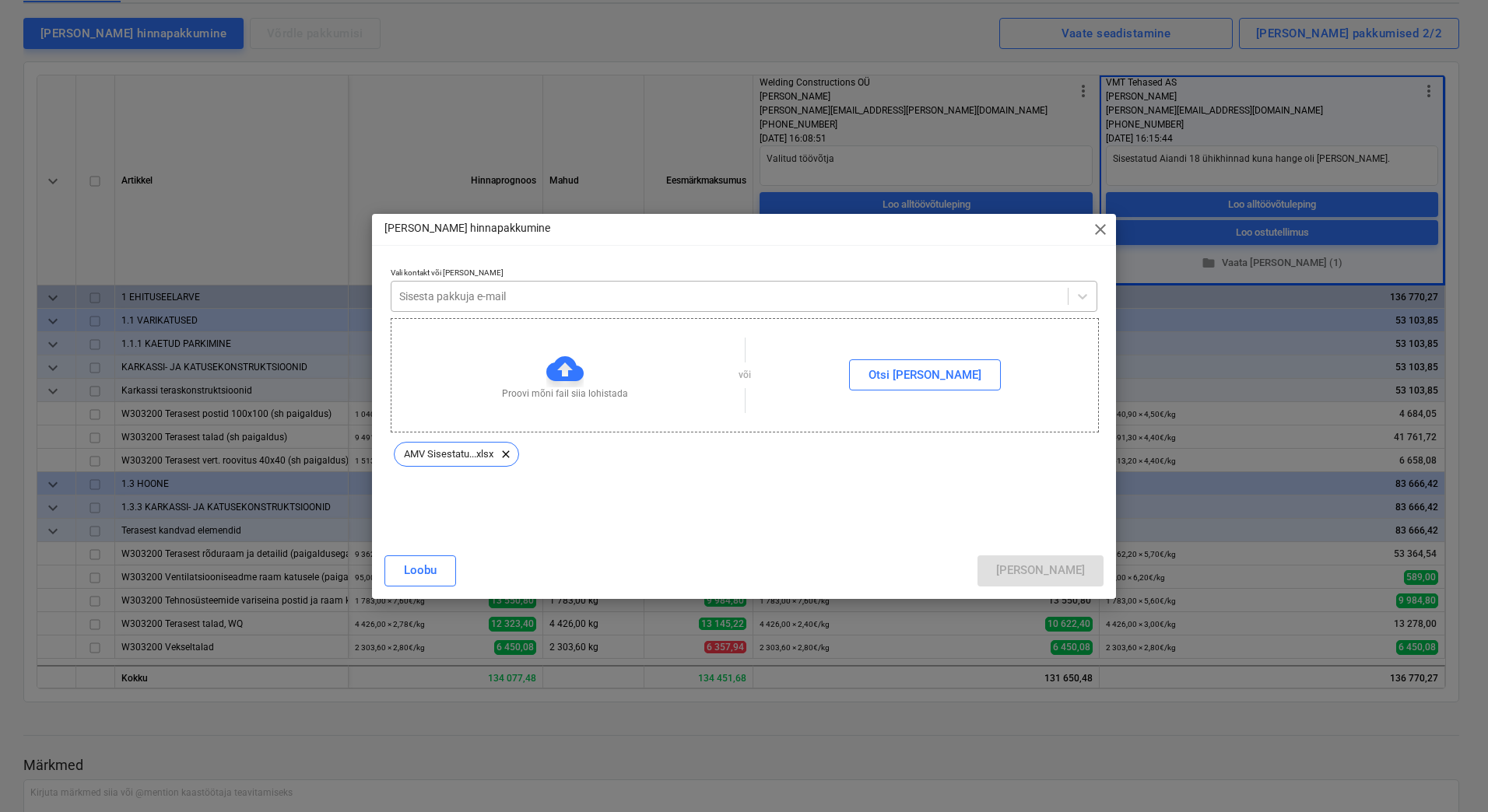
click at [517, 293] on div at bounding box center [730, 297] width 661 height 16
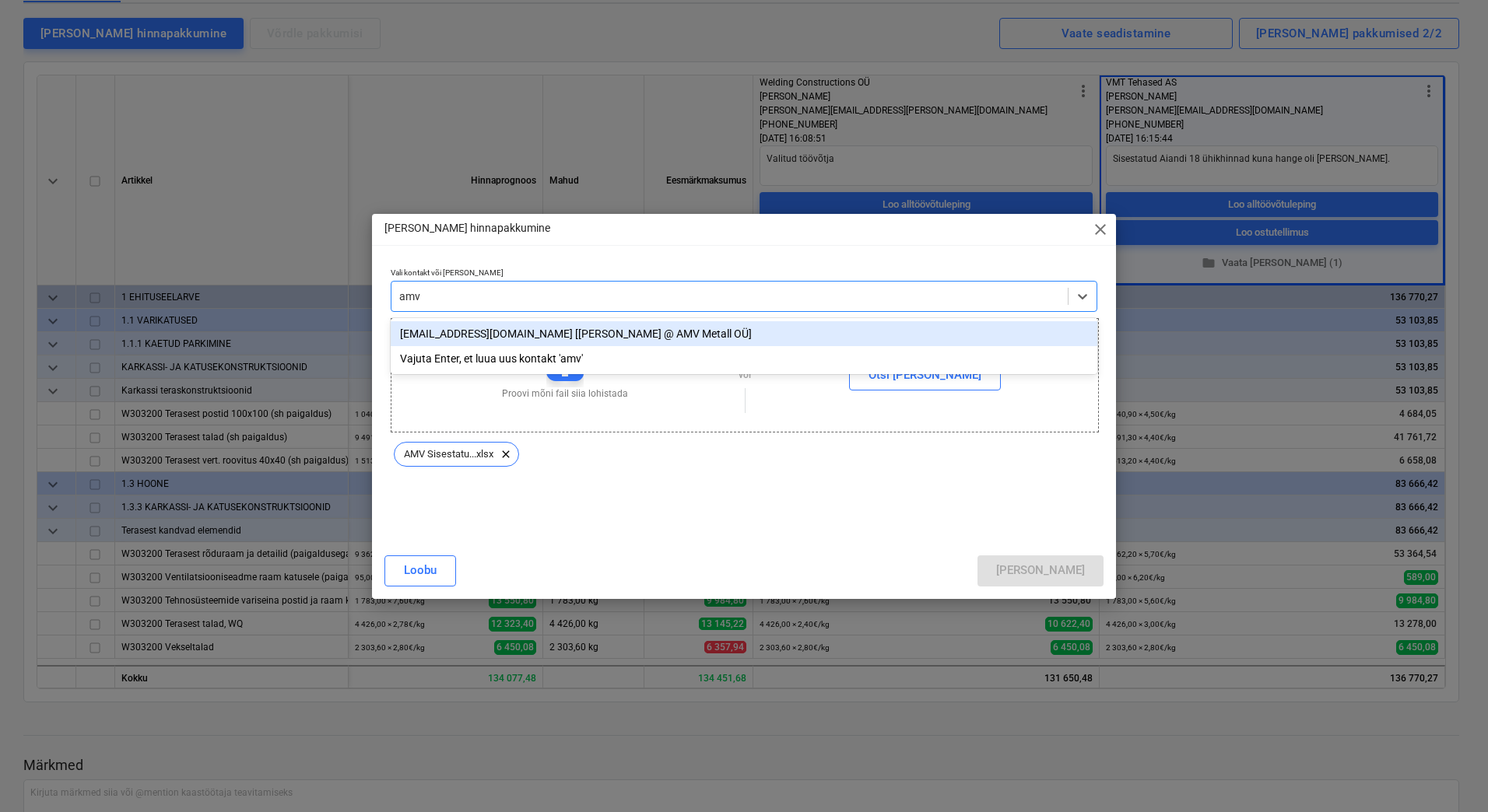
click at [548, 342] on div "[EMAIL_ADDRESS][DOMAIN_NAME] [[PERSON_NAME] @ AMV Metall OÜ]" at bounding box center [744, 334] width 707 height 25
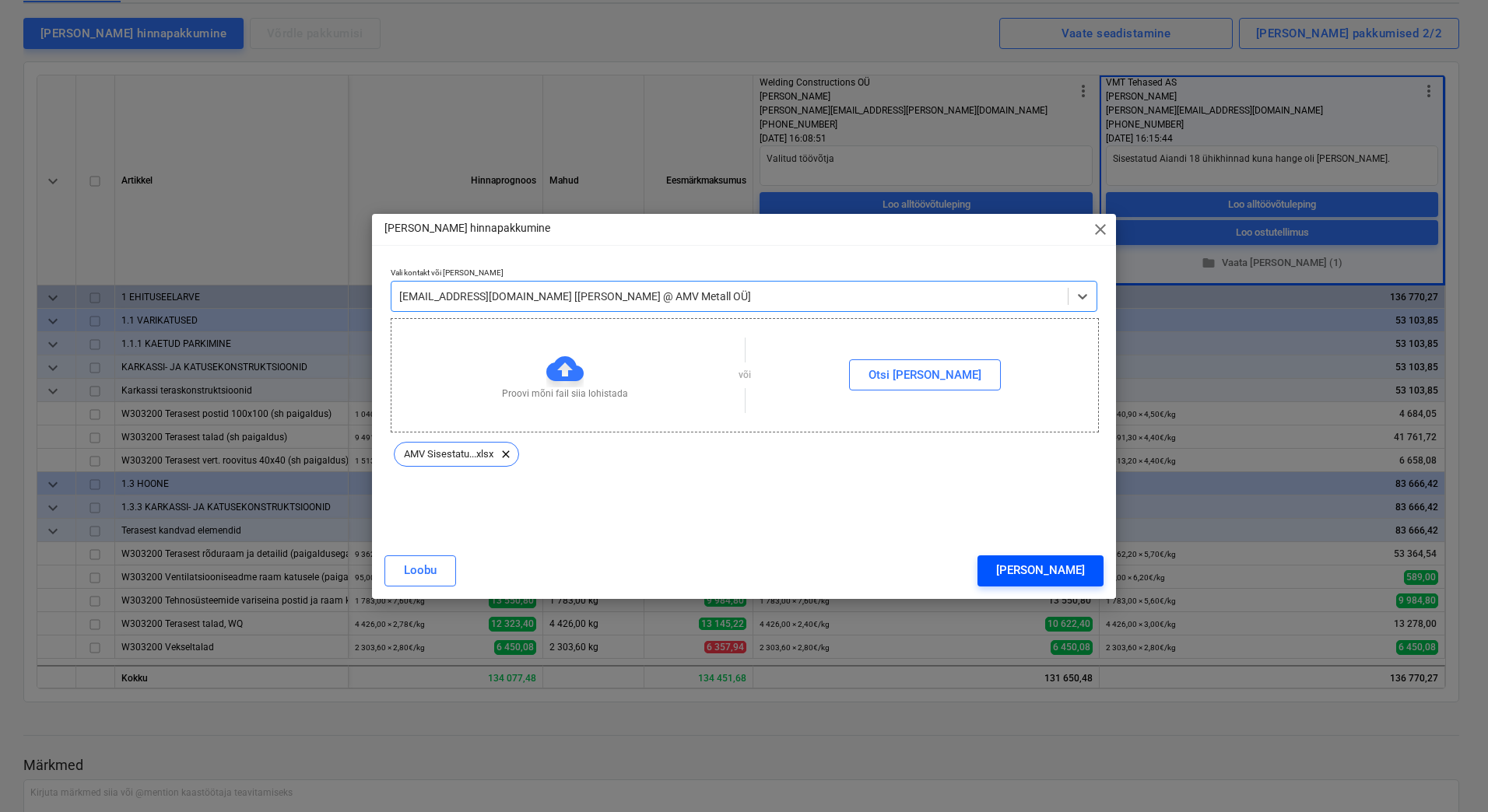
click at [1064, 570] on div "[PERSON_NAME]" at bounding box center [1040, 570] width 89 height 20
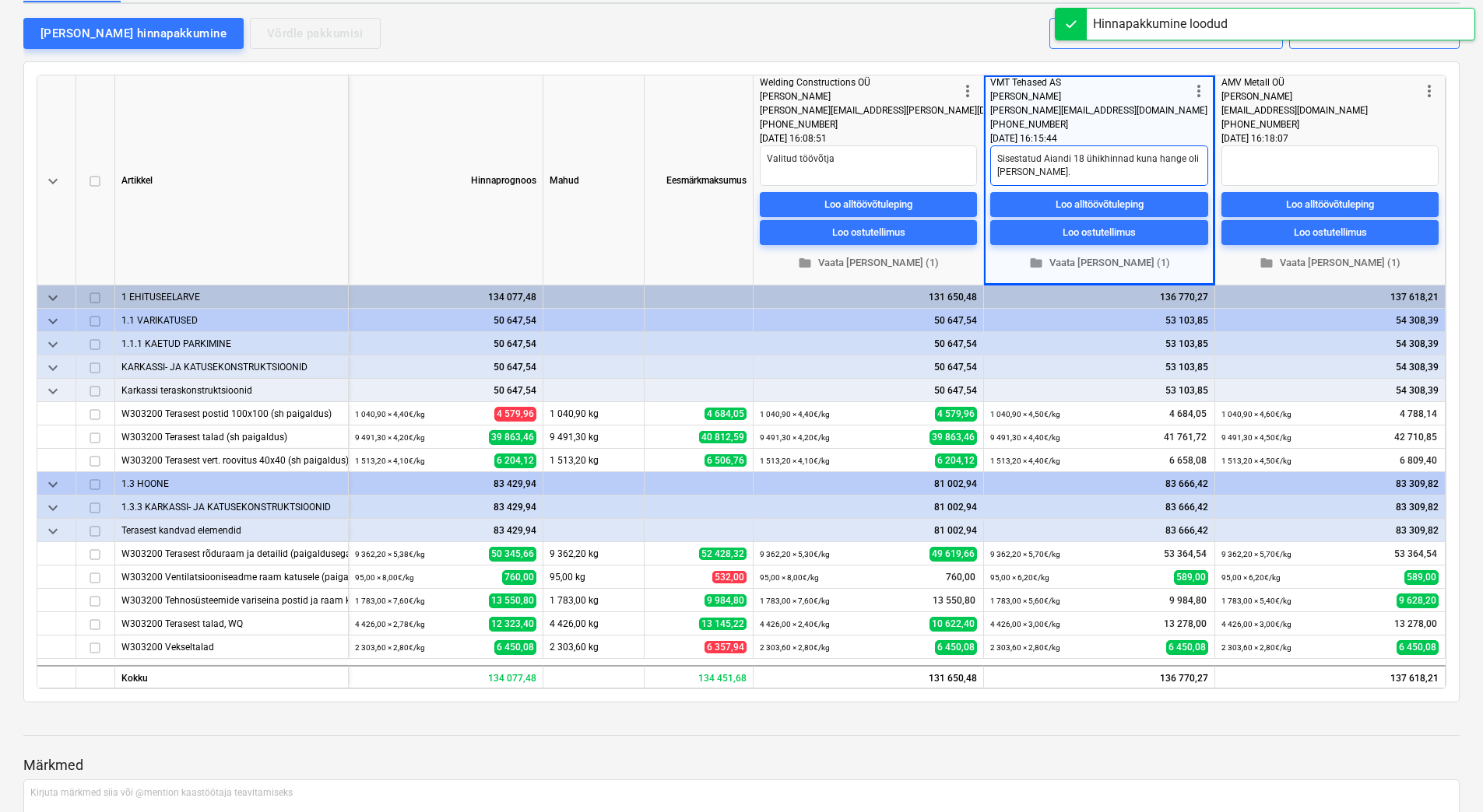
drag, startPoint x: 1045, startPoint y: 173, endPoint x: 999, endPoint y: 159, distance: 48.1
click at [999, 159] on textarea "Sisestatud Aiandi 18 ühikhinnad kuna hange oli [PERSON_NAME]." at bounding box center [1099, 166] width 218 height 40
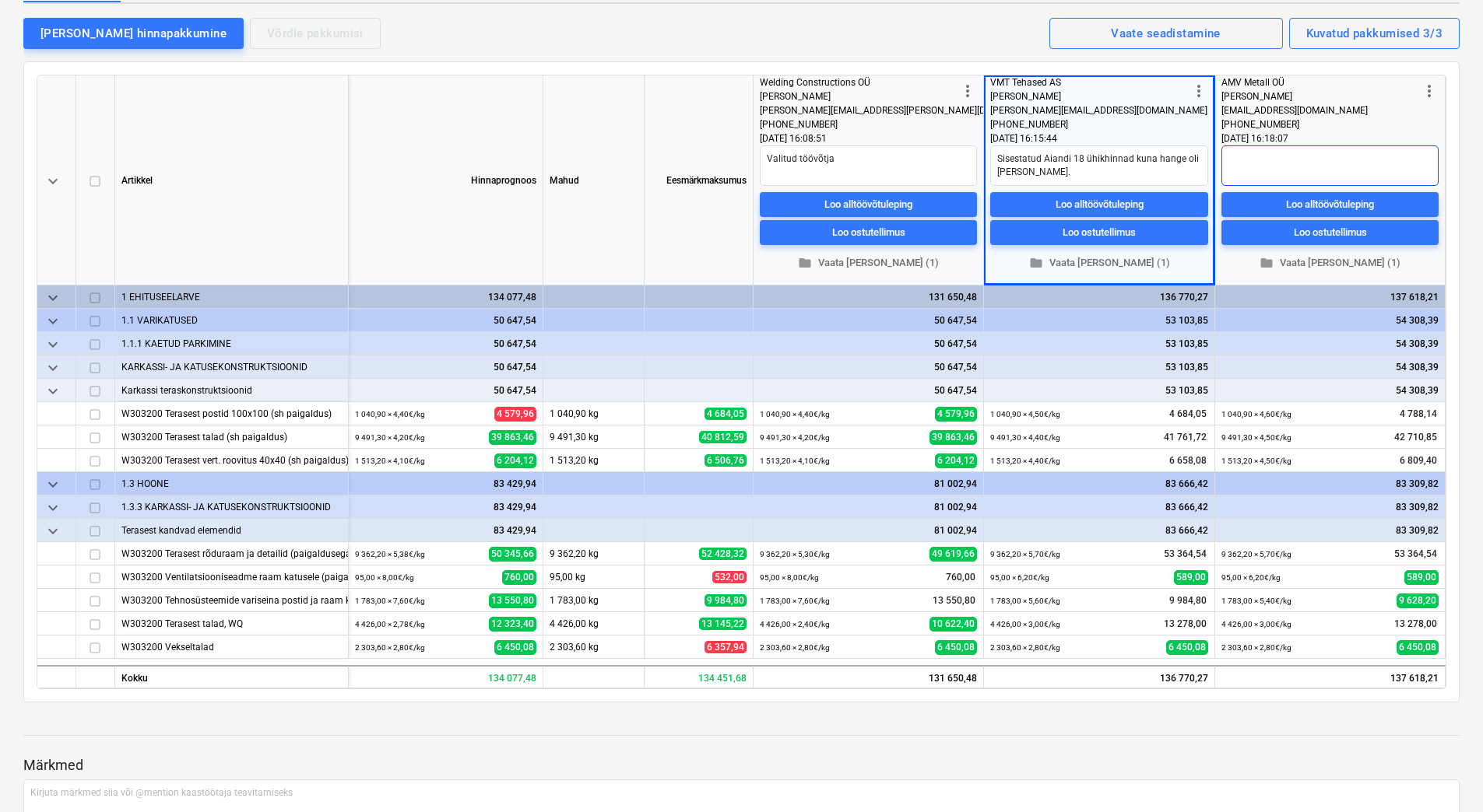
click at [1316, 167] on textarea at bounding box center [1330, 166] width 217 height 40
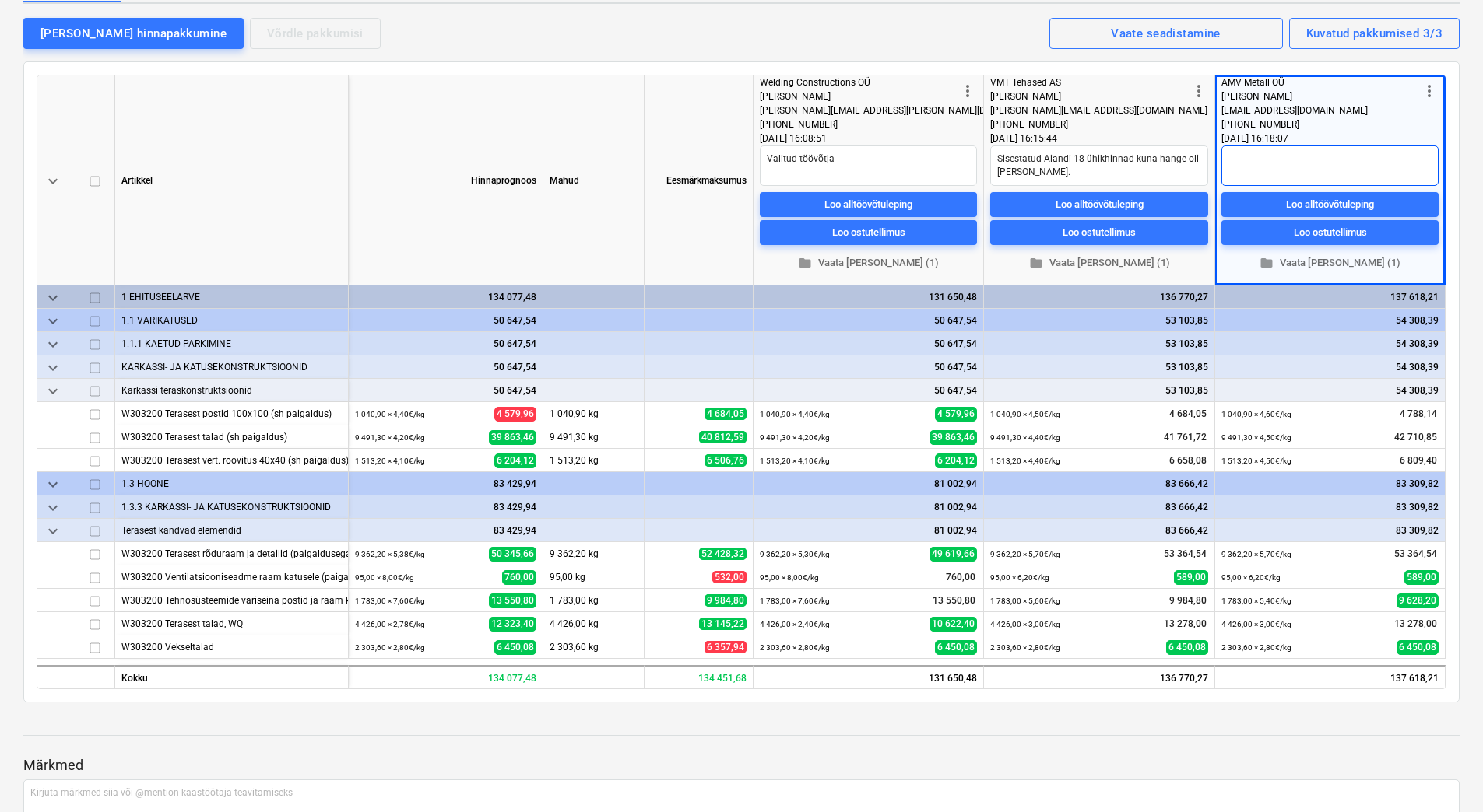
paste textarea "Sisestatud Aiandi 18 ühikhinnad kuna hange oli [PERSON_NAME]."
click at [592, 61] on div "keyboard_arrow_down [PERSON_NAME] [PERSON_NAME] more_vert Welding Constructions…" at bounding box center [742, 382] width 1437 height 641
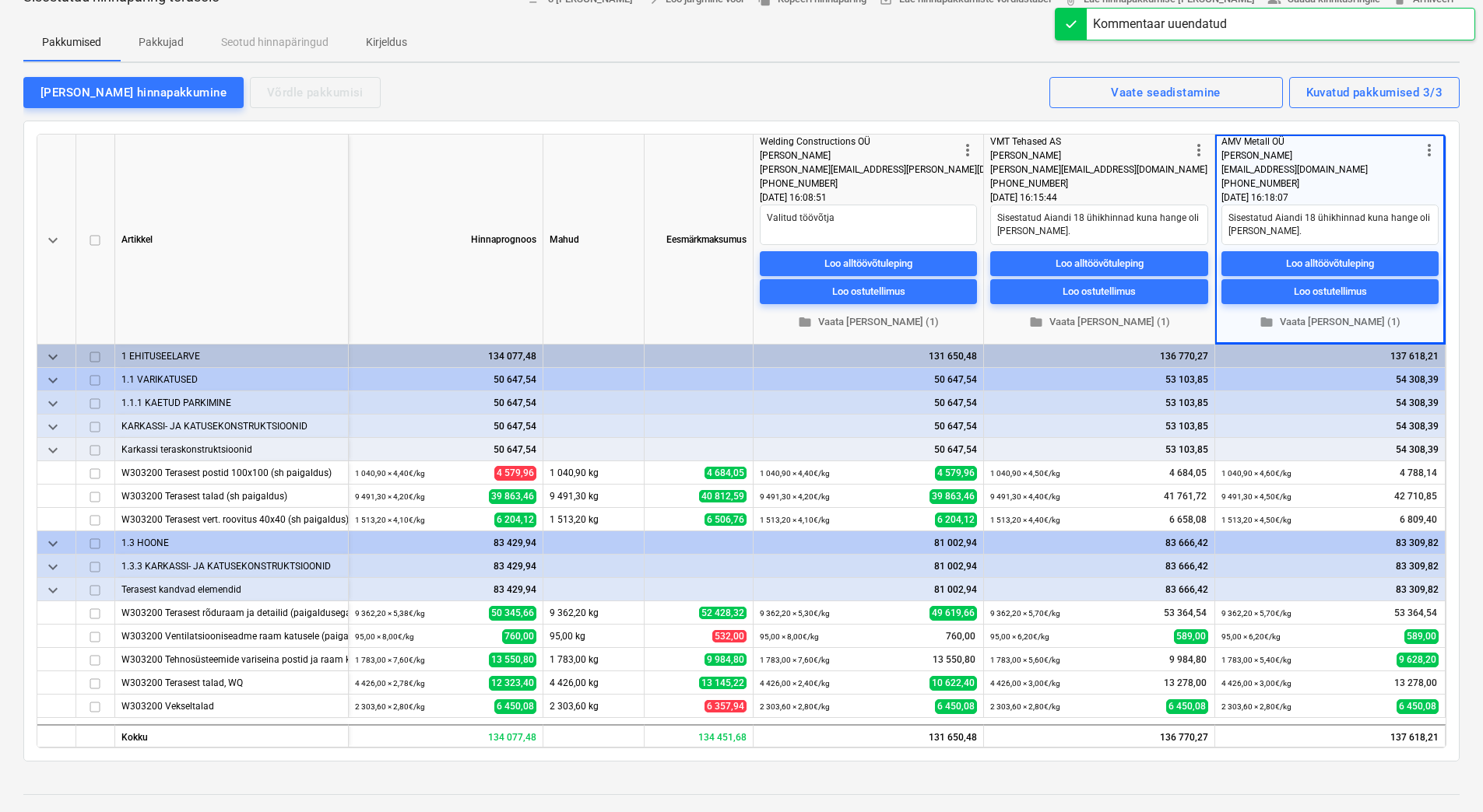
scroll to position [0, 0]
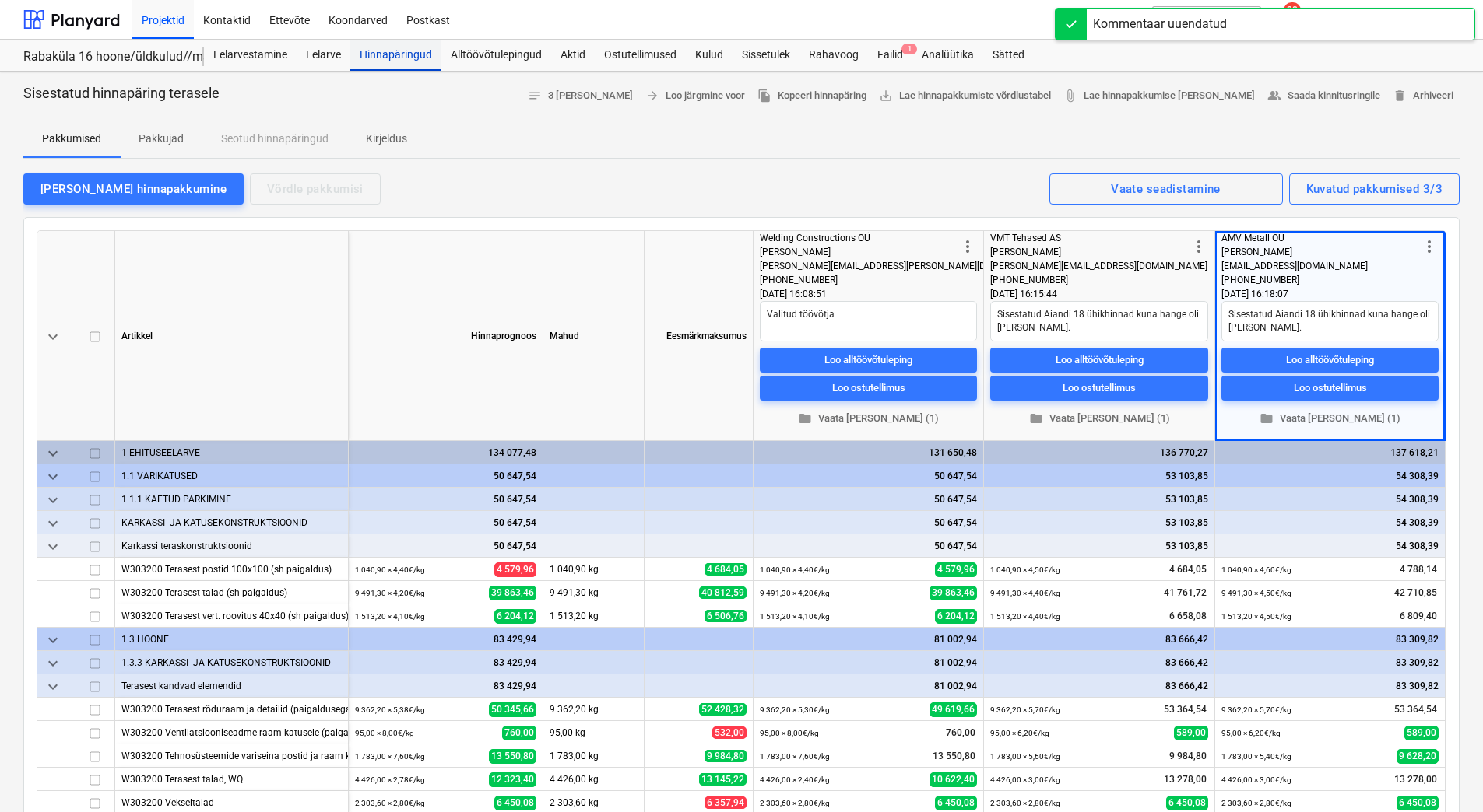
click at [394, 54] on div "Hinnapäringud" at bounding box center [396, 55] width 91 height 32
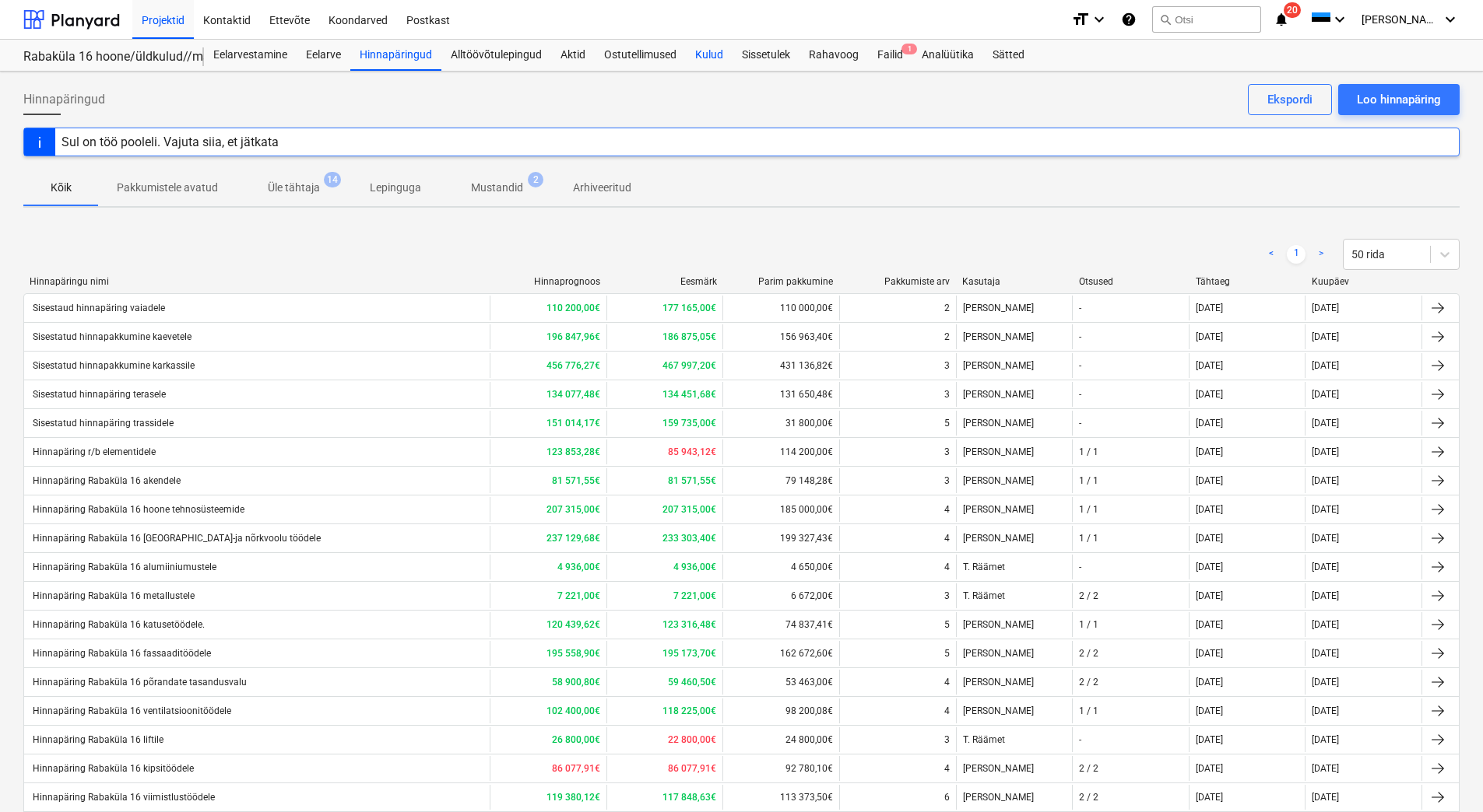
click at [712, 56] on div "Kulud" at bounding box center [709, 55] width 46 height 32
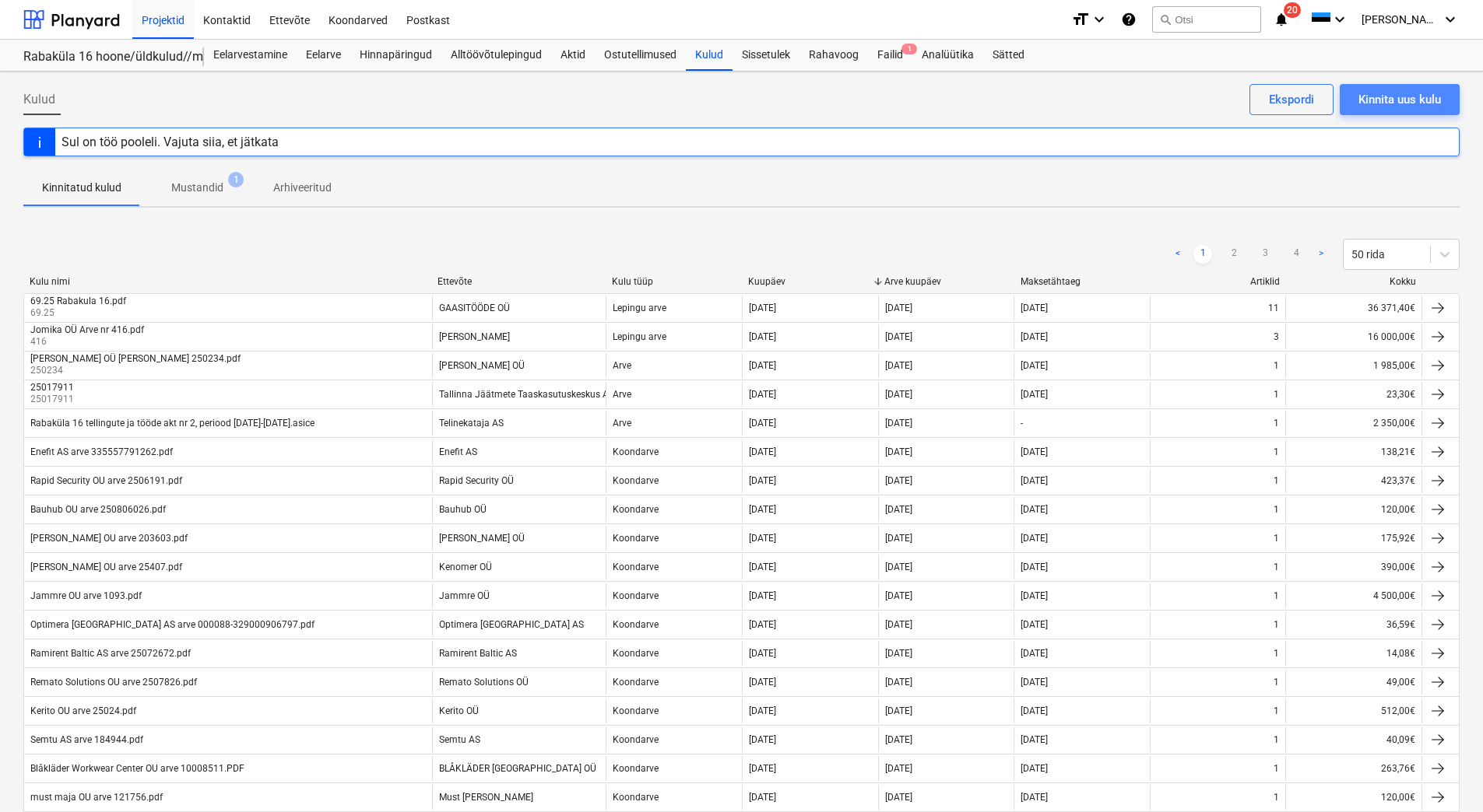
click at [1433, 98] on div "Kinnita uus kulu" at bounding box center [1400, 99] width 82 height 20
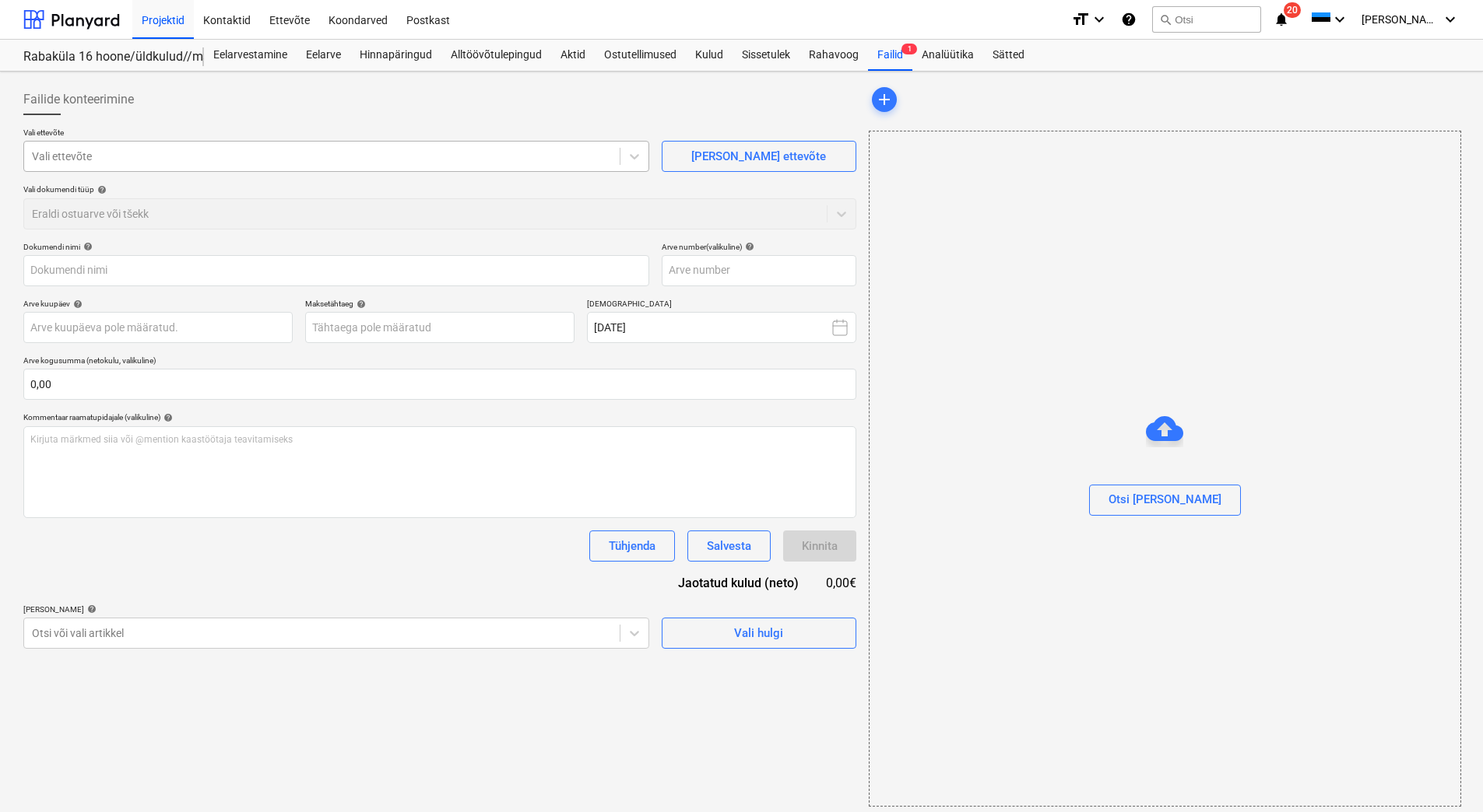
click at [190, 157] on div at bounding box center [322, 157] width 580 height 16
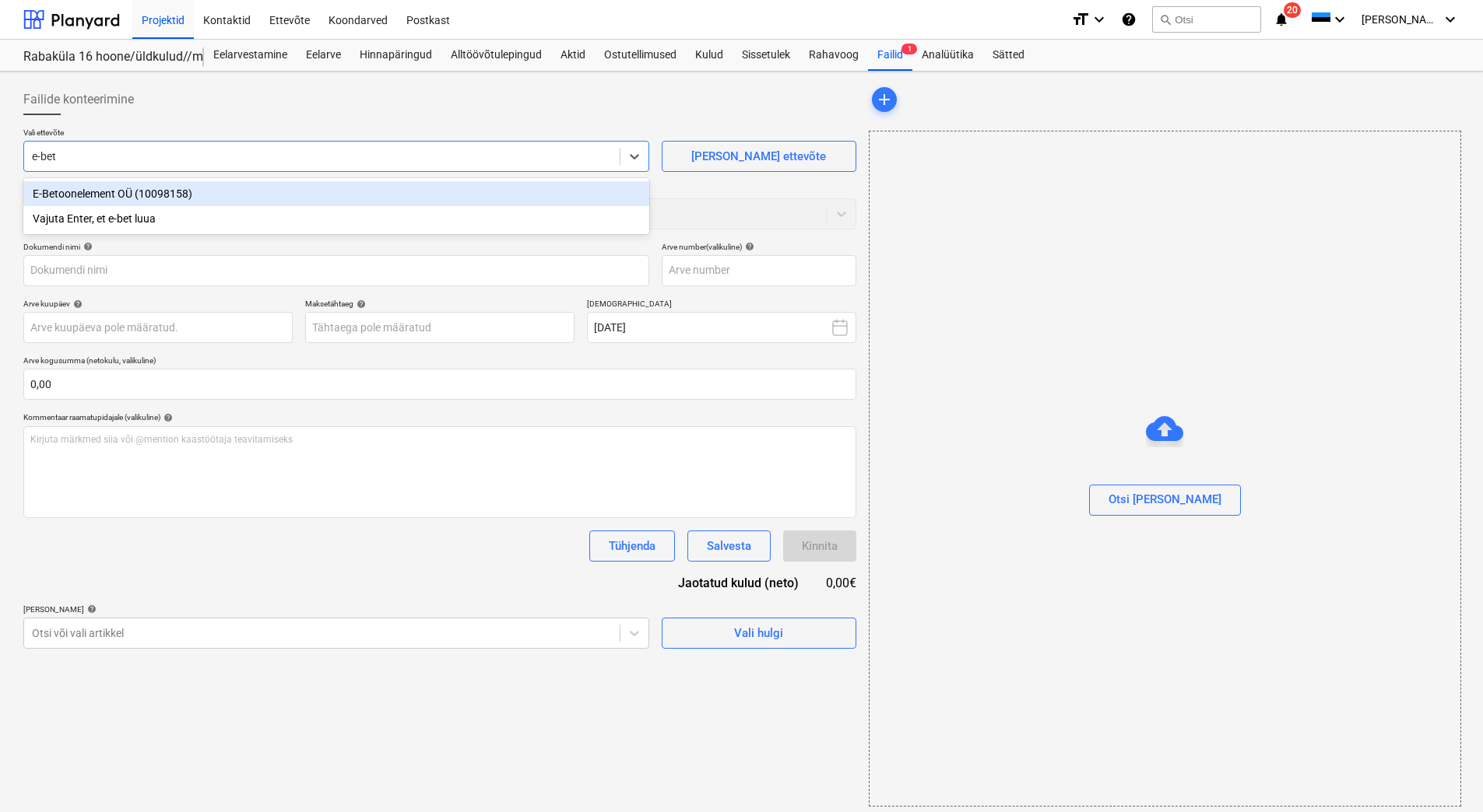
click at [167, 188] on div "E-Betoonelement OÜ (10098158)" at bounding box center [337, 194] width 626 height 25
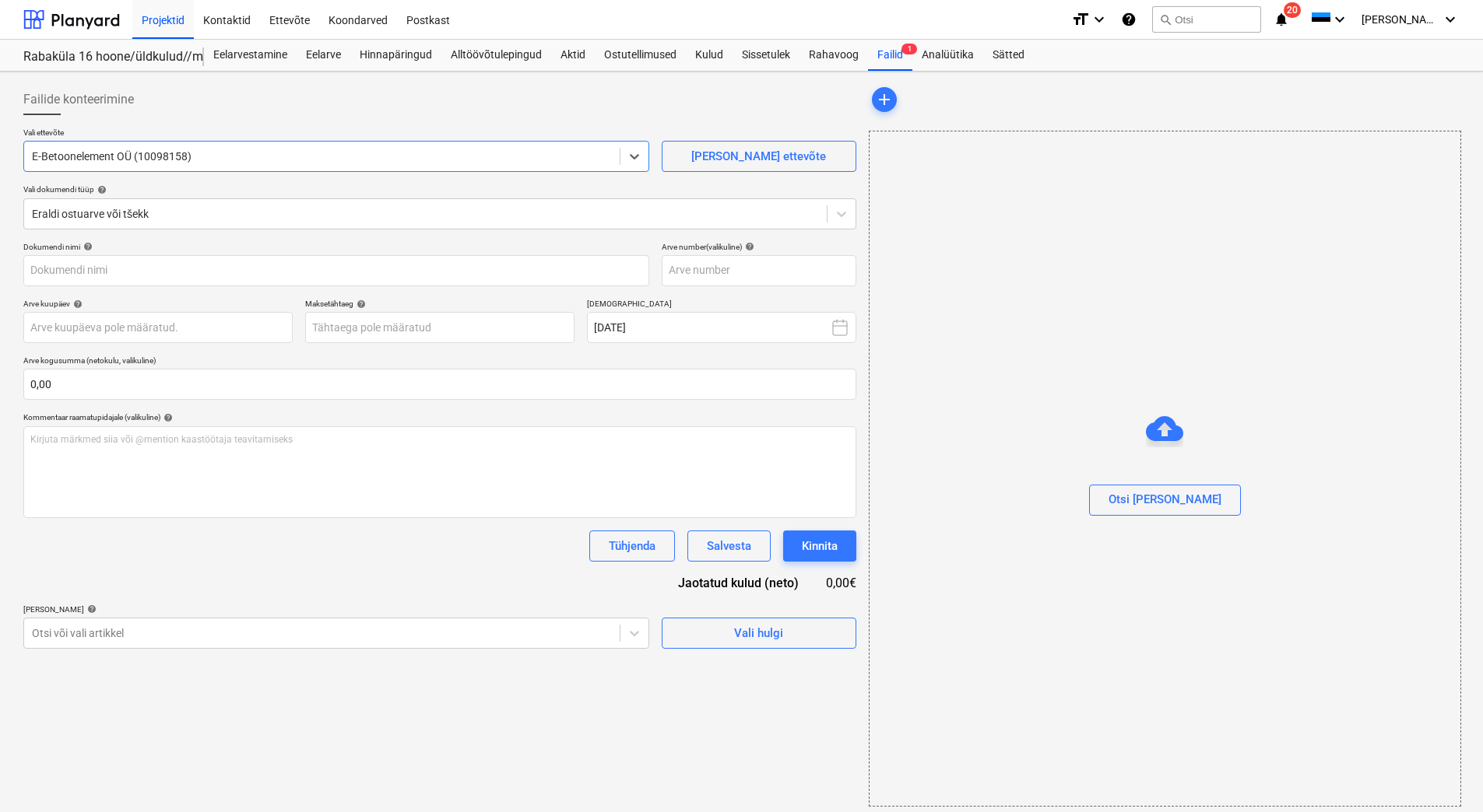
click at [221, 119] on div at bounding box center [440, 121] width 834 height 12
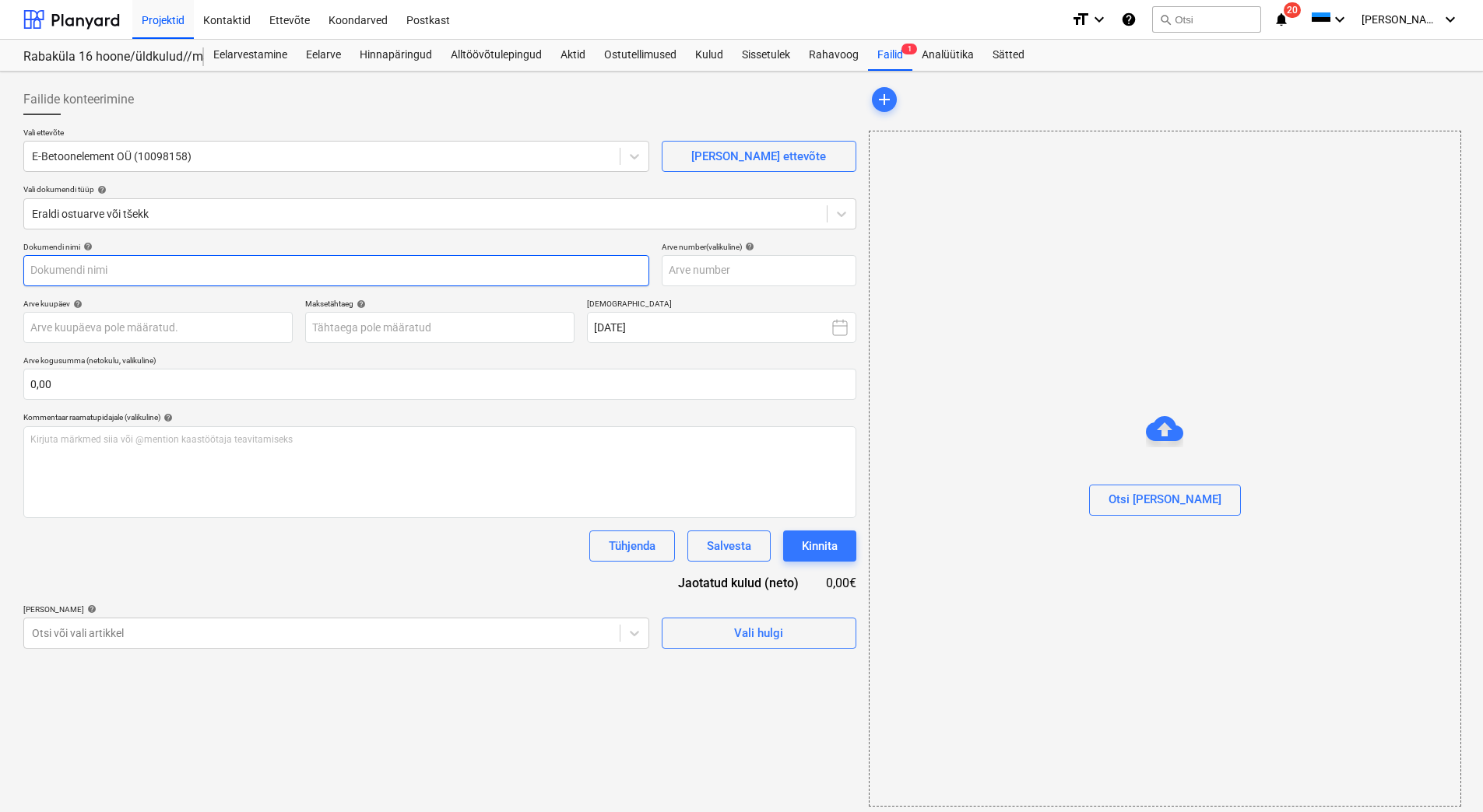
click at [468, 272] on input "text" at bounding box center [337, 271] width 626 height 32
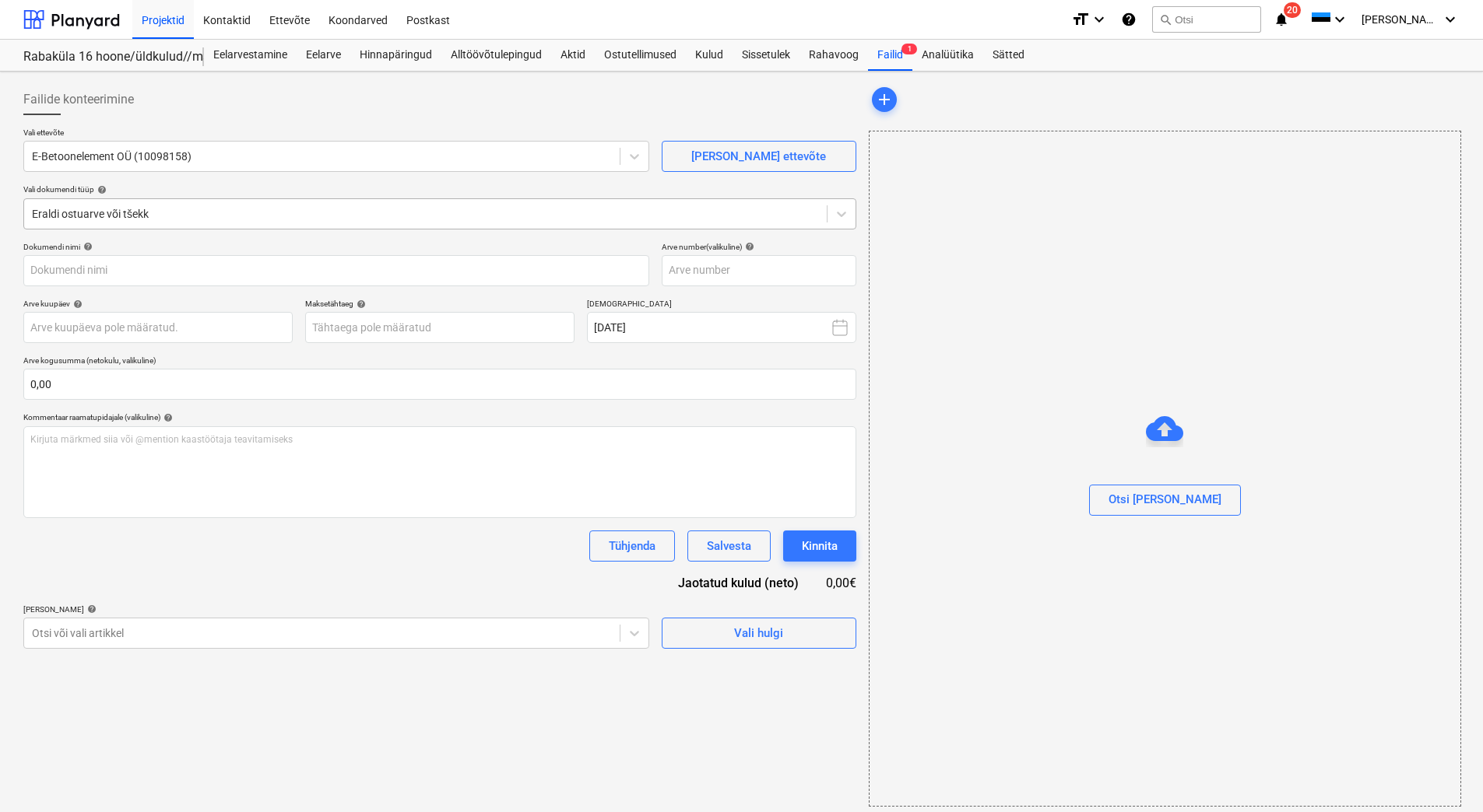
click at [327, 220] on div at bounding box center [425, 214] width 787 height 16
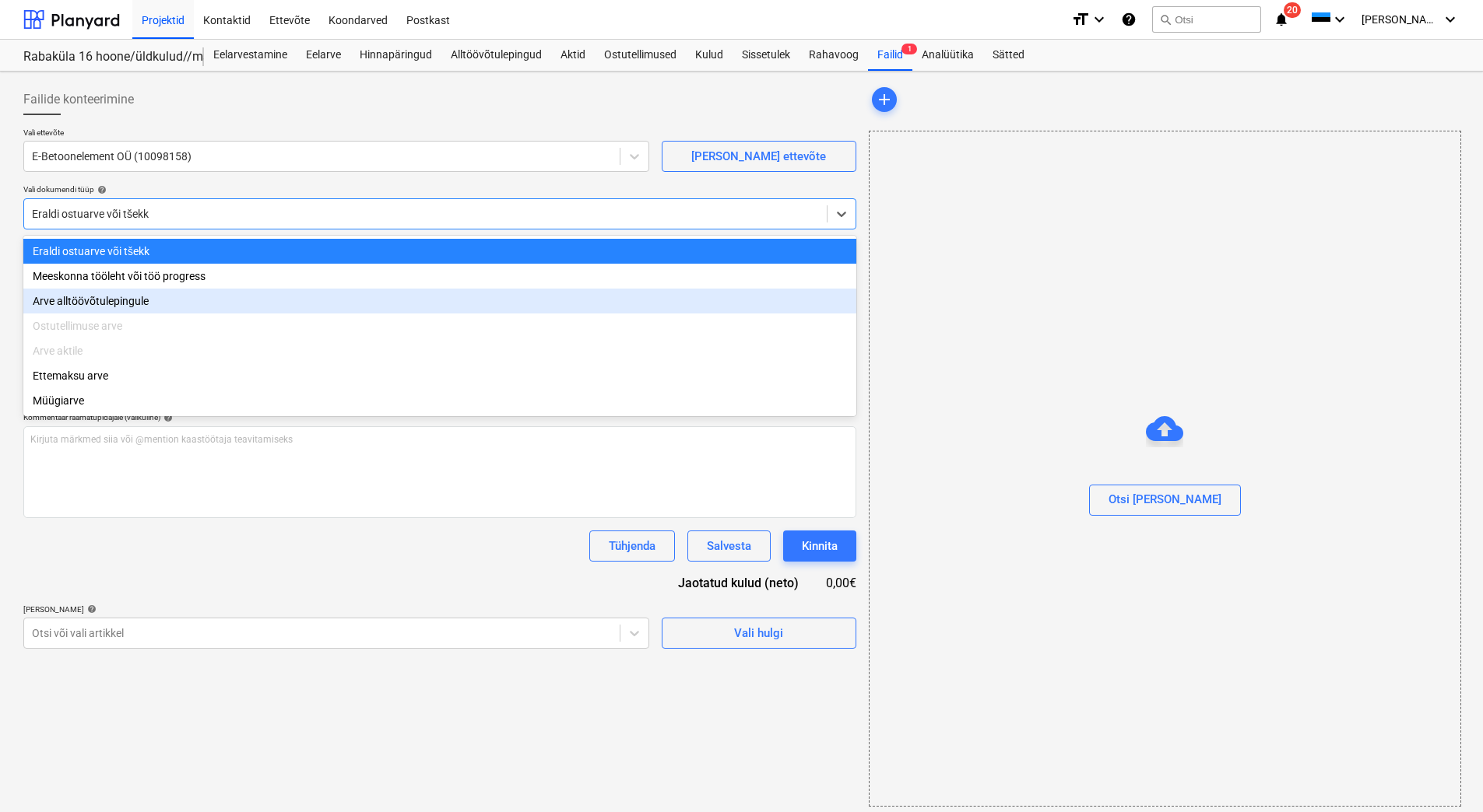
click at [134, 300] on div "Arve alltöövõtulepingule" at bounding box center [440, 301] width 834 height 25
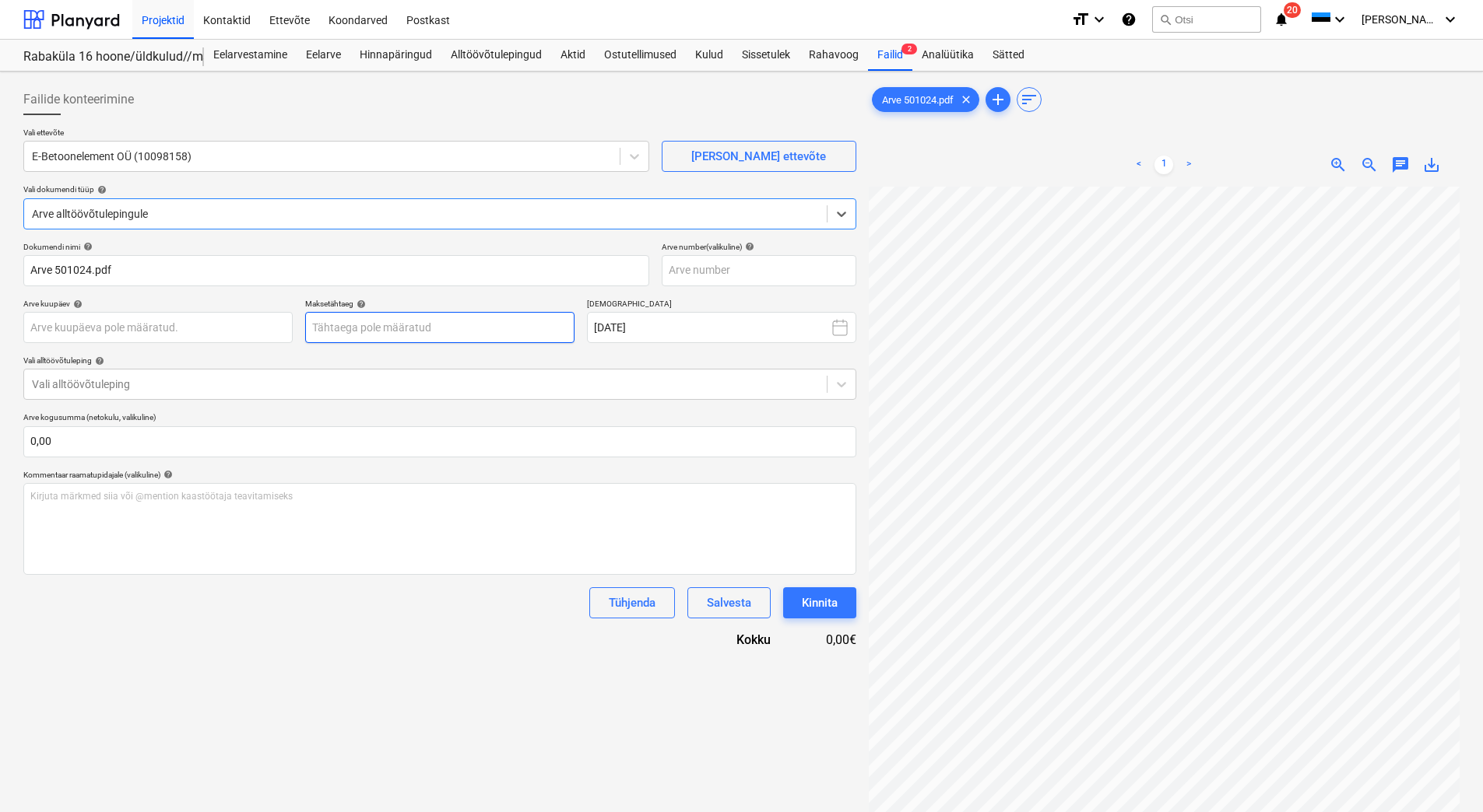
click at [358, 322] on body "Projektid Kontaktid Ettevõte Koondarved Postkast format_size keyboard_arrow_dow…" at bounding box center [742, 406] width 1483 height 812
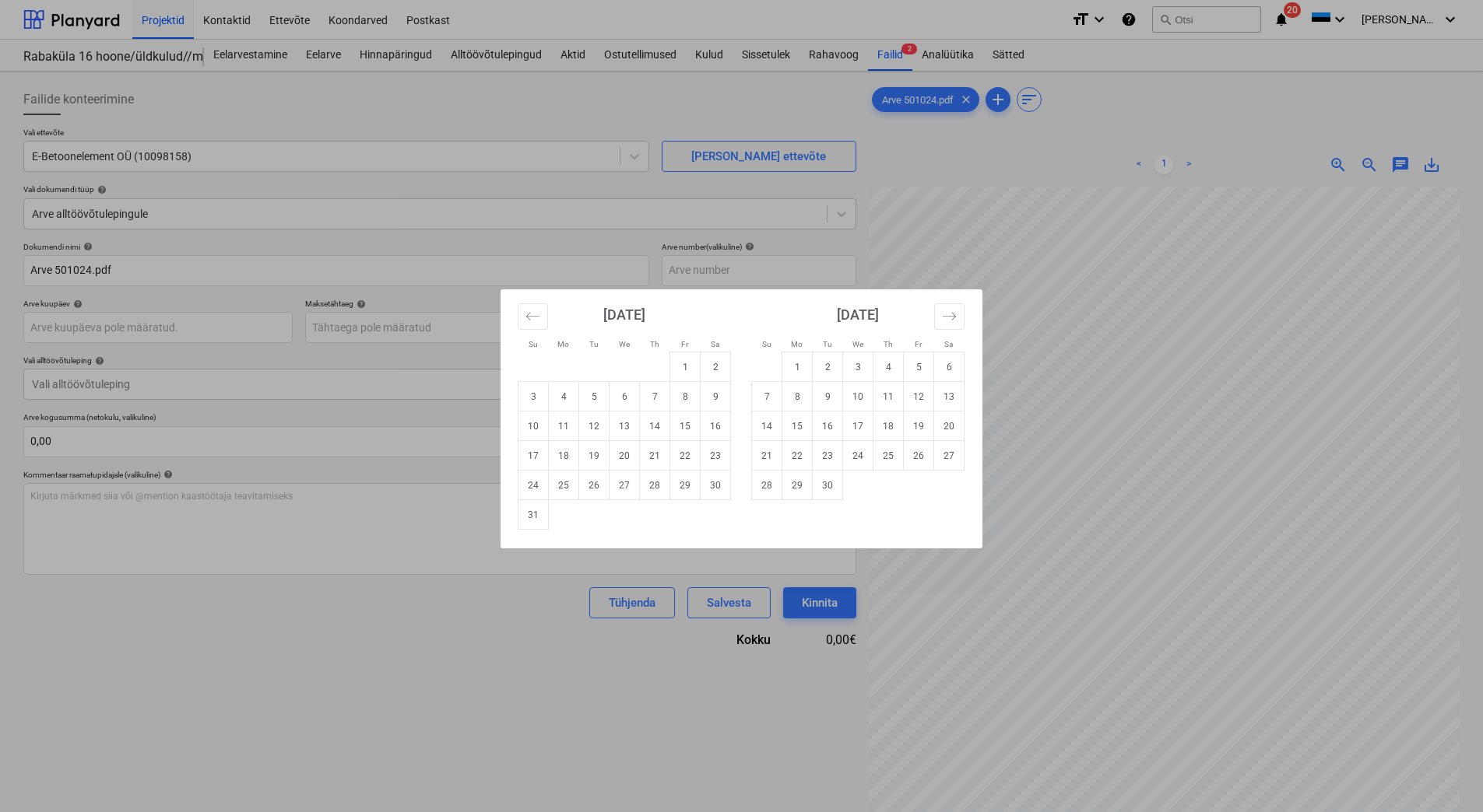
click at [183, 316] on div "Su Mo Tu We Th Fr Sa Su Mo Tu We Th Fr Sa [DATE] 1 2 3 4 5 6 7 8 9 10 11 12 13 …" at bounding box center [742, 406] width 1483 height 812
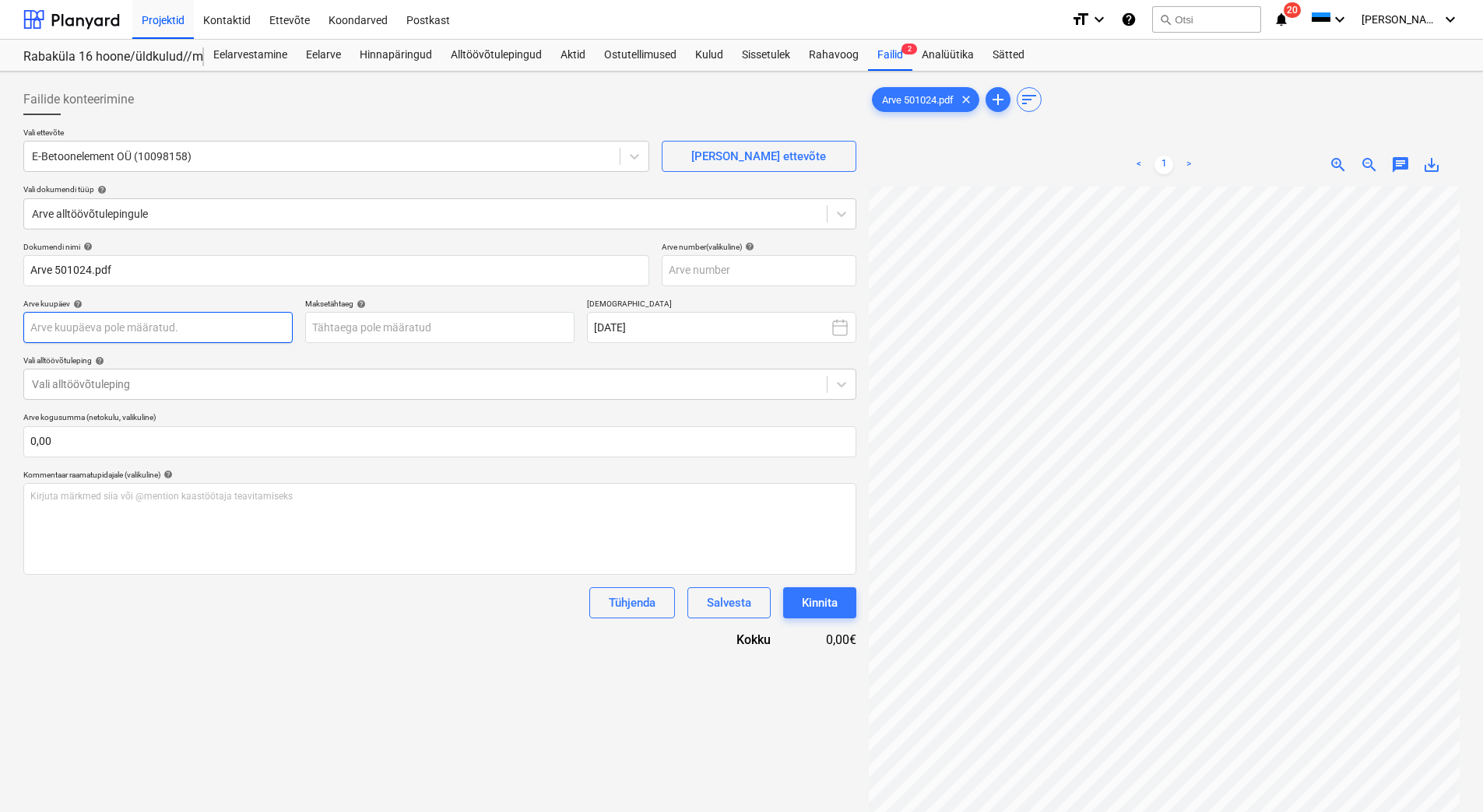
click at [182, 316] on body "Projektid Kontaktid Ettevõte Koondarved Postkast format_size keyboard_arrow_dow…" at bounding box center [742, 406] width 1483 height 812
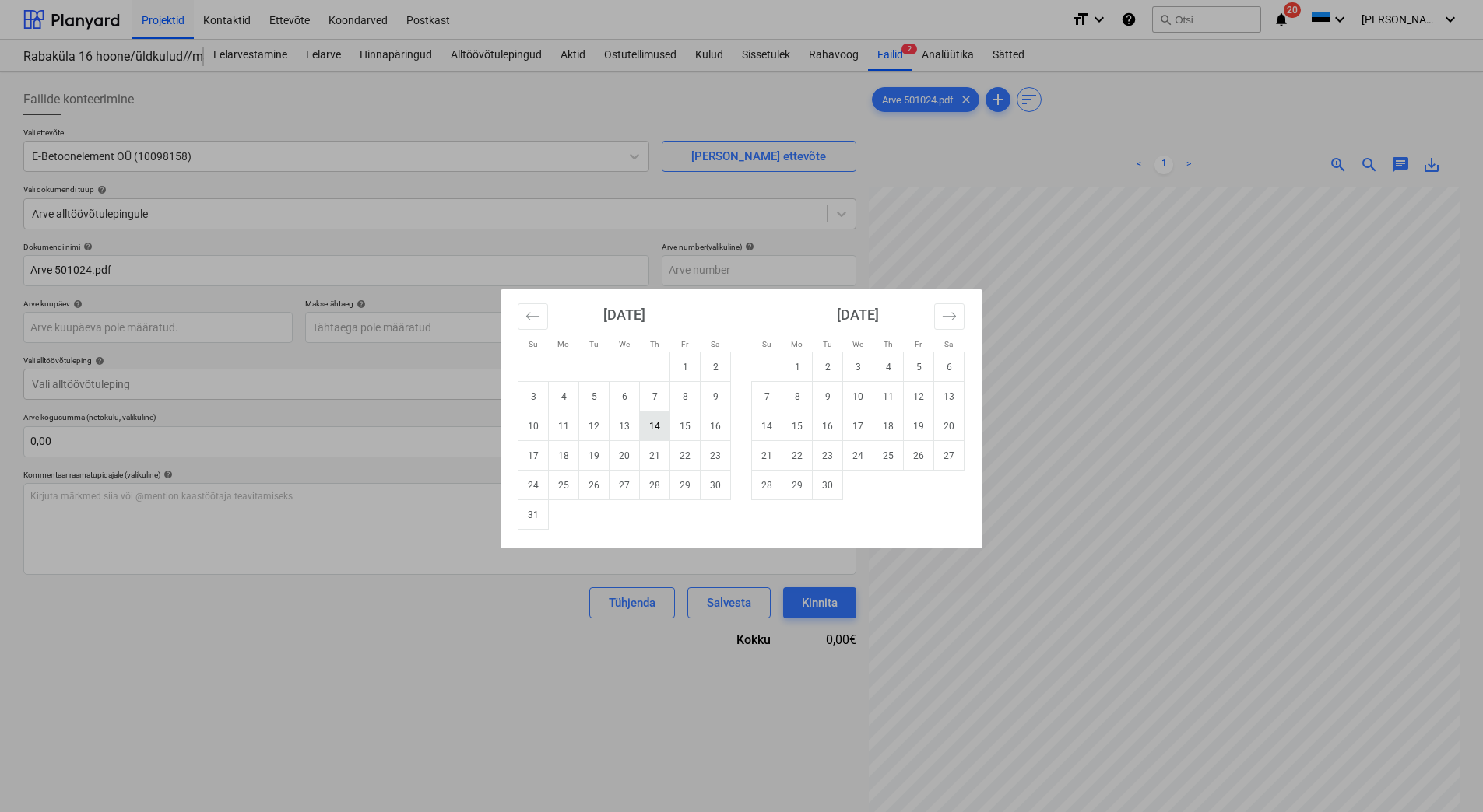
click at [646, 421] on td "14" at bounding box center [655, 427] width 31 height 30
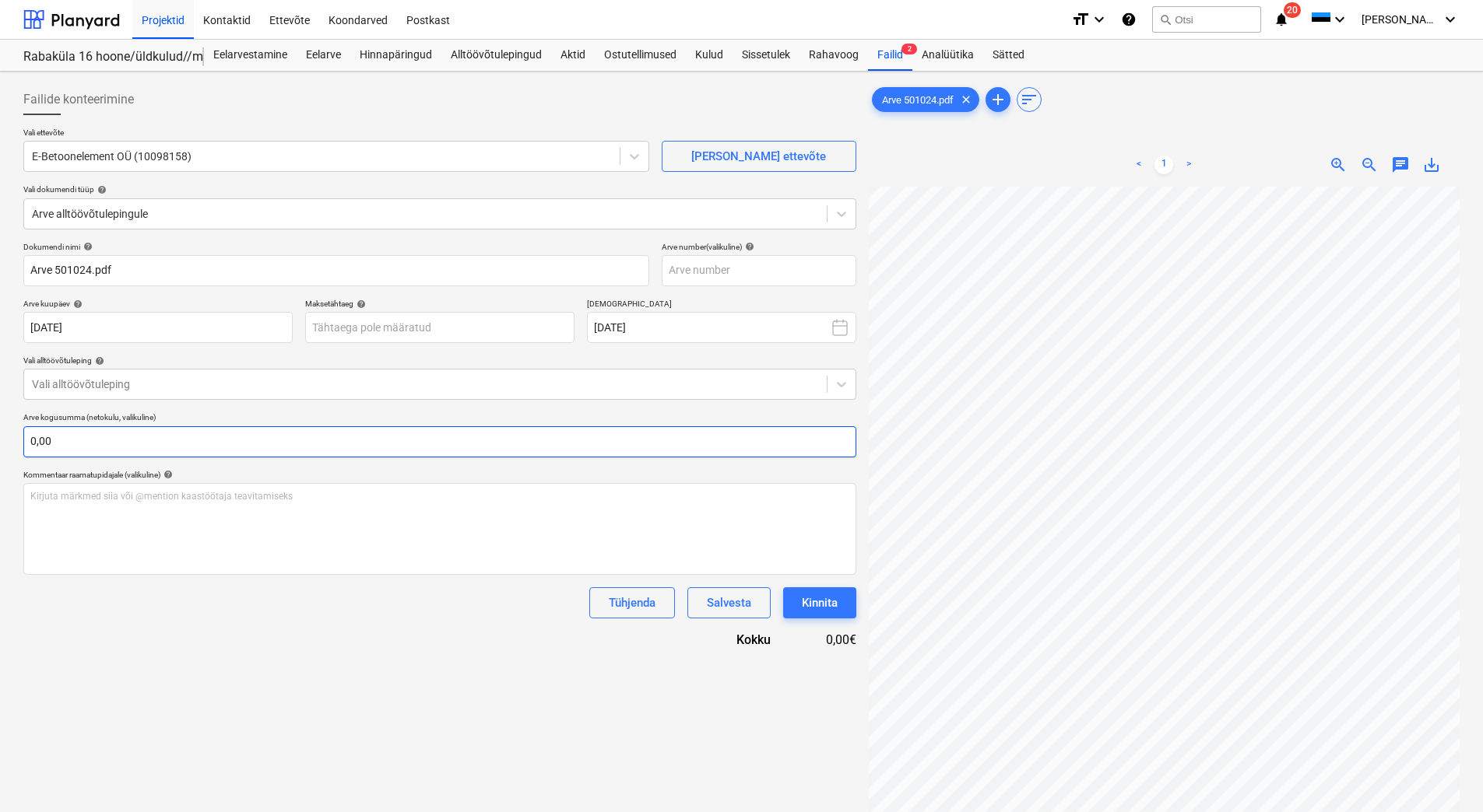
scroll to position [12, 132]
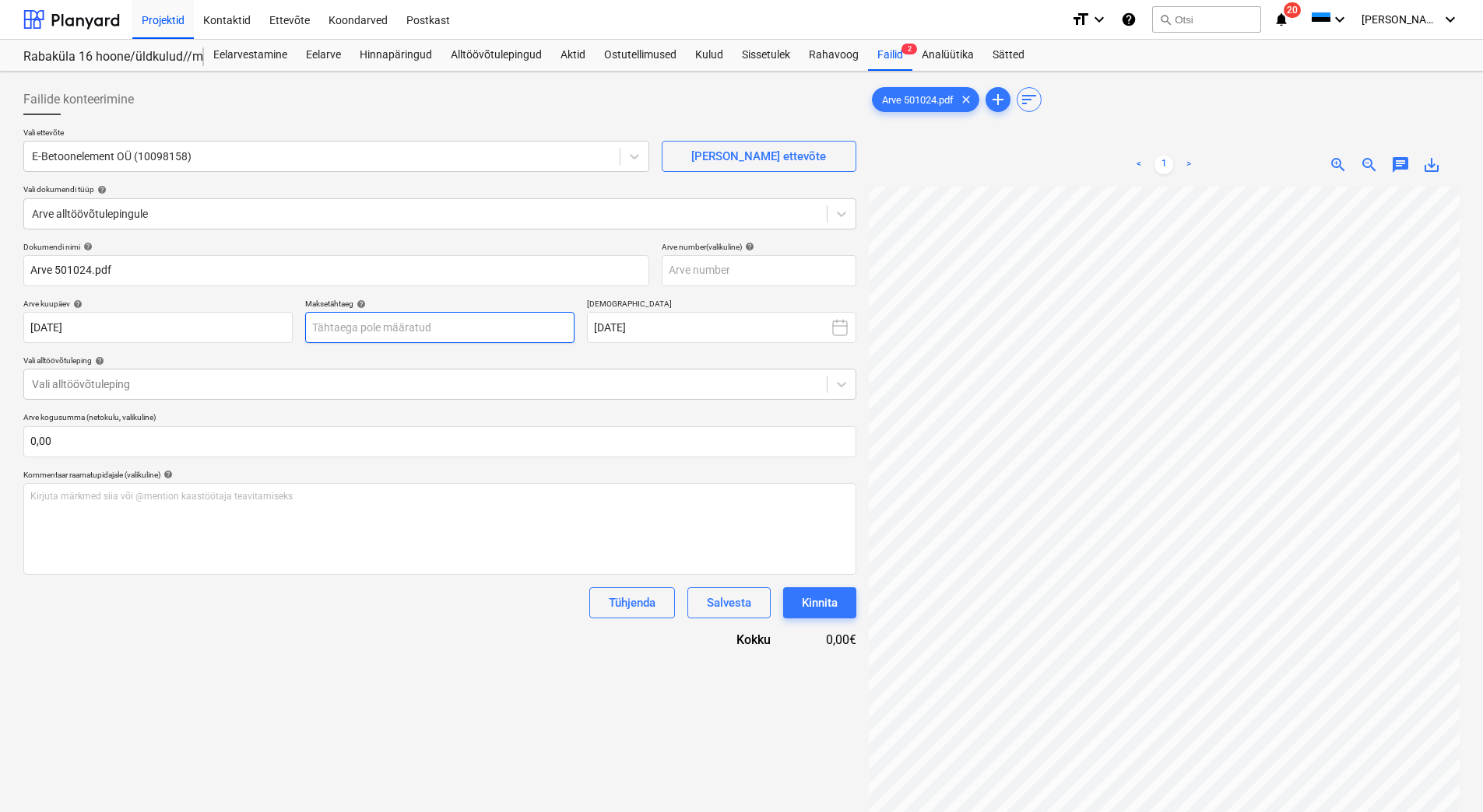
click at [401, 331] on body "Projektid Kontaktid Ettevõte Koondarved Postkast format_size keyboard_arrow_dow…" at bounding box center [742, 406] width 1483 height 812
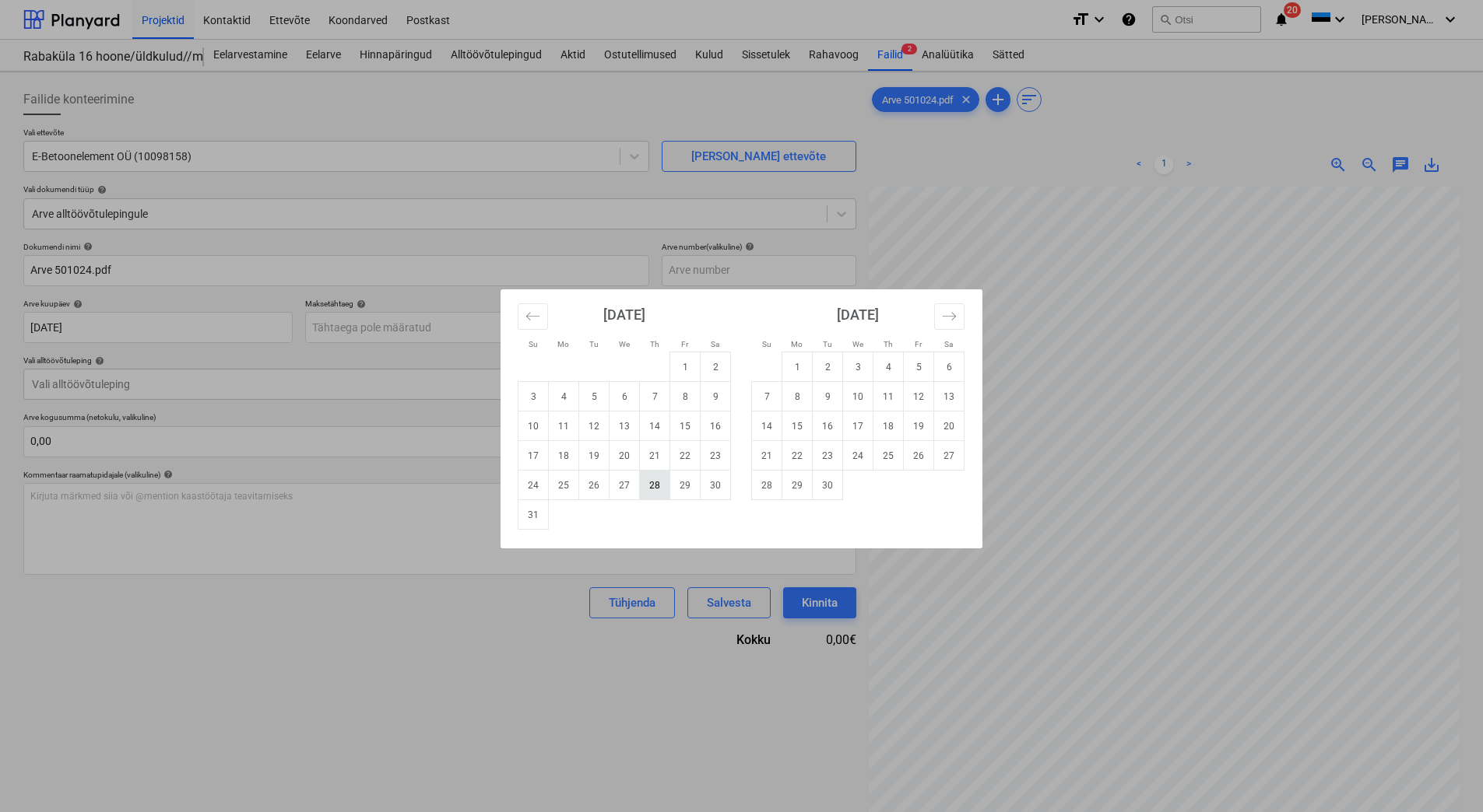
click at [663, 480] on td "28" at bounding box center [655, 485] width 31 height 30
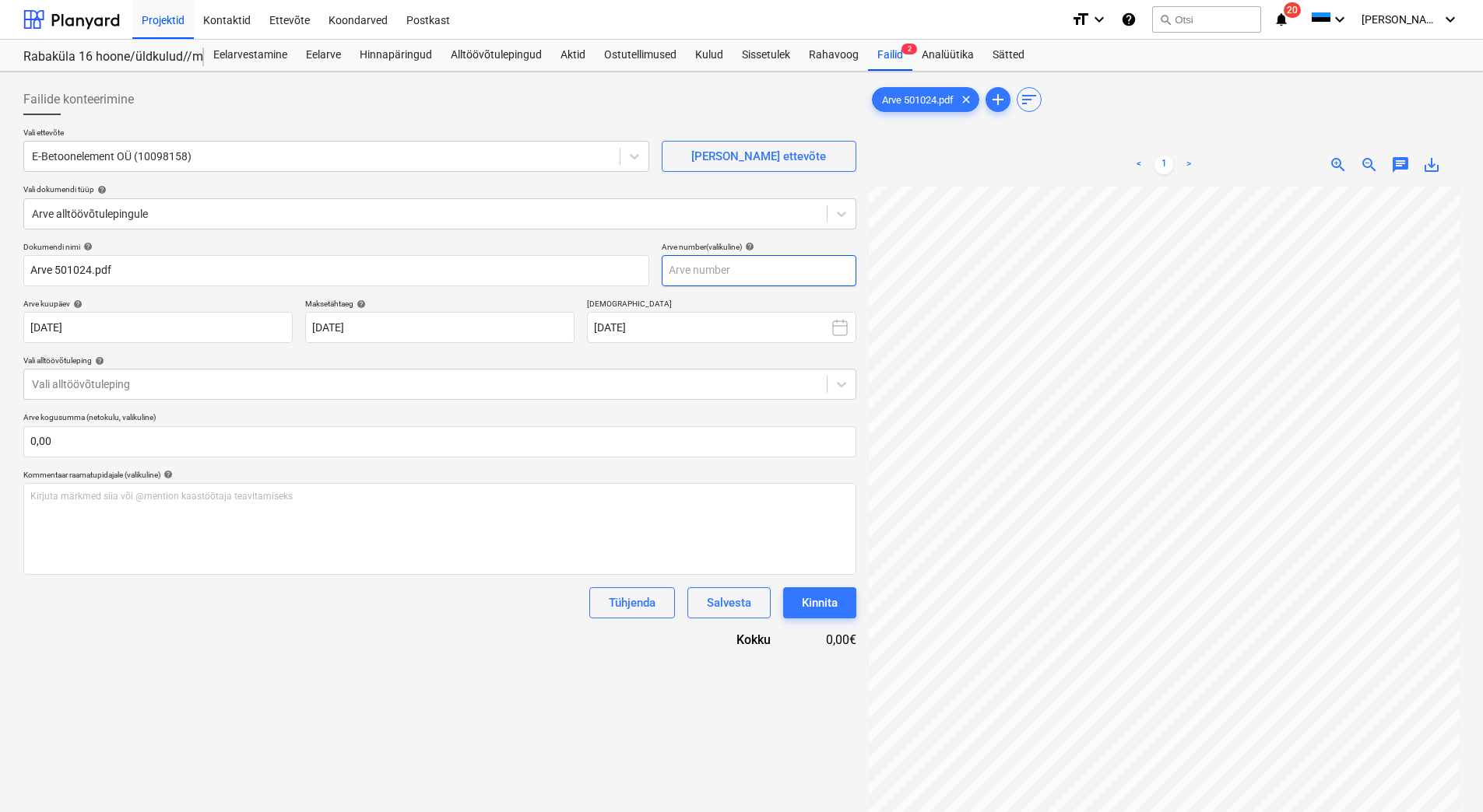
click at [687, 265] on input "text" at bounding box center [759, 271] width 195 height 32
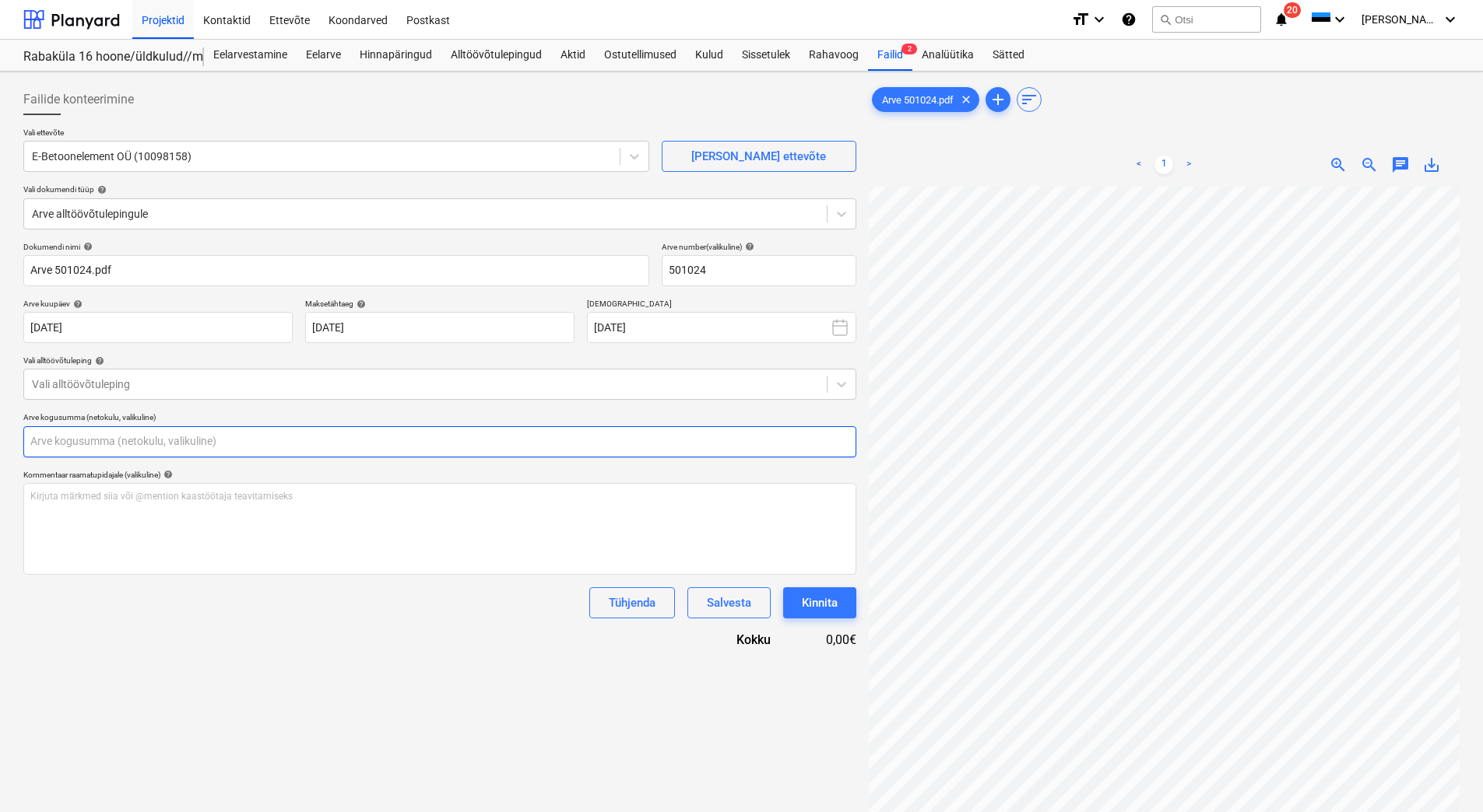
click at [153, 435] on input "text" at bounding box center [440, 442] width 834 height 32
click at [375, 723] on div "Failide konteerimine Vali ettevõte E-Betoonelement OÜ (10098158) [PERSON_NAME] …" at bounding box center [440, 519] width 846 height 884
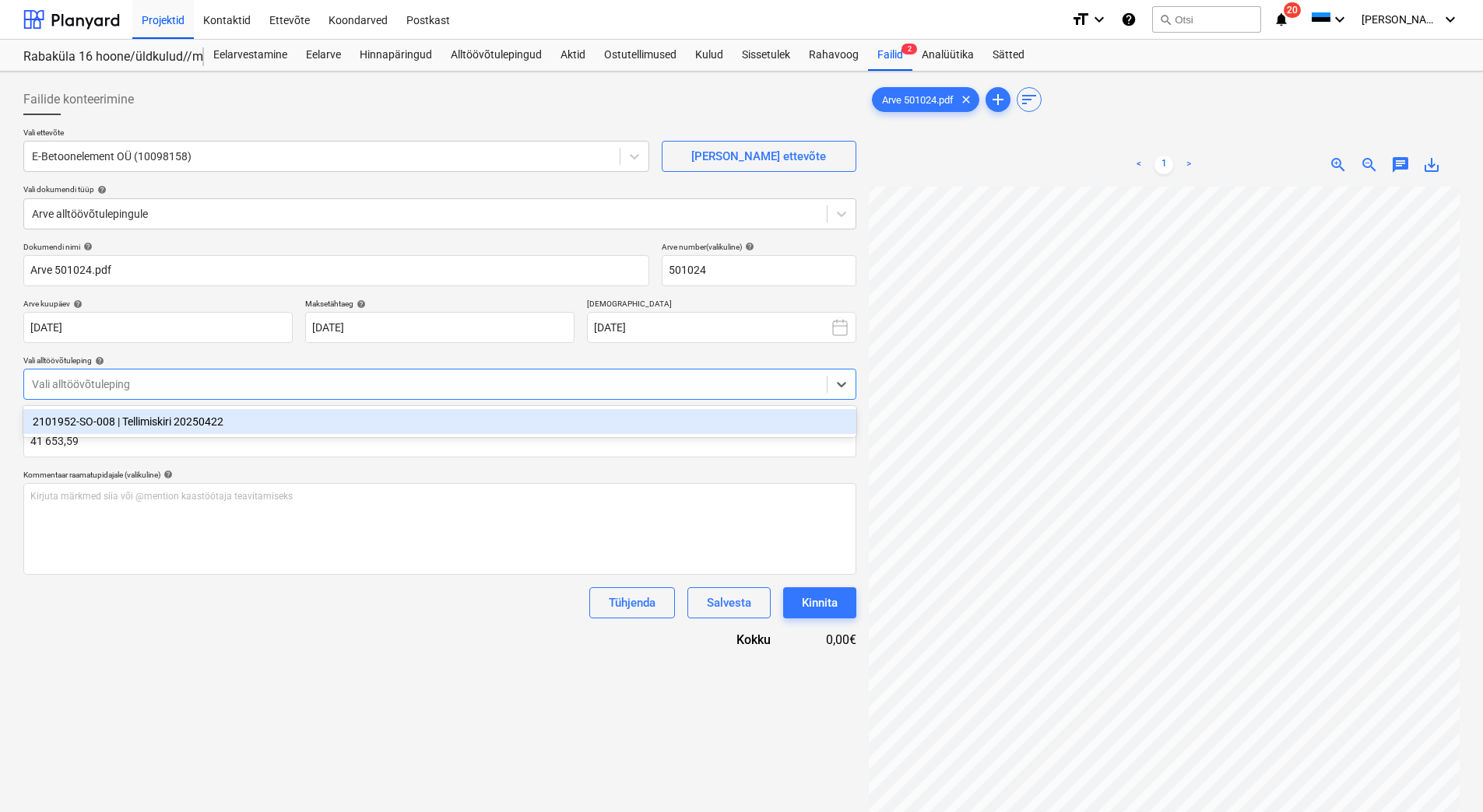
click at [150, 377] on div at bounding box center [425, 385] width 787 height 16
click at [141, 418] on div "2101952-SO-008 | Tellimiskiri 20250422" at bounding box center [440, 421] width 834 height 25
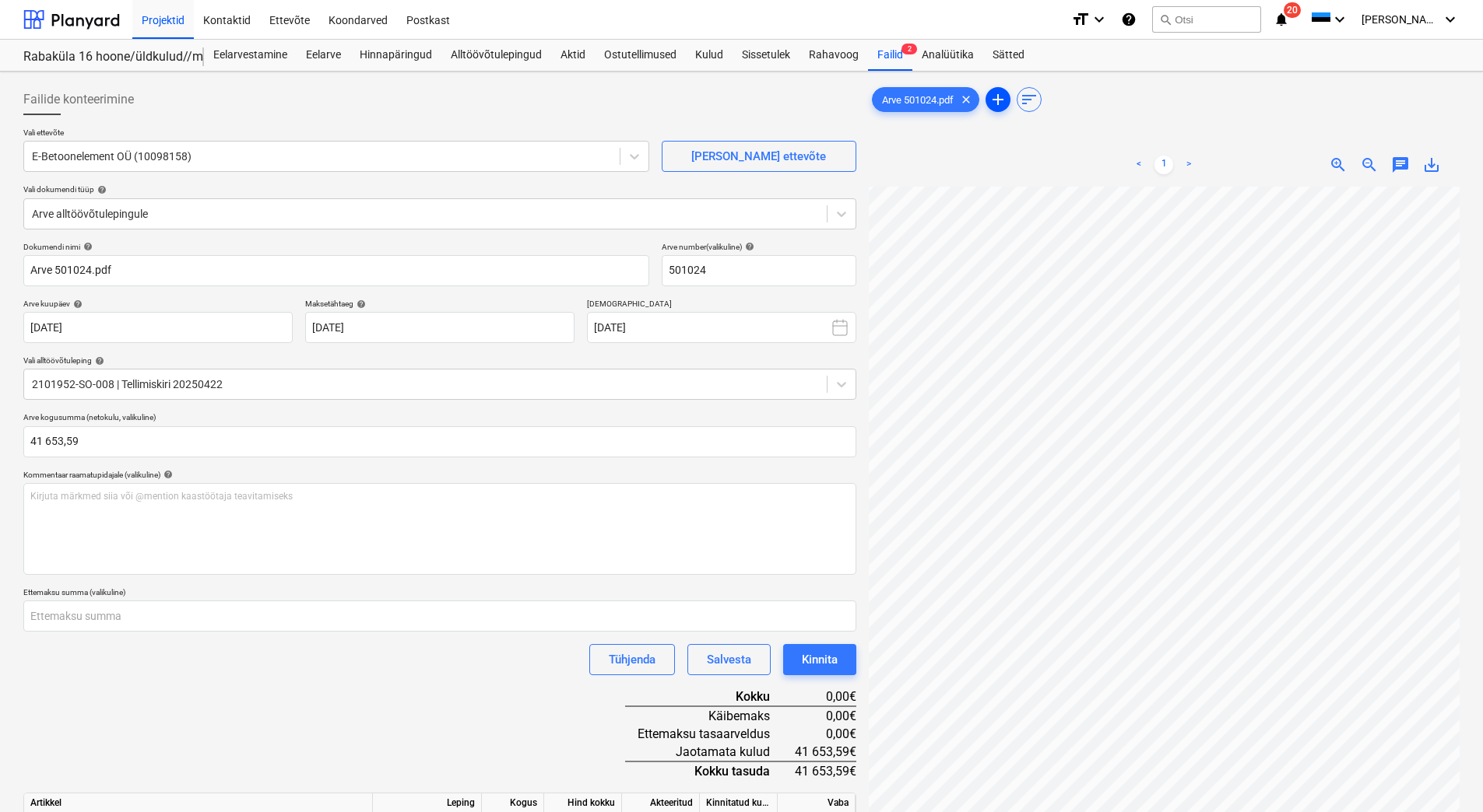
click at [1003, 101] on span "add" at bounding box center [997, 99] width 18 height 18
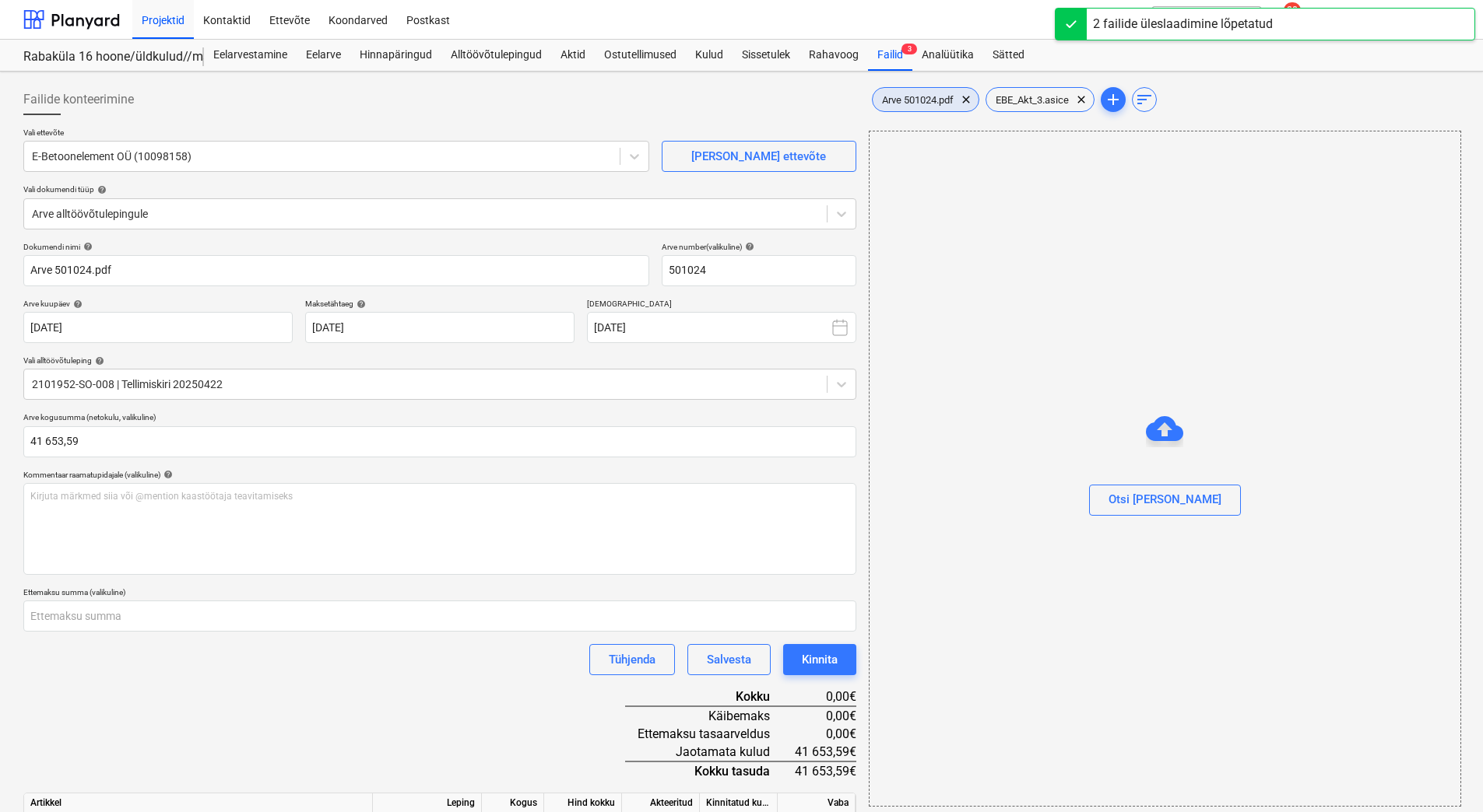
click at [931, 102] on span "Arve 501024.pdf" at bounding box center [918, 99] width 90 height 11
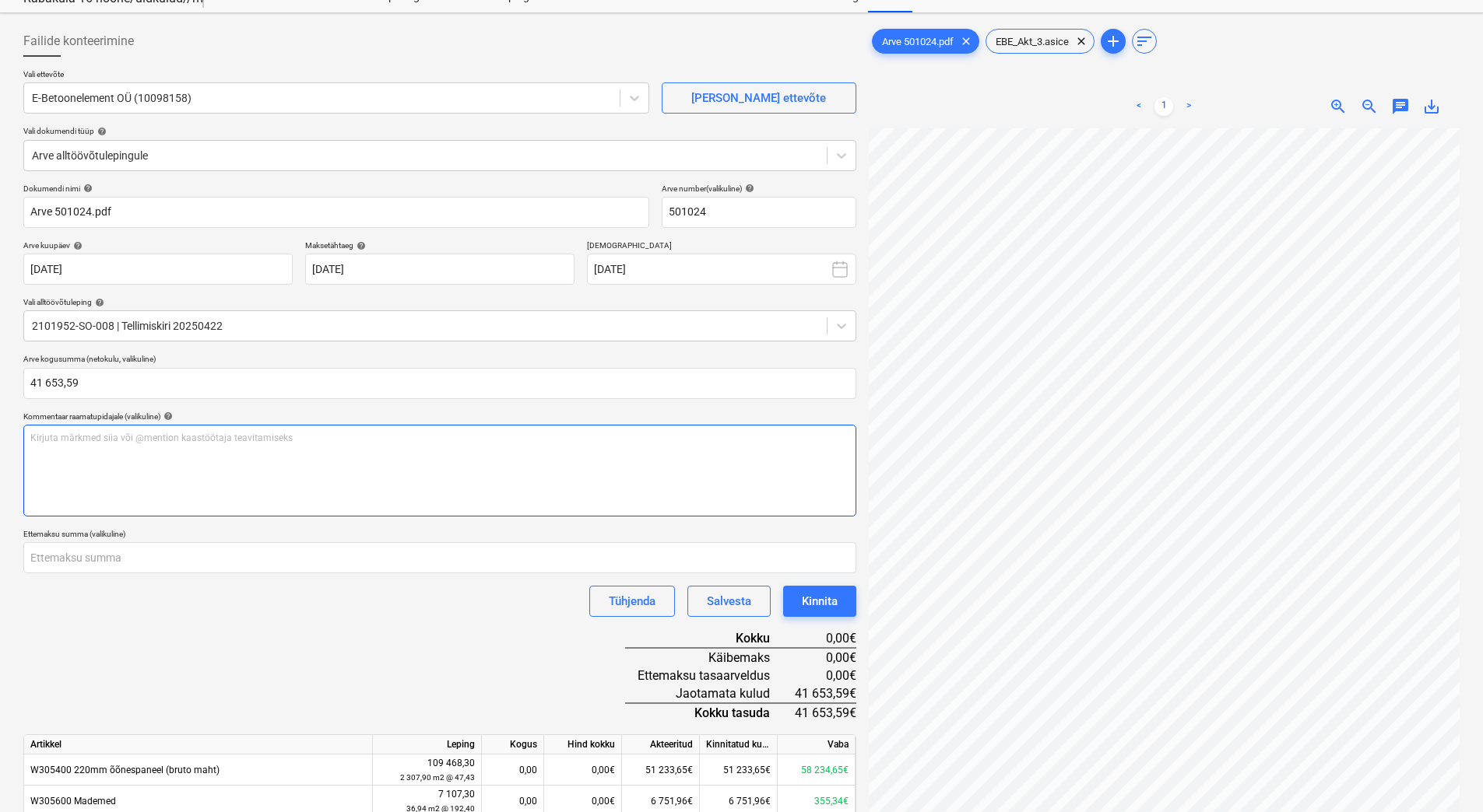
scroll to position [156, 0]
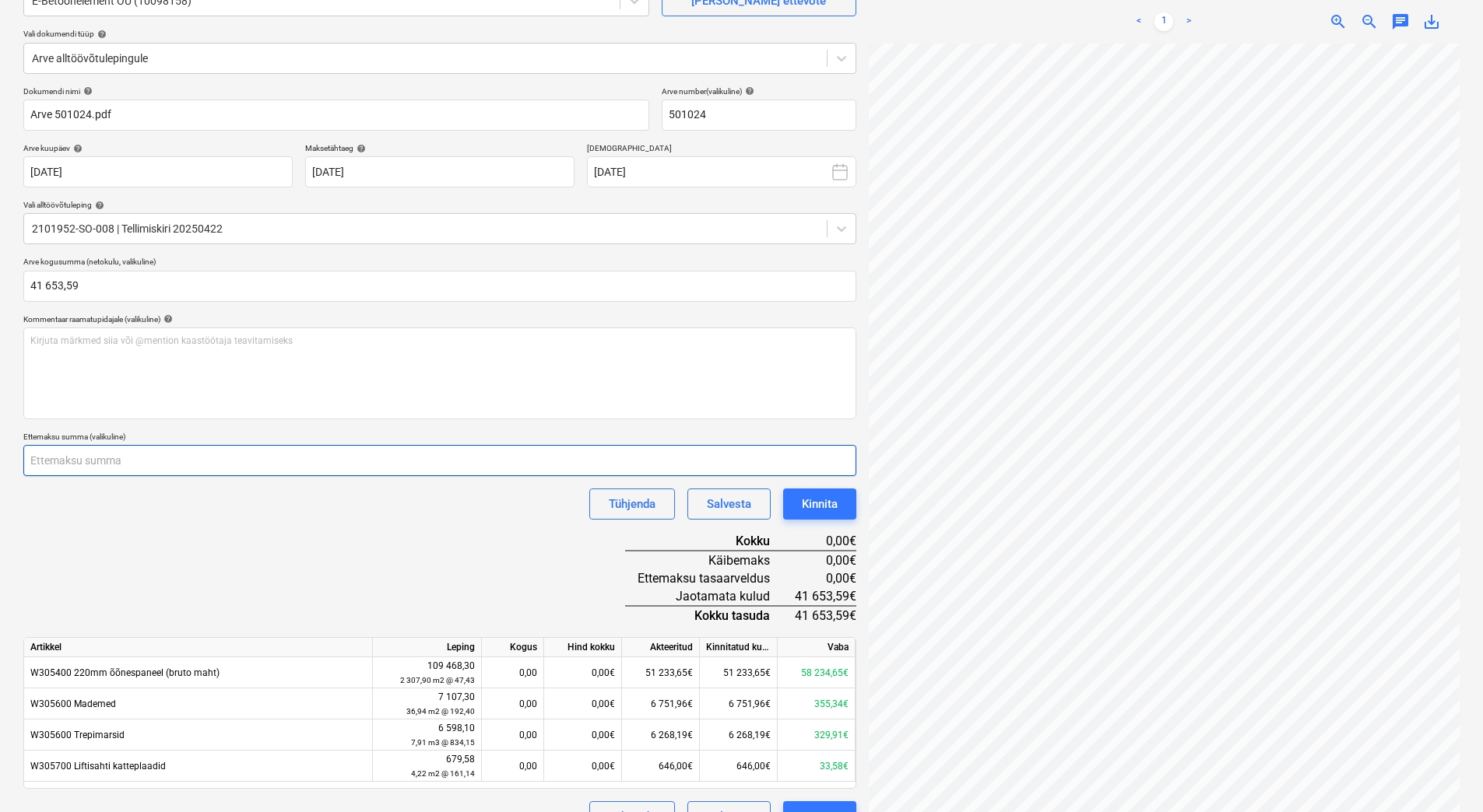
click at [129, 459] on input "number" at bounding box center [440, 461] width 834 height 32
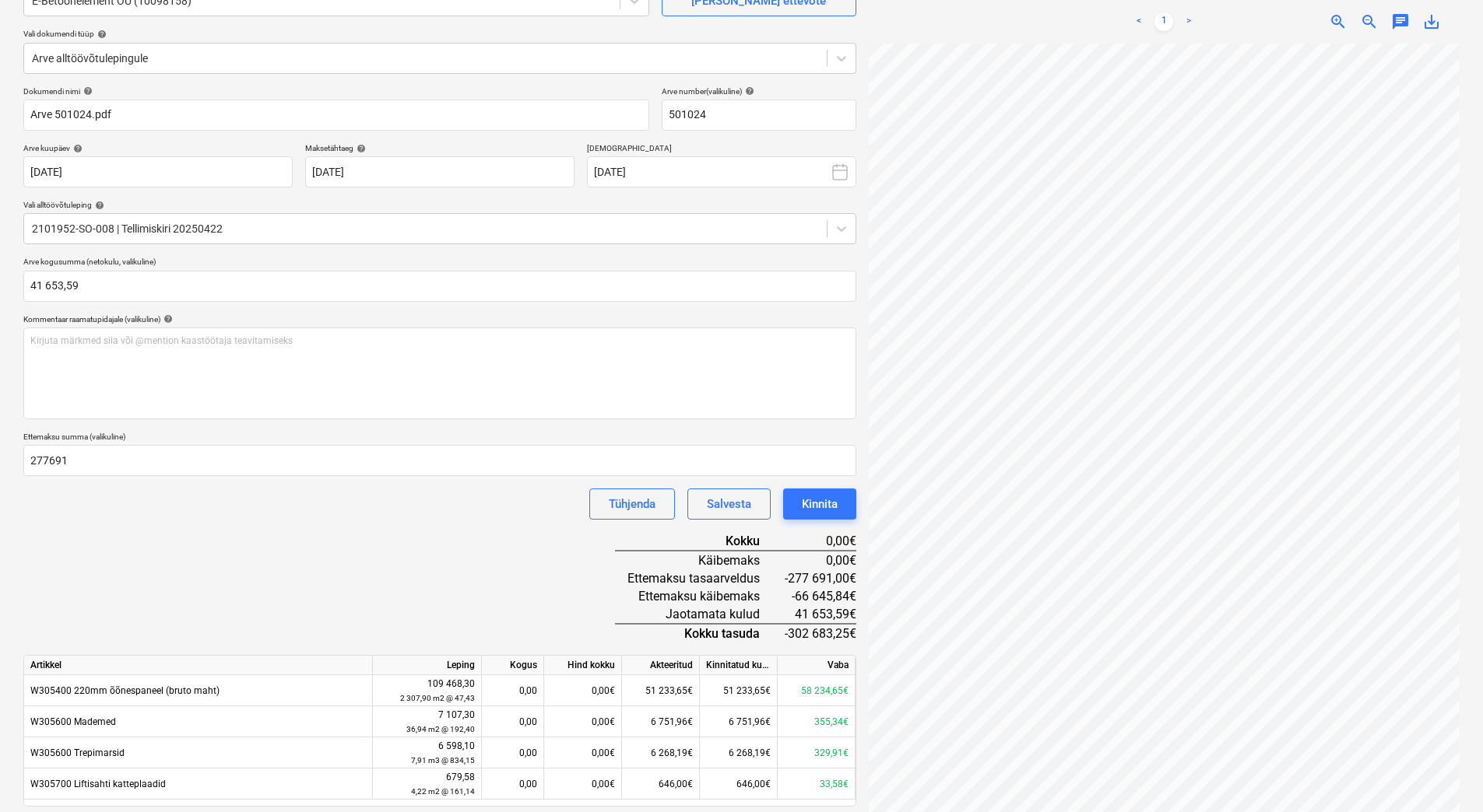
click at [208, 534] on div "Dokumendi nimi help Arve 501024.pdf Arve number (valikuline) help 501024 Arve k…" at bounding box center [440, 469] width 834 height 765
click at [58, 461] on input "277691" at bounding box center [440, 461] width 834 height 32
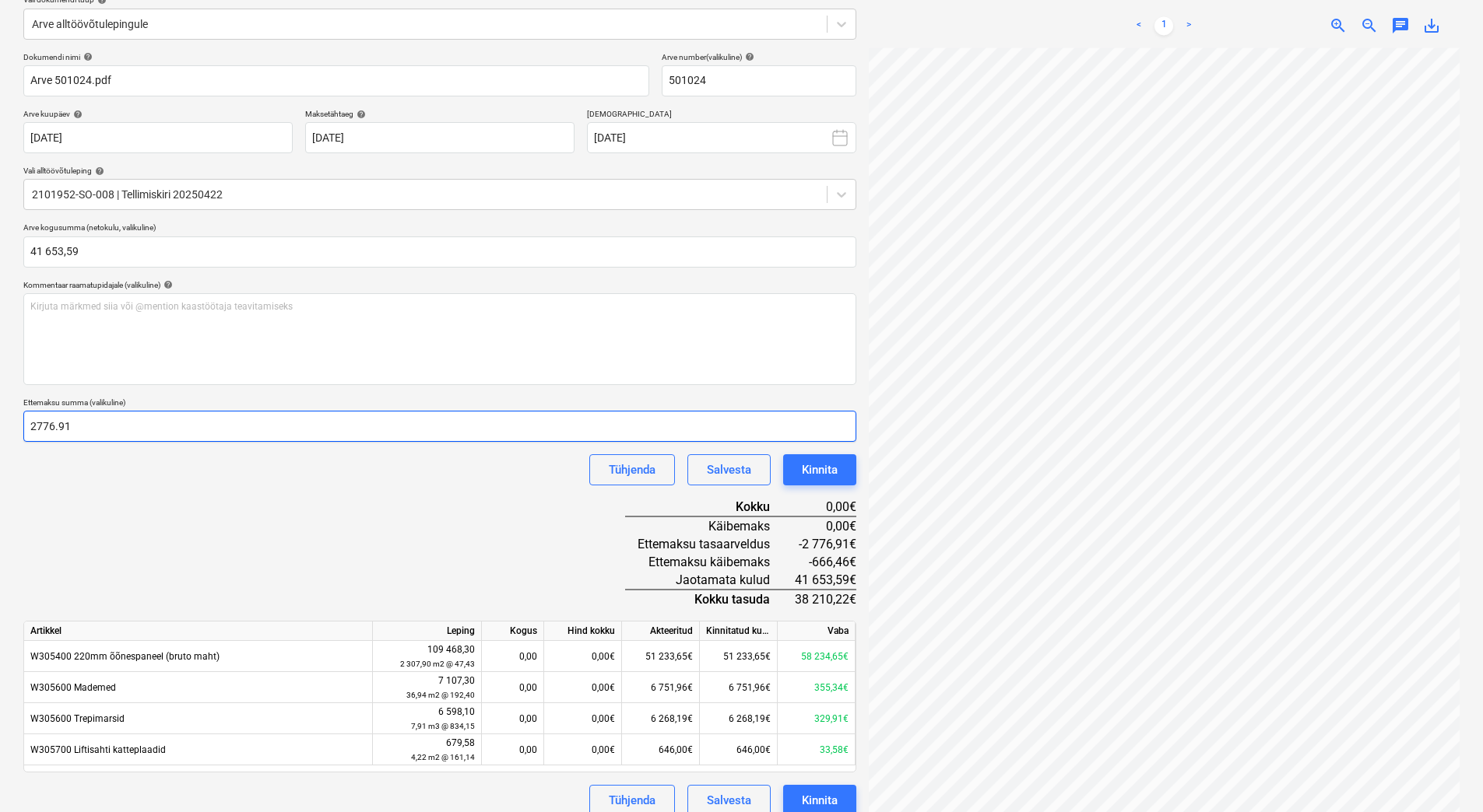
scroll to position [206, 0]
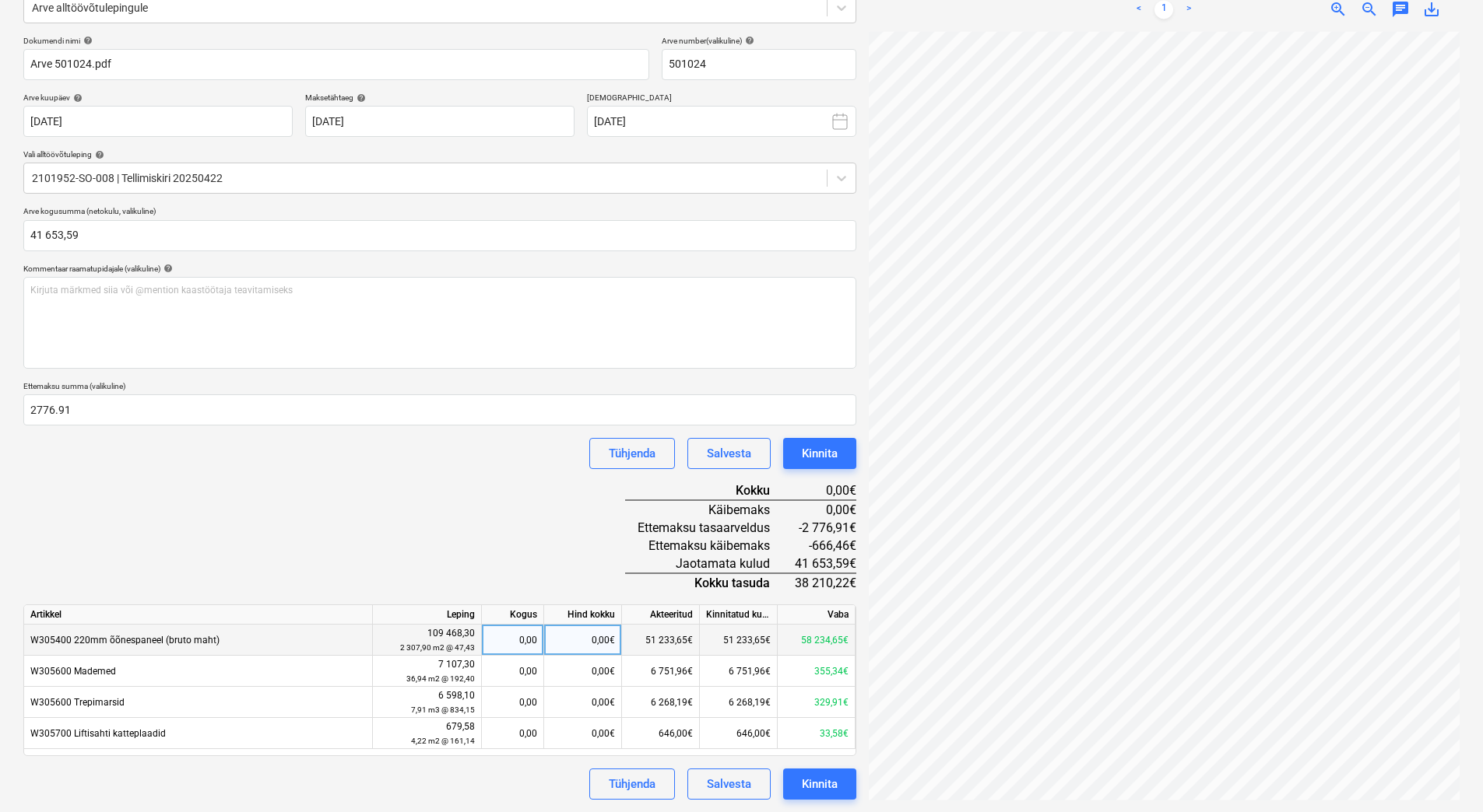
click at [505, 638] on div "0,00" at bounding box center [513, 640] width 49 height 32
click at [574, 638] on div "0,00€" at bounding box center [583, 640] width 78 height 32
click at [527, 513] on div "Dokumendi nimi help Arve 501024.pdf Arve number (valikuline) help 501024 Arve k…" at bounding box center [440, 418] width 834 height 765
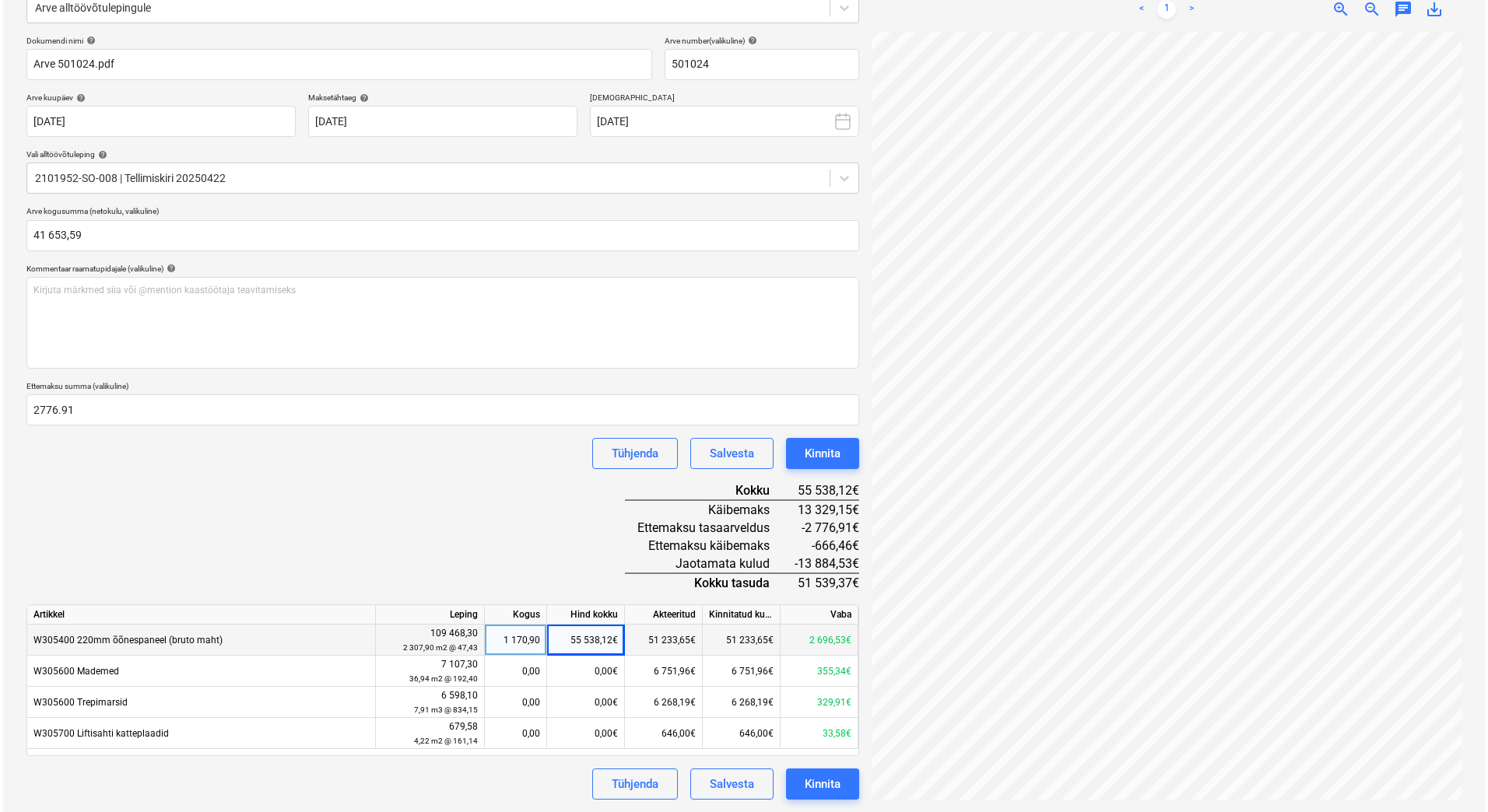
scroll to position [37, 132]
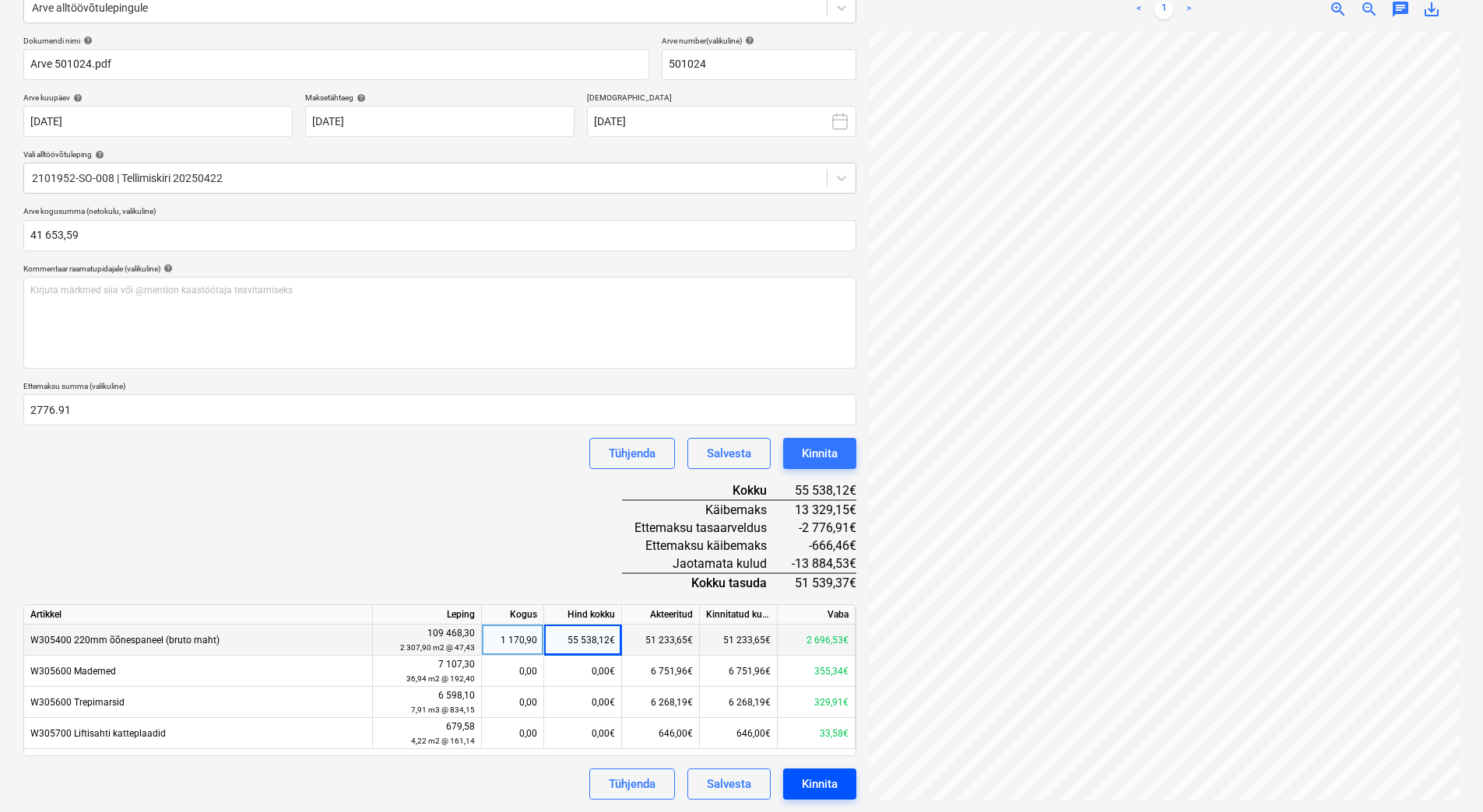
click at [832, 791] on div "Kinnita" at bounding box center [820, 784] width 36 height 20
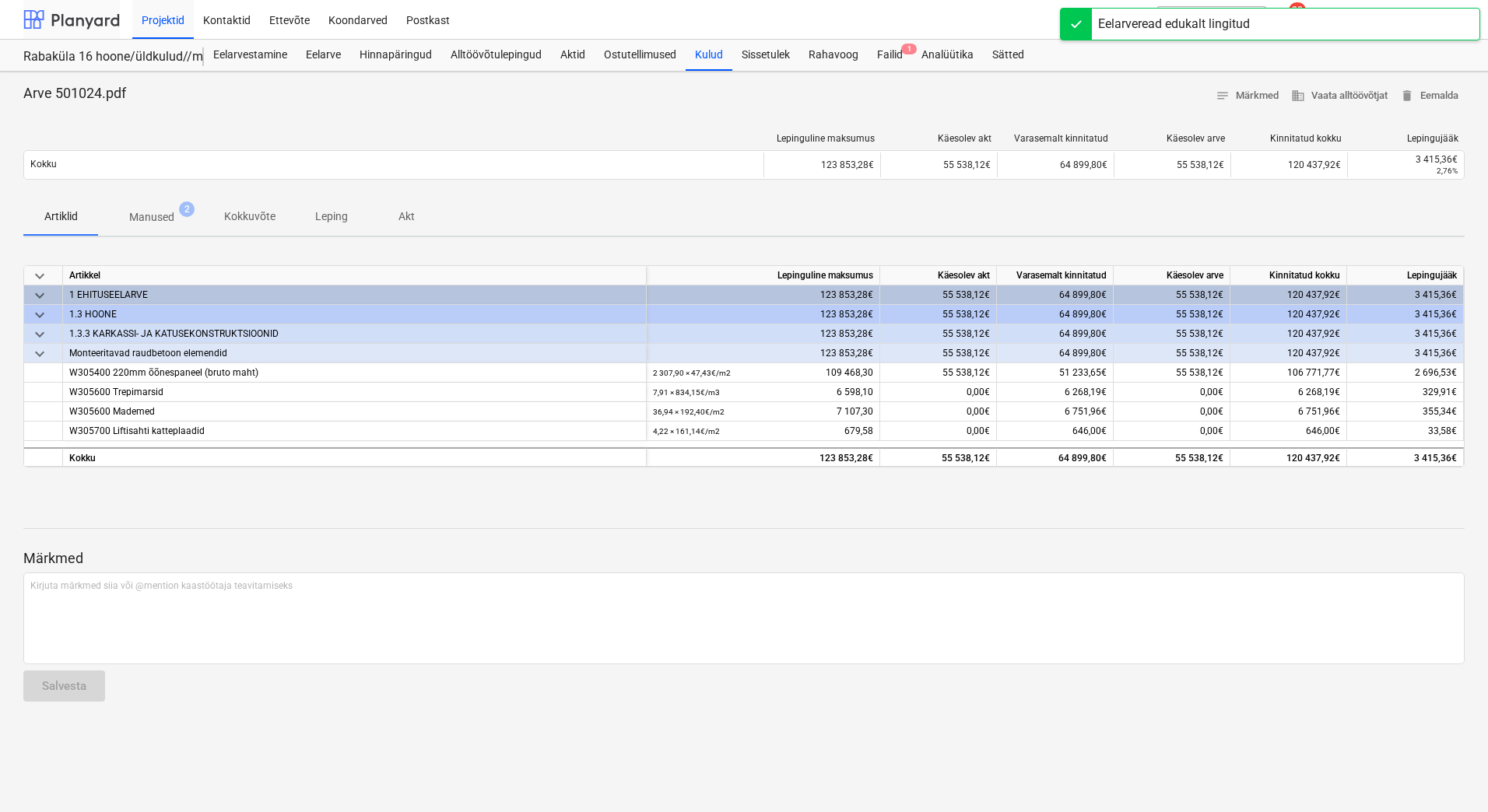
click at [74, 26] on div at bounding box center [72, 19] width 96 height 39
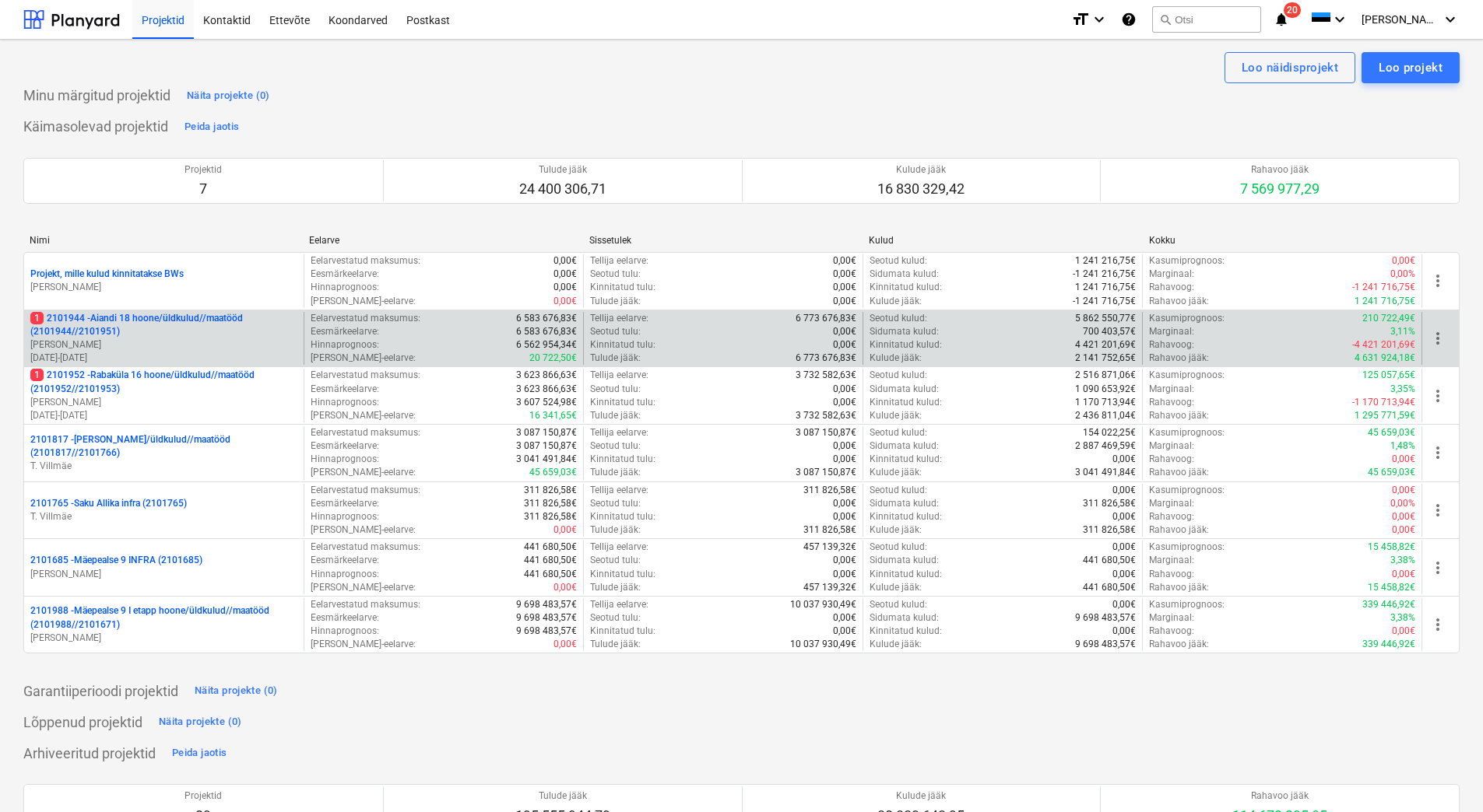
click at [179, 337] on p "1 2101944 - Aiandi 18 hoone/üldkulud//maatööd (2101944//2101951)" at bounding box center [164, 325] width 267 height 26
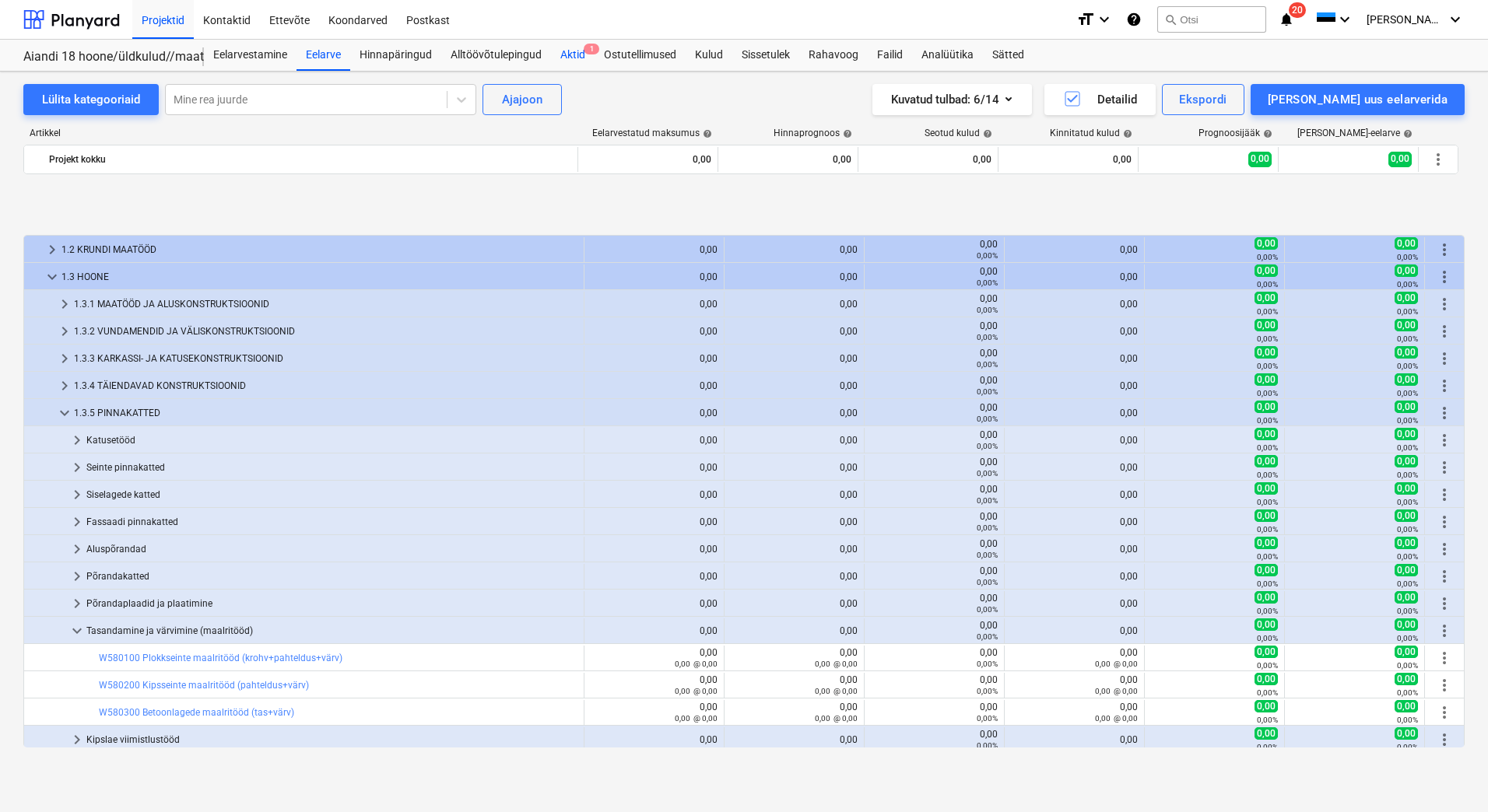
click at [557, 51] on div "Aktid 1" at bounding box center [573, 55] width 44 height 32
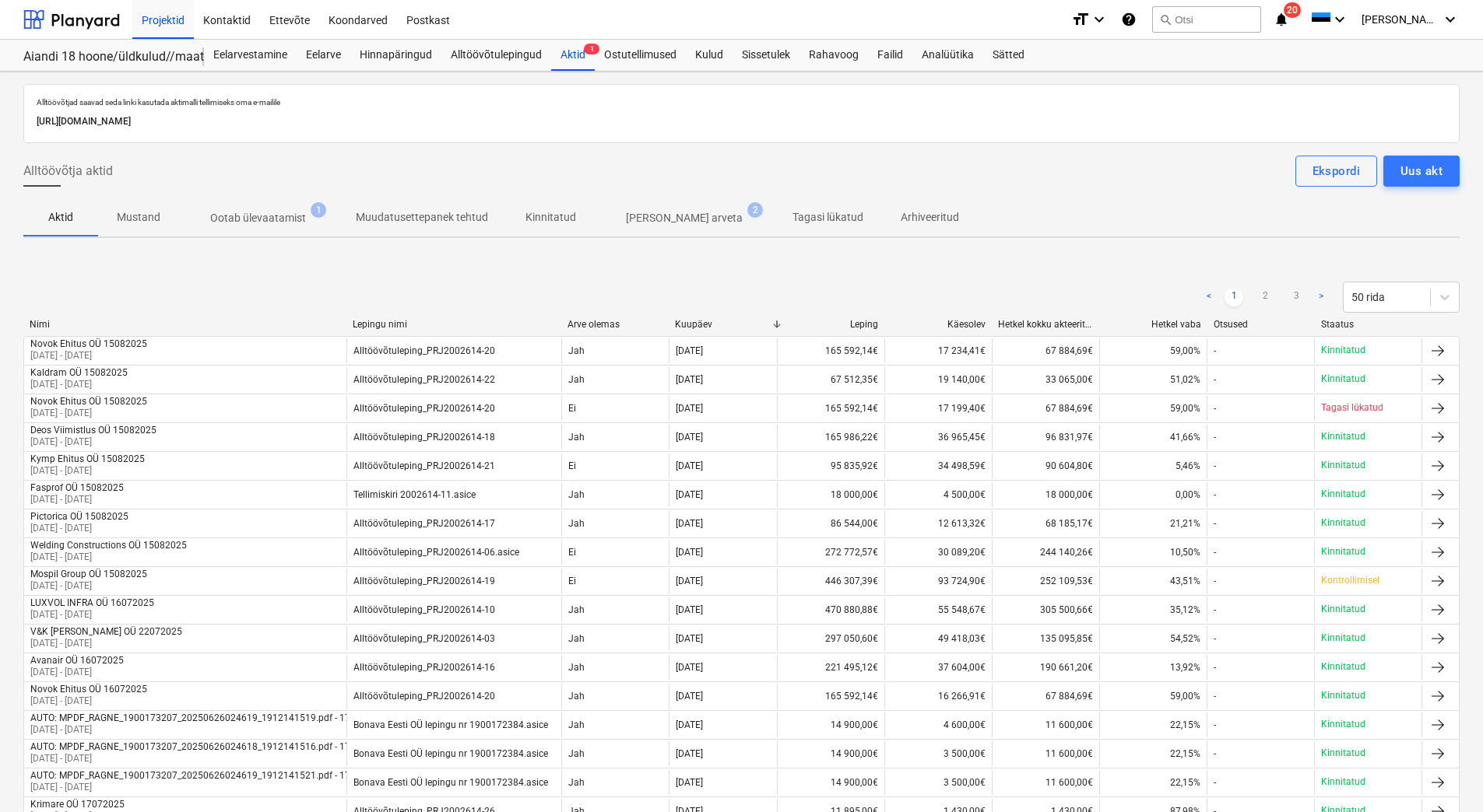
click at [276, 224] on p "Ootab ülevaatamist" at bounding box center [258, 218] width 96 height 17
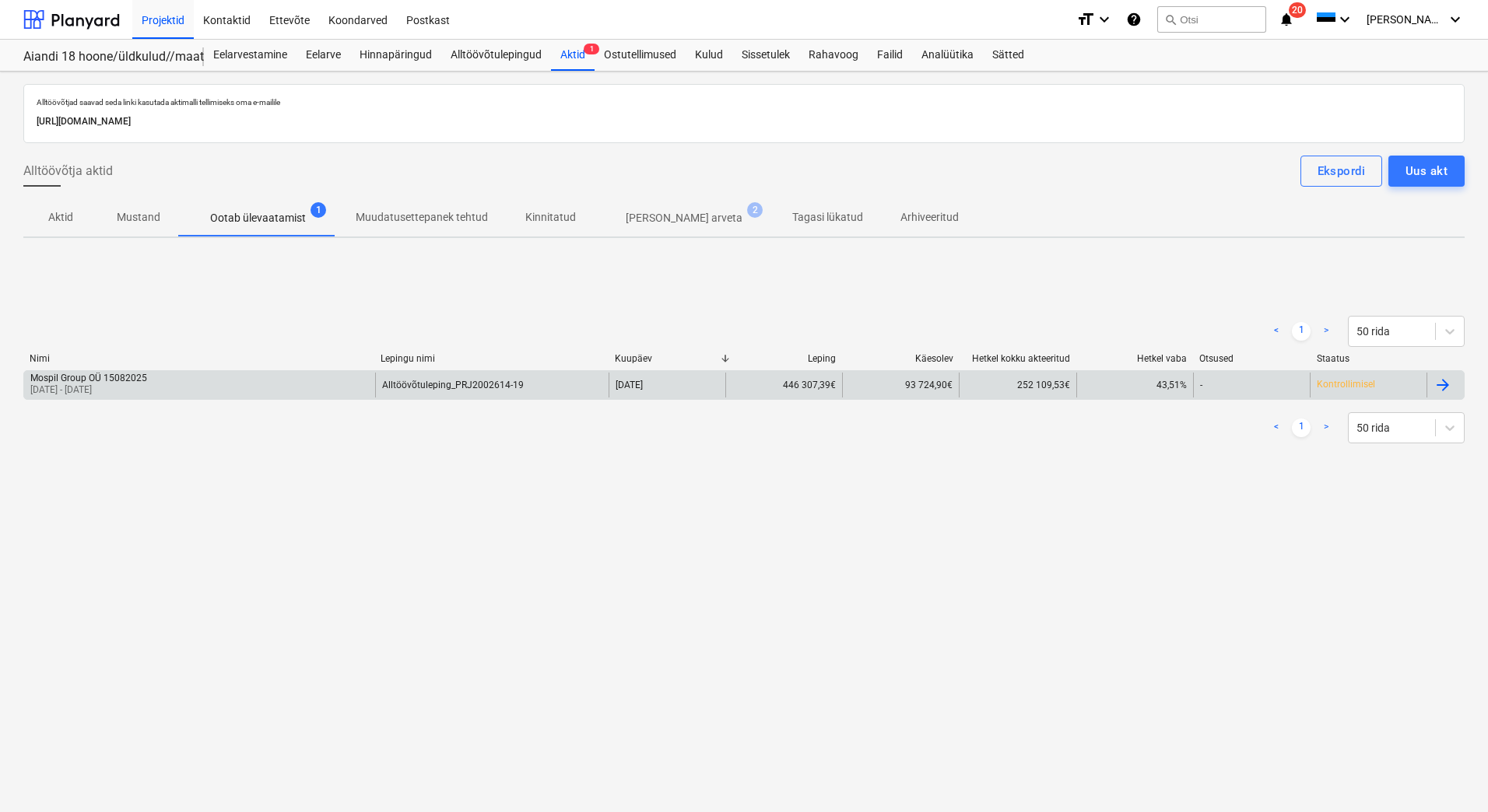
click at [152, 383] on div "Mospil Group OÜ 15082025 [DATE] - [DATE]" at bounding box center [200, 385] width 351 height 25
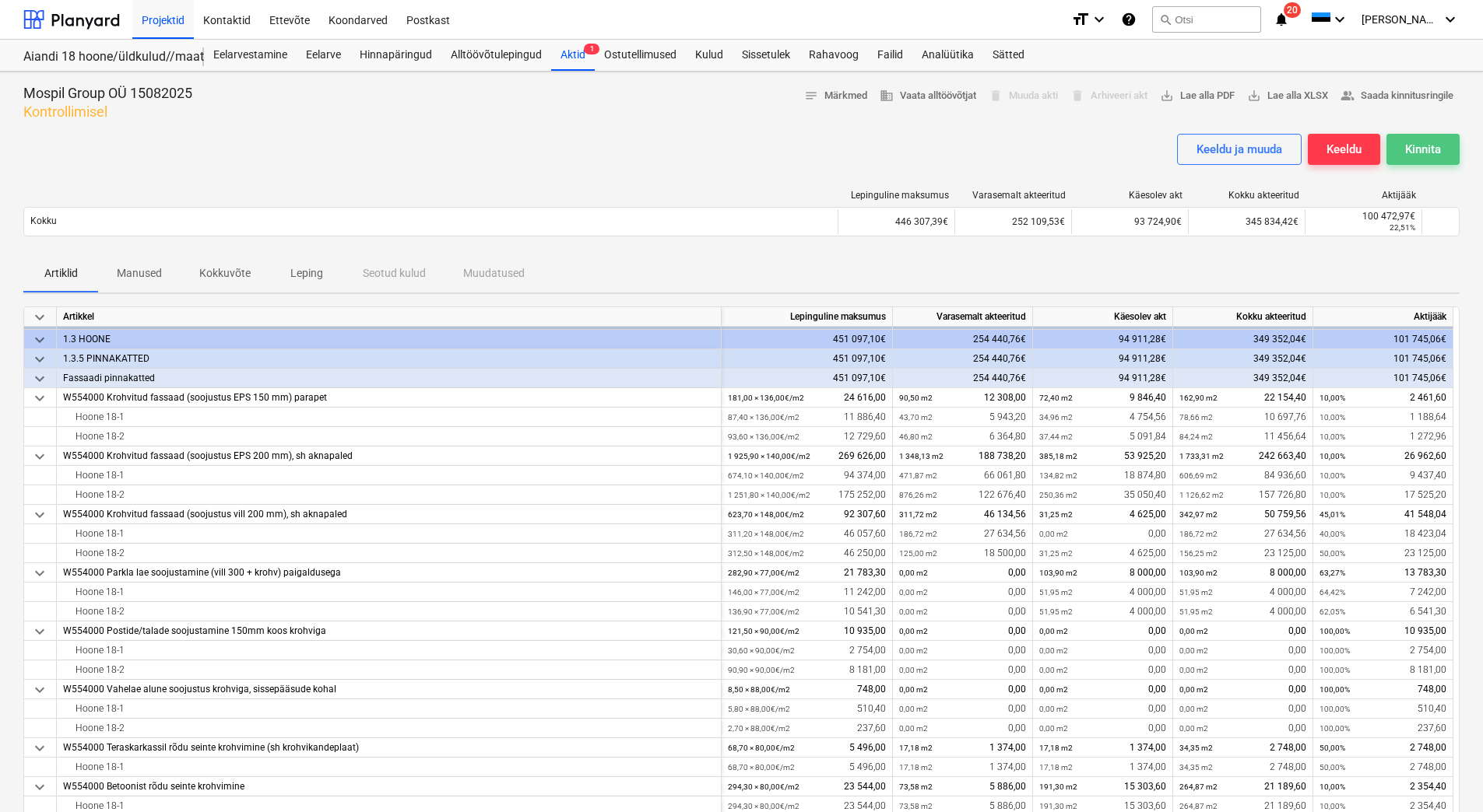
click at [1414, 145] on div "Kinnita" at bounding box center [1423, 149] width 36 height 20
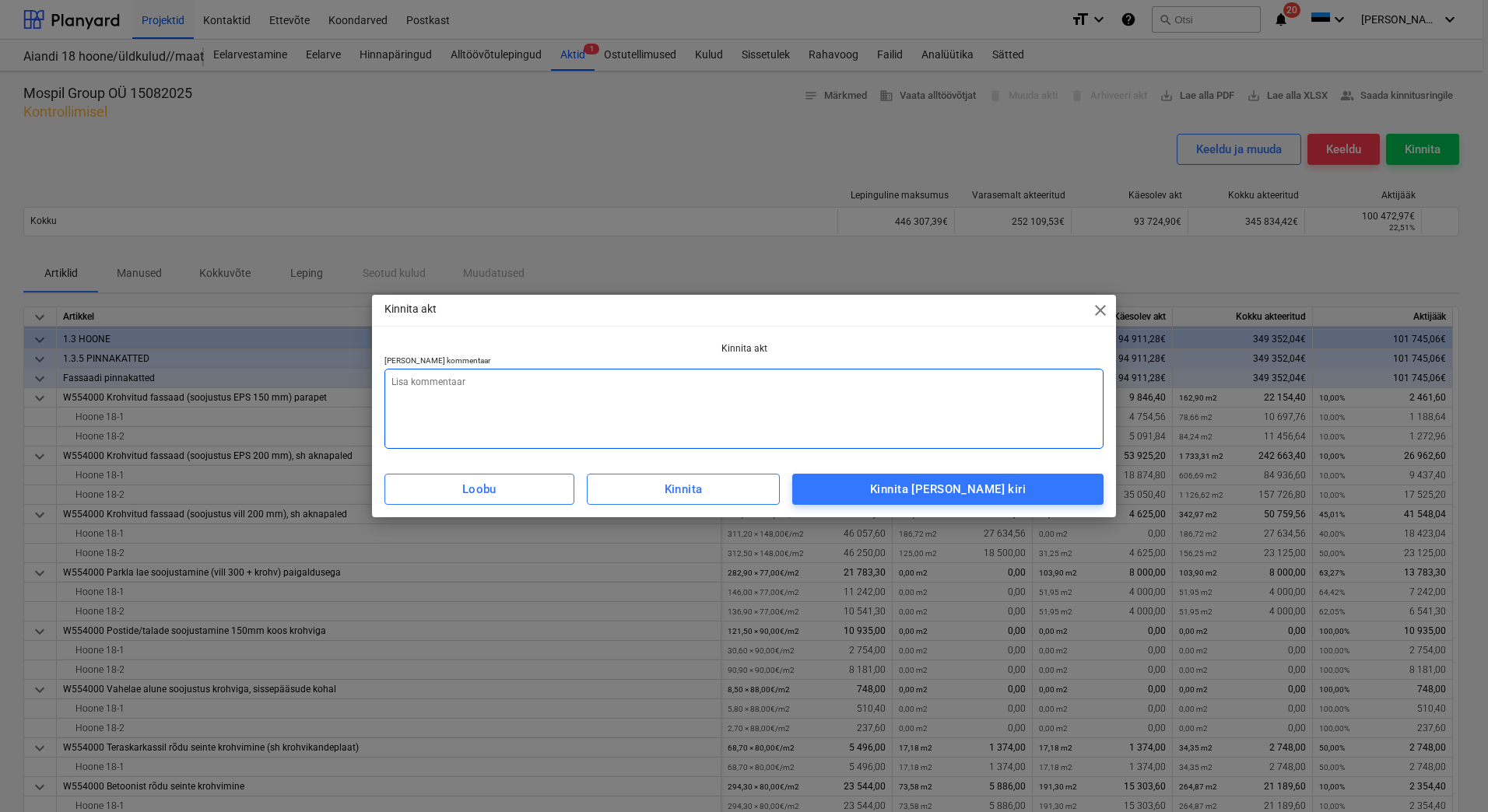
click at [579, 428] on textarea at bounding box center [744, 408] width 719 height 80
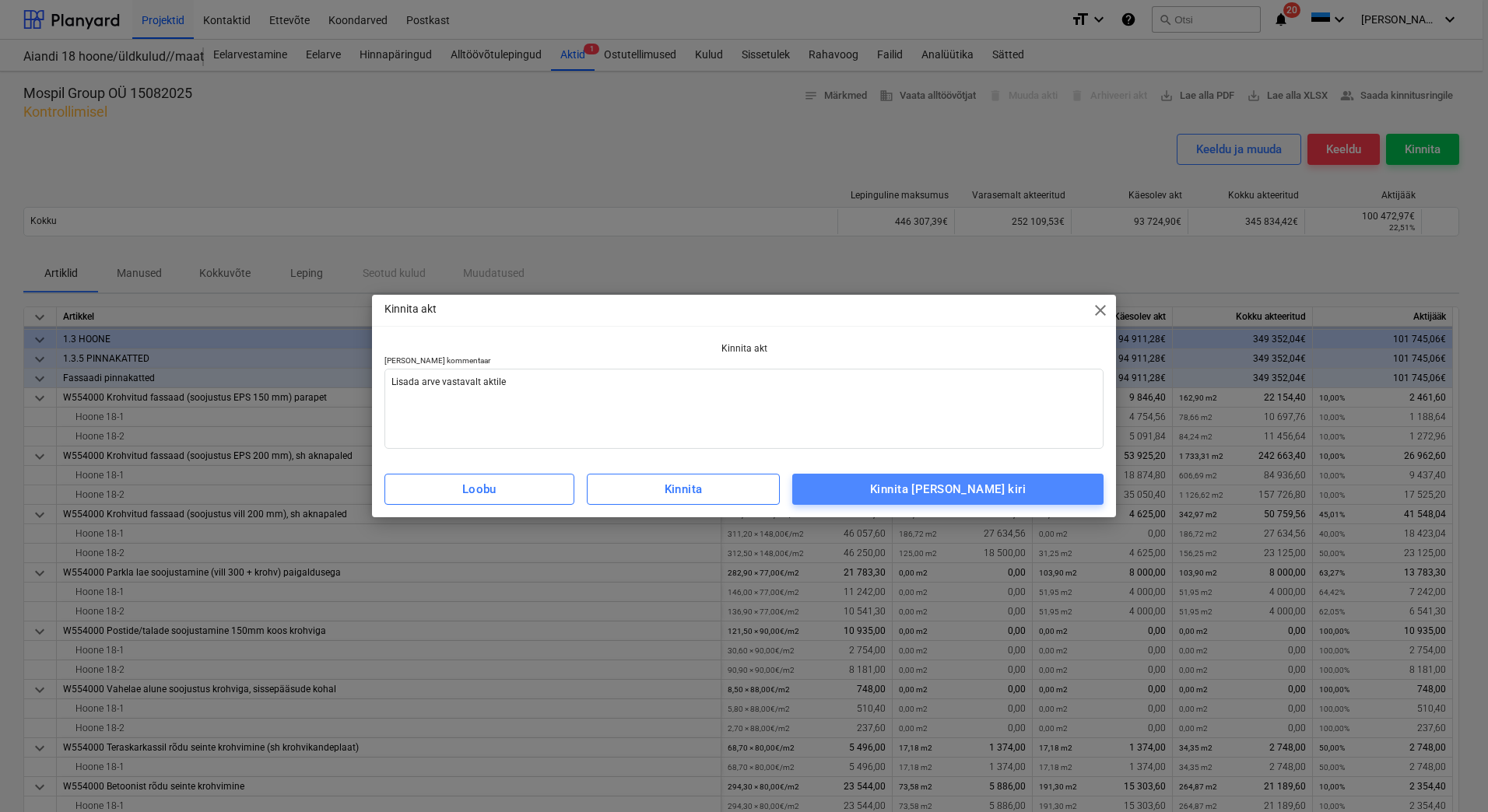
click at [986, 493] on div "Kinnita [PERSON_NAME] kiri" at bounding box center [948, 489] width 156 height 20
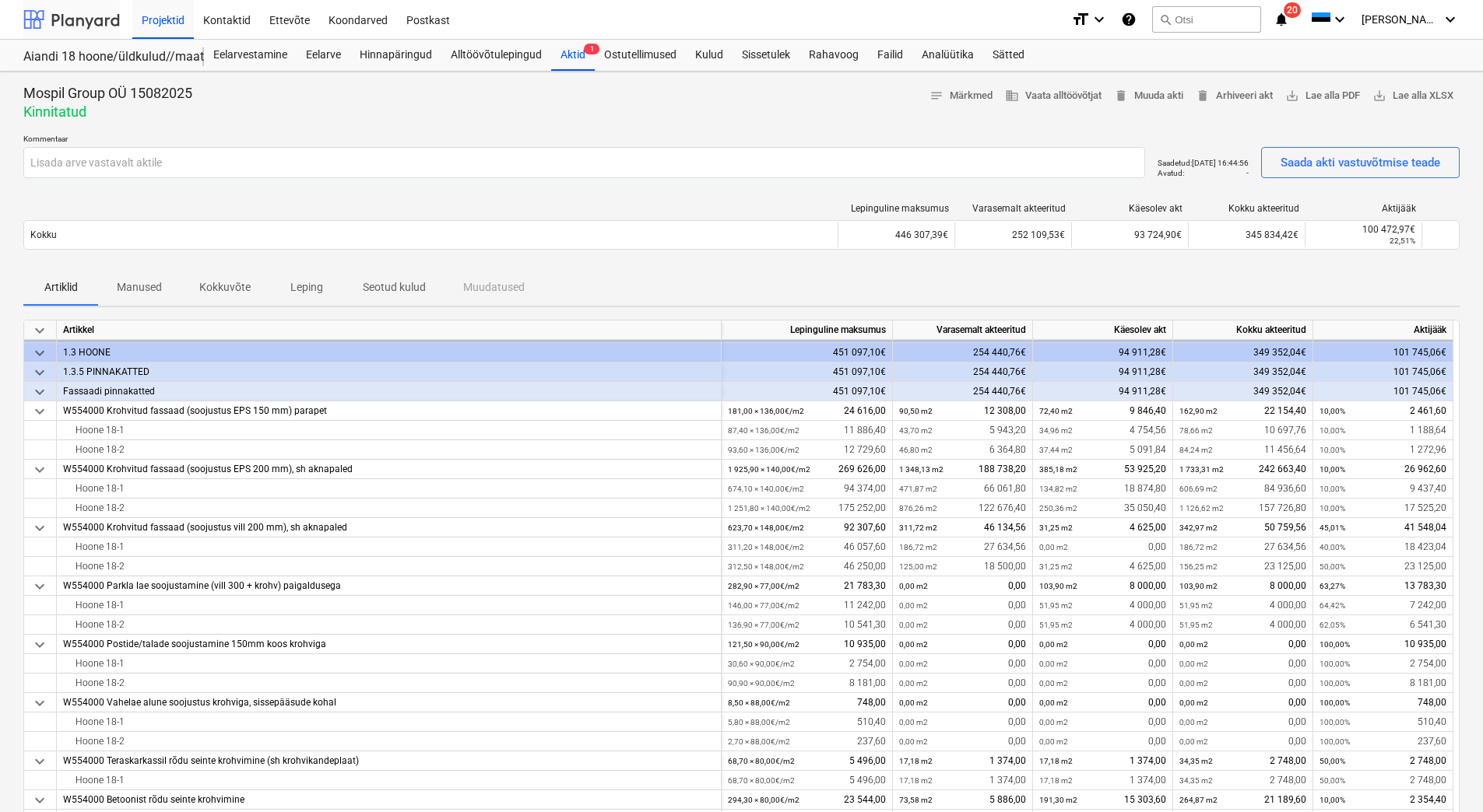
click at [92, 32] on div at bounding box center [72, 19] width 96 height 39
